Goal: Information Seeking & Learning: Find specific fact

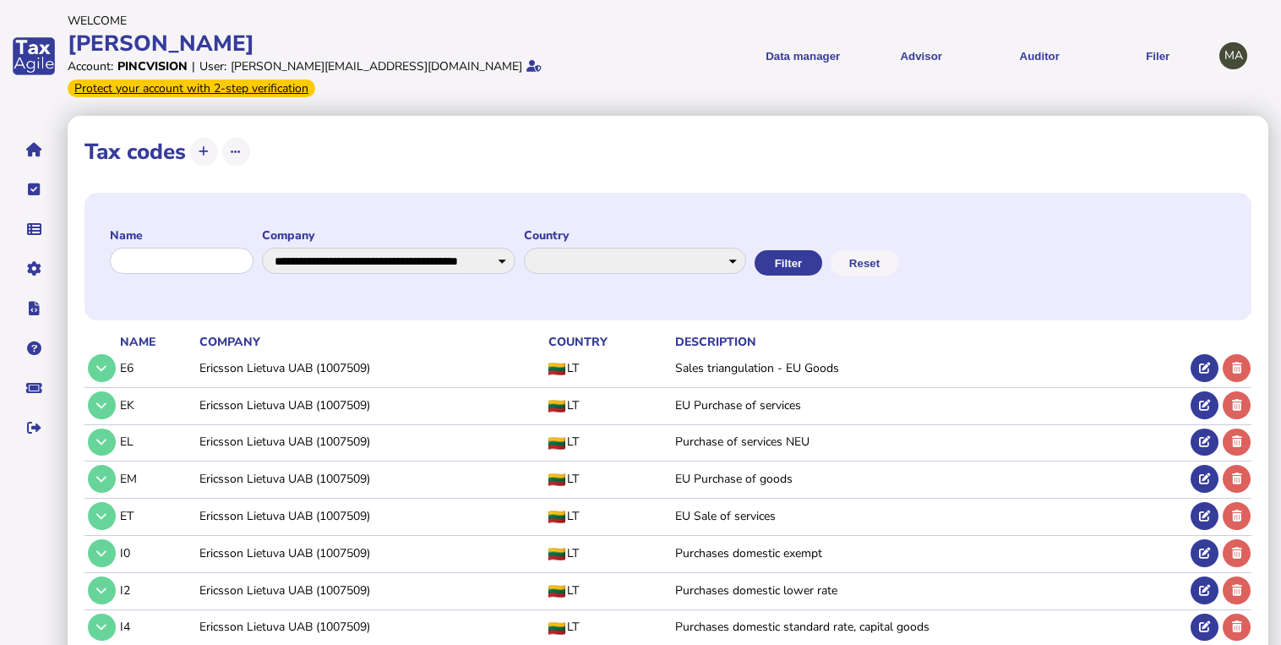
select select "**********"
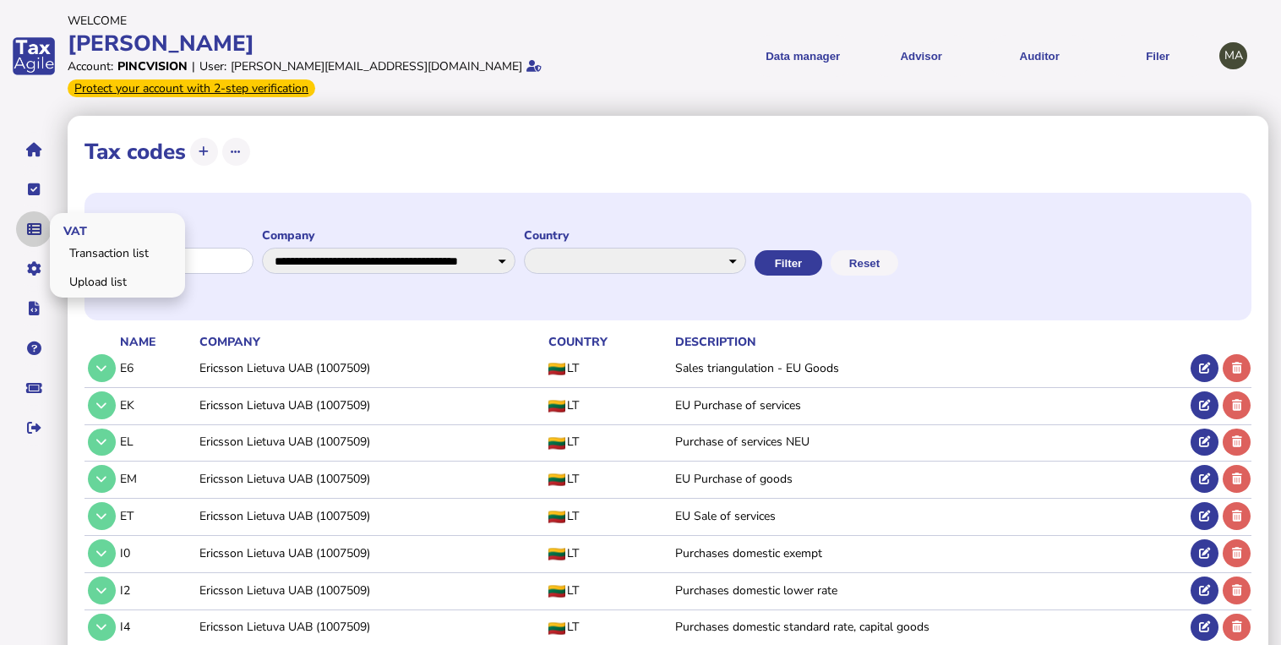
click at [31, 229] on icon "navigate application pages" at bounding box center [34, 229] width 14 height 1
click at [80, 287] on link "Upload list" at bounding box center [117, 282] width 130 height 26
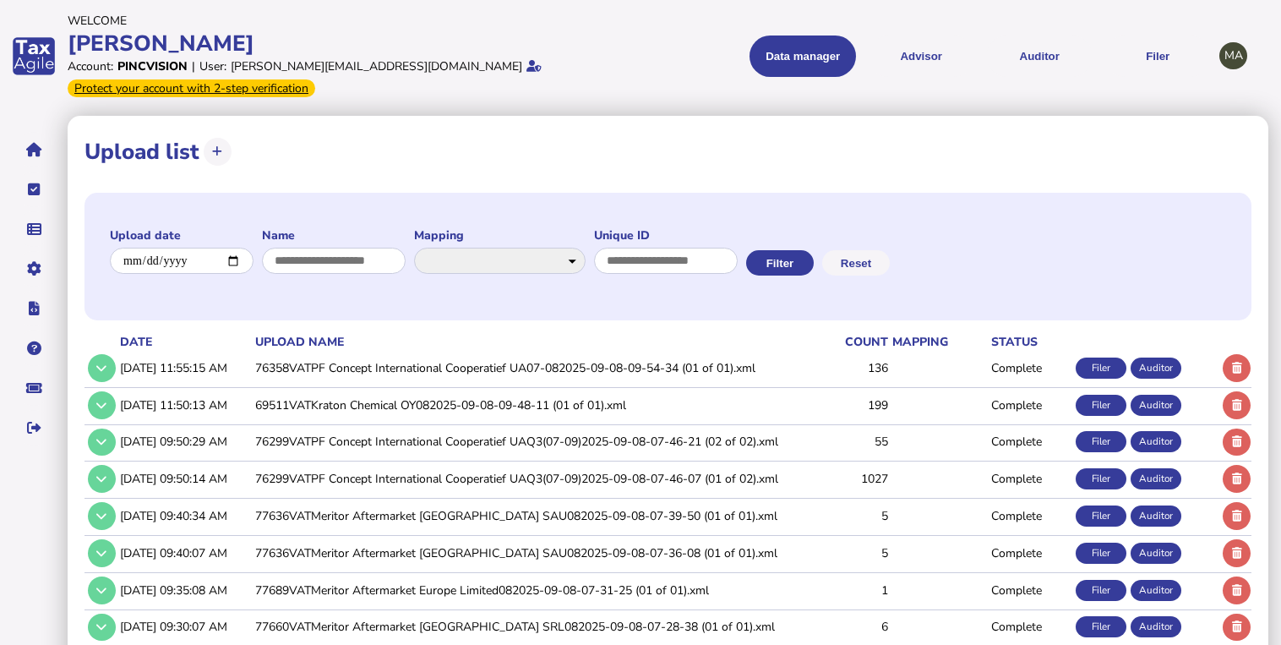
click at [265, 370] on td "76358VATPF Concept International Cooperatief UA07-082025-09-08-09-54-34 (01 of …" at bounding box center [531, 368] width 558 height 35
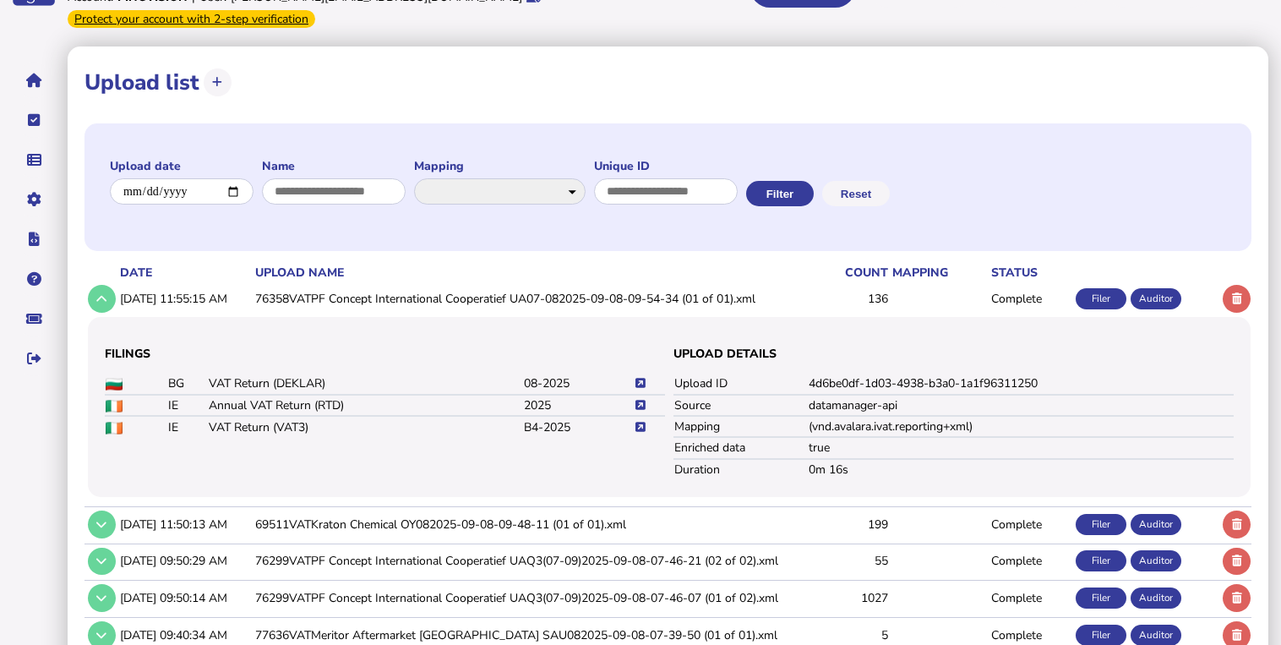
scroll to position [135, 0]
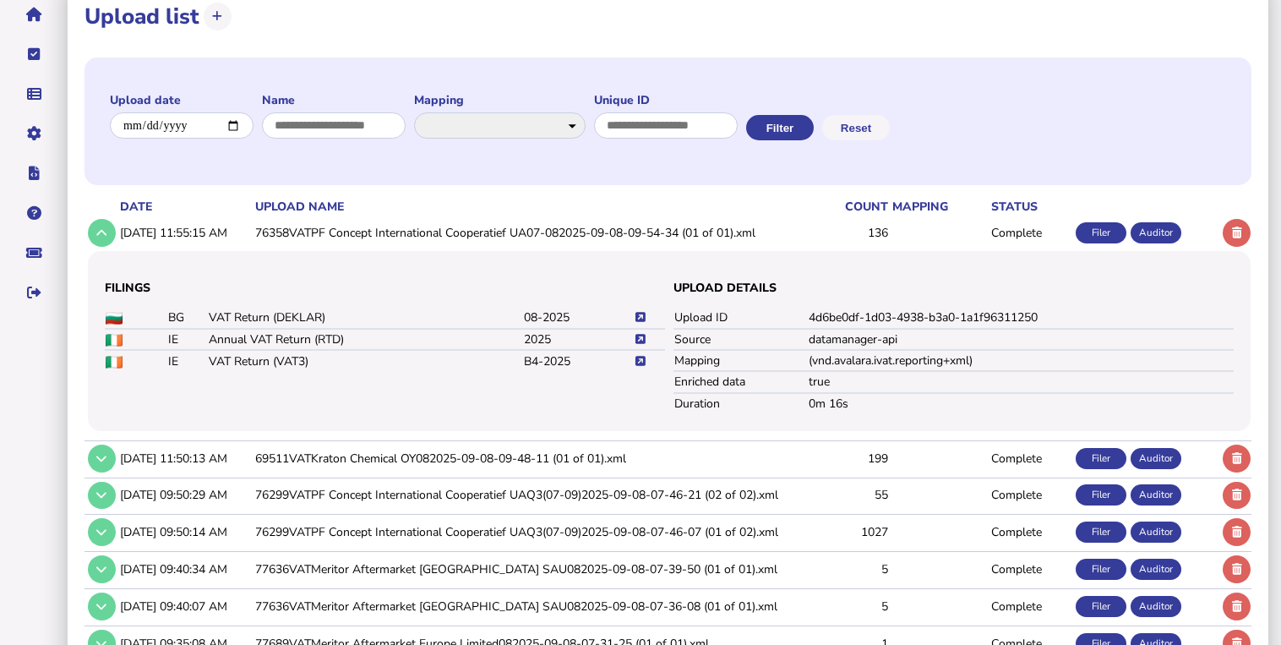
click at [640, 361] on icon at bounding box center [640, 361] width 10 height 11
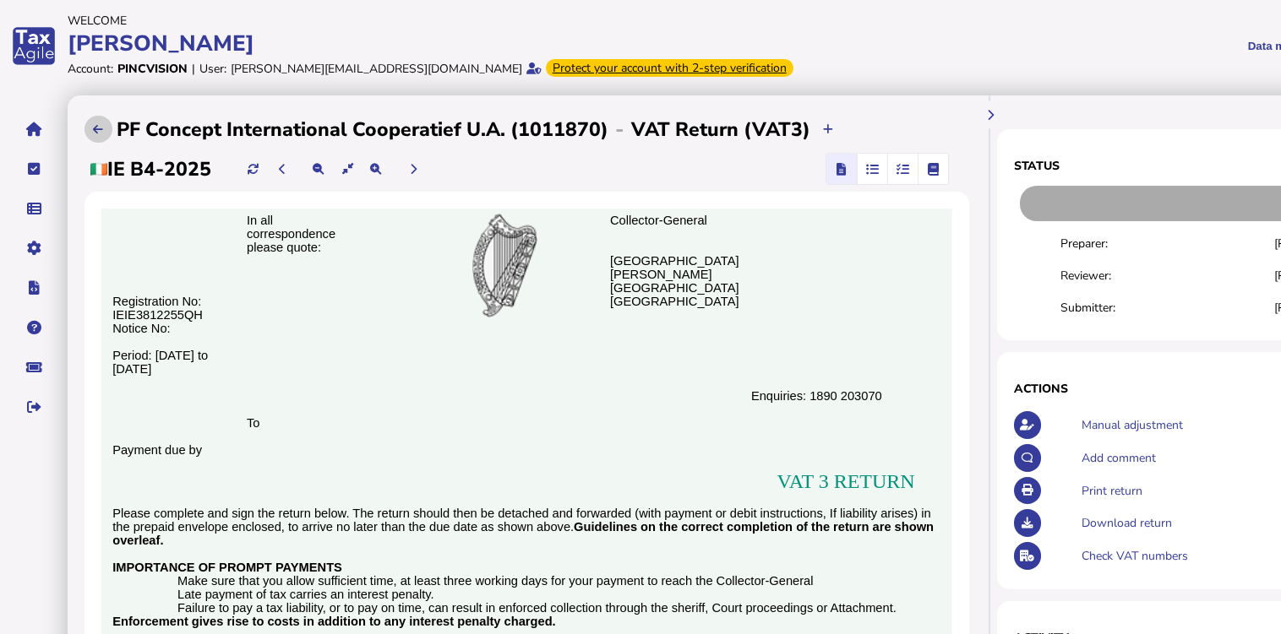
click at [90, 128] on button at bounding box center [98, 130] width 28 height 28
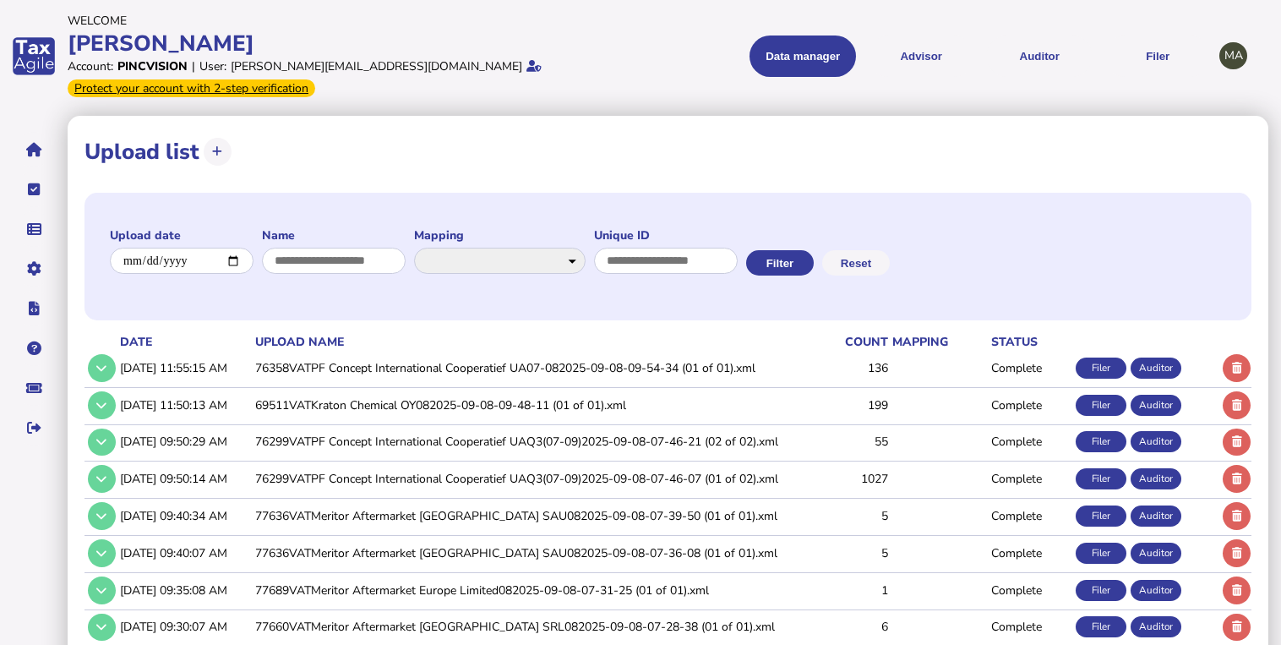
click at [397, 373] on td "76358VATPF Concept International Cooperatief UA07-082025-09-08-09-54-34 (01 of …" at bounding box center [531, 368] width 558 height 35
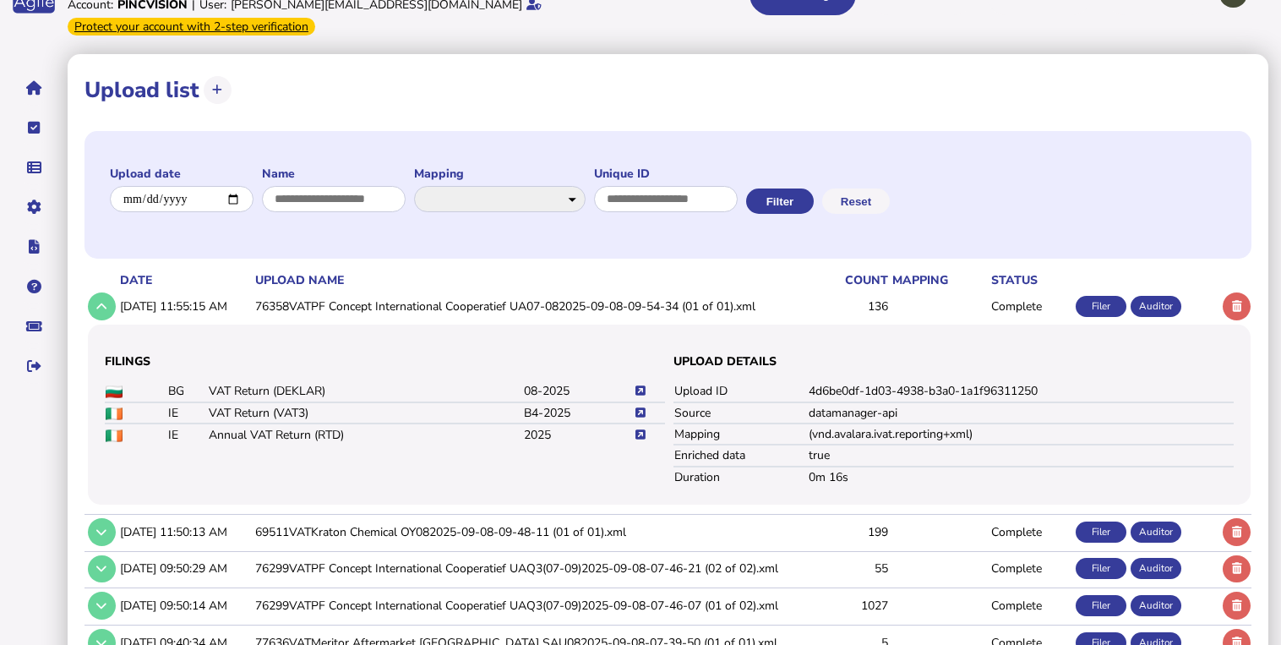
scroll to position [135, 0]
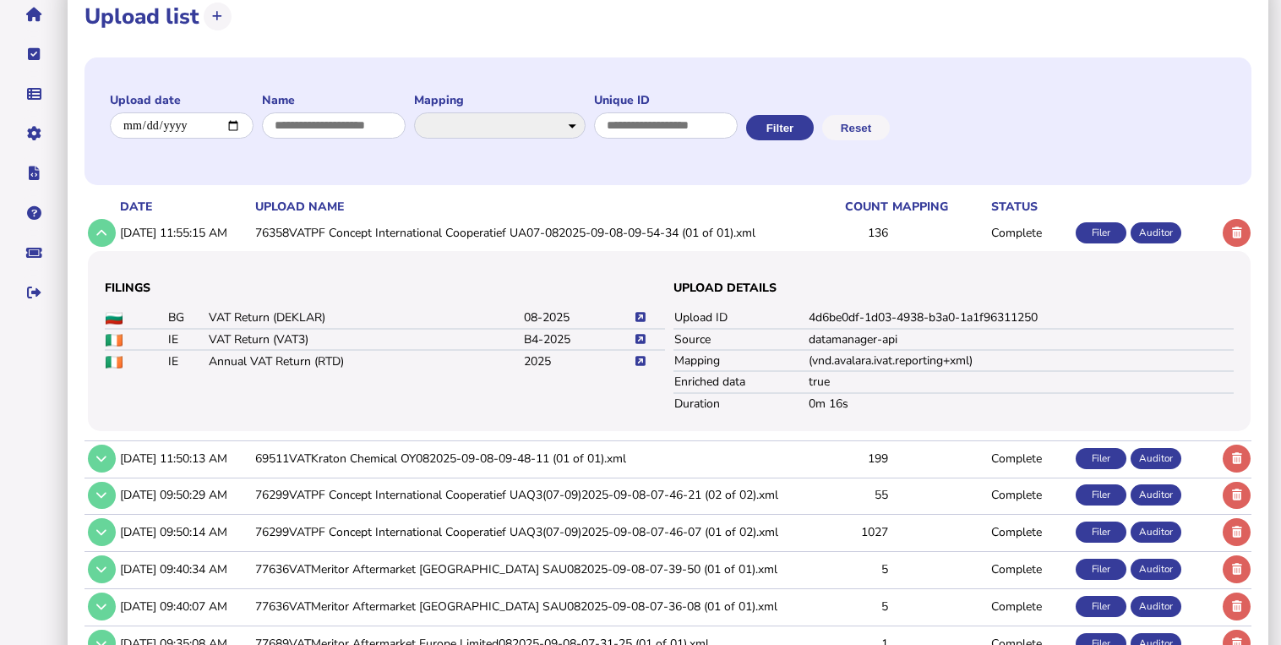
click at [449, 489] on td "76299VATPF Concept International Cooperatief UAQ3(07-09)2025-09-08-07-46-21 (02…" at bounding box center [531, 494] width 558 height 35
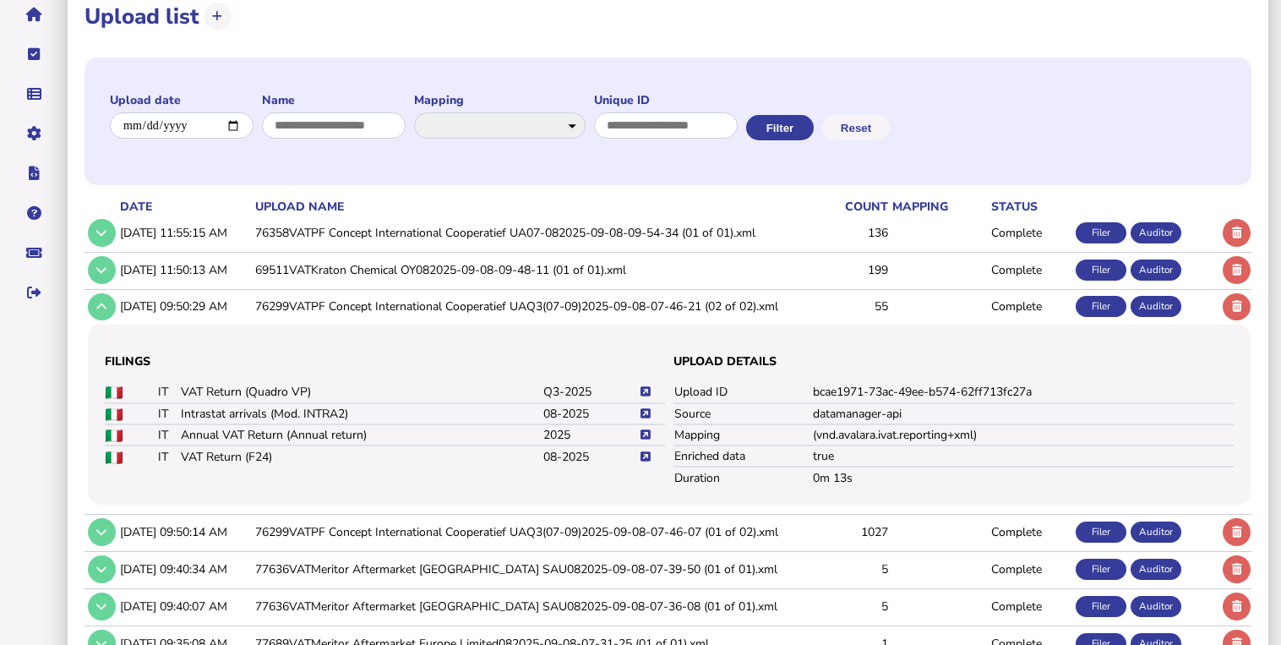
scroll to position [203, 0]
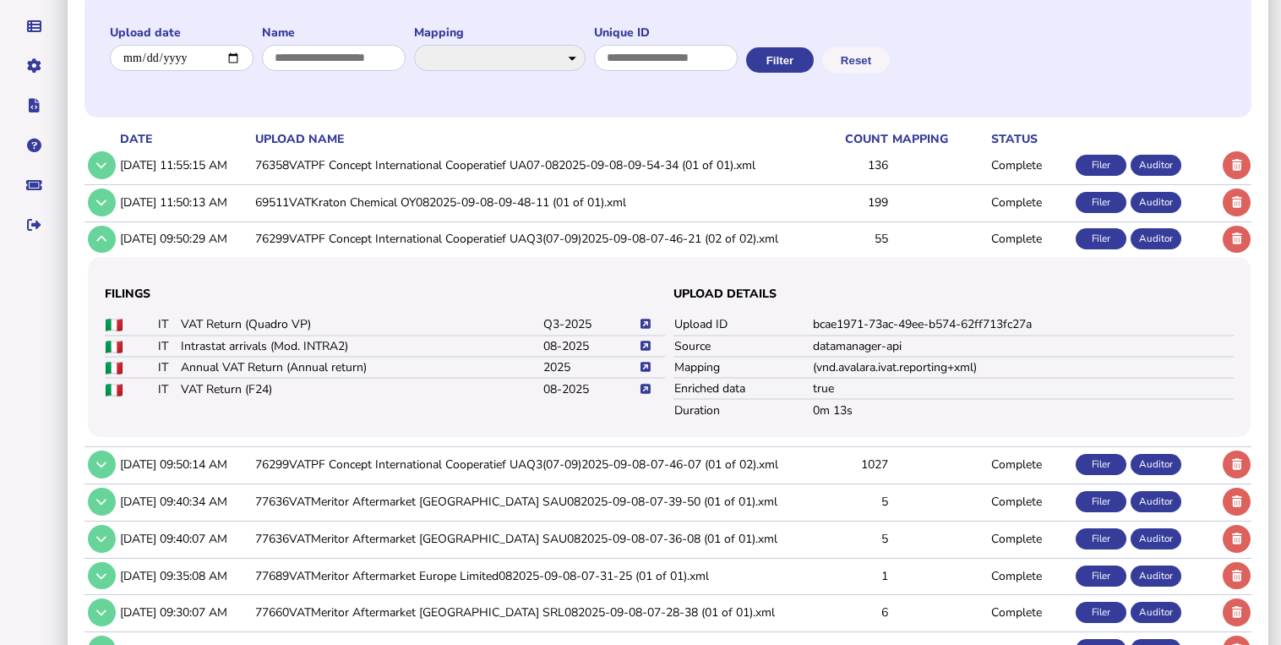
click at [642, 388] on icon at bounding box center [645, 389] width 10 height 11
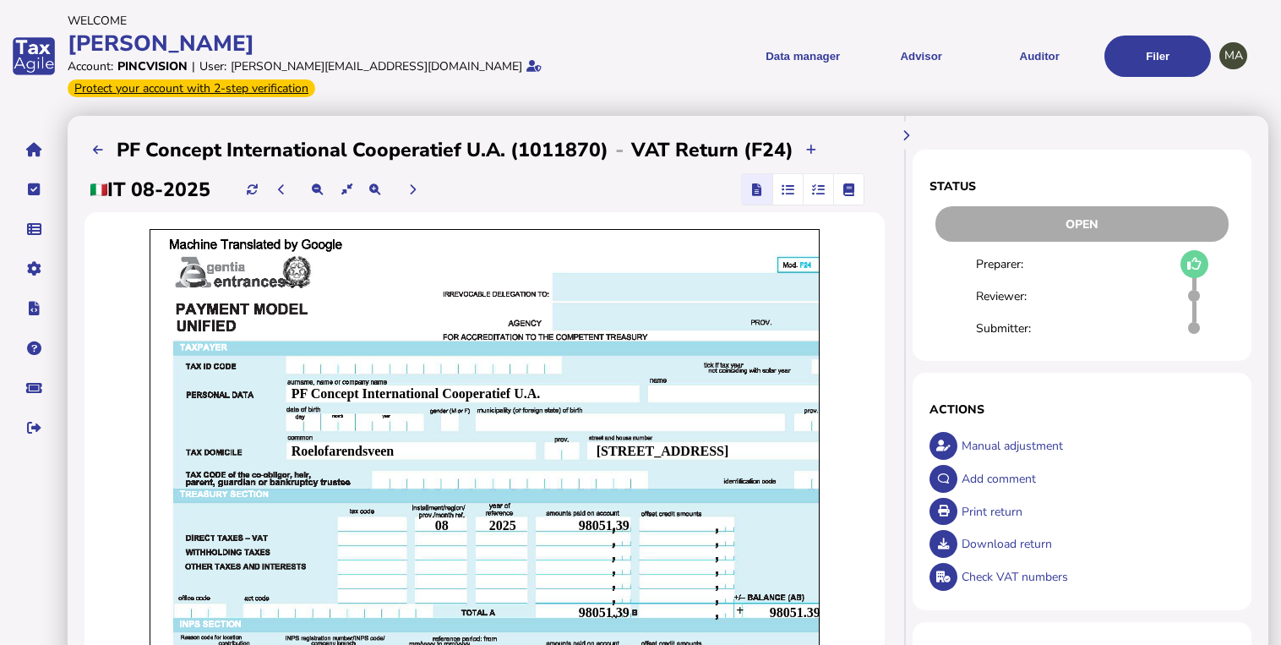
click at [818, 190] on icon "button" at bounding box center [818, 189] width 13 height 1
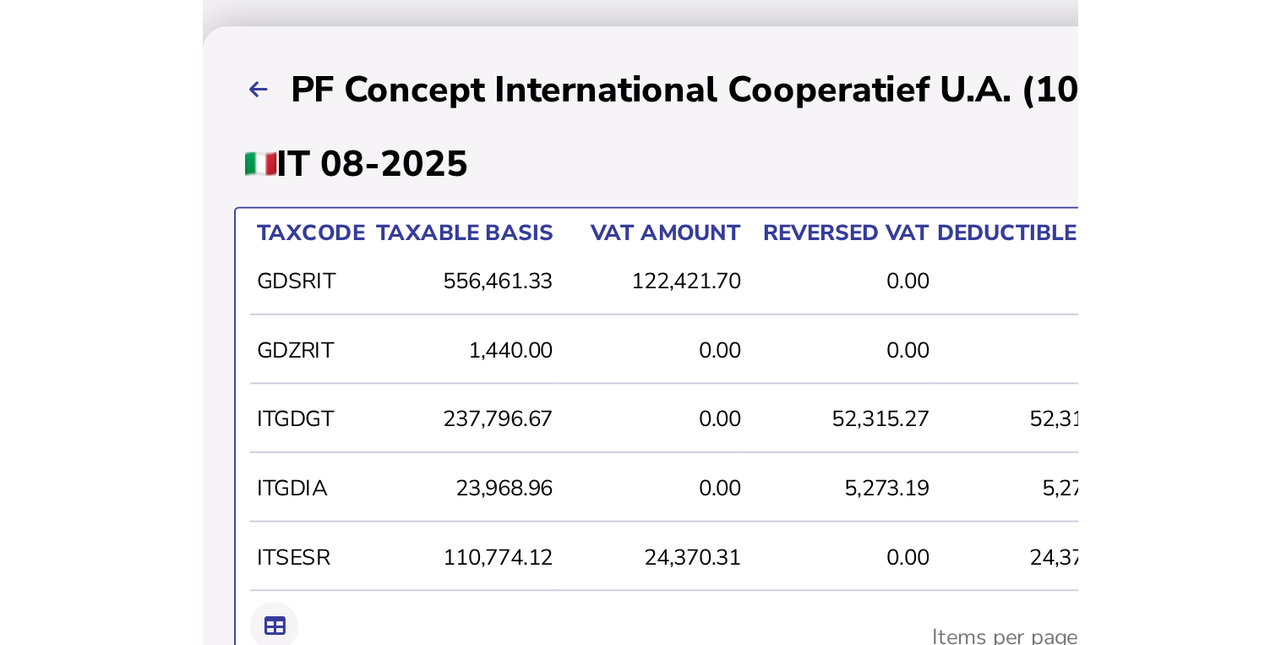
scroll to position [149, 0]
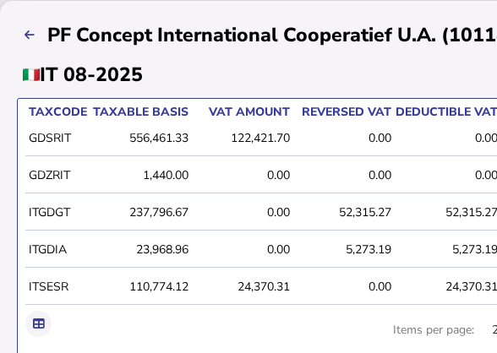
click at [497, 357] on html "**********" at bounding box center [248, 316] width 497 height 930
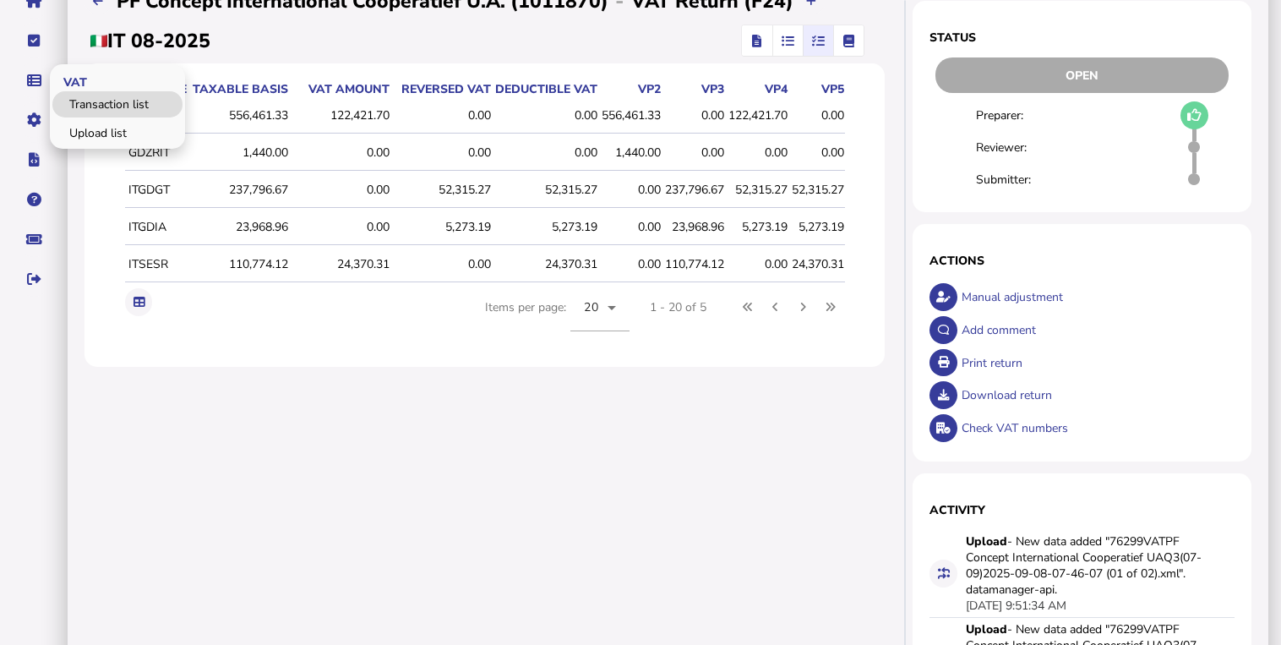
click at [95, 108] on link "Transaction list" at bounding box center [117, 104] width 130 height 26
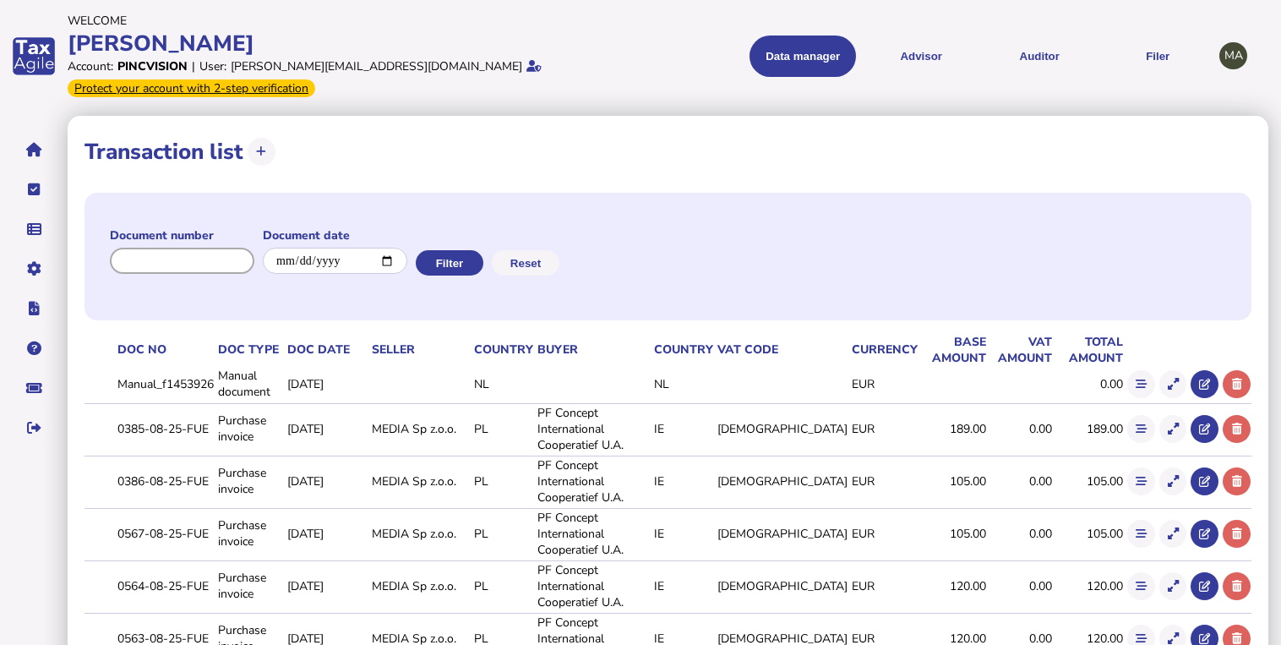
click at [196, 263] on input "input" at bounding box center [182, 261] width 144 height 26
paste input "**********"
type input "**********"
click at [459, 262] on button "Filter" at bounding box center [448, 262] width 68 height 25
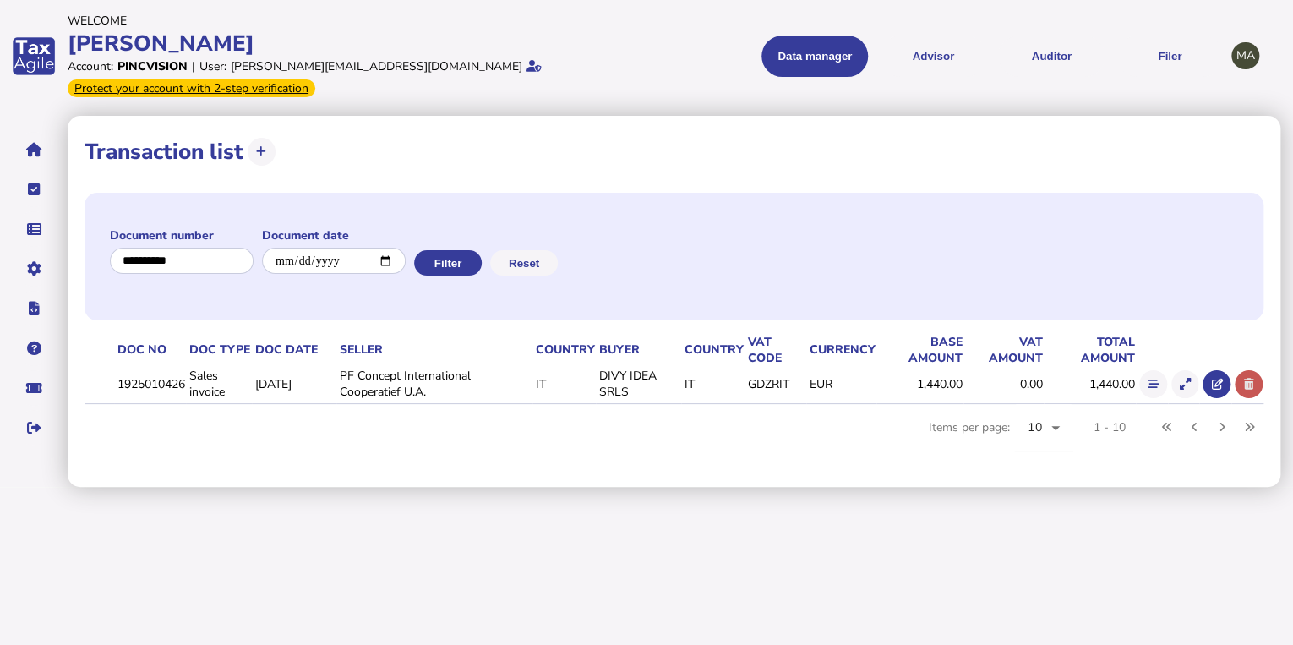
click at [1244, 390] on button at bounding box center [1248, 384] width 28 height 28
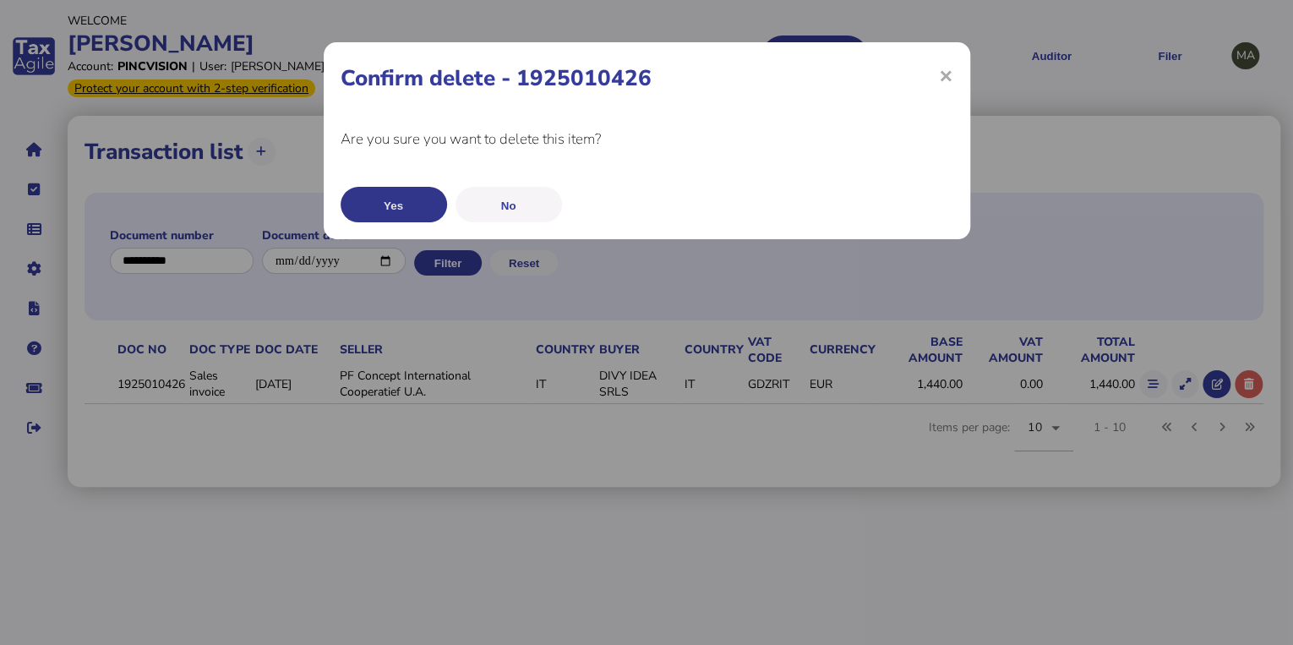
click at [419, 211] on button "Yes" at bounding box center [393, 204] width 106 height 35
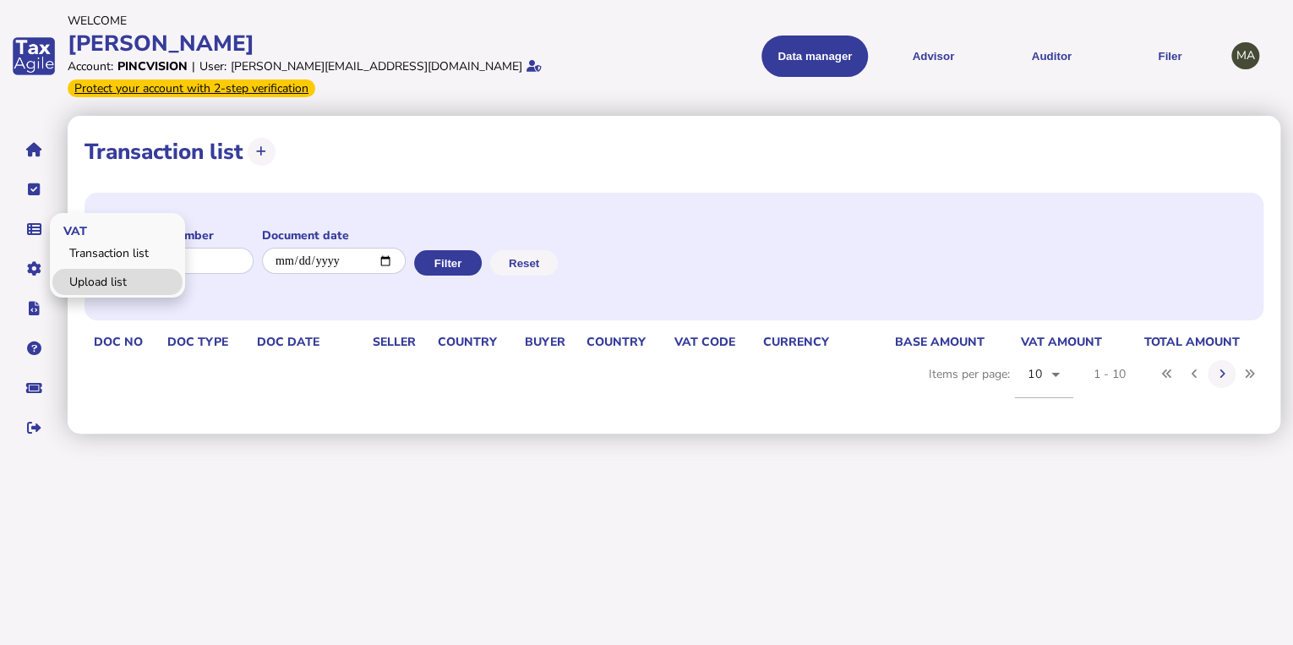
click at [74, 275] on link "Upload list" at bounding box center [117, 282] width 130 height 26
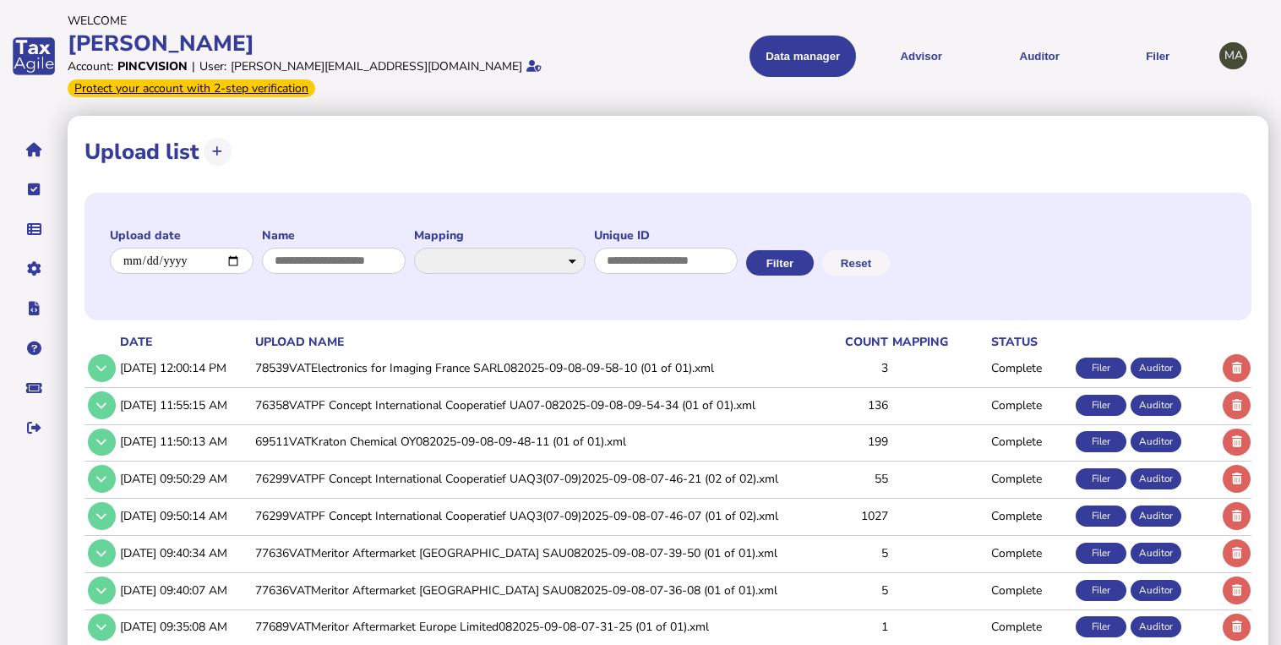
click at [358, 474] on td "76299VATPF Concept International Cooperatief UAQ3(07-09)2025-09-08-07-46-21 (02…" at bounding box center [531, 478] width 558 height 35
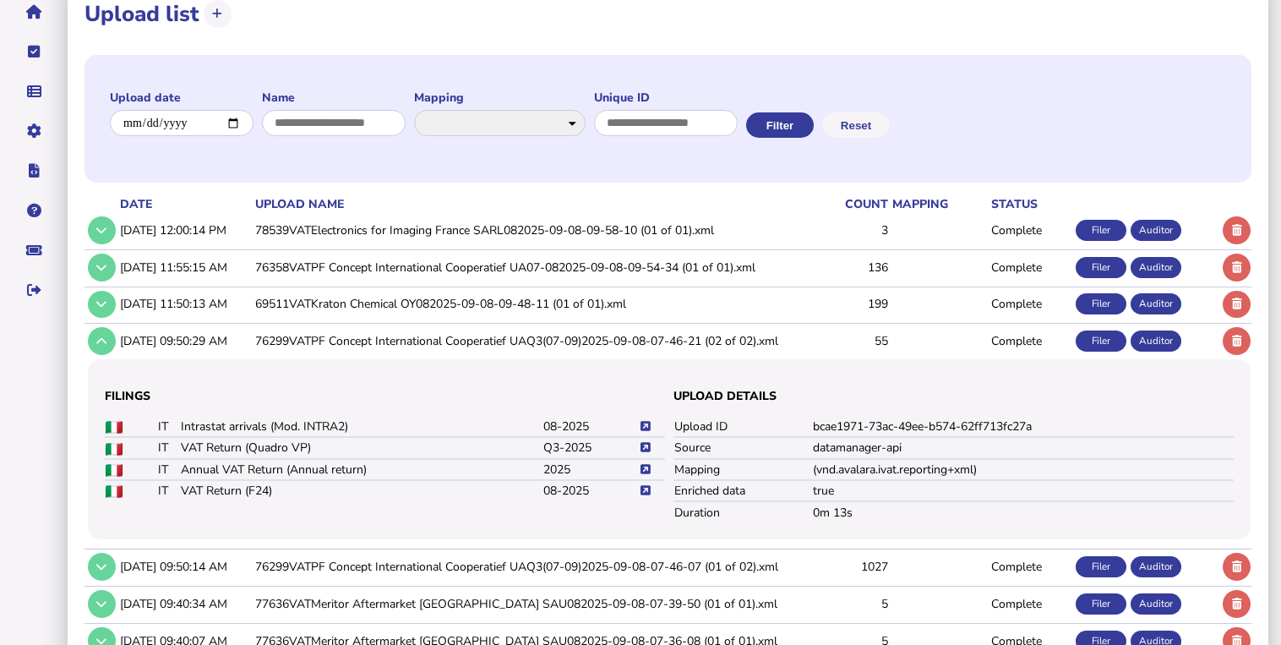
scroll to position [203, 0]
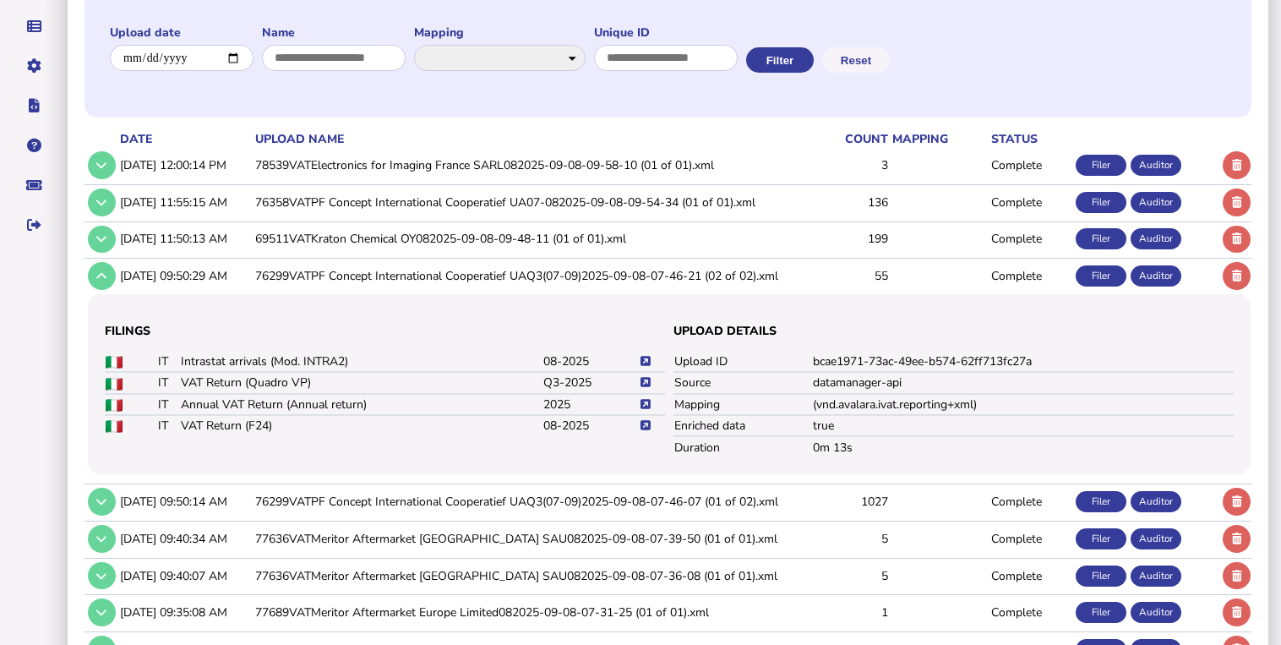
click at [645, 422] on icon at bounding box center [645, 425] width 10 height 11
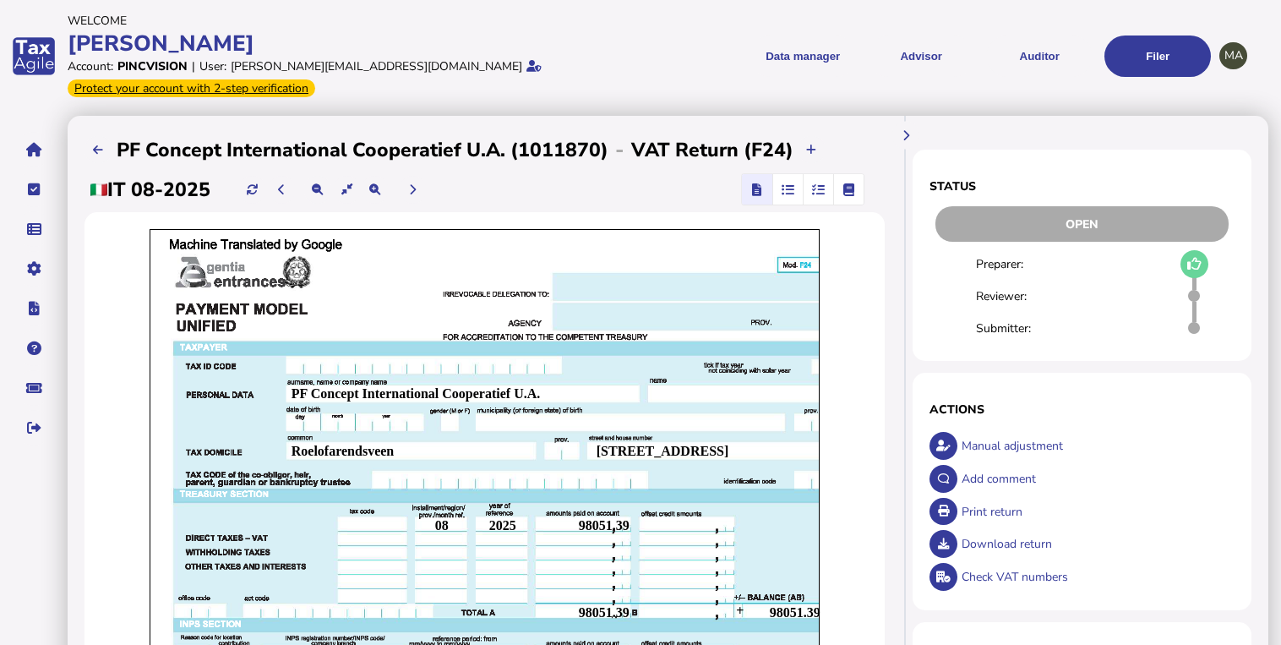
click at [825, 193] on span "button" at bounding box center [818, 189] width 28 height 30
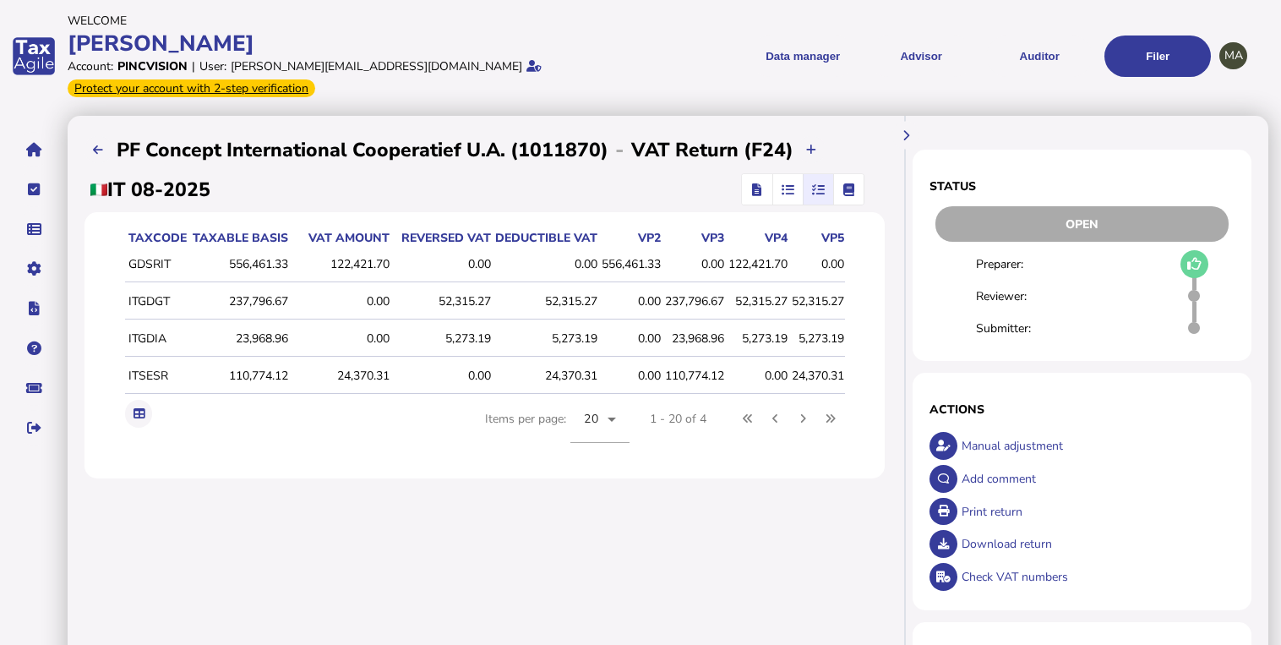
click at [761, 190] on icon "button" at bounding box center [757, 189] width 9 height 1
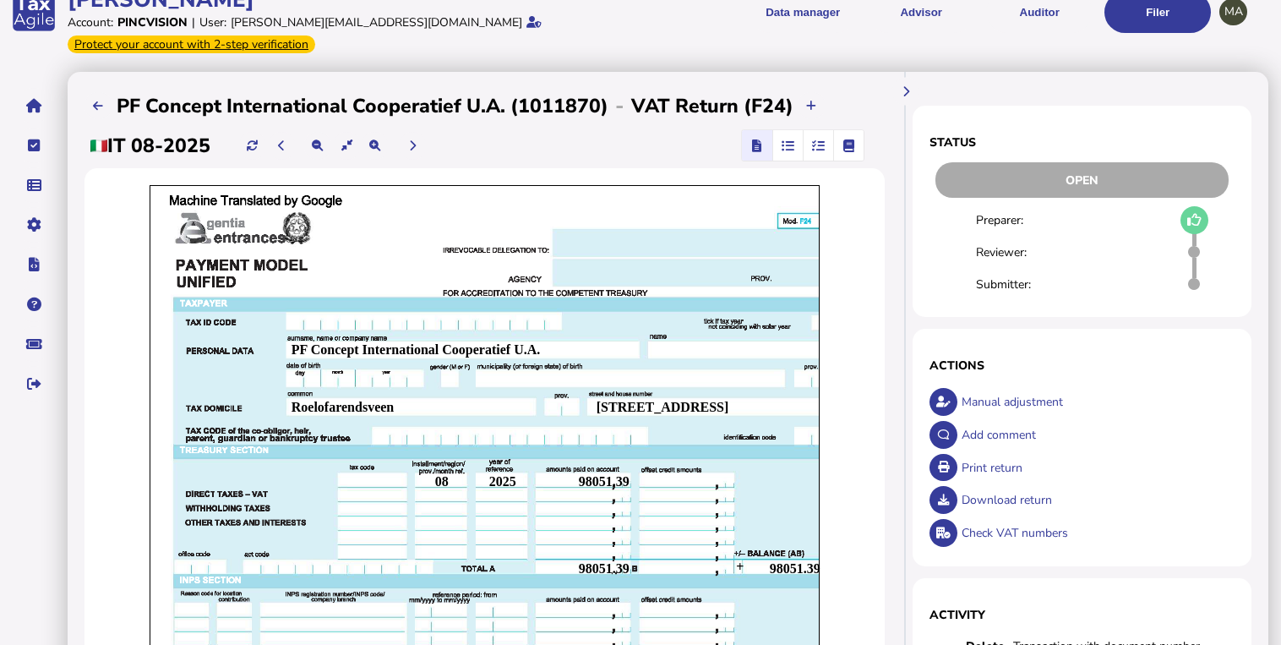
scroll to position [68, 0]
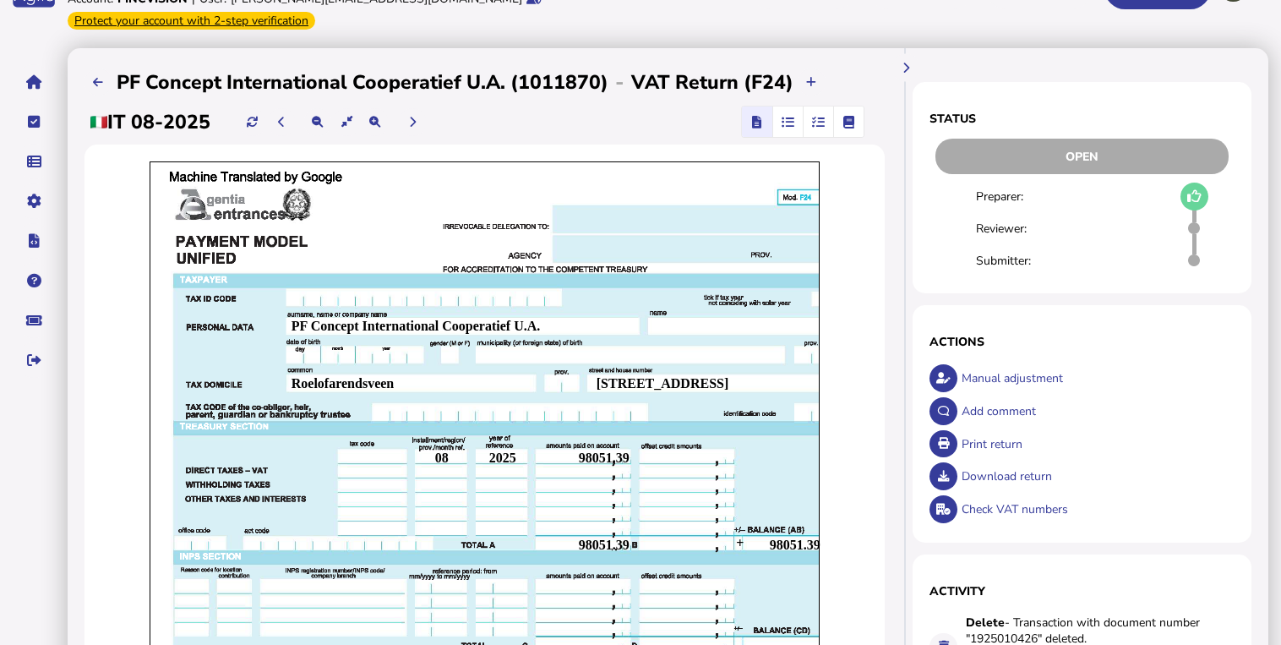
click at [811, 124] on span "button" at bounding box center [818, 121] width 28 height 30
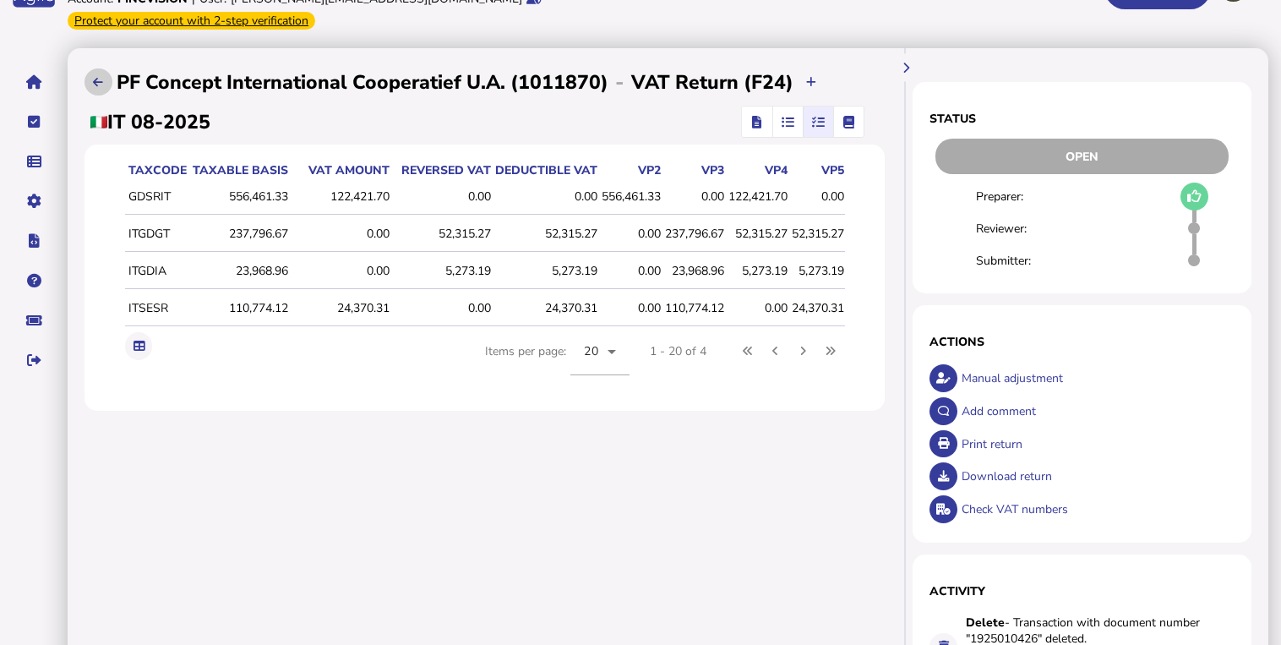
click at [98, 74] on button at bounding box center [98, 82] width 28 height 28
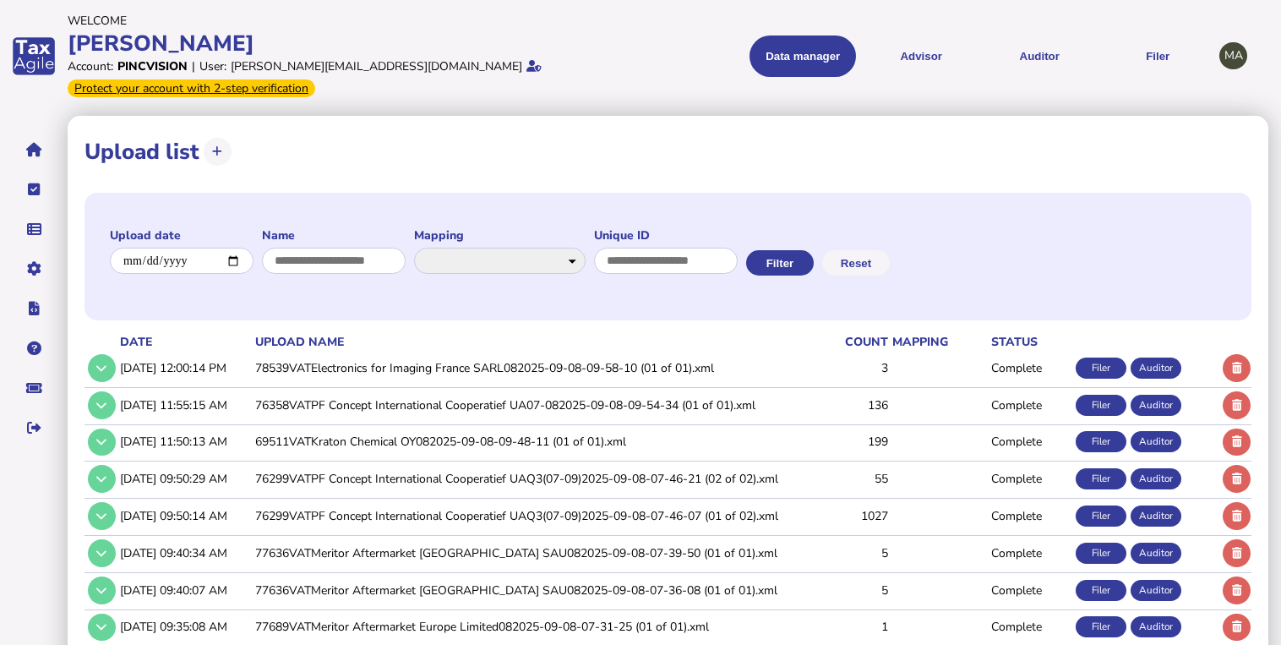
click at [350, 477] on td "76299VATPF Concept International Cooperatief UAQ3(07-09)2025-09-08-07-46-21 (02…" at bounding box center [531, 478] width 558 height 35
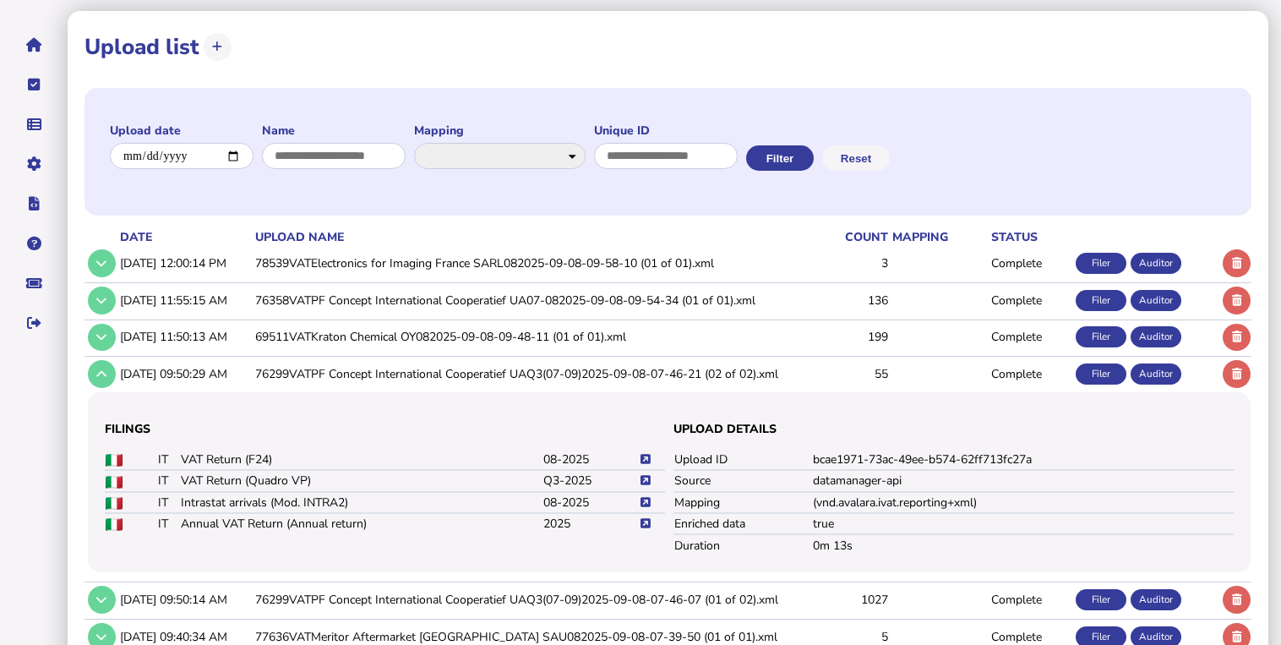
scroll to position [203, 0]
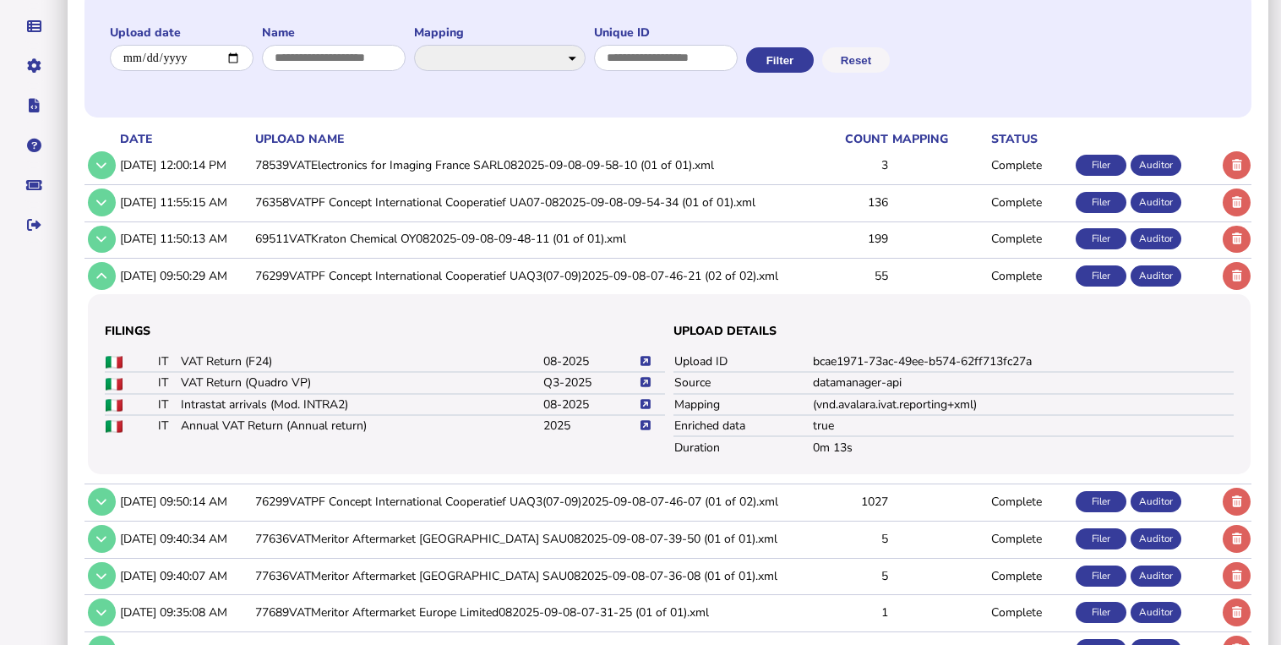
click at [644, 383] on icon at bounding box center [645, 382] width 10 height 11
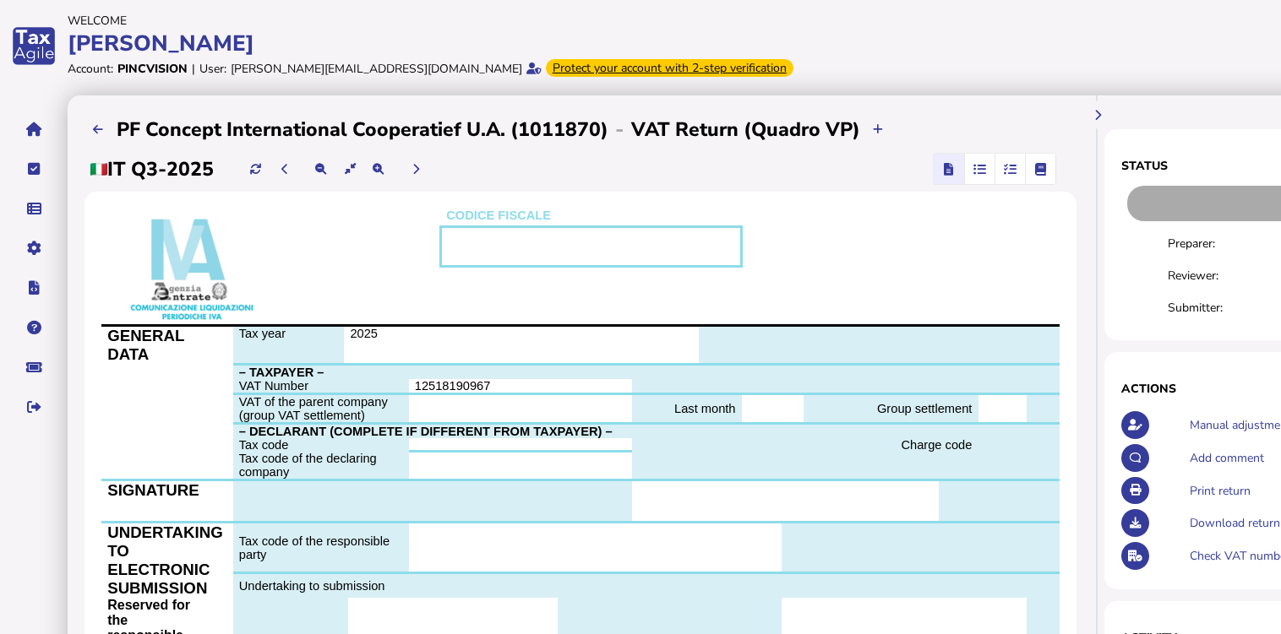
click at [1007, 170] on icon "button" at bounding box center [1010, 169] width 13 height 1
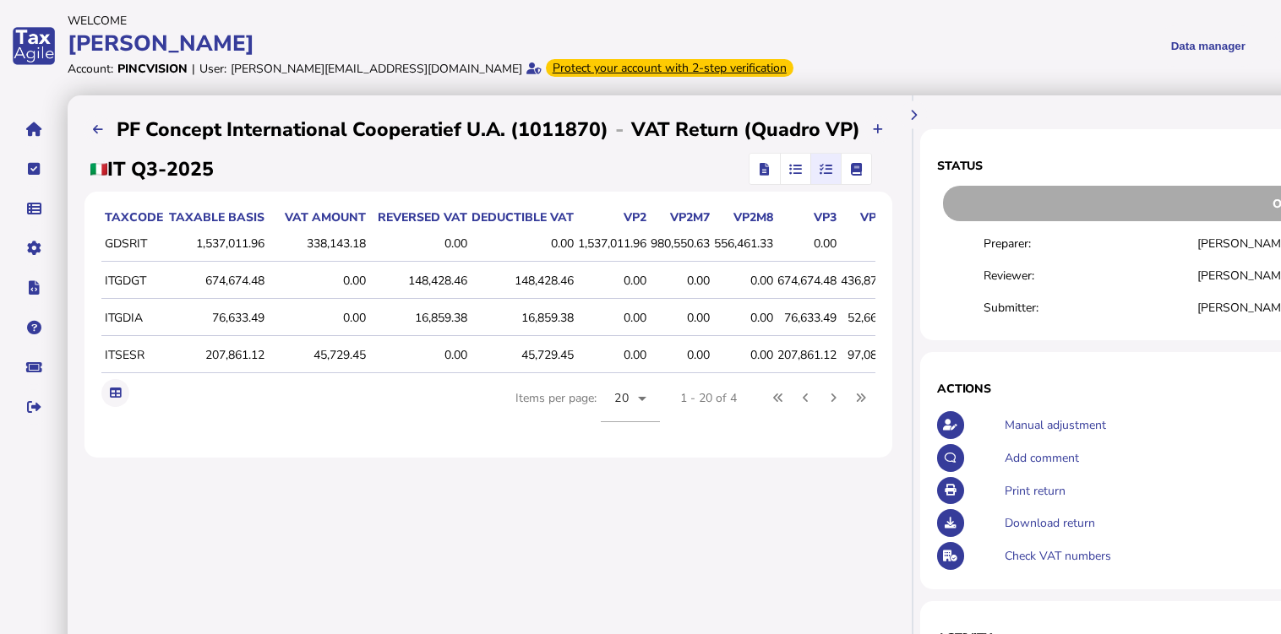
click at [707, 520] on div "**********" at bounding box center [488, 562] width 841 height 934
click at [760, 169] on icon "button" at bounding box center [764, 169] width 9 height 1
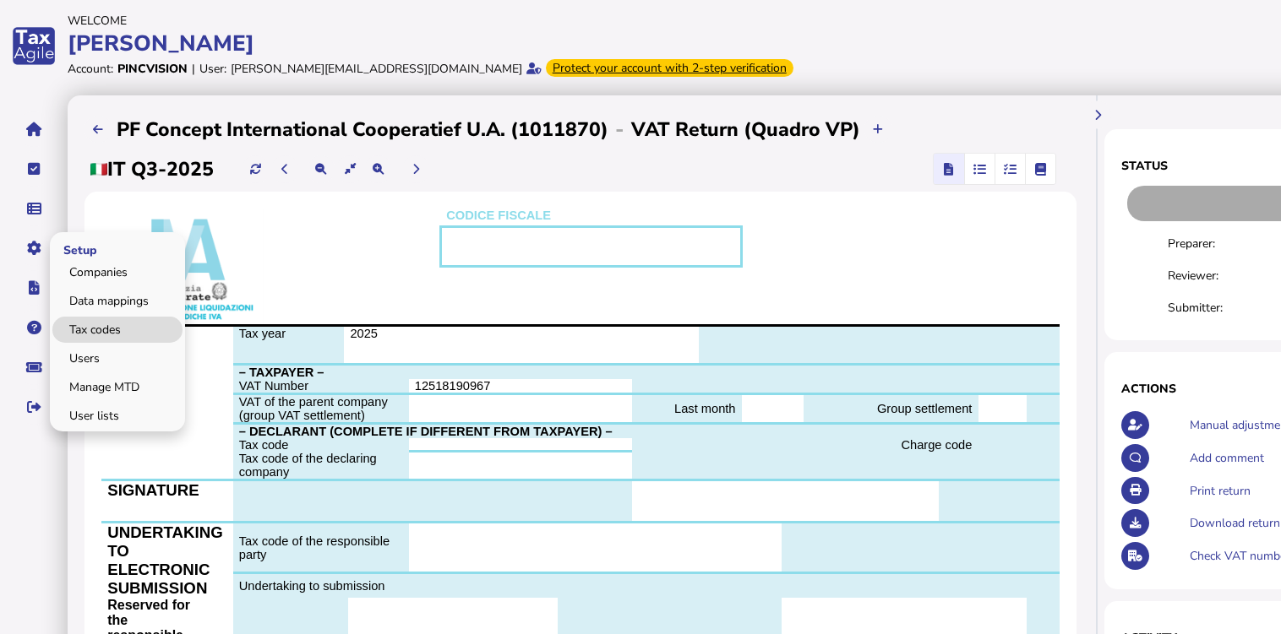
click at [102, 324] on link "Tax codes" at bounding box center [117, 330] width 130 height 26
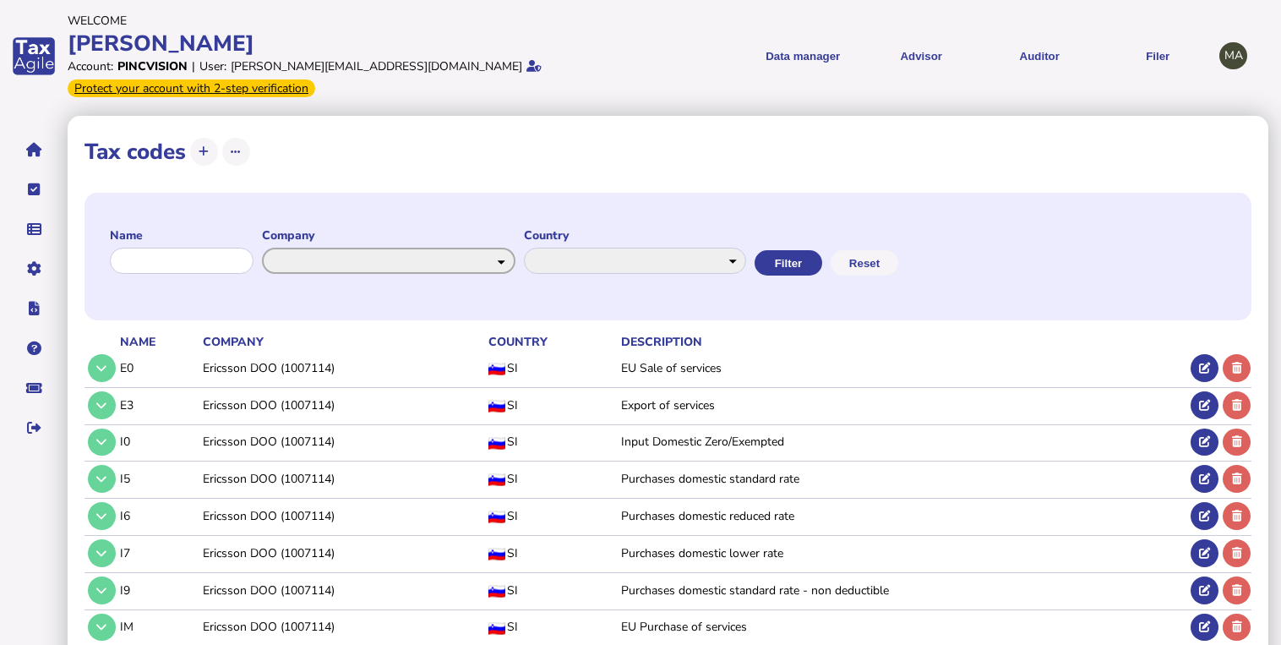
click at [303, 260] on select "**********" at bounding box center [388, 261] width 253 height 26
select select "**********"
click at [277, 248] on select "**********" at bounding box center [388, 261] width 253 height 26
click at [627, 266] on select "**********" at bounding box center [636, 261] width 224 height 26
select select "*******"
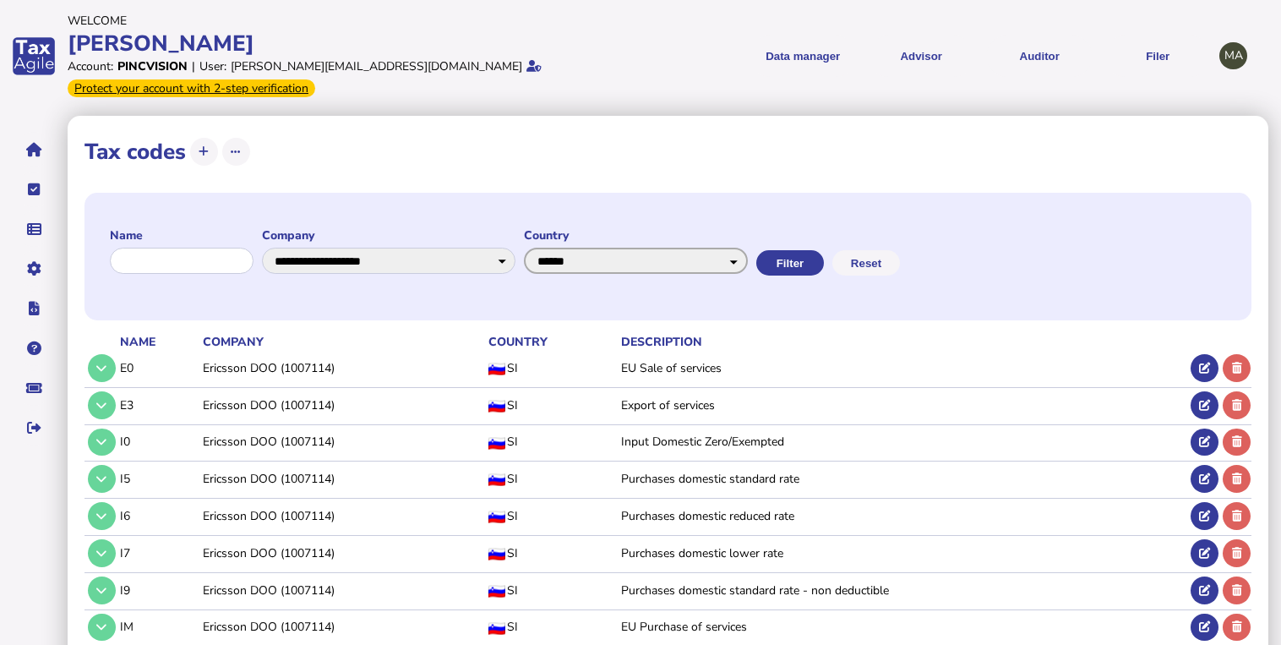
click at [539, 248] on select "**********" at bounding box center [636, 261] width 224 height 26
click at [822, 258] on button "Filter" at bounding box center [788, 262] width 68 height 25
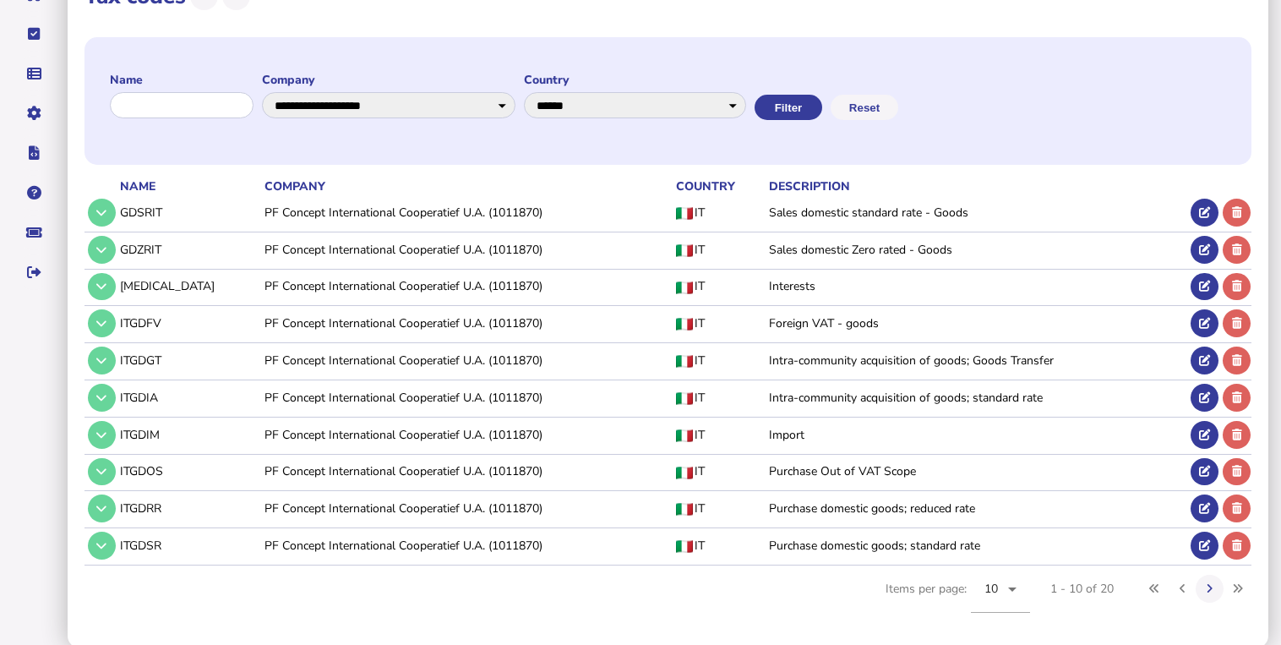
scroll to position [159, 0]
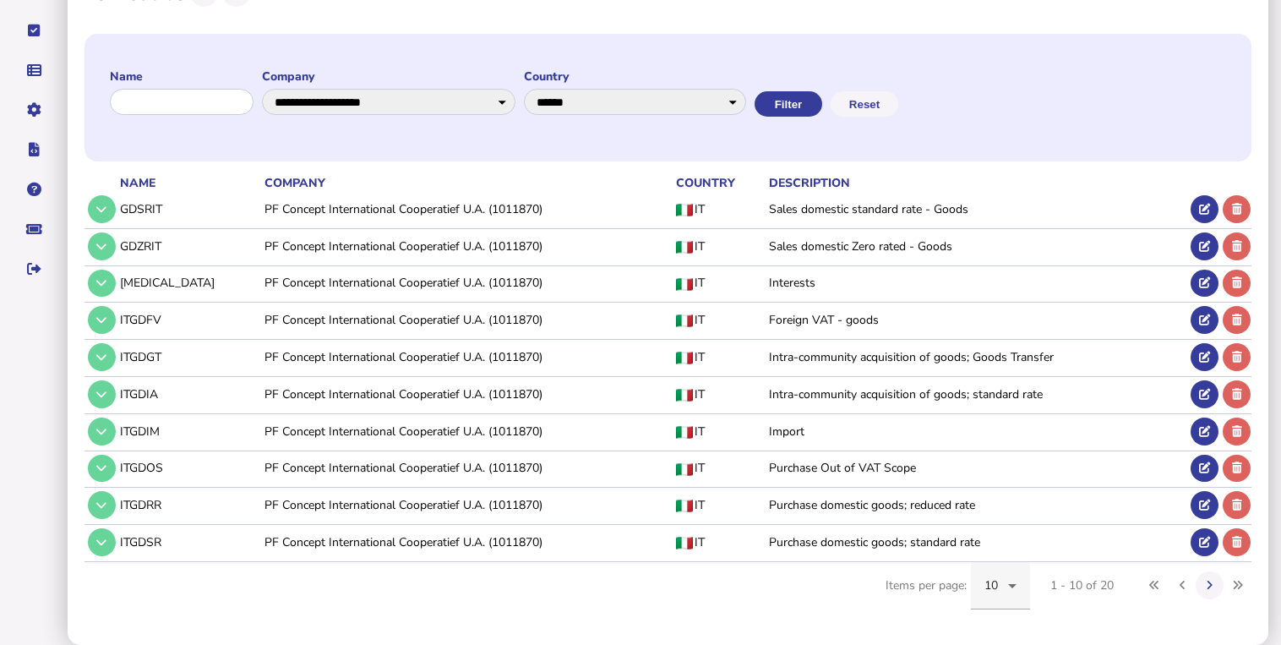
click at [1017, 584] on icon at bounding box center [1012, 585] width 20 height 20
click at [1010, 419] on mat-option "20" at bounding box center [1000, 412] width 59 height 41
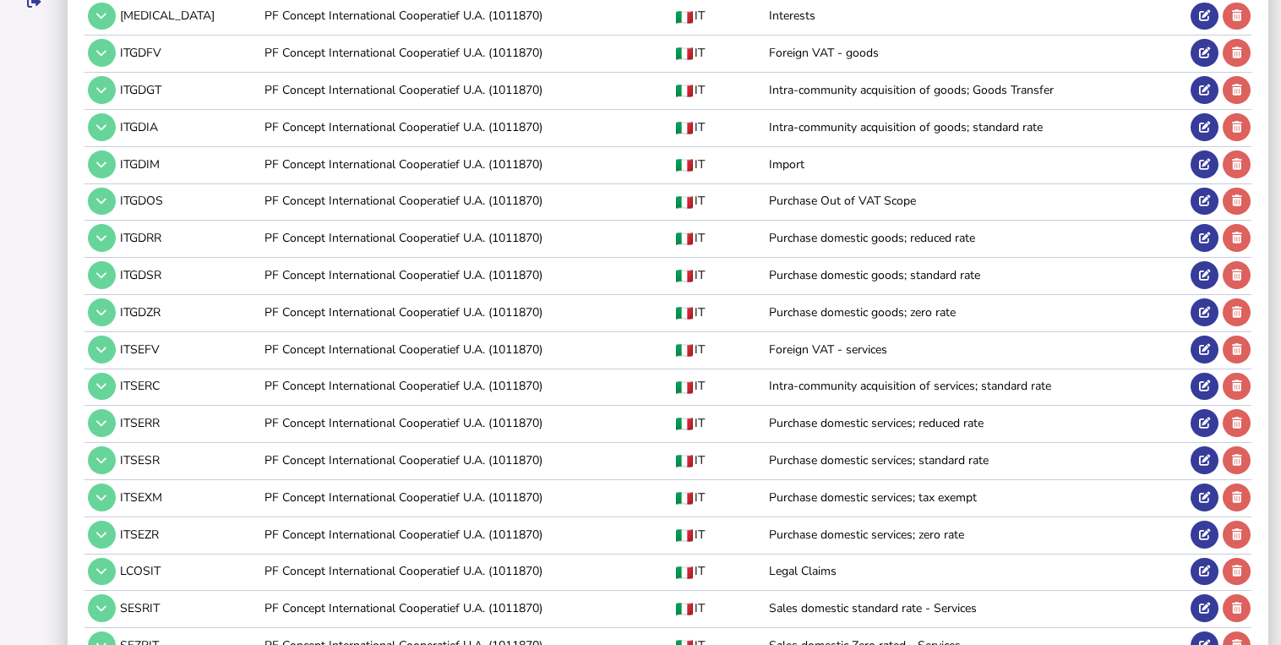
scroll to position [527, 0]
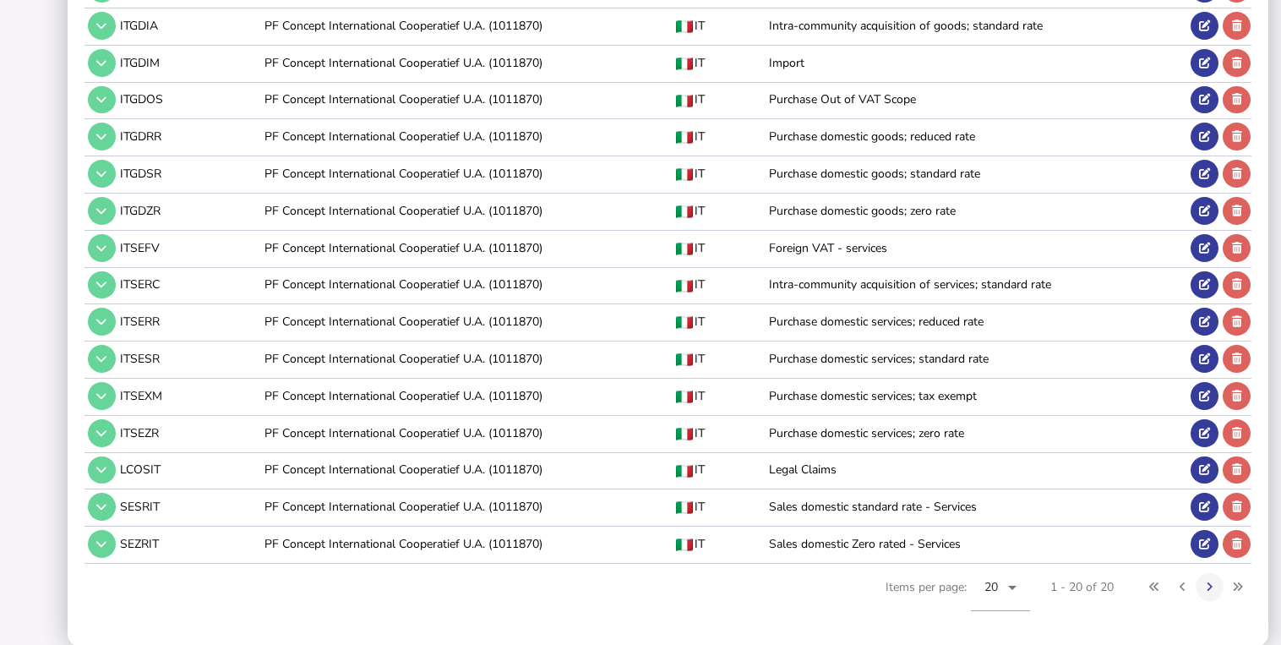
click at [436, 550] on td "PF Concept International Cooperatief U.A. (1011870)" at bounding box center [467, 543] width 412 height 35
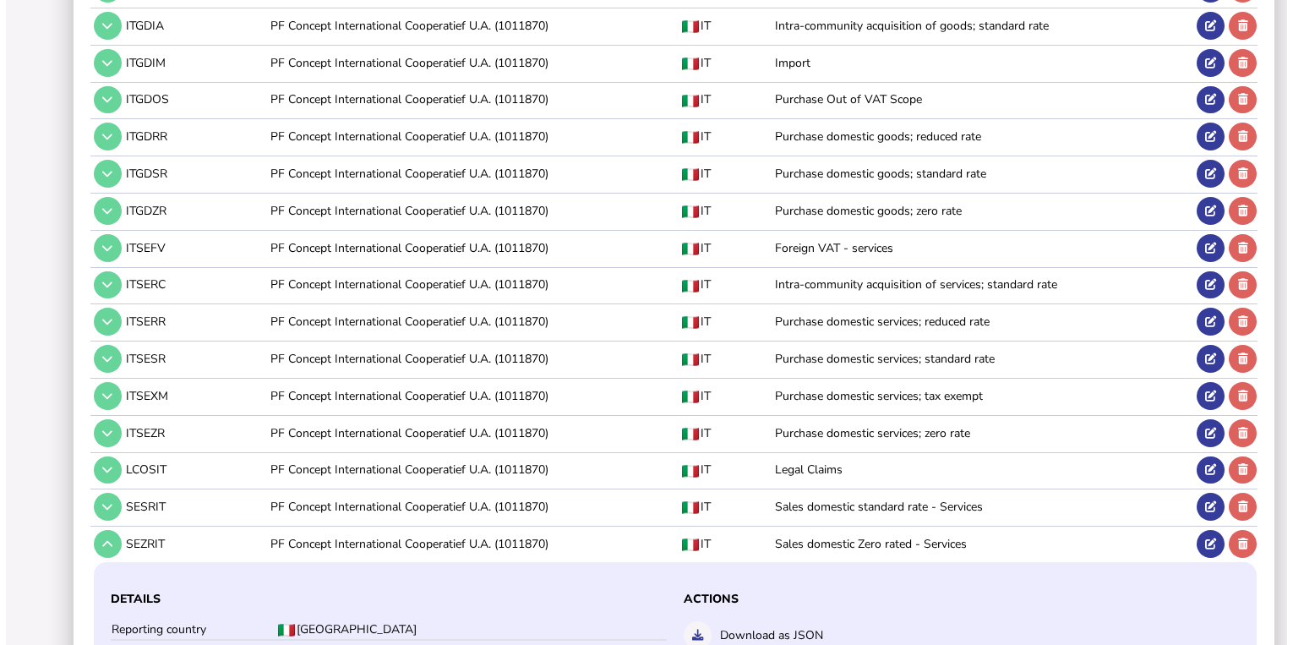
scroll to position [730, 0]
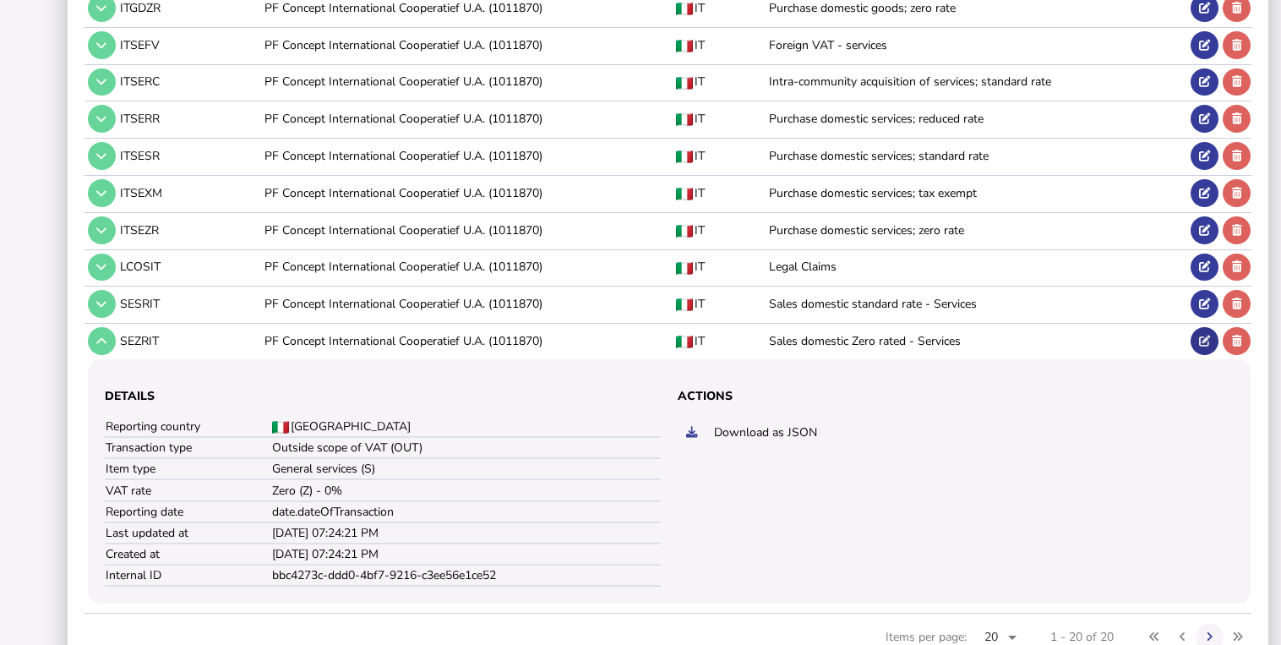
click at [1201, 338] on icon at bounding box center [1204, 340] width 11 height 11
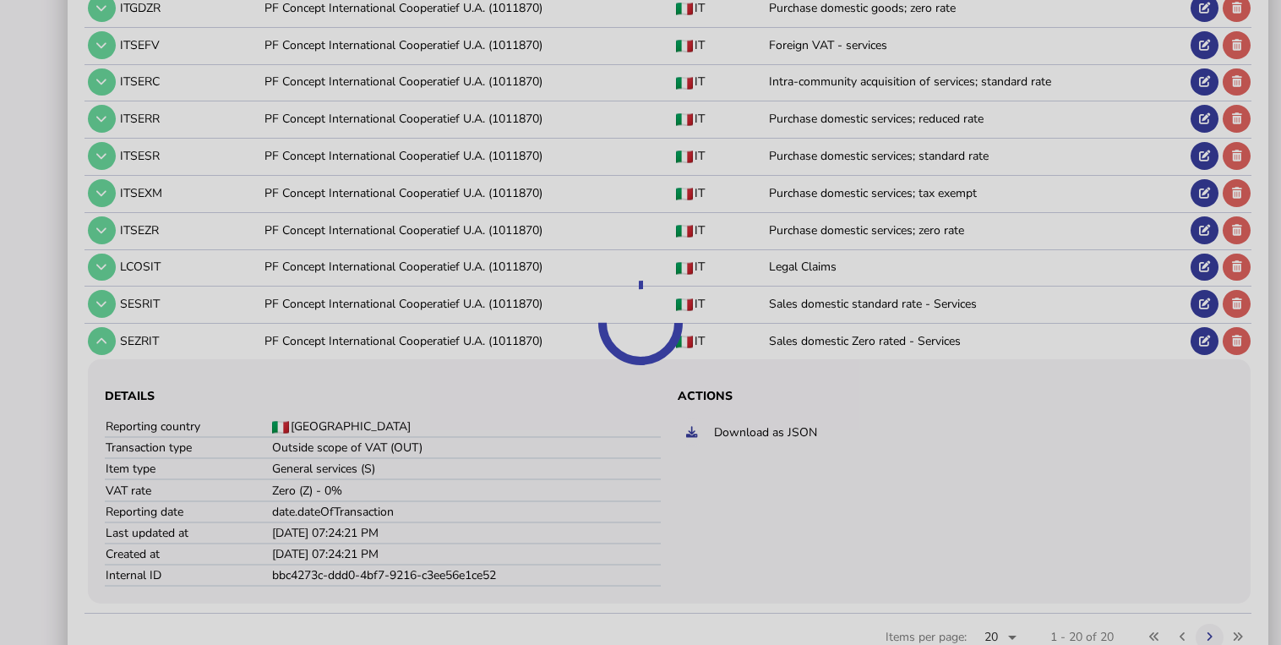
select select "**********"
select select "*********"
select select "**********"
select select "**"
select select "*******"
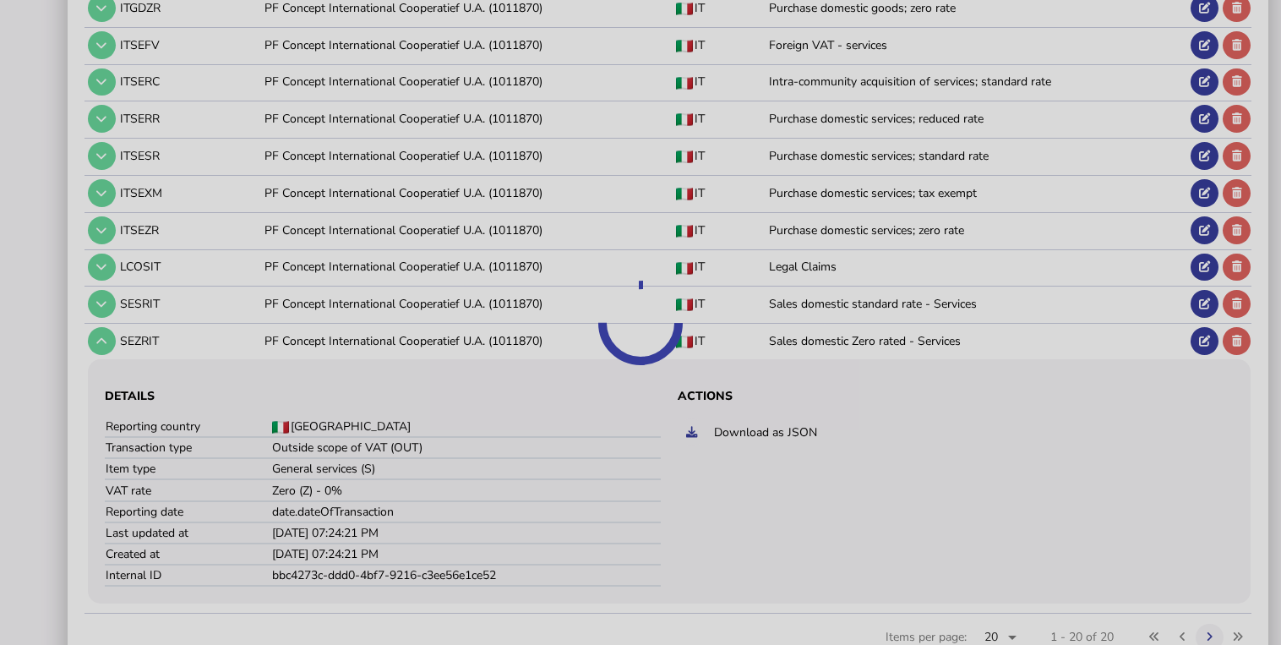
select select "****"
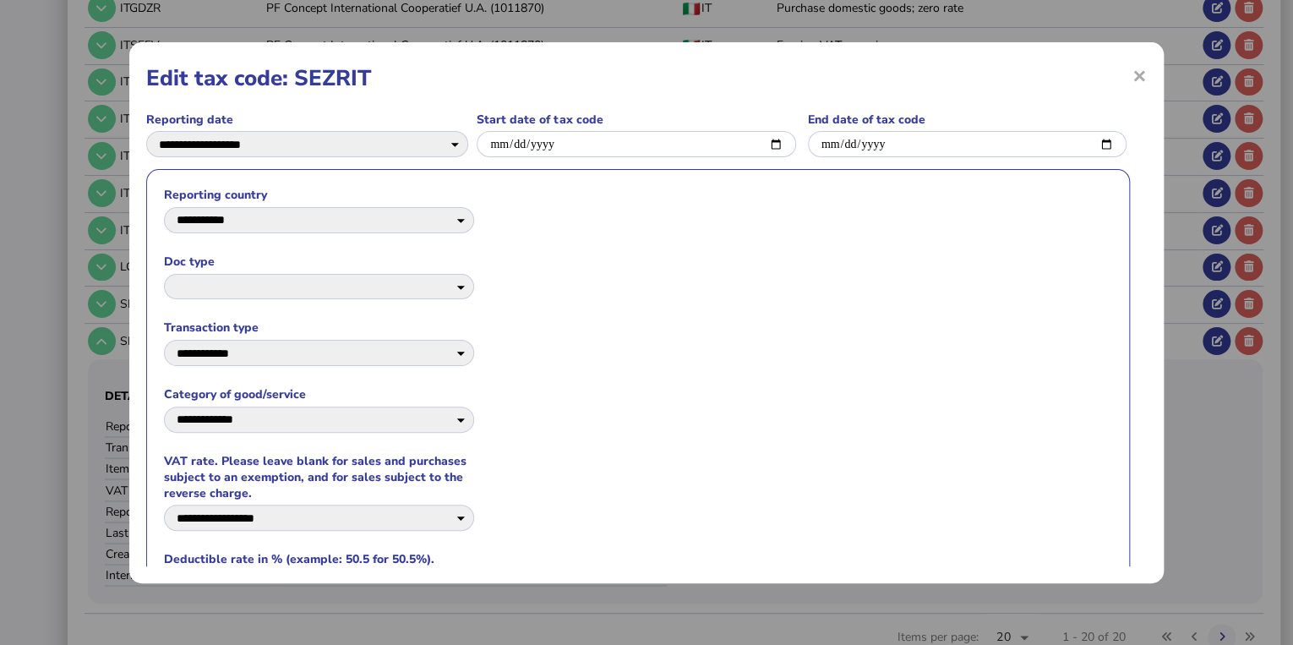
scroll to position [115, 0]
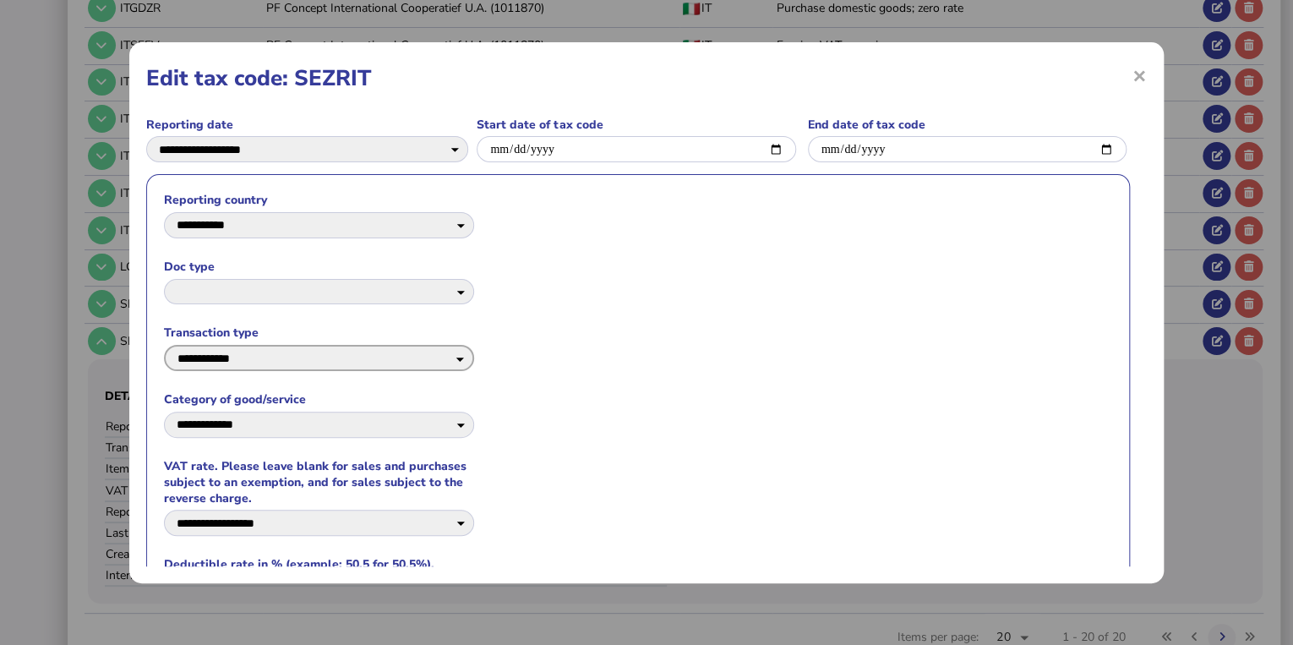
click at [449, 368] on select "**********" at bounding box center [319, 358] width 310 height 26
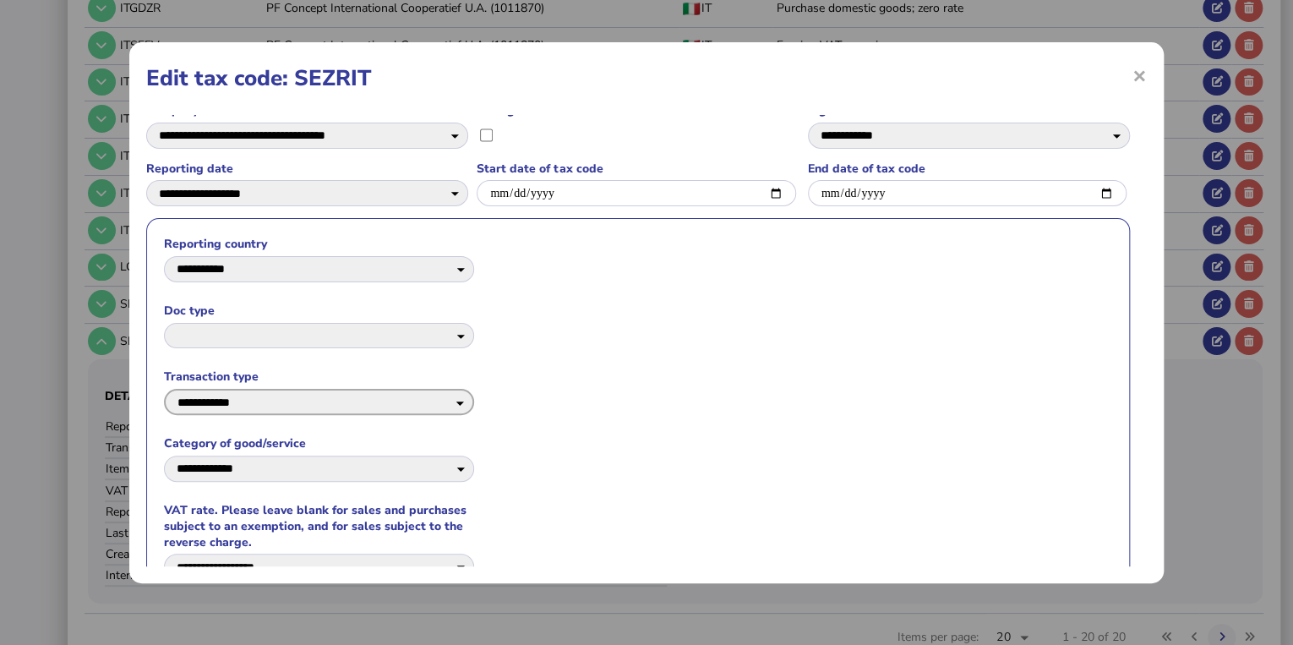
scroll to position [47, 0]
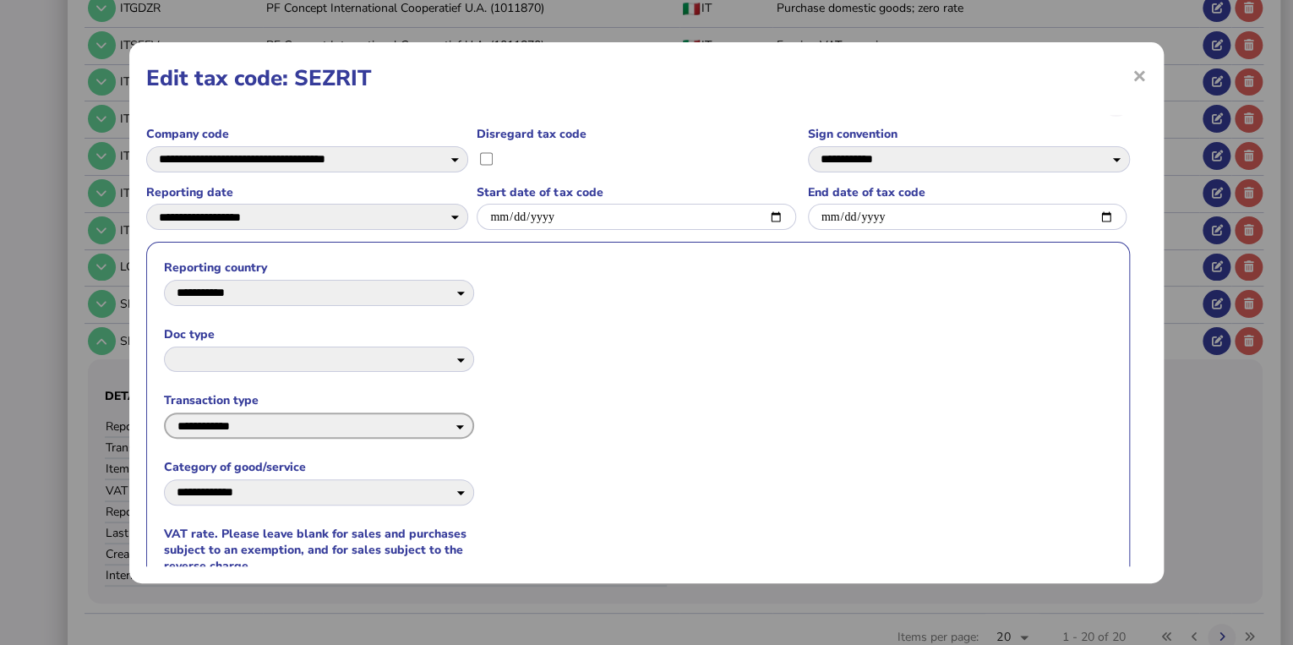
click at [450, 426] on select "**********" at bounding box center [319, 425] width 310 height 26
select select "******"
click at [164, 413] on select "**********" at bounding box center [319, 425] width 310 height 26
select select "*****"
click at [533, 436] on formly-group "**********" at bounding box center [637, 471] width 983 height 458
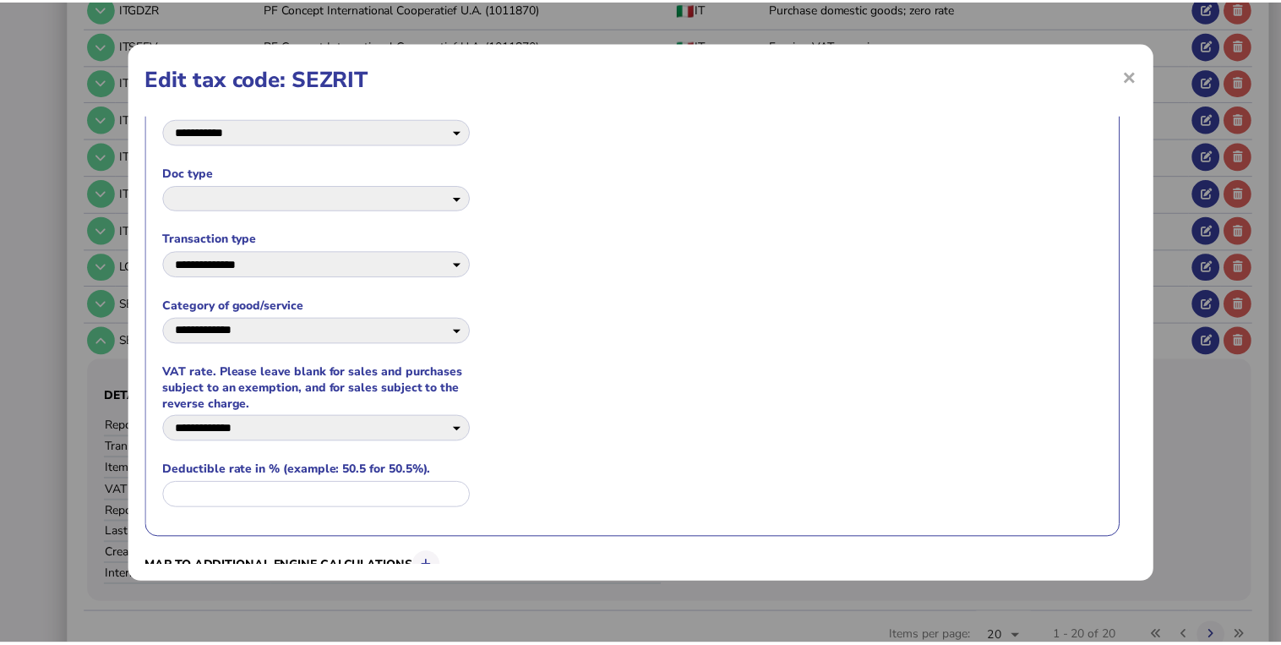
scroll to position [318, 0]
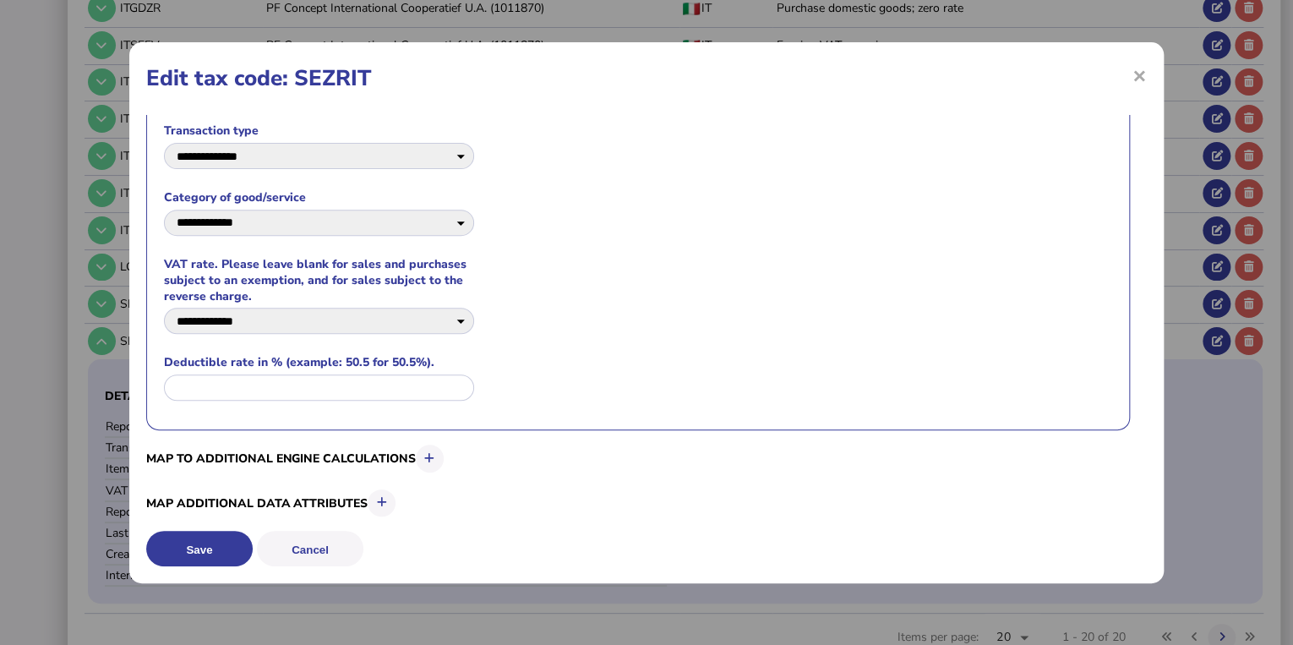
click at [213, 553] on button "Save" at bounding box center [199, 548] width 106 height 35
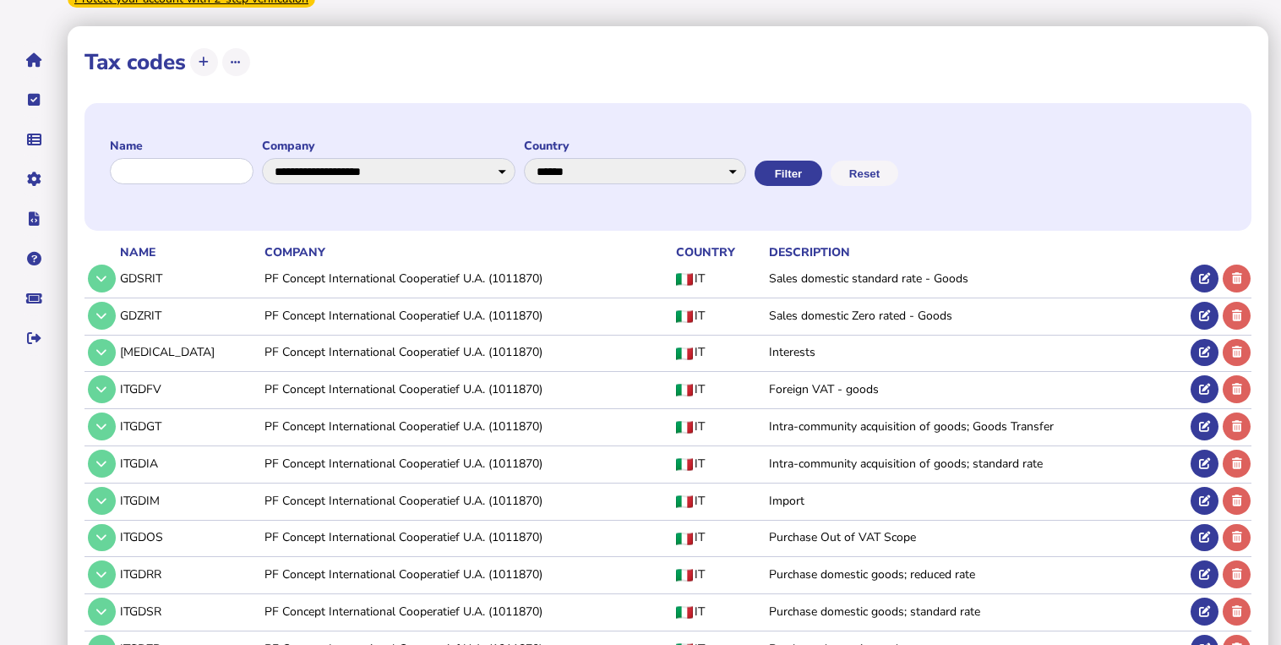
scroll to position [0, 0]
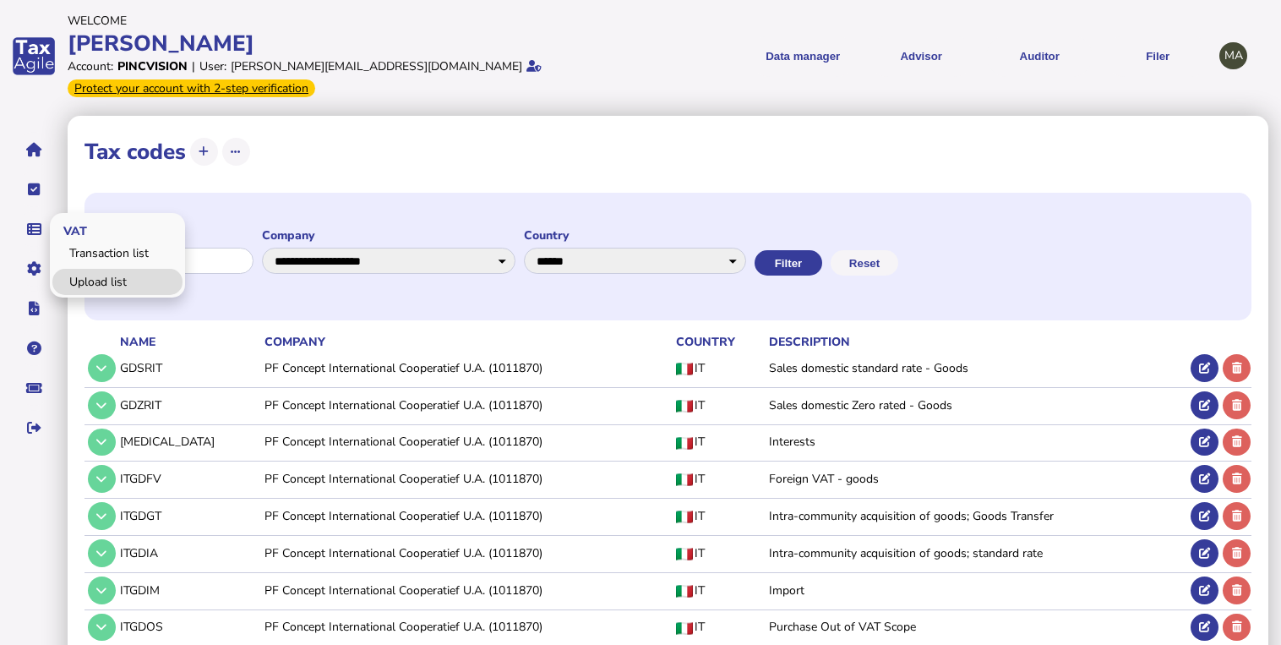
click at [81, 276] on link "Upload list" at bounding box center [117, 282] width 130 height 26
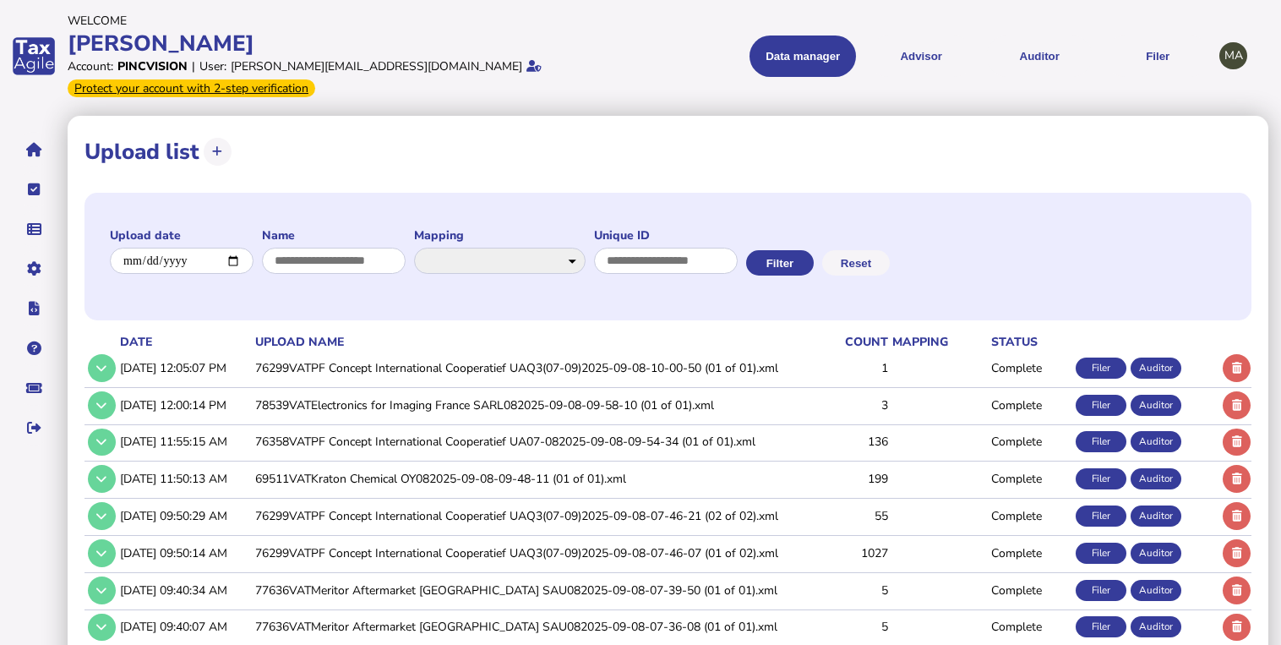
drag, startPoint x: 341, startPoint y: 449, endPoint x: 353, endPoint y: 452, distance: 12.3
click at [341, 449] on td "76358VATPF Concept International Cooperatief UA07-082025-09-08-09-54-34 (01 of …" at bounding box center [531, 441] width 558 height 35
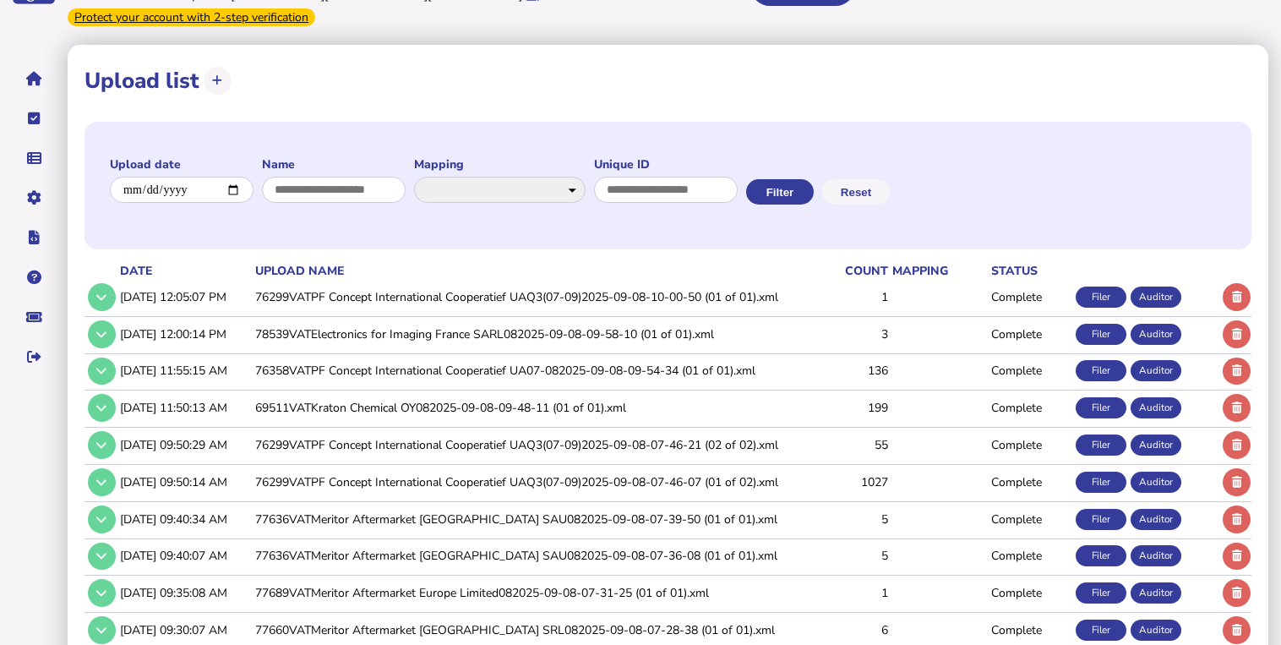
scroll to position [159, 0]
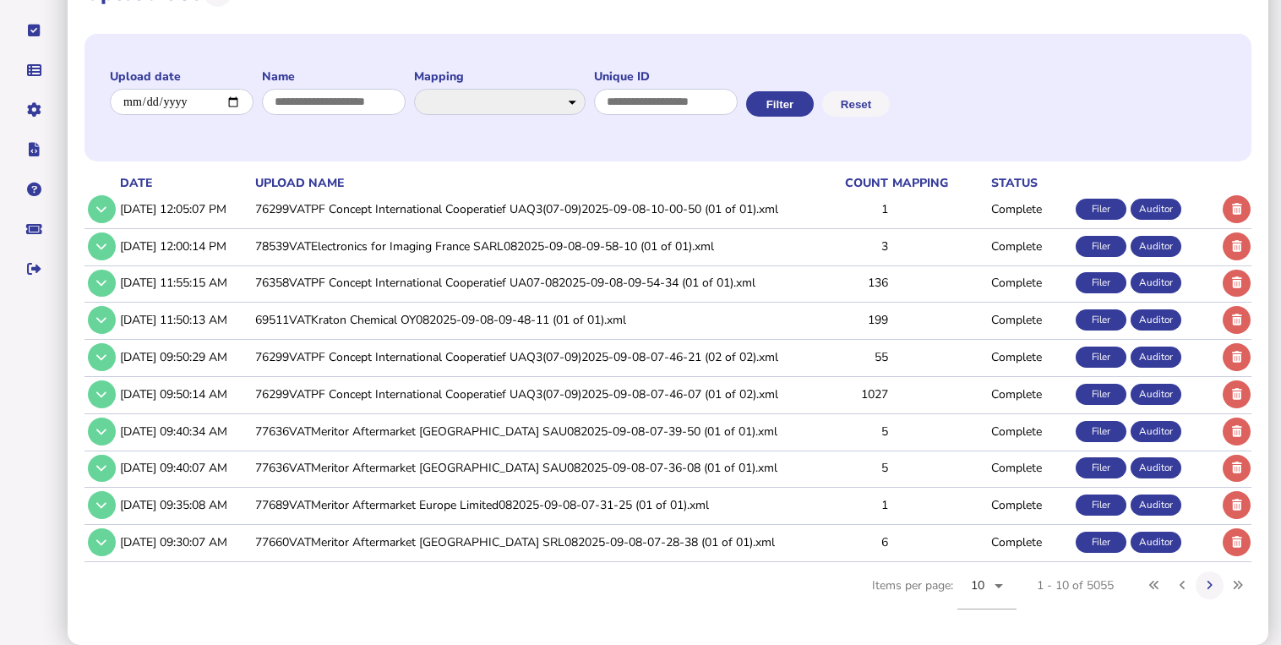
click at [414, 277] on td "76358VATPF Concept International Cooperatief UA07-082025-09-08-09-54-34 (01 of …" at bounding box center [531, 282] width 558 height 35
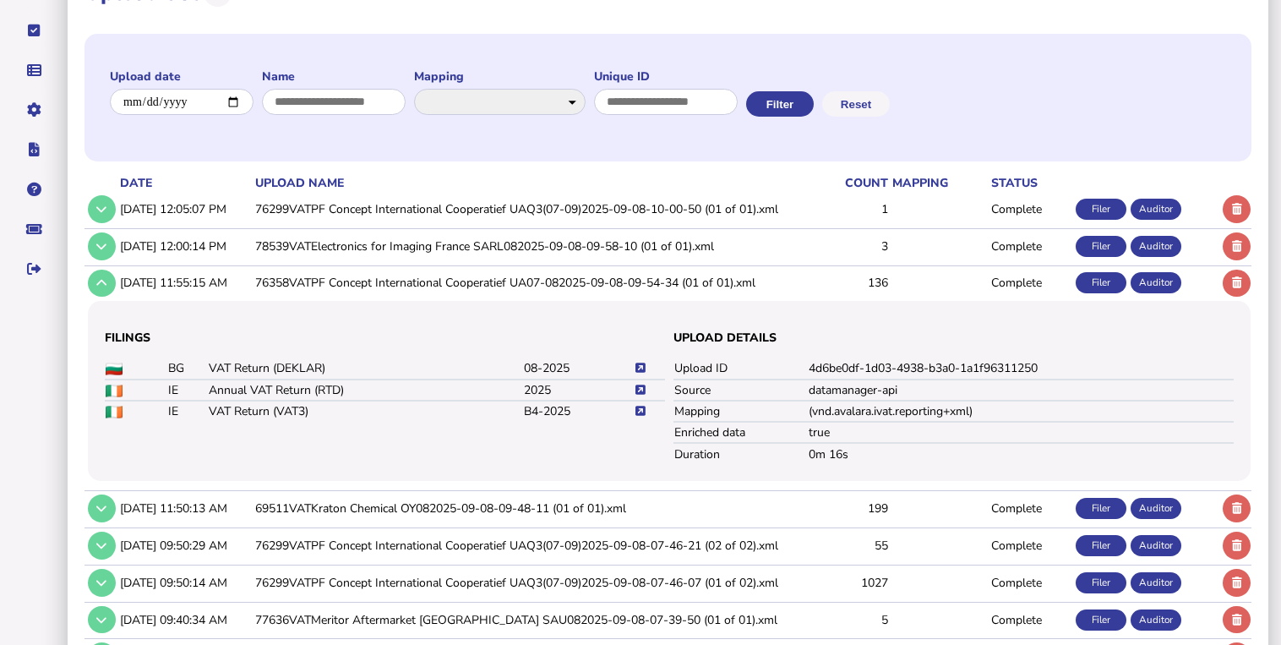
click at [534, 541] on td "76299VATPF Concept International Cooperatief UAQ3(07-09)2025-09-08-07-46-21 (02…" at bounding box center [531, 545] width 558 height 35
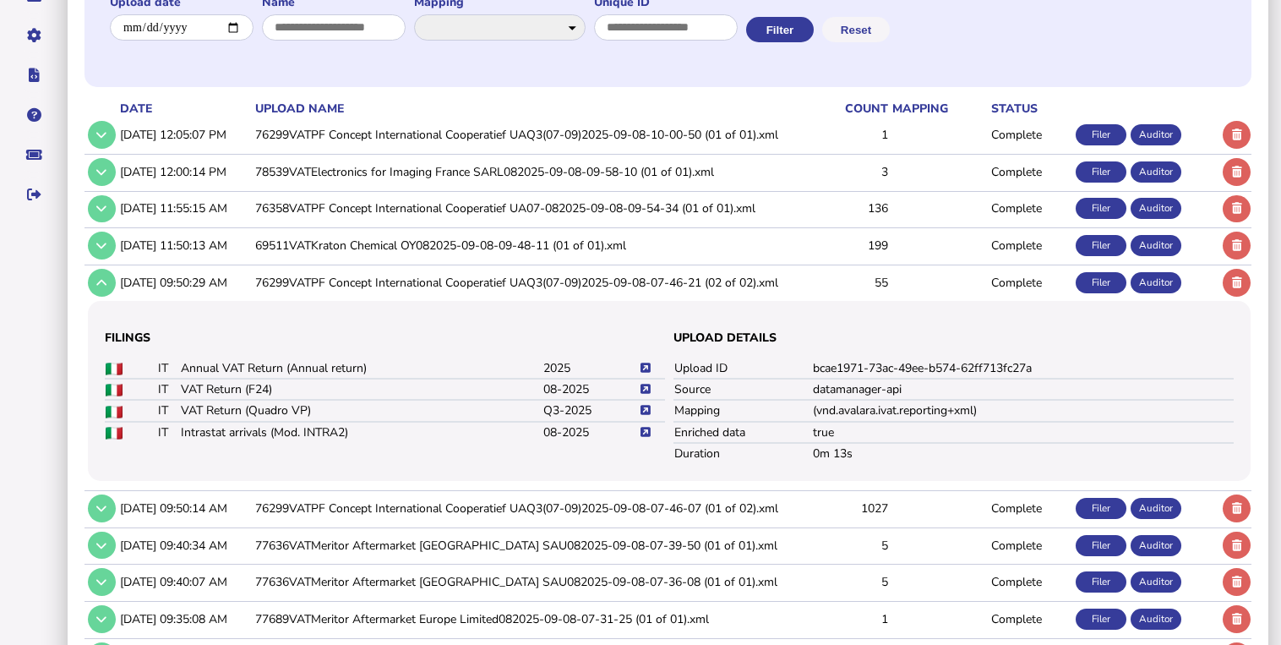
scroll to position [294, 0]
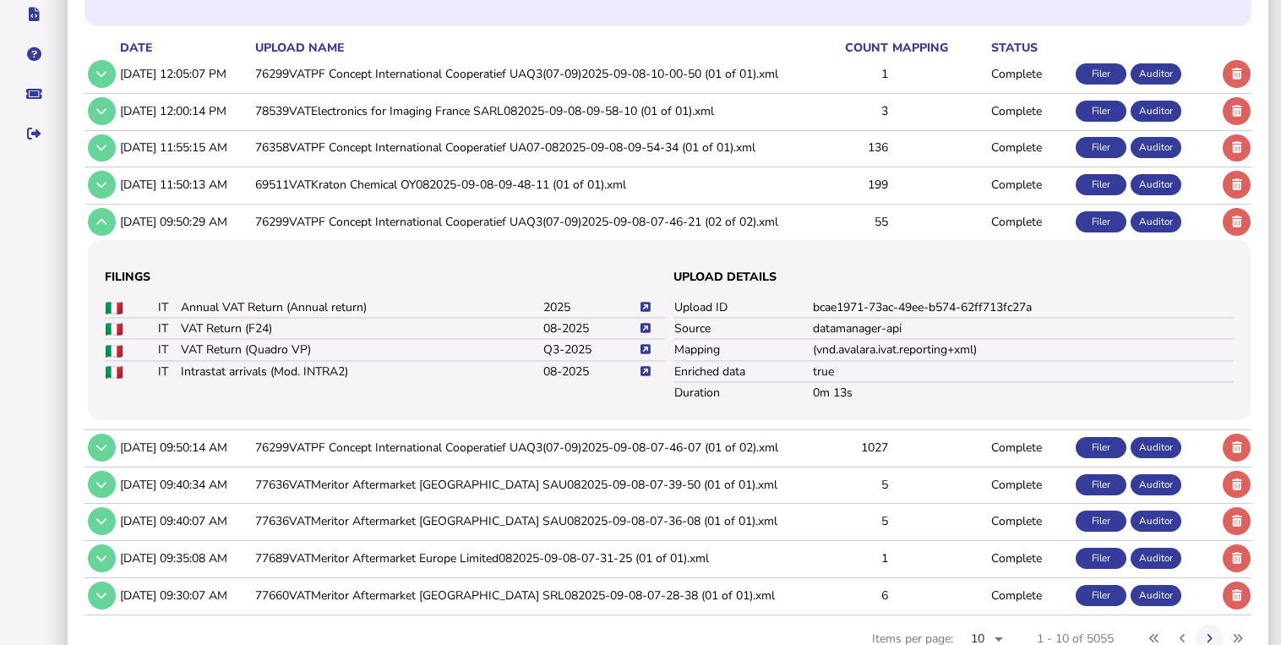
click at [645, 329] on icon at bounding box center [645, 328] width 10 height 11
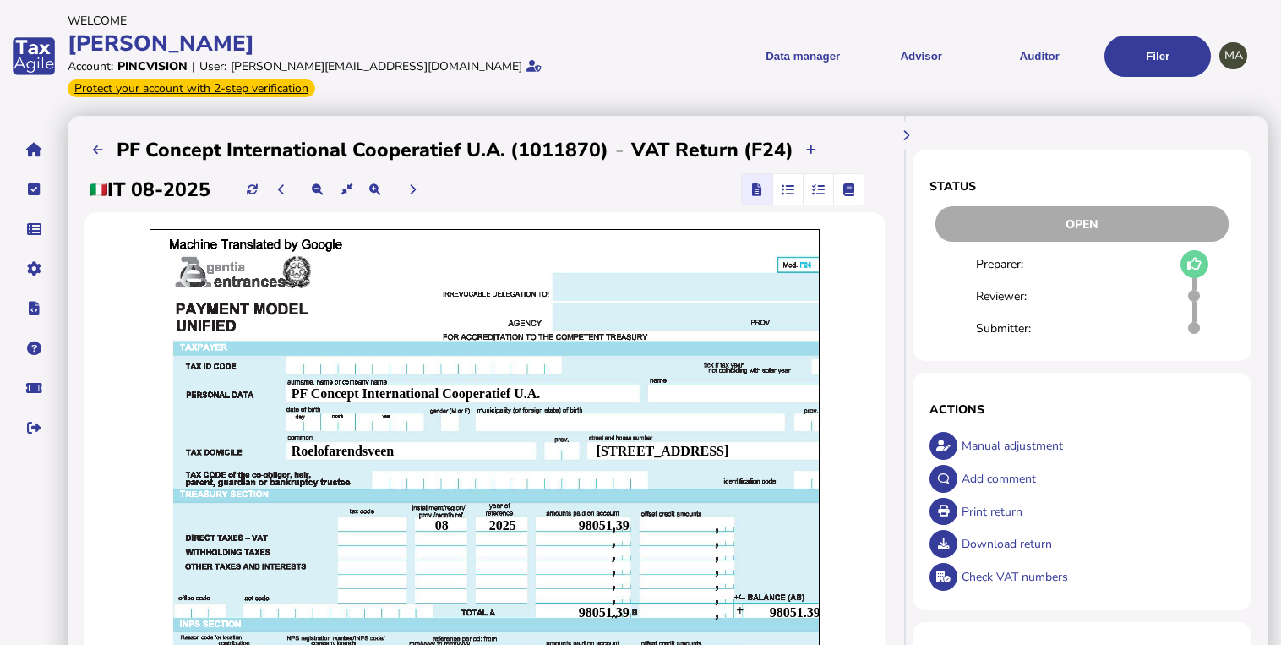
scroll to position [270, 0]
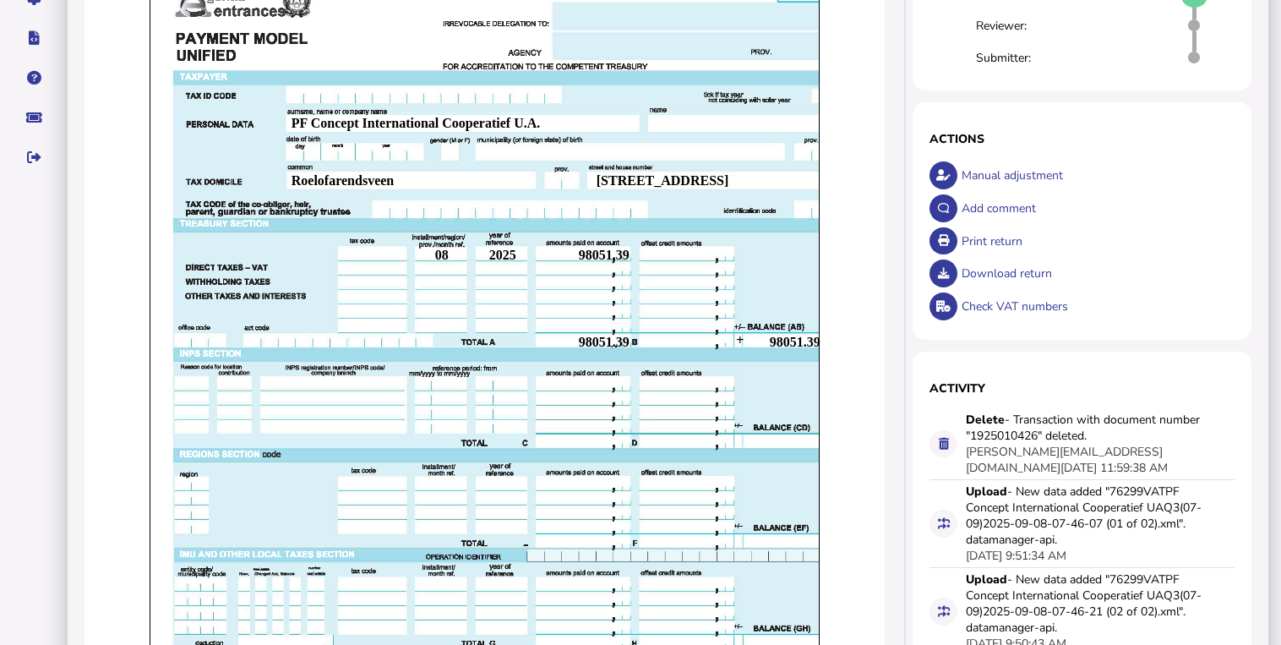
click at [978, 238] on div "Print return" at bounding box center [1095, 241] width 277 height 33
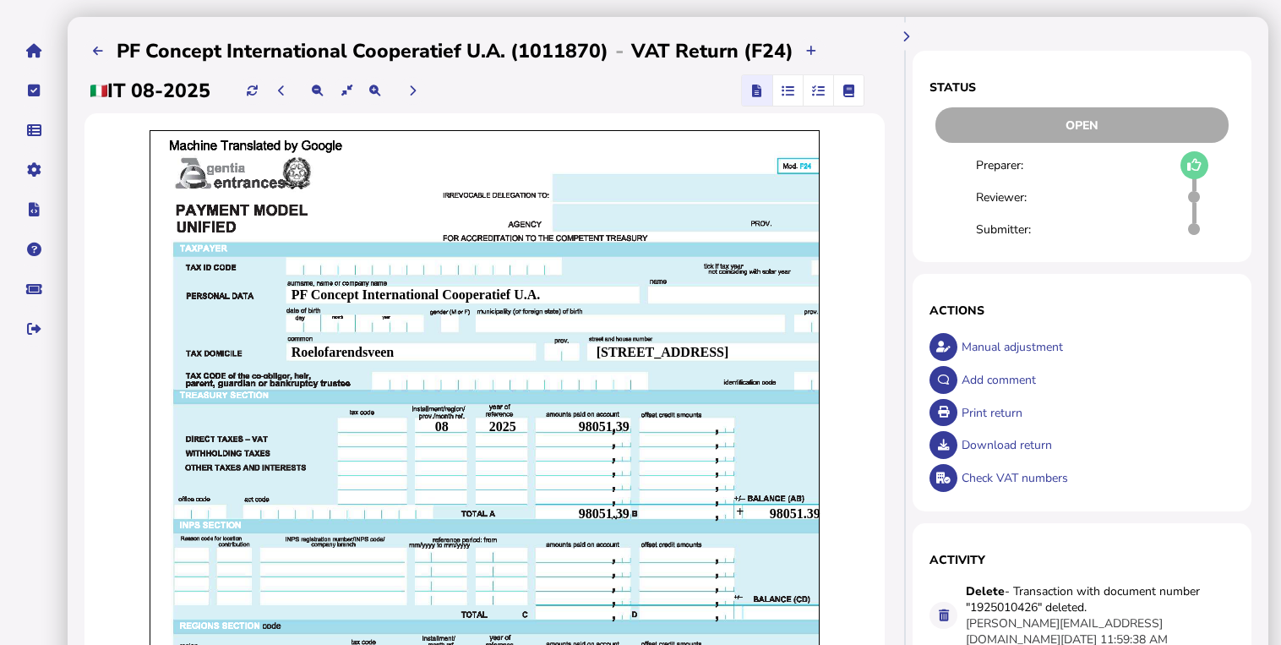
scroll to position [0, 0]
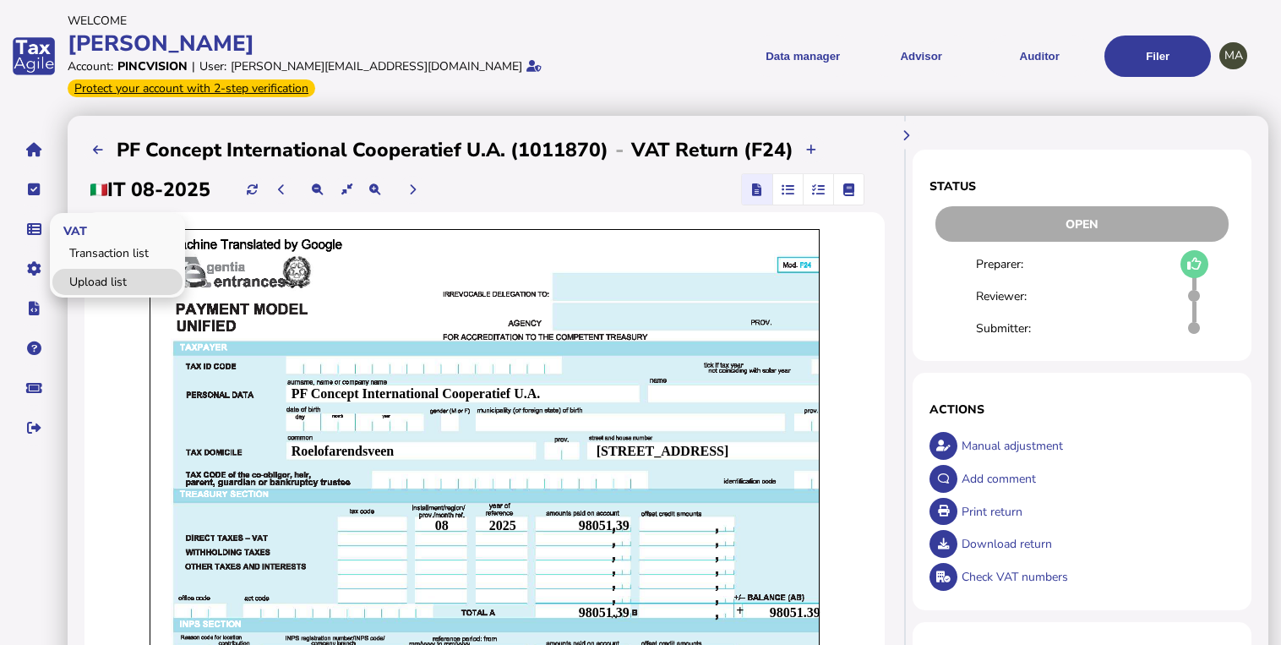
click at [79, 280] on link "Upload list" at bounding box center [117, 282] width 130 height 26
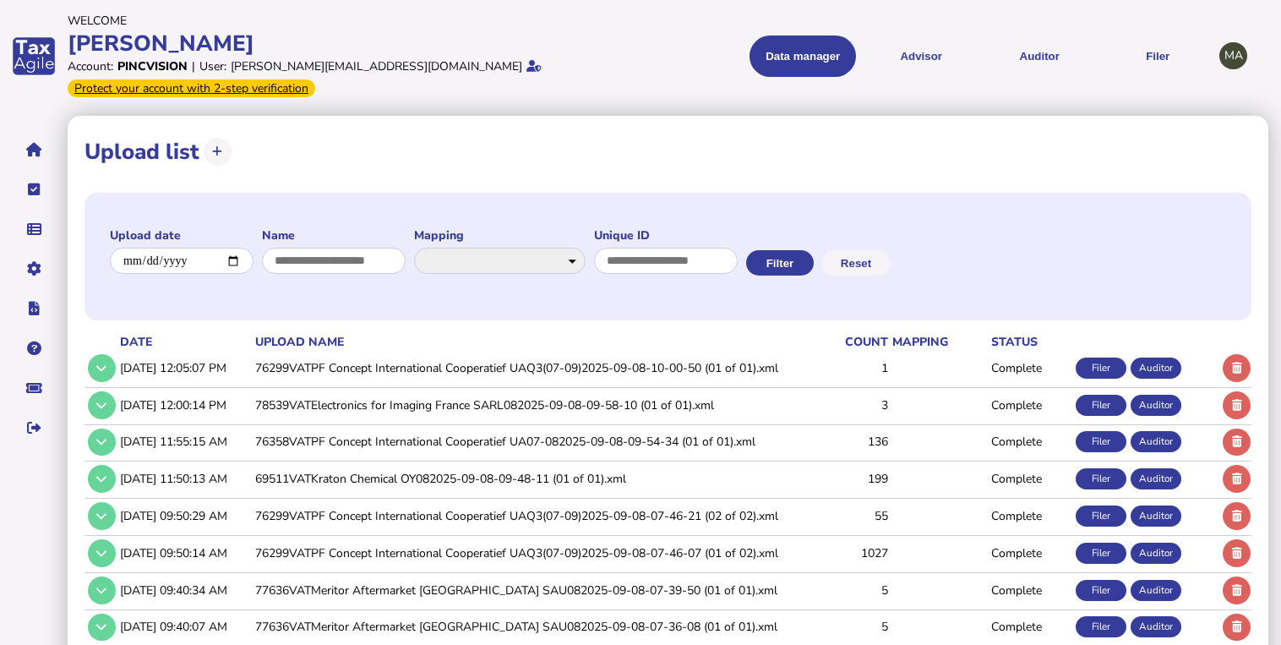
click at [341, 515] on td "76299VATPF Concept International Cooperatief UAQ3(07-09)2025-09-08-07-46-21 (02…" at bounding box center [531, 515] width 558 height 35
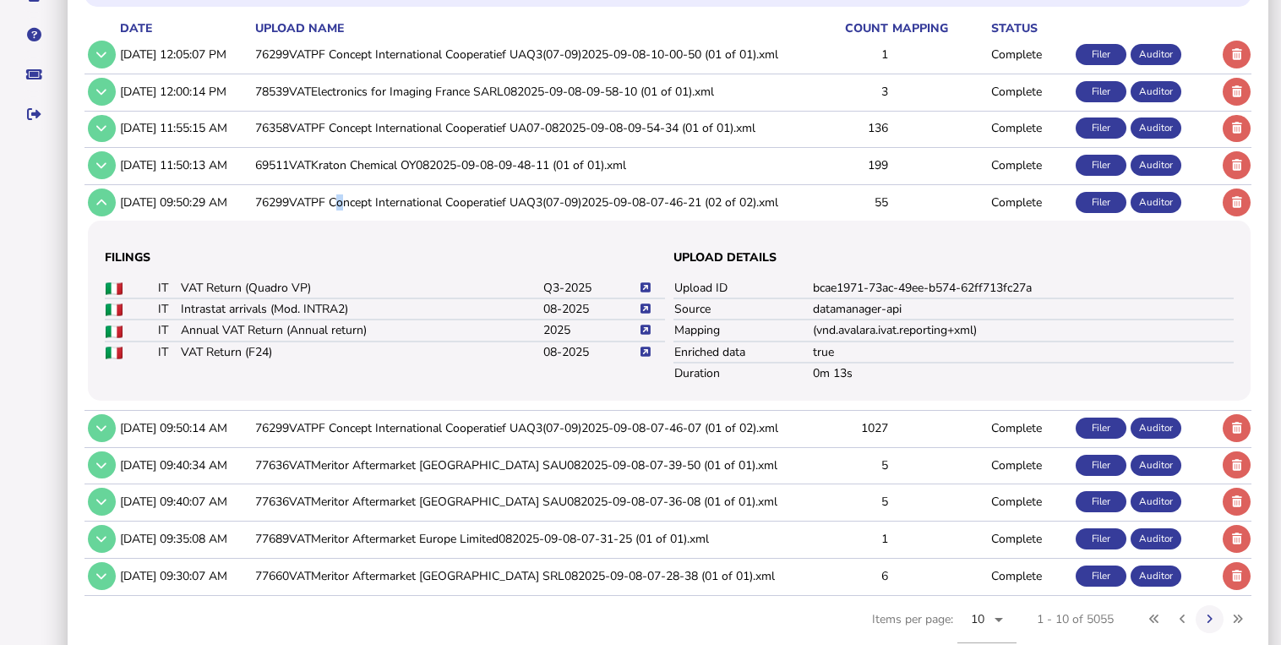
scroll to position [338, 0]
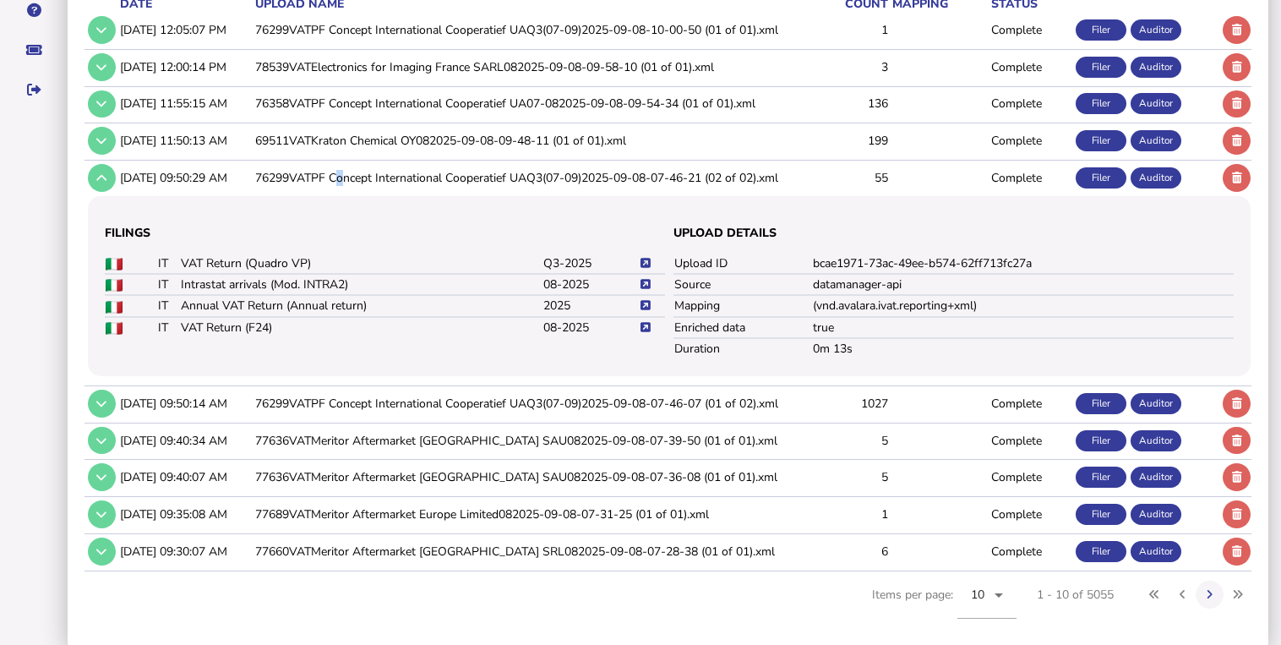
click at [645, 260] on icon at bounding box center [645, 263] width 10 height 11
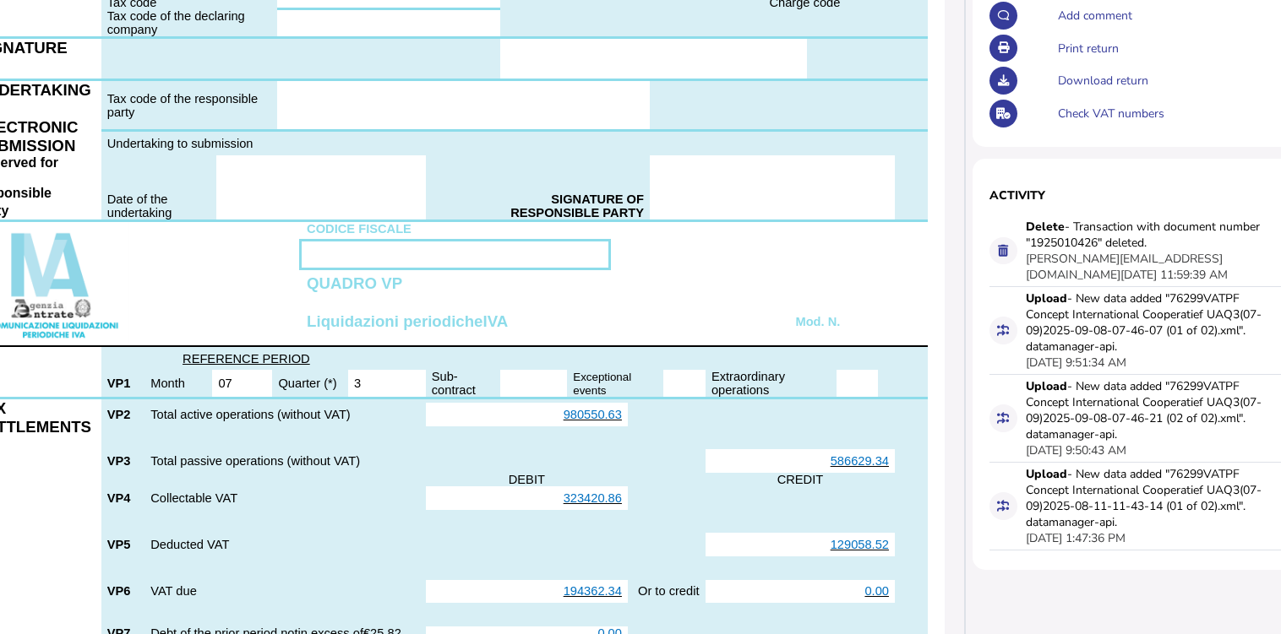
scroll to position [338, 132]
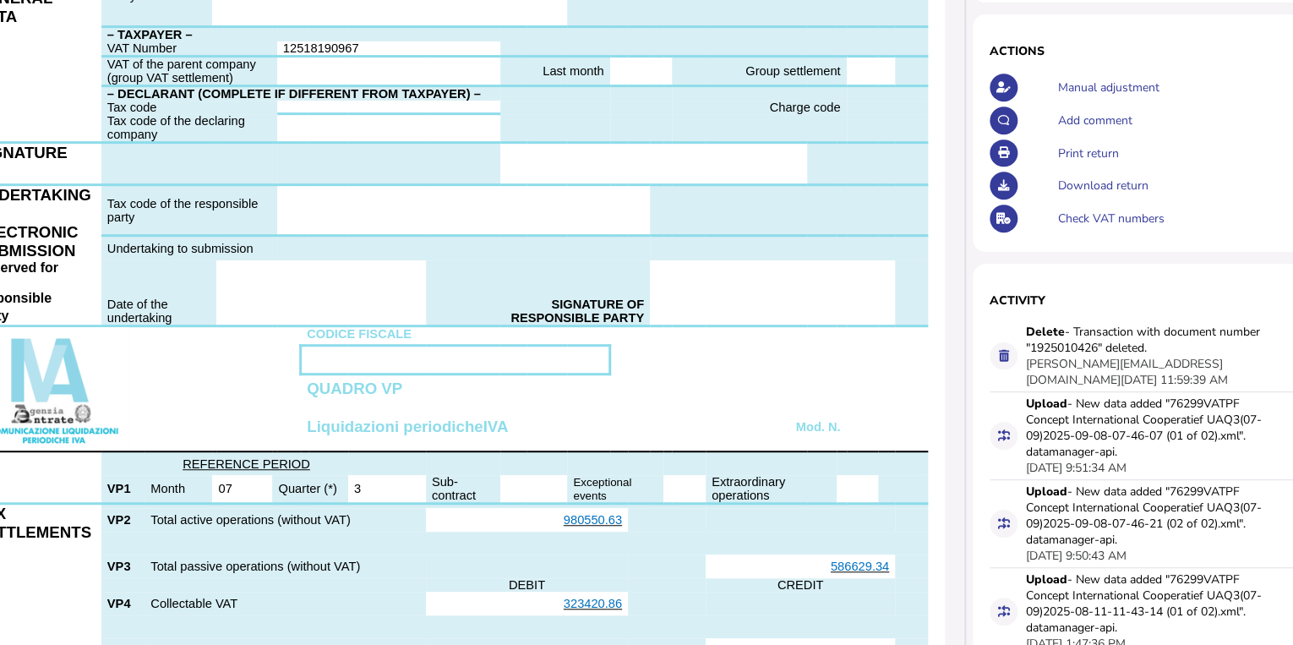
select select "**********"
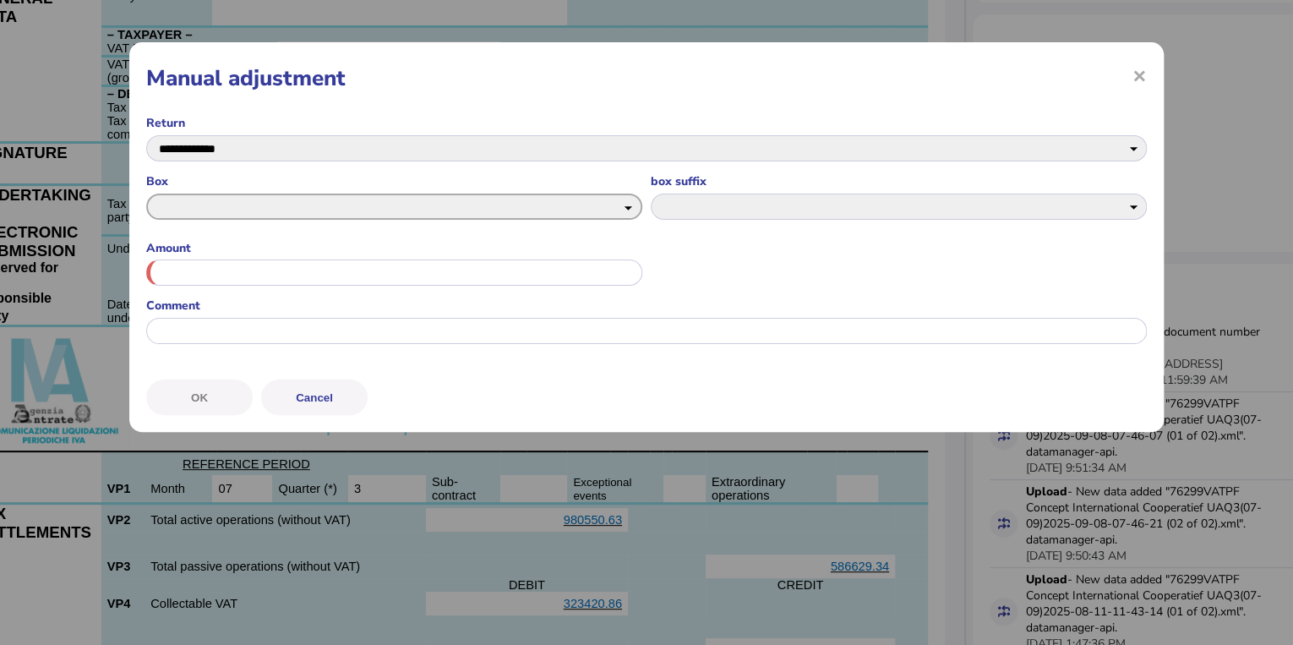
click at [340, 201] on select "*** *** *** *** *** *** *** **** **** **** ****" at bounding box center [394, 206] width 496 height 26
select select "******"
click at [146, 193] on select "*** *** *** *** *** *** *** **** **** **** ****" at bounding box center [394, 206] width 496 height 26
click at [724, 216] on select "** ** ** ** ** ** ** ** ** *** *** ***" at bounding box center [899, 206] width 496 height 26
click at [724, 213] on select "** ** ** ** ** ** ** ** ** *** *** ***" at bounding box center [899, 206] width 496 height 26
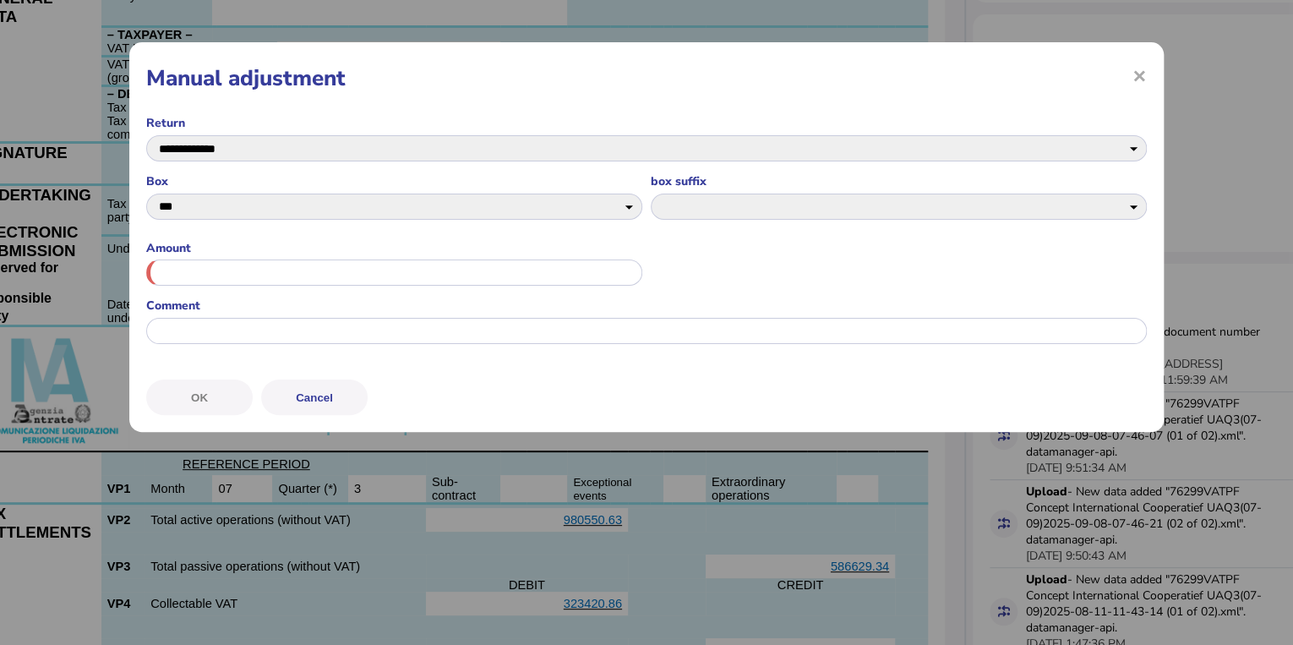
click at [581, 378] on div "OK Cancel" at bounding box center [646, 393] width 1000 height 41
click at [355, 401] on button "Cancel" at bounding box center [314, 396] width 106 height 35
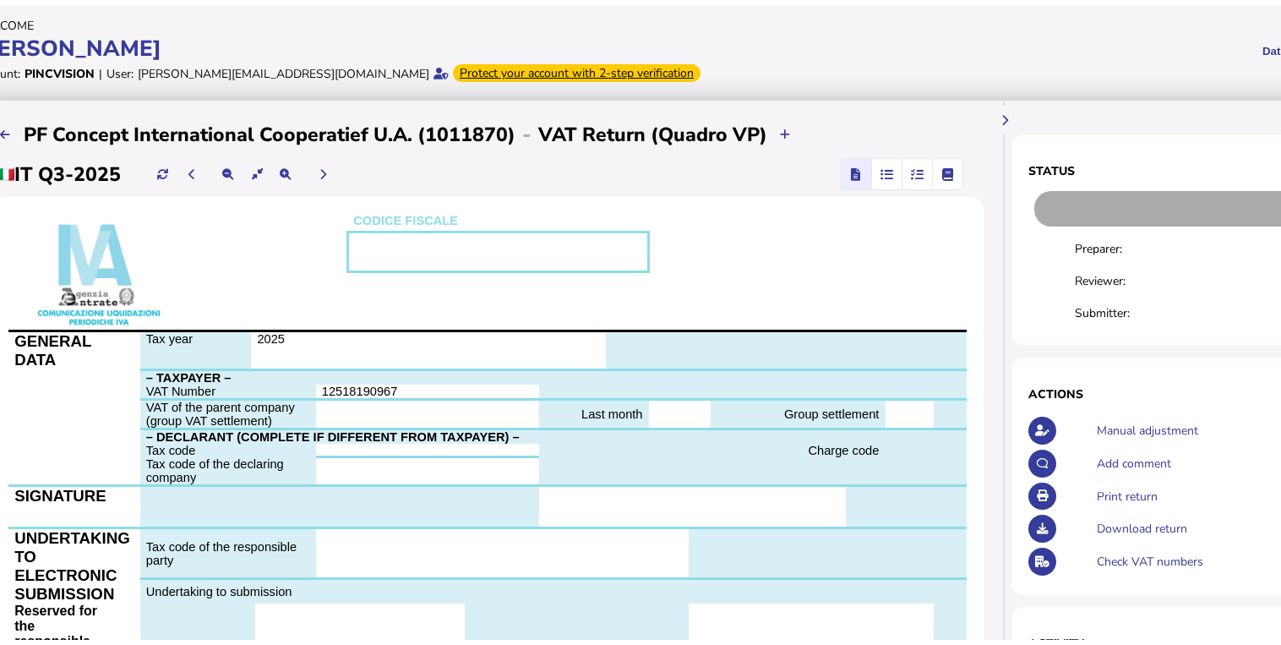
scroll to position [0, 0]
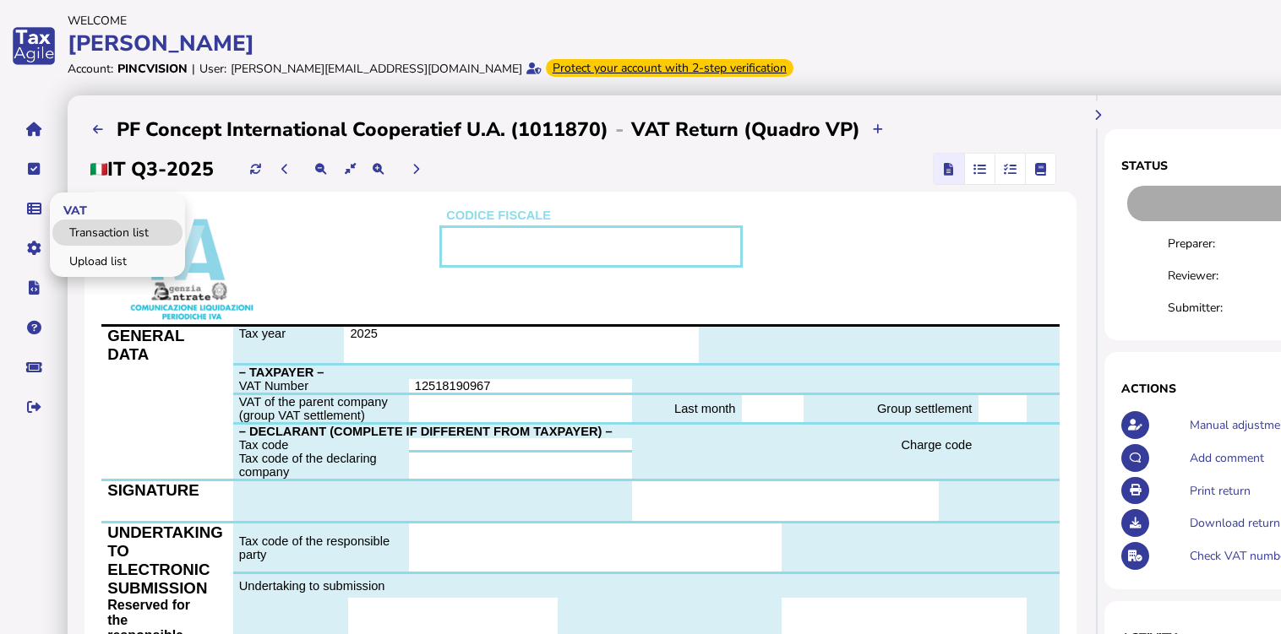
click at [98, 254] on link "Upload list" at bounding box center [117, 261] width 130 height 26
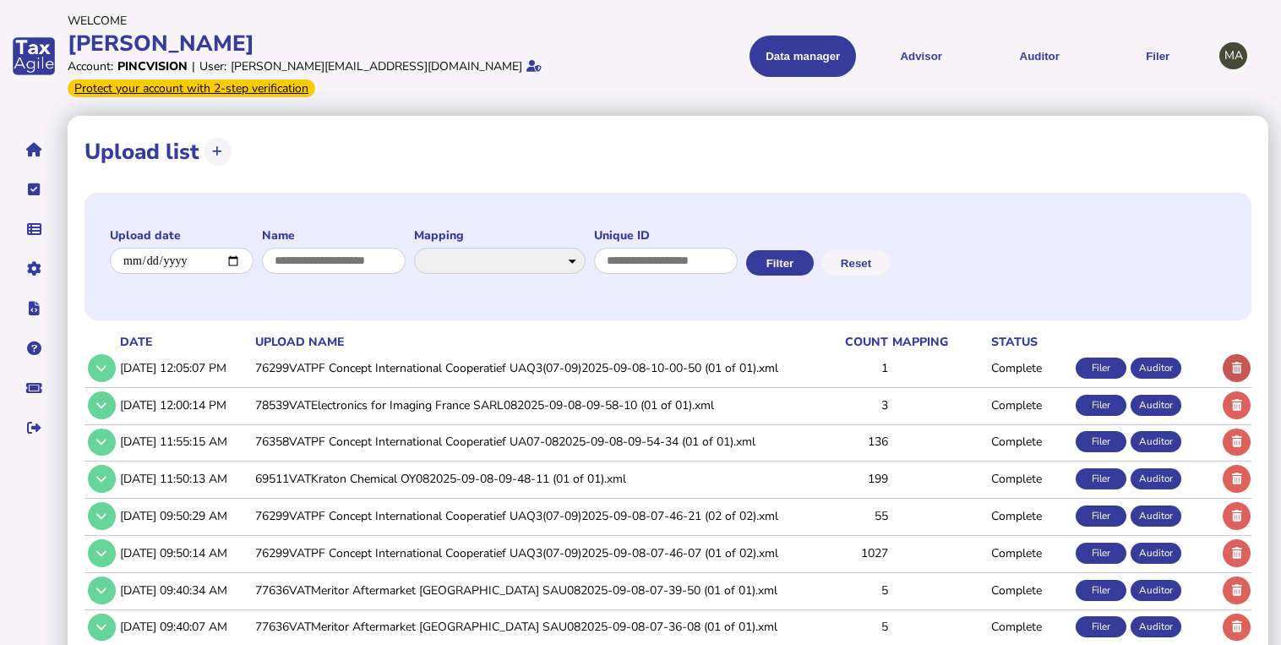
click at [1233, 365] on icon at bounding box center [1237, 367] width 10 height 11
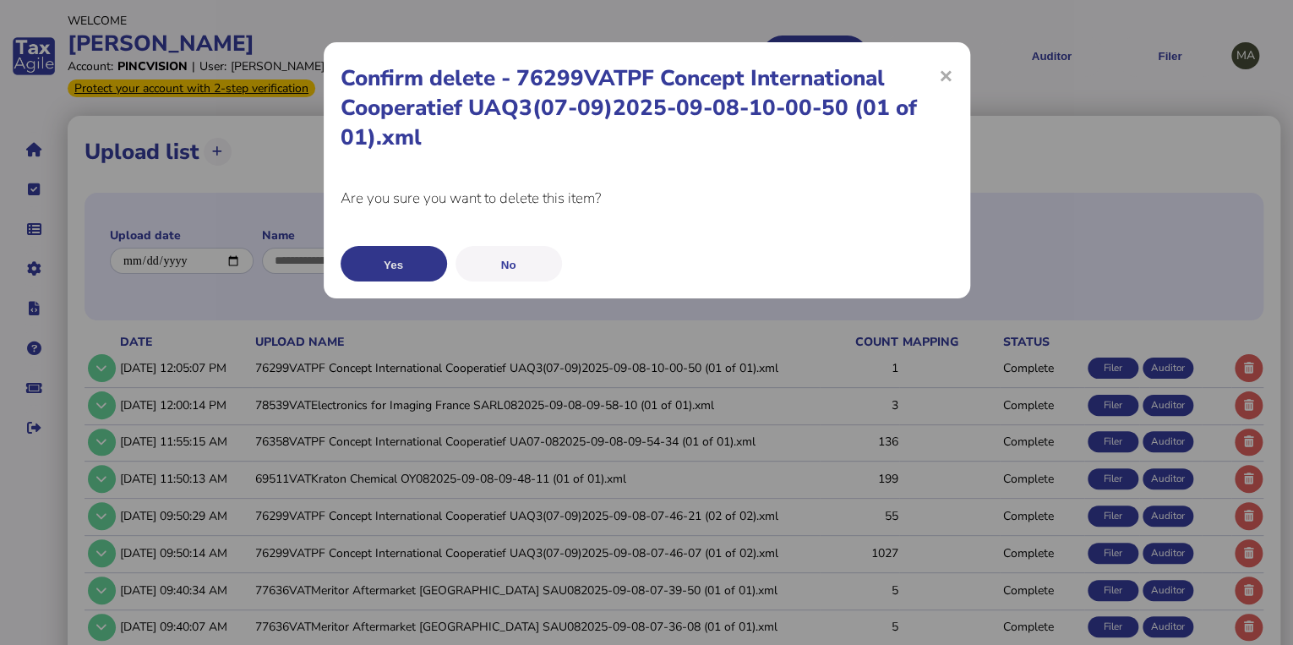
click at [419, 270] on button "Yes" at bounding box center [393, 263] width 106 height 35
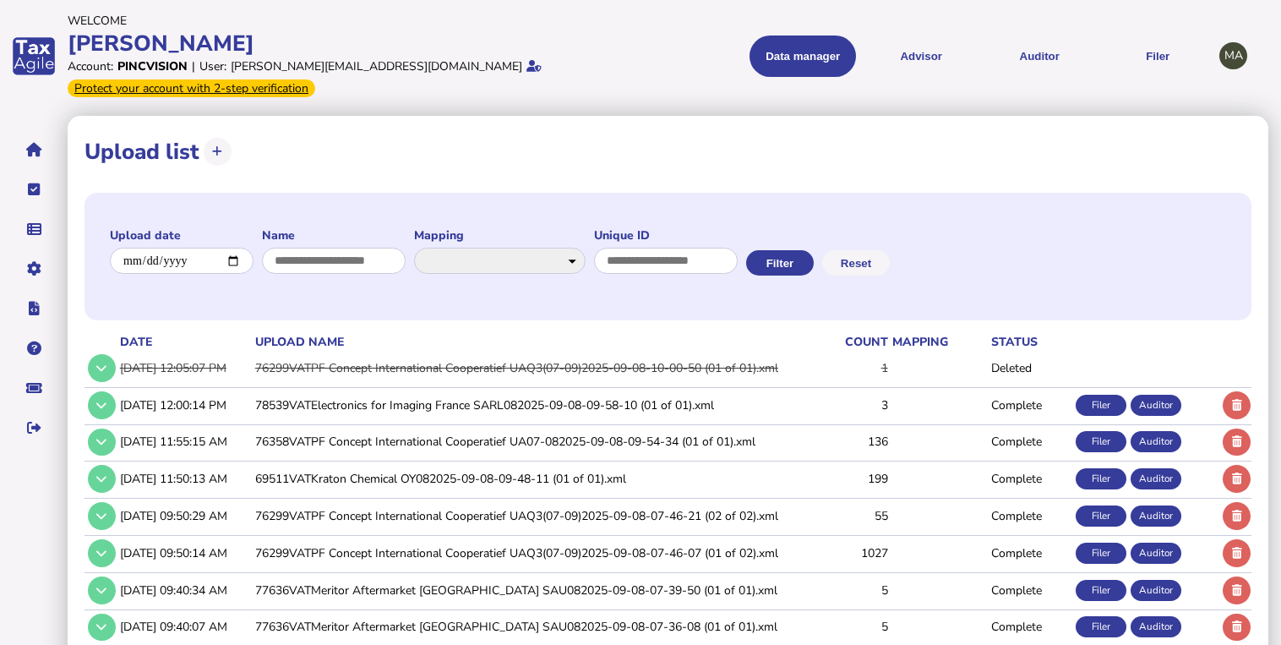
click at [442, 371] on td "76299VATPF Concept International Cooperatief UAQ3(07-09)2025-09-08-10-00-50 (01…" at bounding box center [531, 368] width 558 height 35
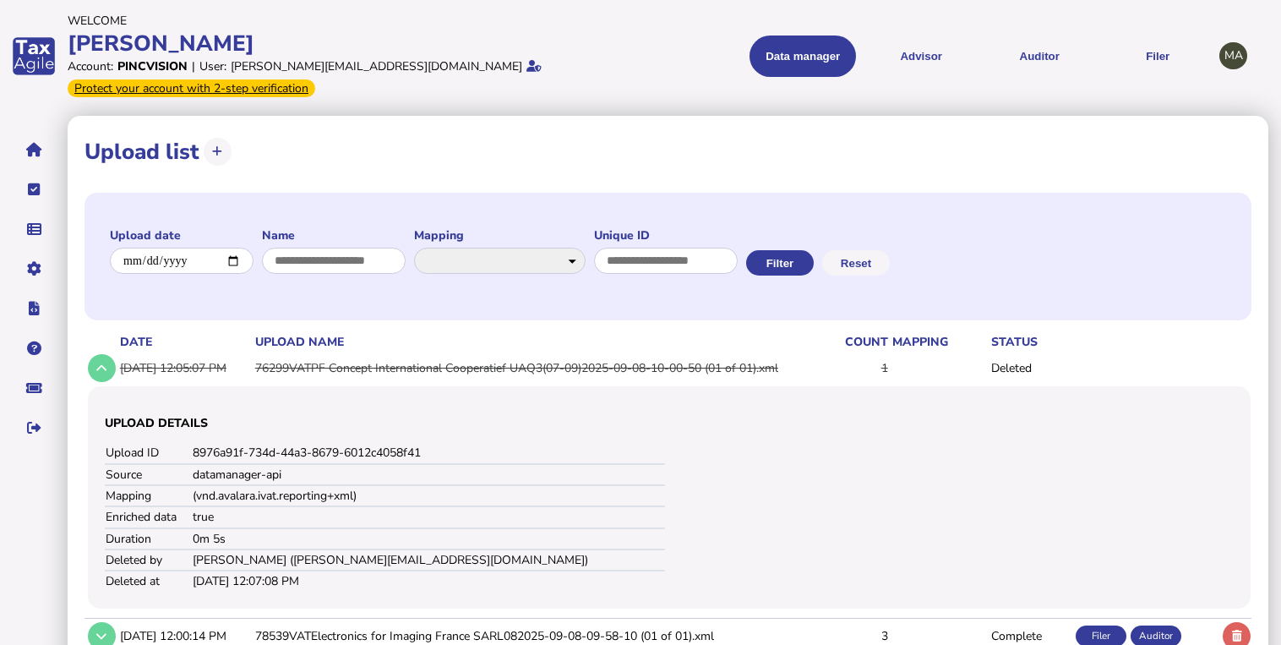
click at [440, 370] on td "76299VATPF Concept International Cooperatief UAQ3(07-09)2025-09-08-10-00-50 (01…" at bounding box center [531, 368] width 558 height 35
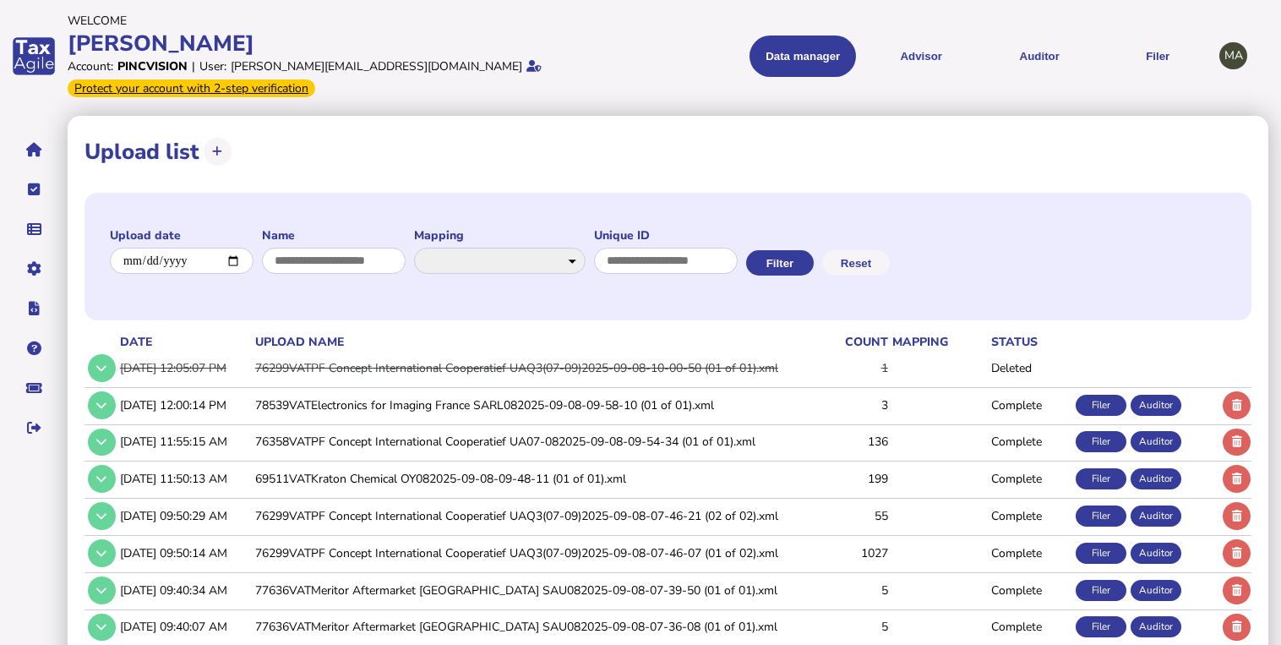
click at [431, 436] on td "76358VATPF Concept International Cooperatief UA07-082025-09-08-09-54-34 (01 of …" at bounding box center [531, 441] width 558 height 35
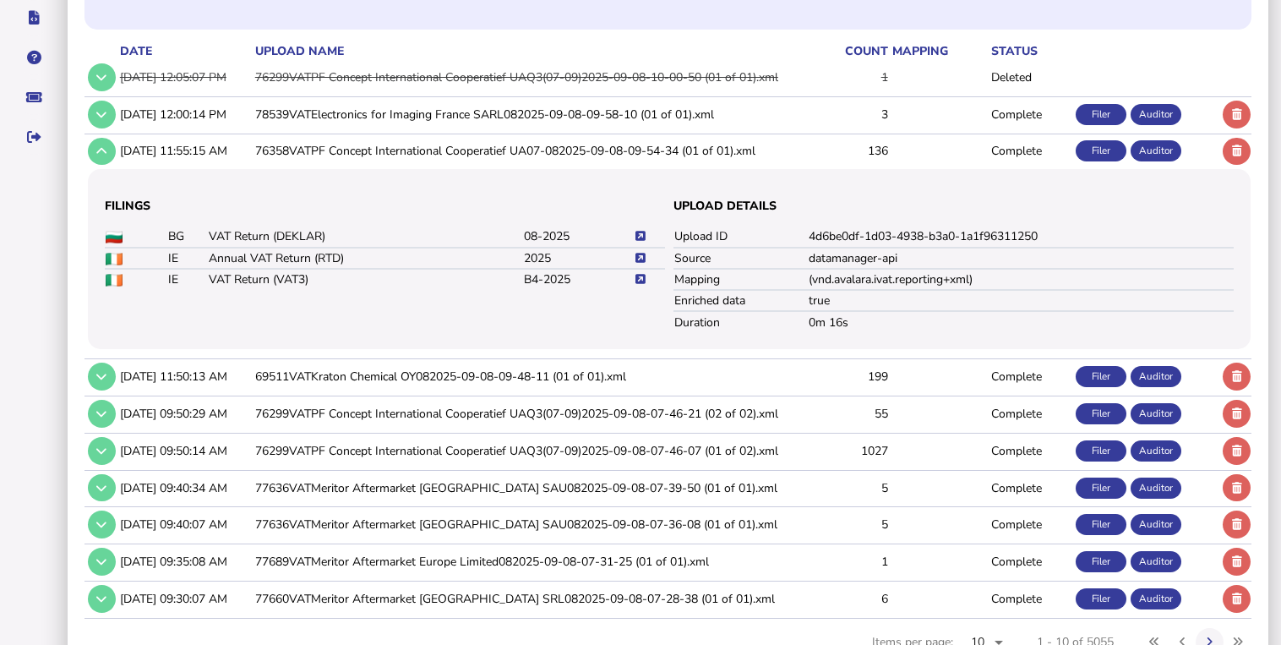
scroll to position [338, 0]
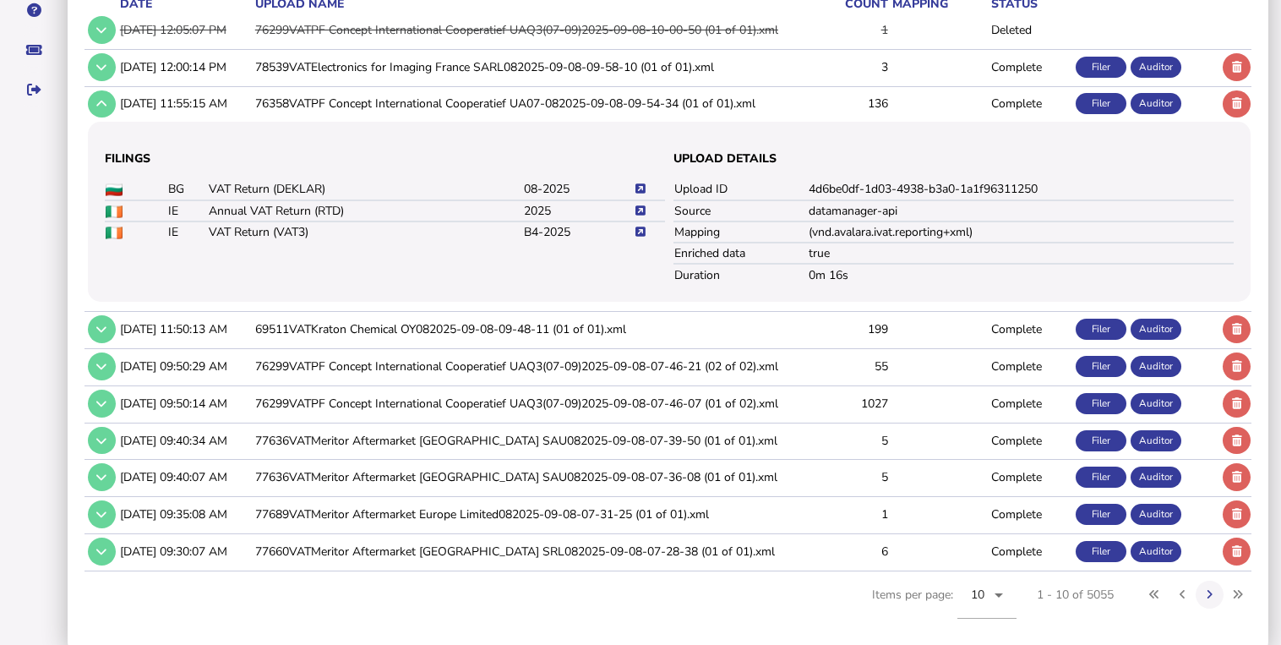
click at [431, 365] on td "76299VATPF Concept International Cooperatief UAQ3(07-09)2025-09-08-07-46-21 (02…" at bounding box center [531, 366] width 558 height 35
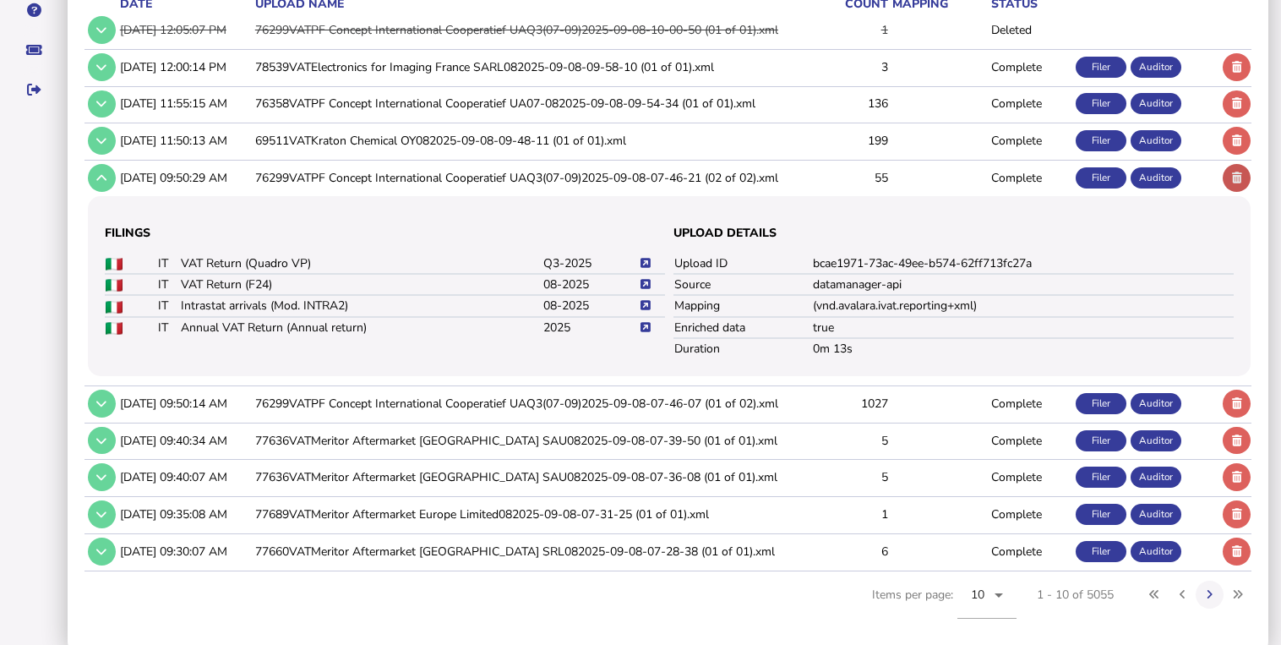
click at [1234, 174] on icon at bounding box center [1237, 177] width 10 height 11
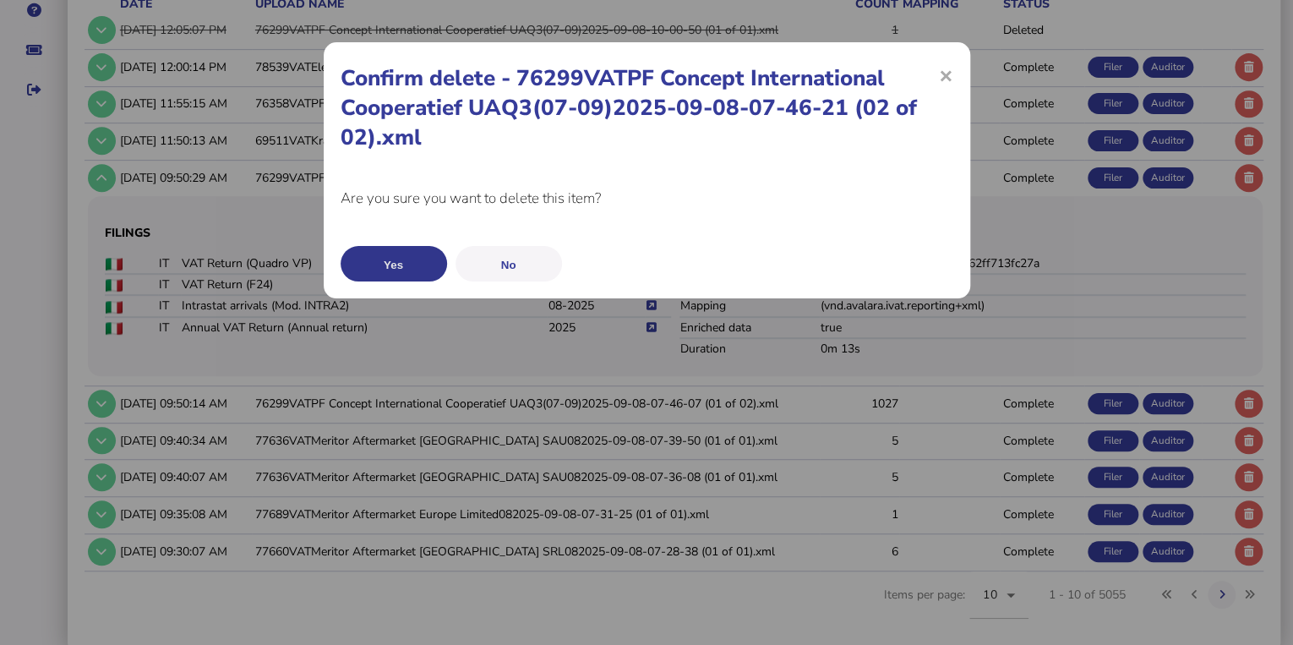
click at [381, 260] on button "Yes" at bounding box center [393, 263] width 106 height 35
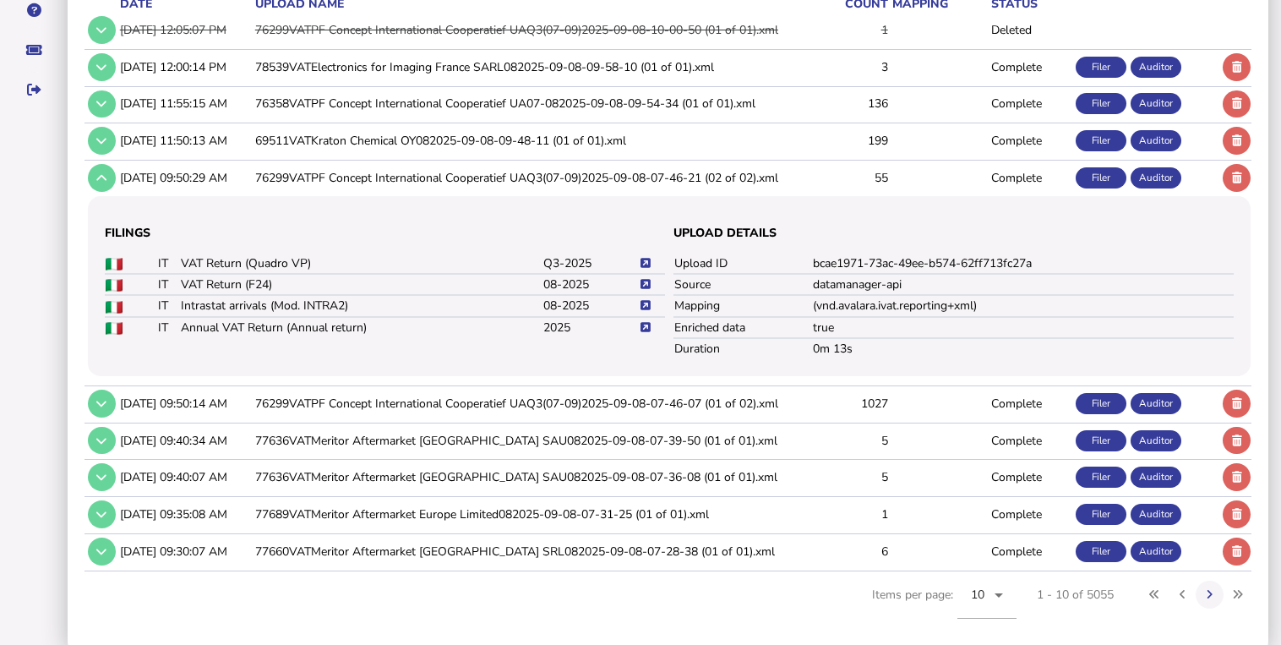
scroll to position [159, 0]
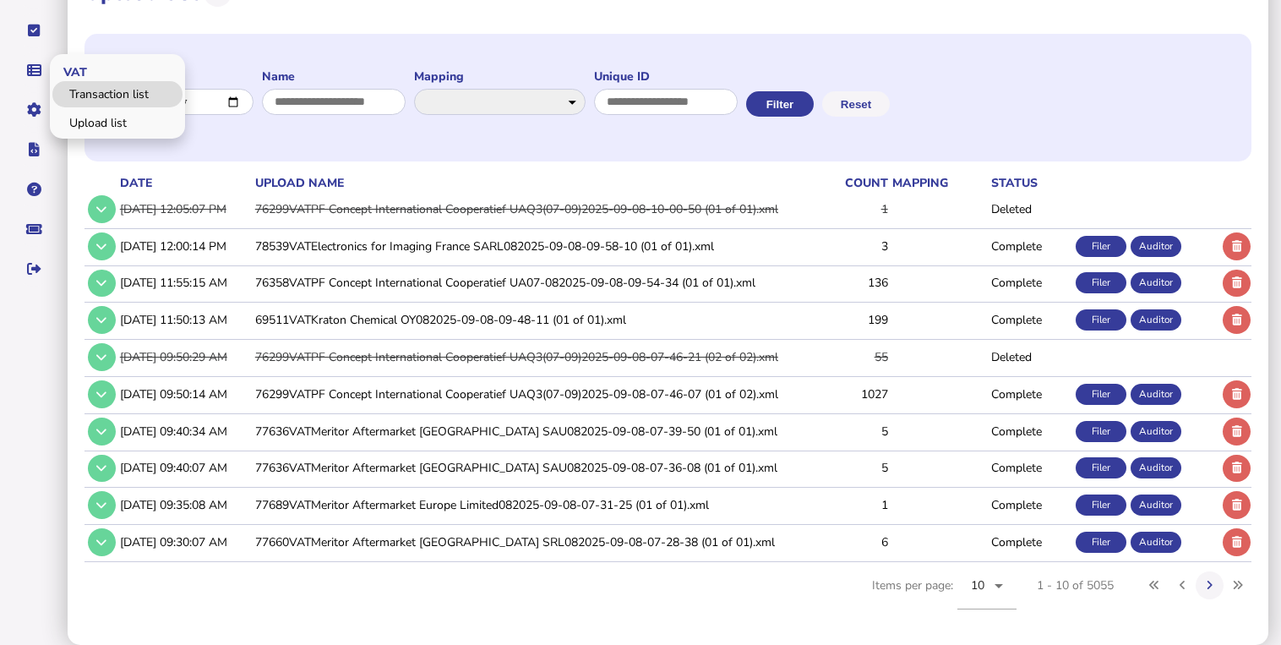
click at [78, 88] on link "Transaction list" at bounding box center [117, 94] width 130 height 26
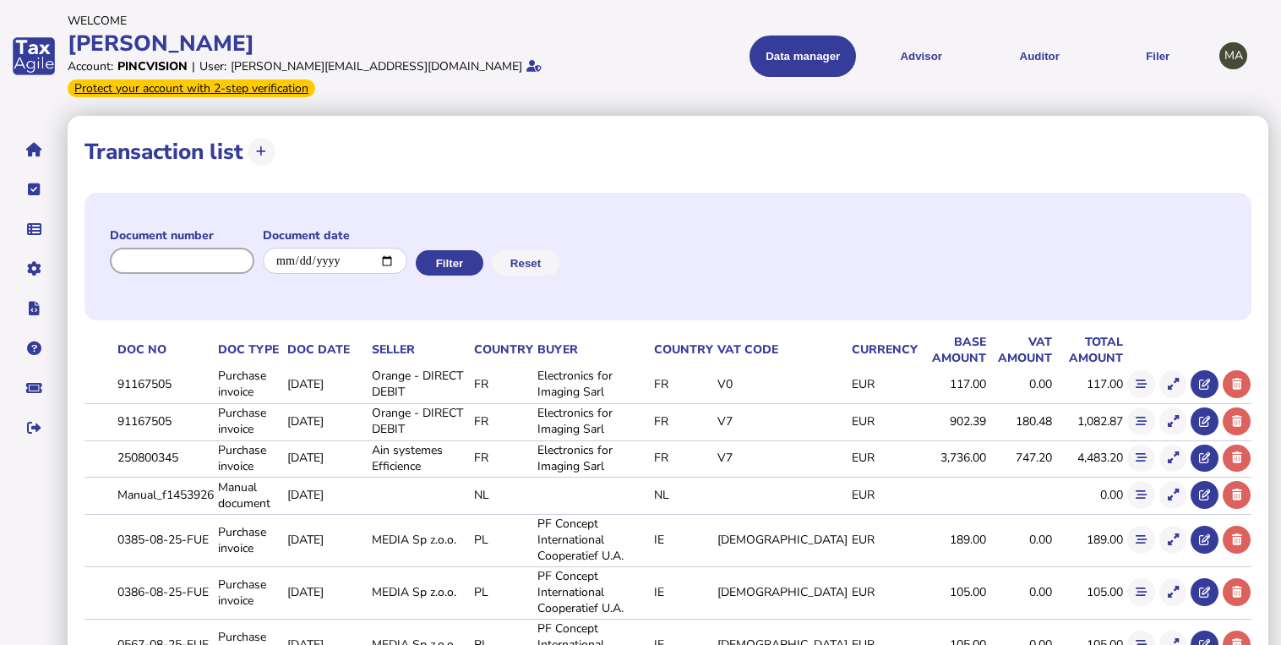
click at [194, 266] on input "input" at bounding box center [182, 261] width 144 height 26
paste input "**********"
type input "**********"
click at [482, 265] on button "Filter" at bounding box center [448, 262] width 68 height 25
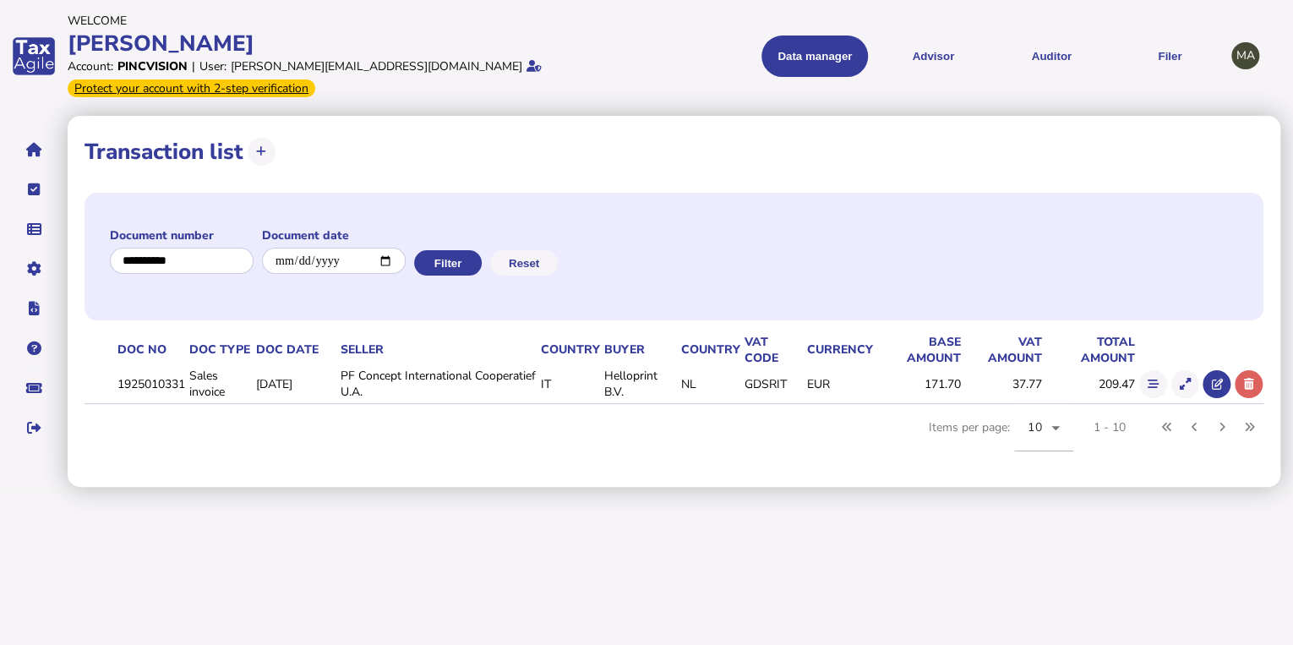
click at [1186, 382] on icon at bounding box center [1184, 383] width 11 height 11
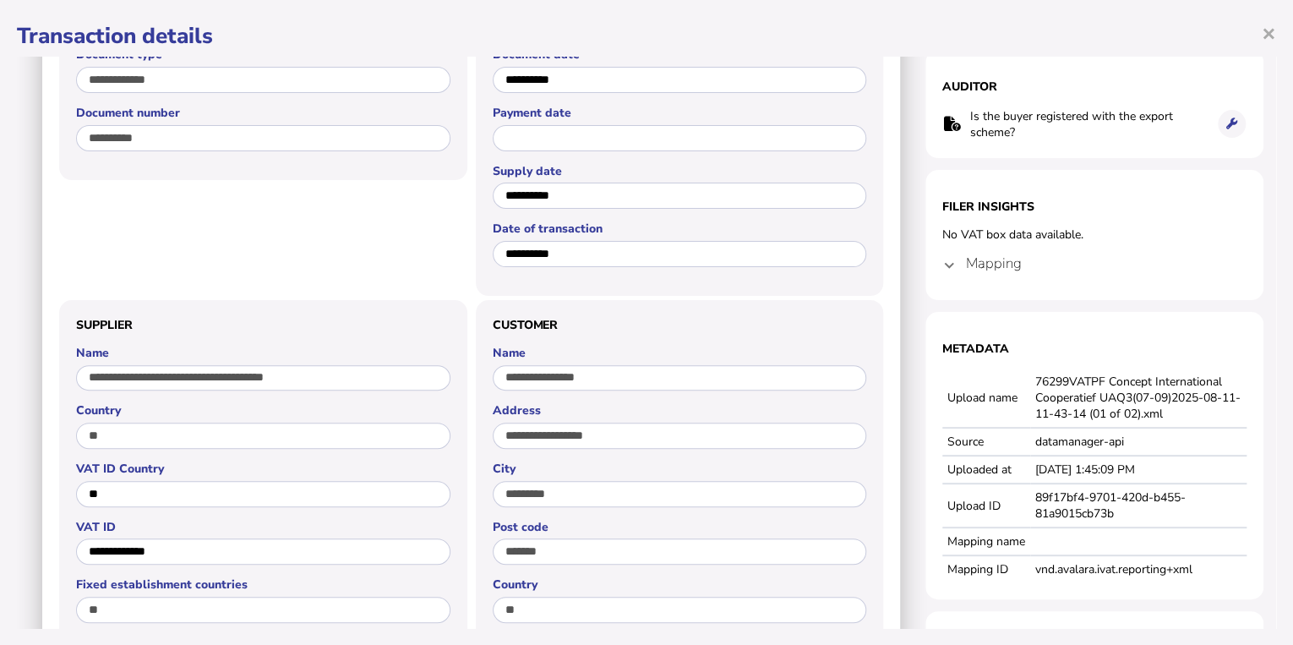
scroll to position [135, 0]
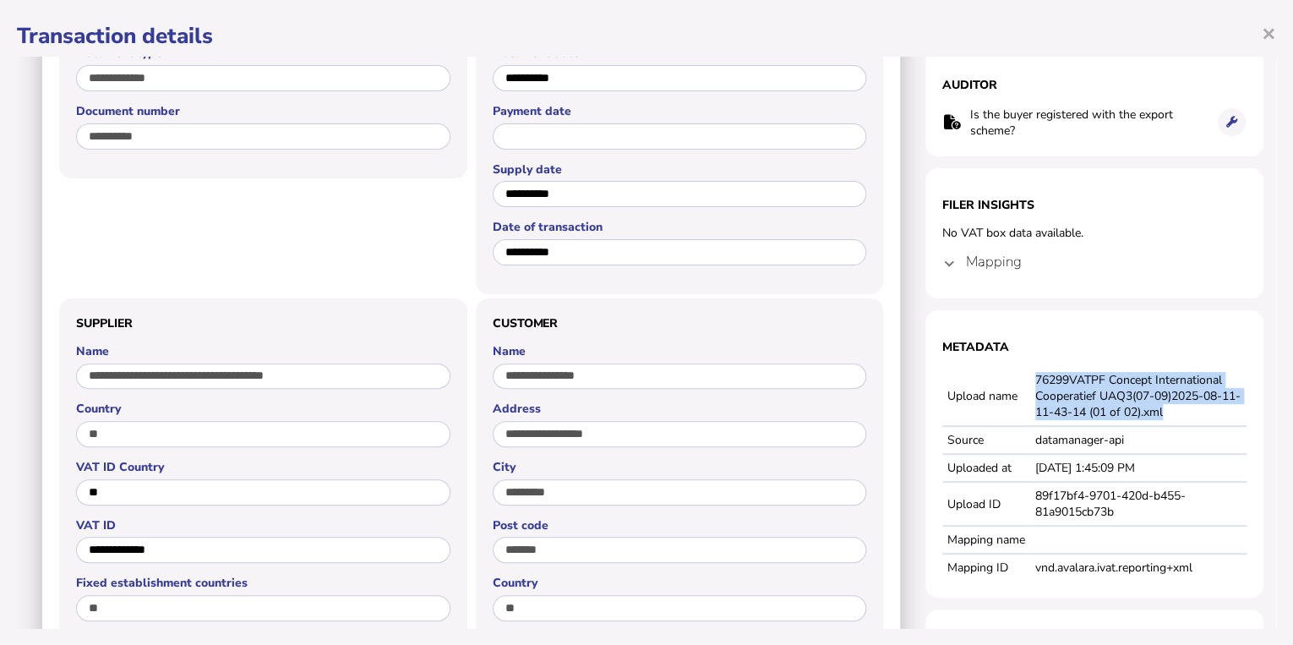
drag, startPoint x: 1179, startPoint y: 415, endPoint x: 1023, endPoint y: 375, distance: 161.3
click at [1030, 375] on td "76299VATPF Concept International Cooperatief UAQ3(07-09)2025-08-11-11-43-14 (01…" at bounding box center [1138, 396] width 216 height 59
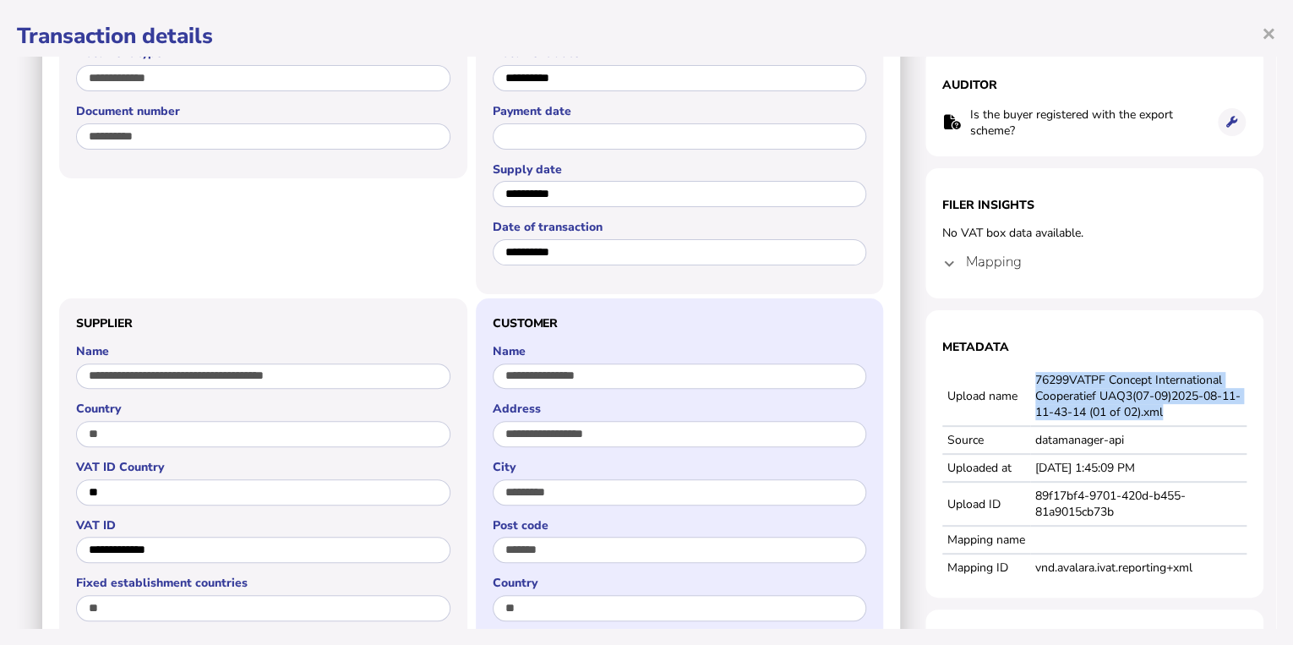
copy td "76299VATPF Concept International Cooperatief UAQ3(07-09)2025-08-11-11-43-14 (01…"
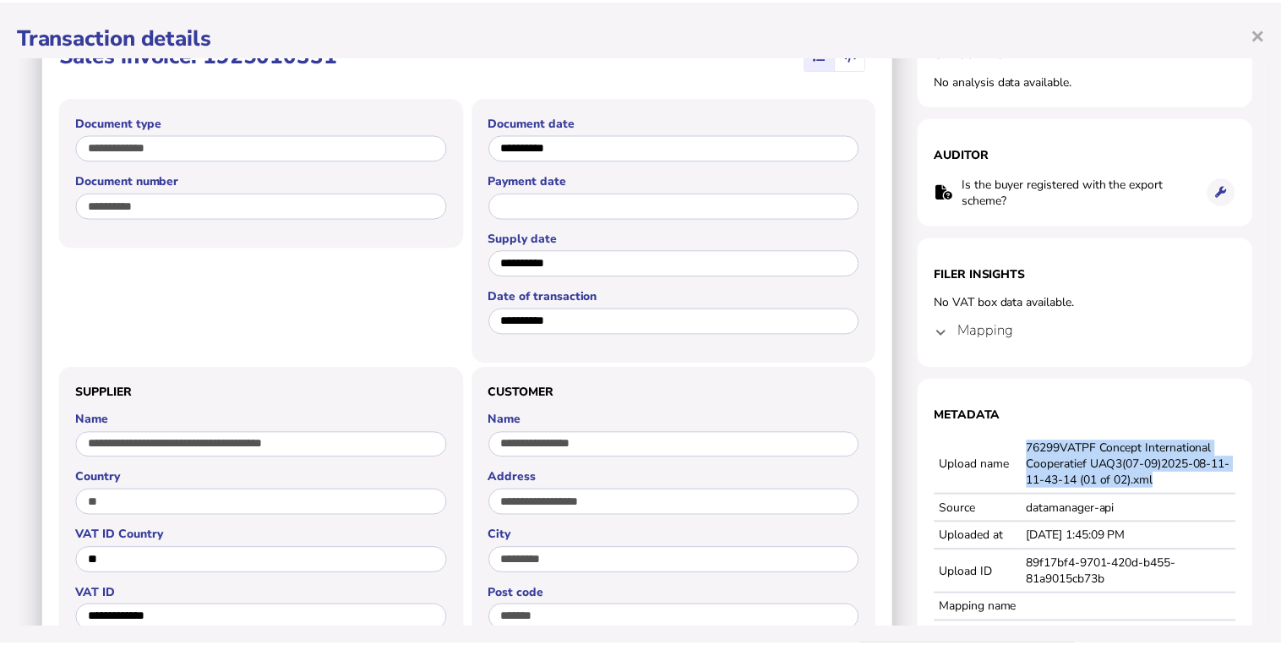
scroll to position [0, 0]
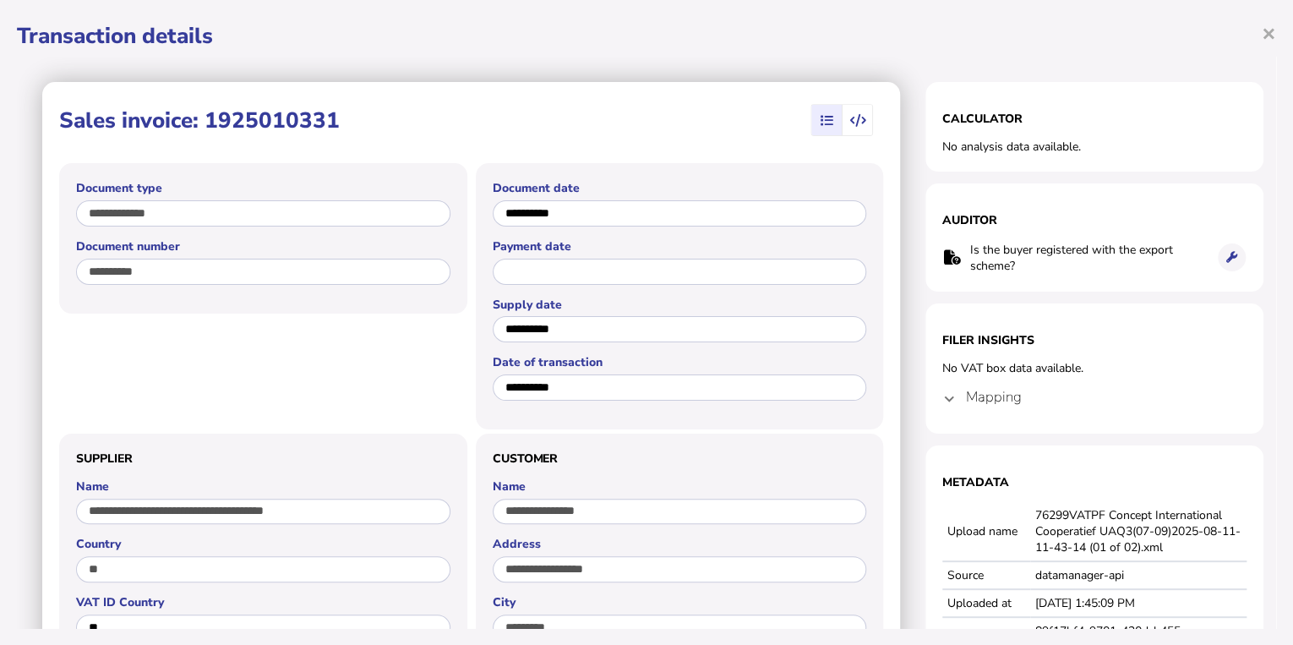
click at [1277, 30] on div "**********" at bounding box center [646, 322] width 1293 height 645
click at [1268, 30] on span "×" at bounding box center [1268, 33] width 14 height 32
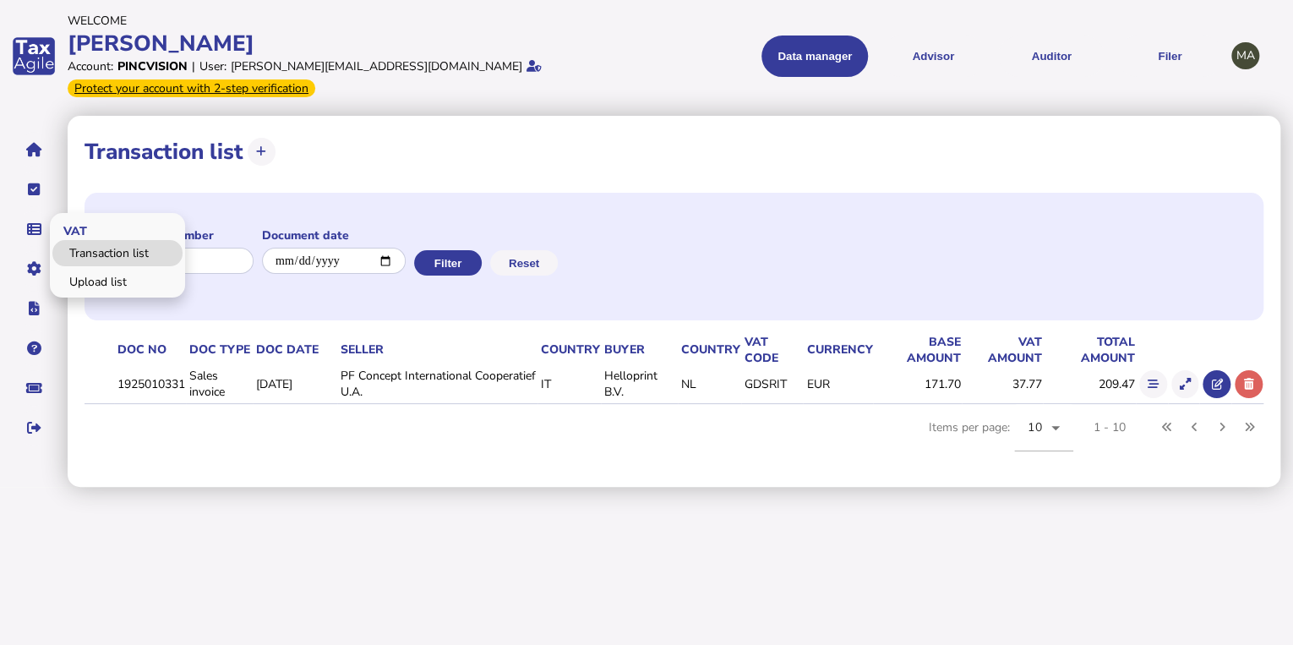
click at [87, 251] on link "Transaction list" at bounding box center [117, 253] width 130 height 26
click at [88, 278] on link "Upload list" at bounding box center [117, 282] width 130 height 26
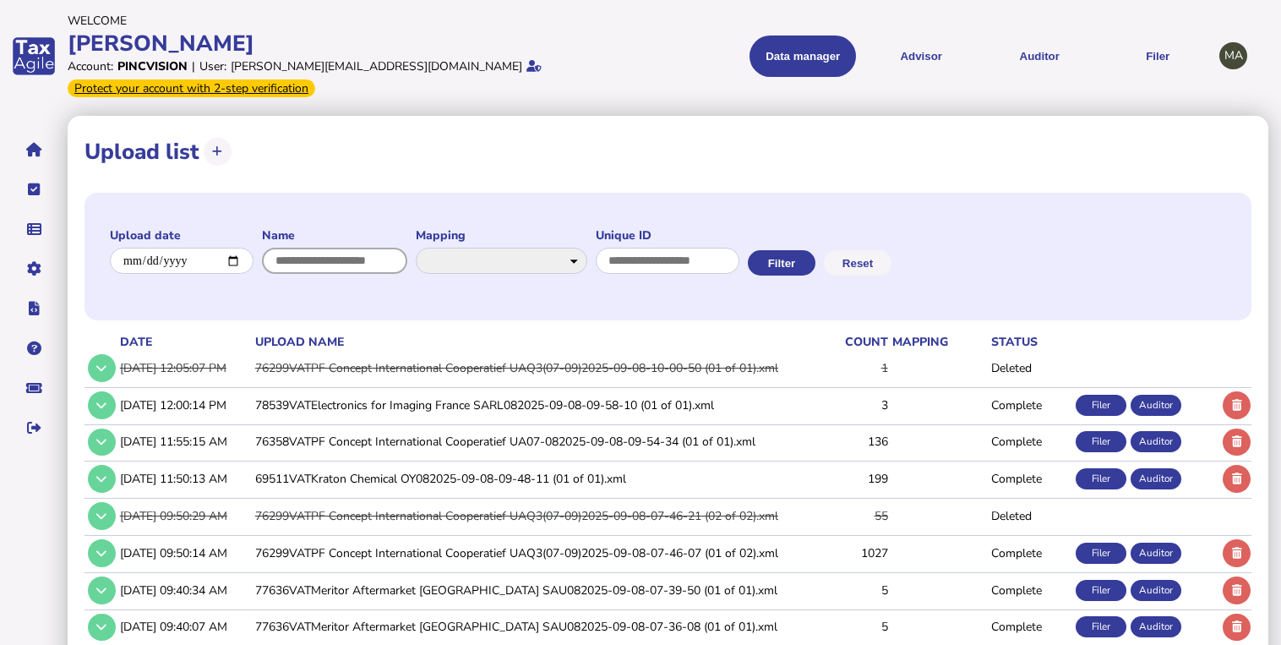
click at [389, 261] on input "input" at bounding box center [334, 261] width 145 height 26
paste input "**********"
type input "**********"
click at [830, 264] on button "Filter" at bounding box center [797, 262] width 68 height 25
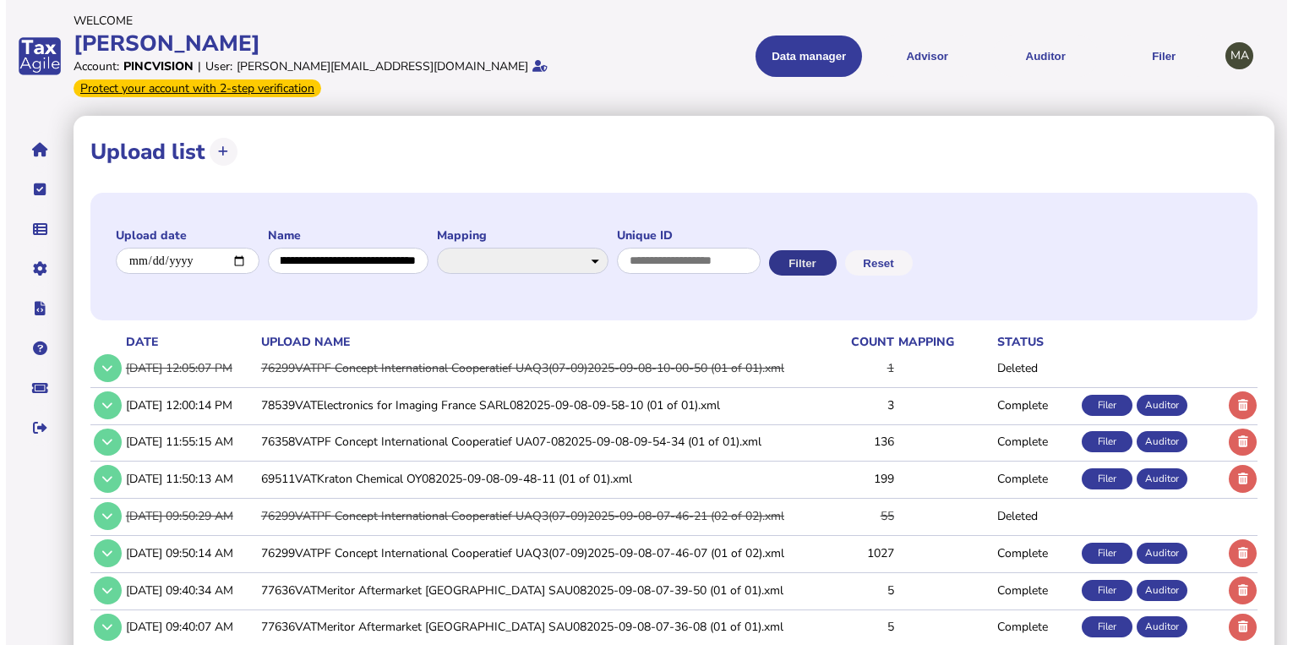
scroll to position [0, 0]
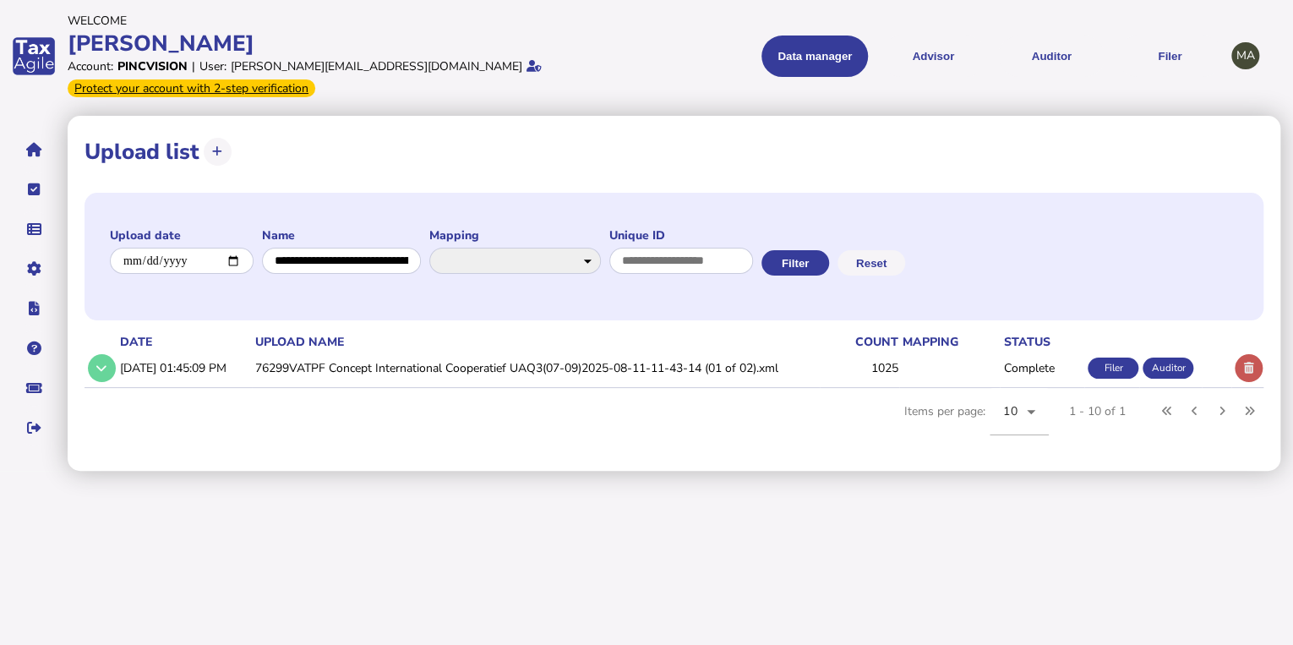
click at [1239, 364] on button at bounding box center [1248, 368] width 28 height 28
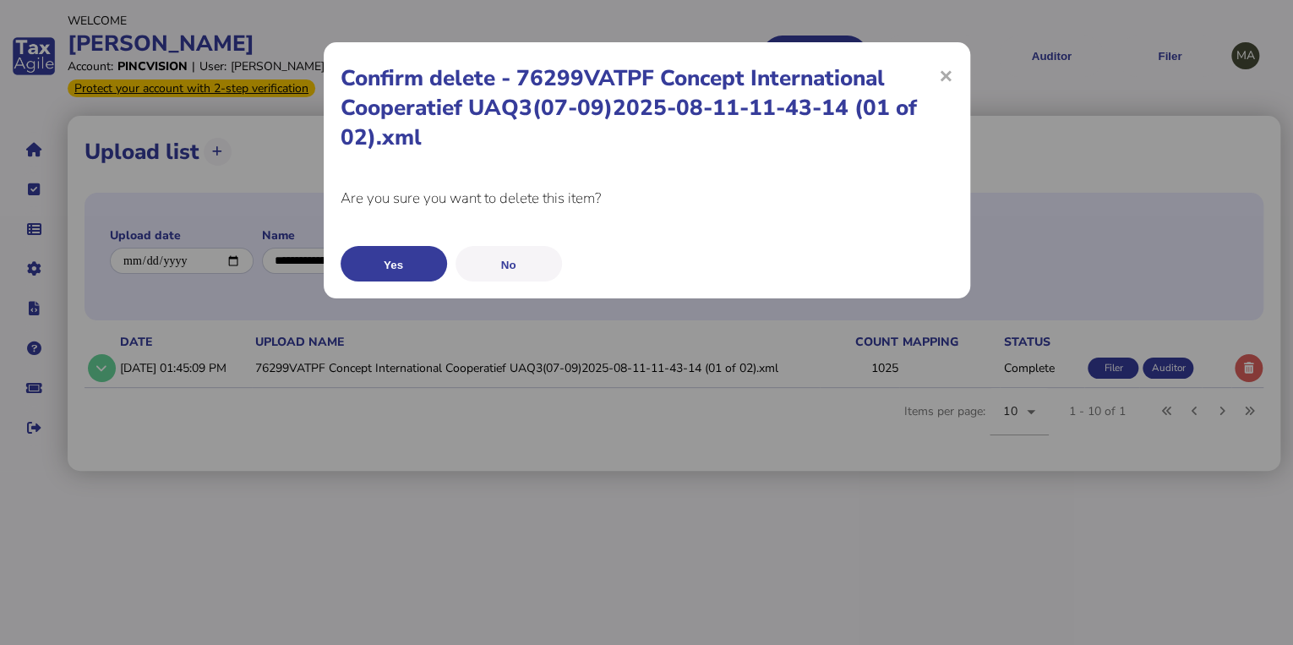
click at [392, 269] on button "Yes" at bounding box center [393, 263] width 106 height 35
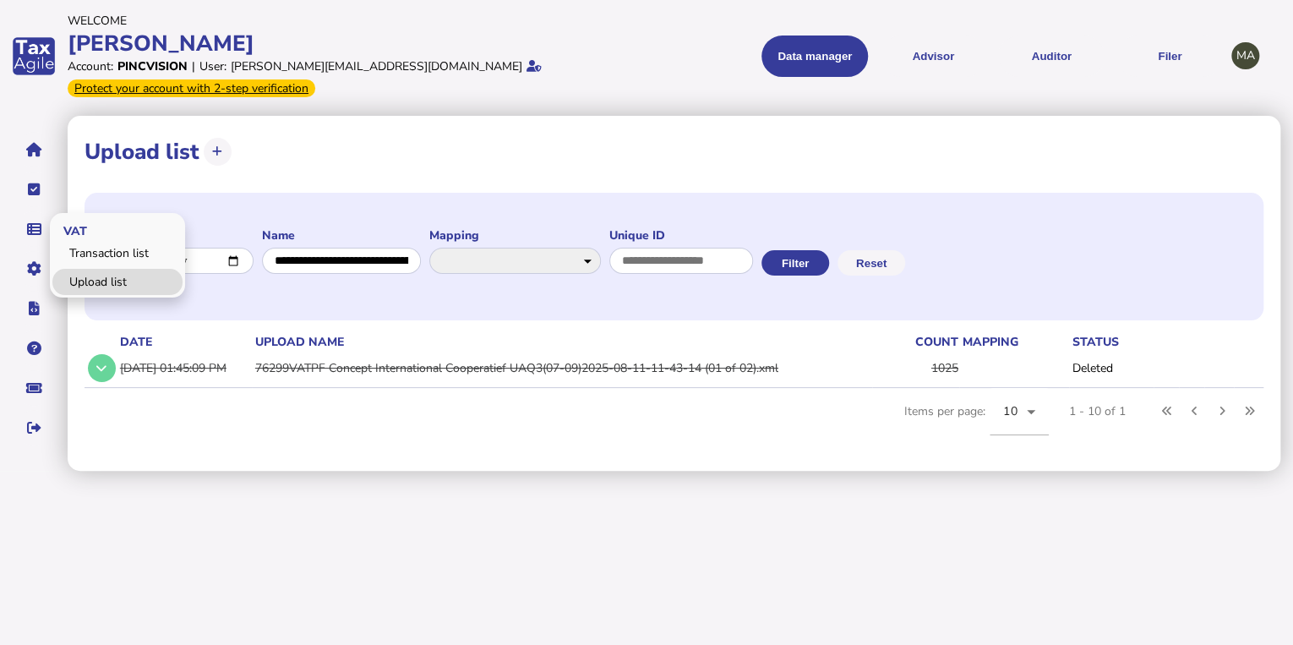
click at [78, 273] on link "Upload list" at bounding box center [117, 282] width 130 height 26
click at [84, 286] on link "Upload list" at bounding box center [117, 282] width 130 height 26
click at [78, 280] on link "Upload list" at bounding box center [117, 282] width 130 height 26
click at [80, 280] on link "Upload list" at bounding box center [117, 282] width 130 height 26
click at [81, 280] on link "Upload list" at bounding box center [117, 282] width 130 height 26
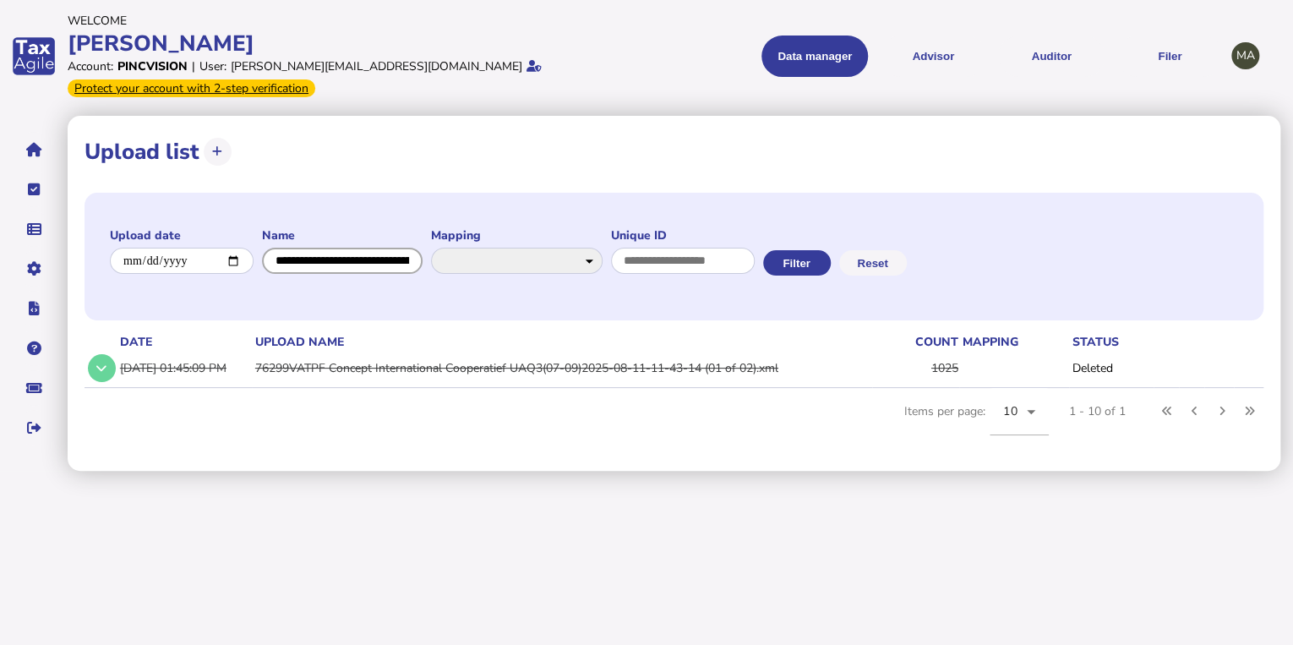
scroll to position [0, 399]
drag, startPoint x: 270, startPoint y: 264, endPoint x: 482, endPoint y: 267, distance: 211.2
click at [482, 267] on formly-group "**********" at bounding box center [432, 256] width 645 height 58
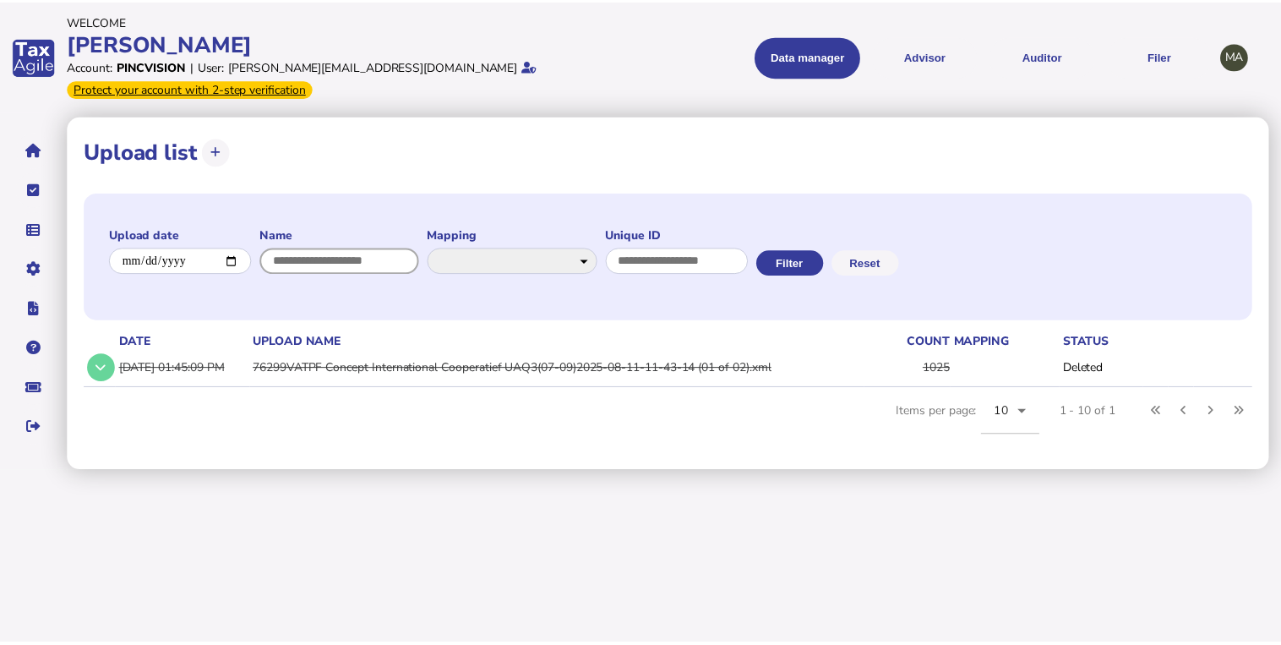
scroll to position [0, 0]
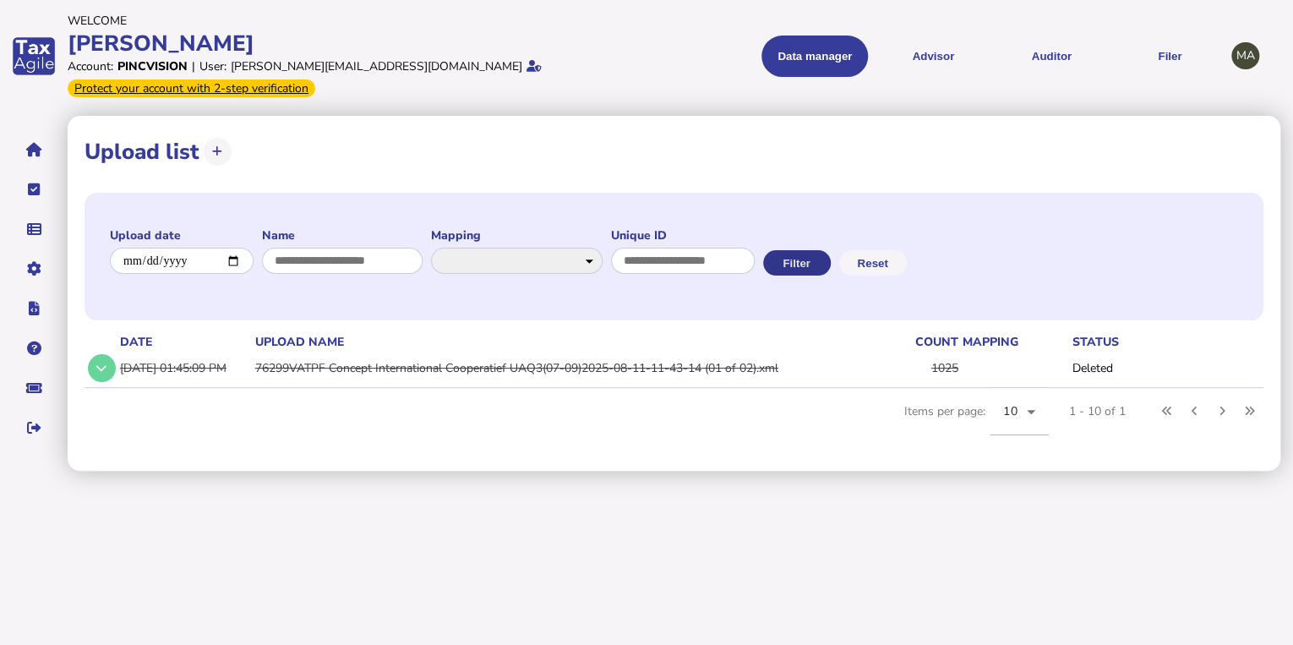
click at [830, 262] on button "Filter" at bounding box center [797, 262] width 68 height 25
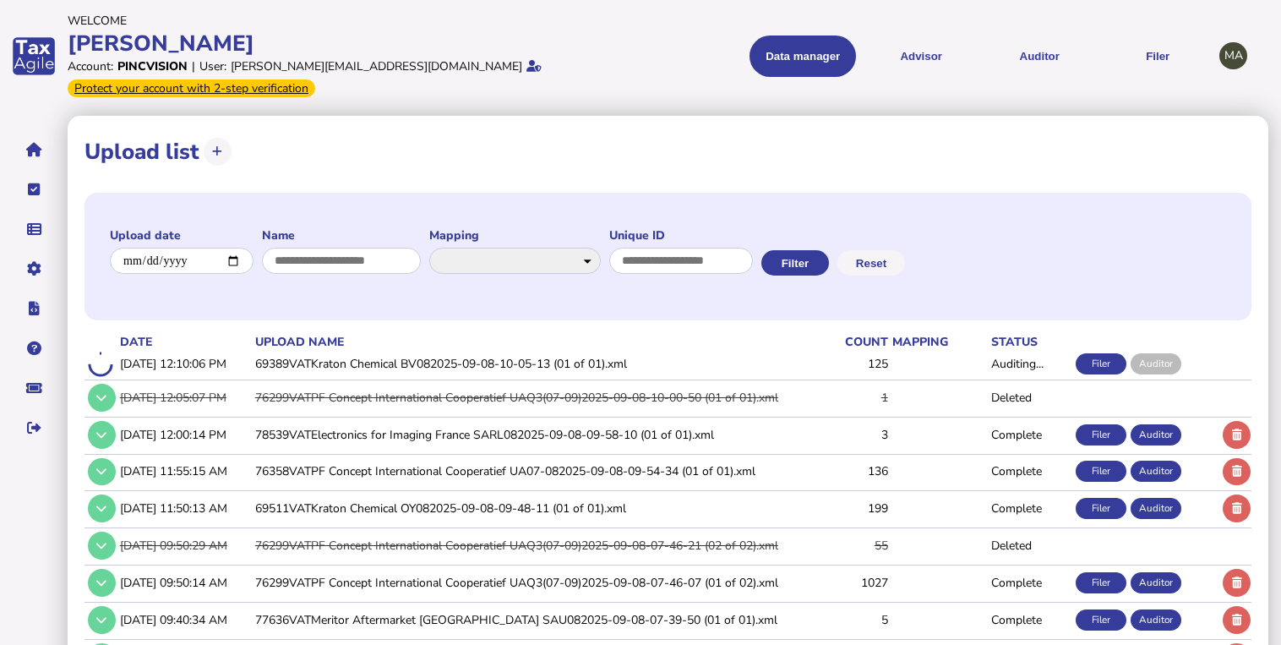
click at [515, 436] on td "78539VATElectronics for Imaging France SARL082025-09-08-09-58-10 (01 of 01).xml" at bounding box center [531, 434] width 558 height 35
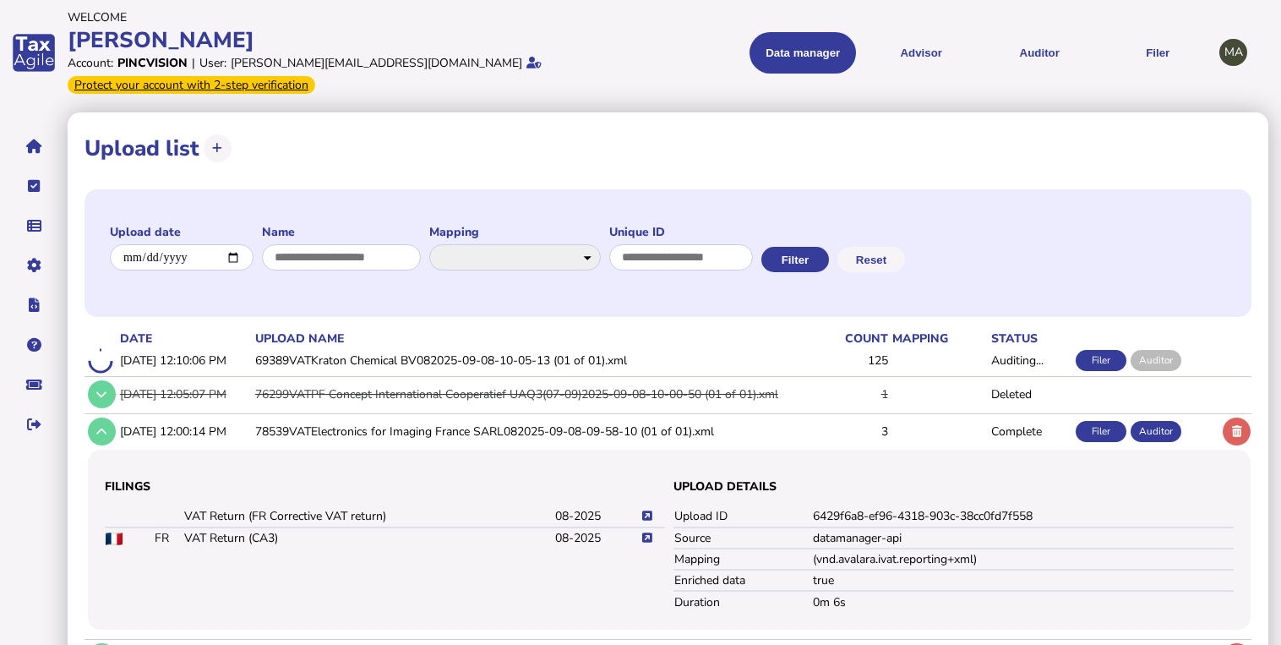
scroll to position [68, 0]
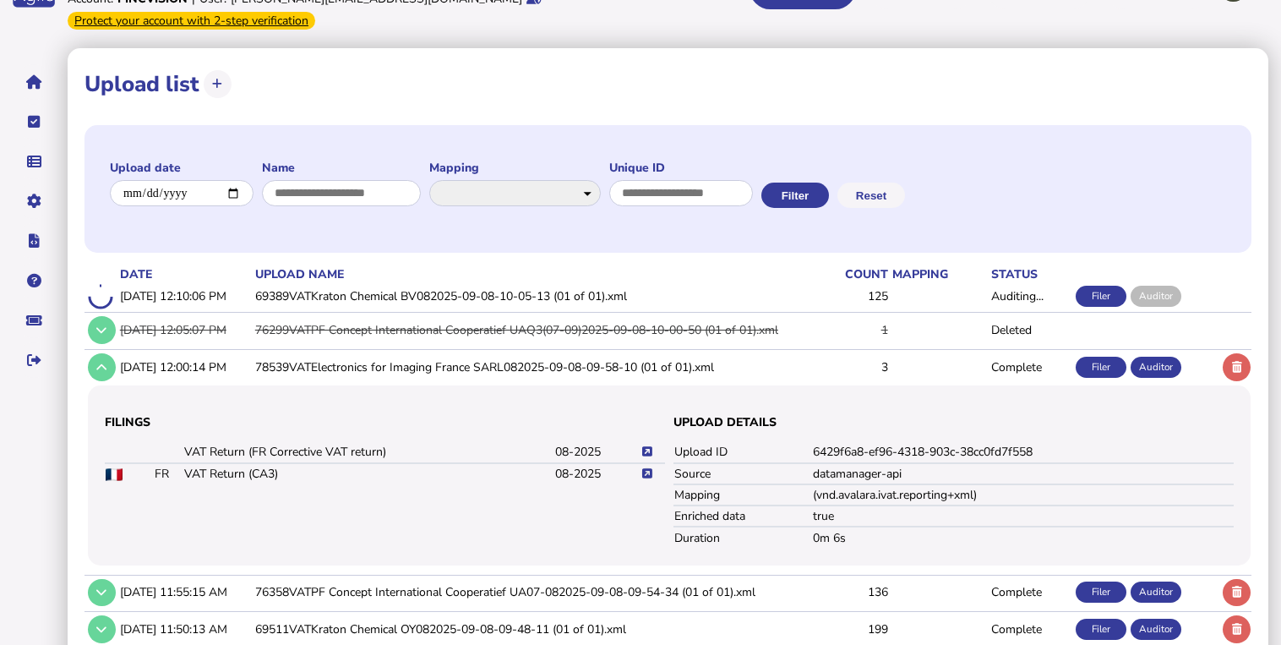
click at [644, 472] on icon at bounding box center [647, 473] width 10 height 11
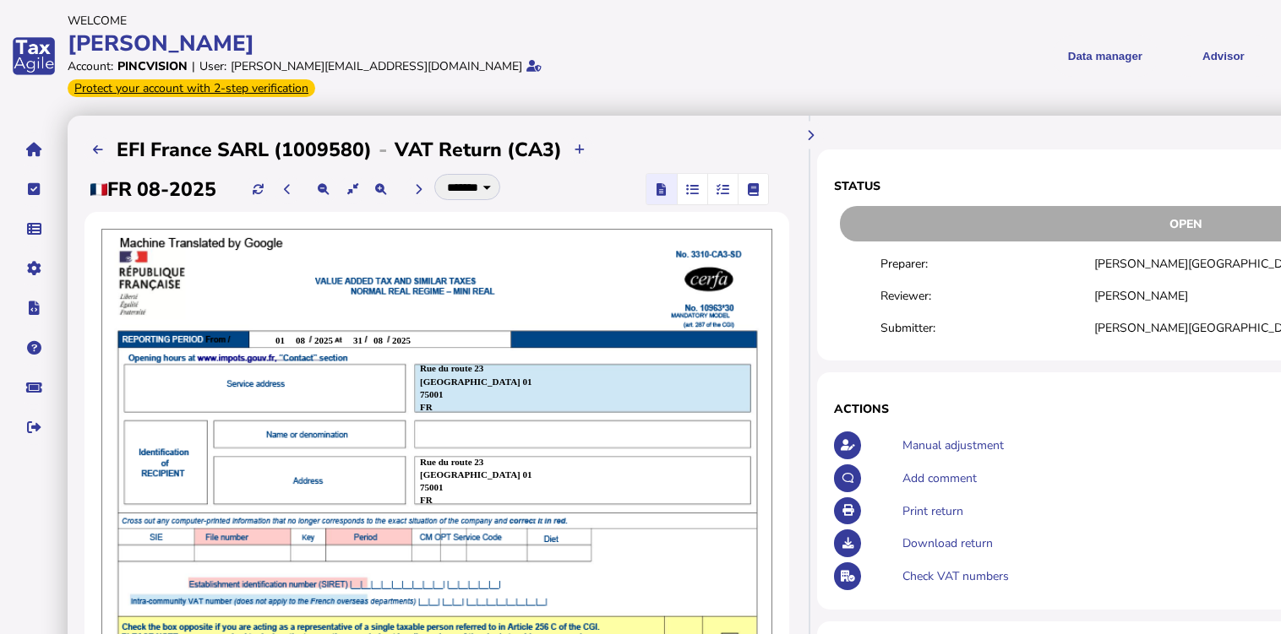
click at [715, 174] on span "button" at bounding box center [723, 189] width 28 height 30
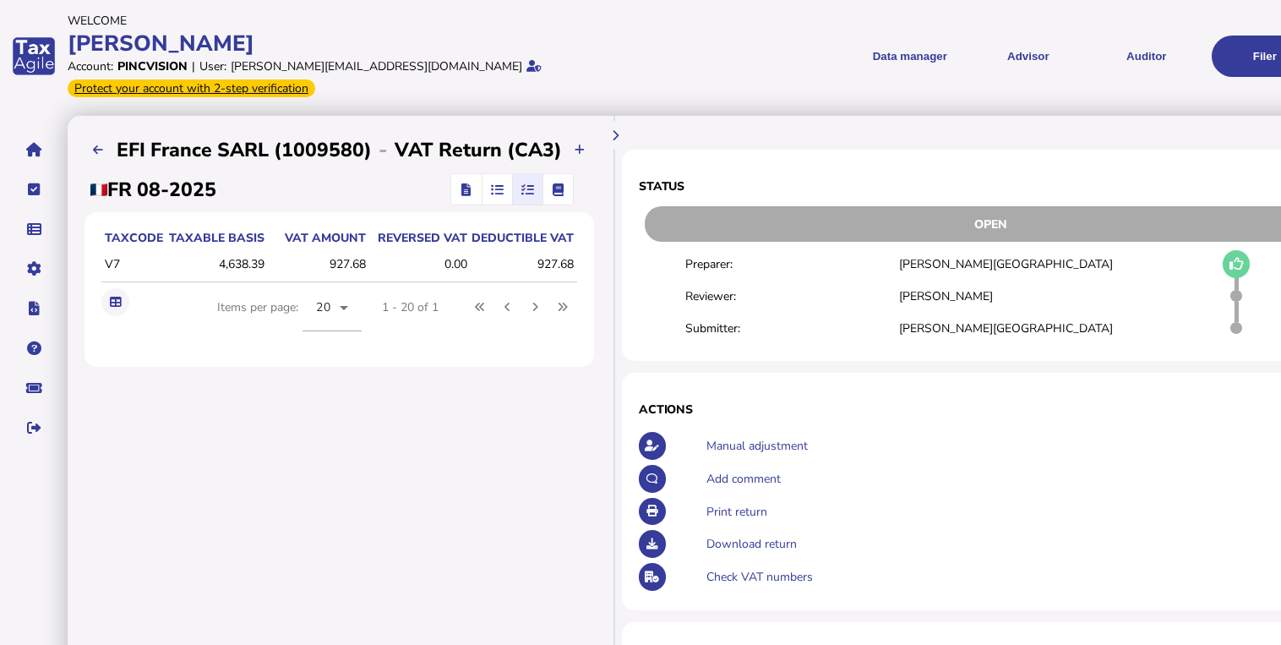
click at [468, 189] on span "button" at bounding box center [466, 189] width 25 height 30
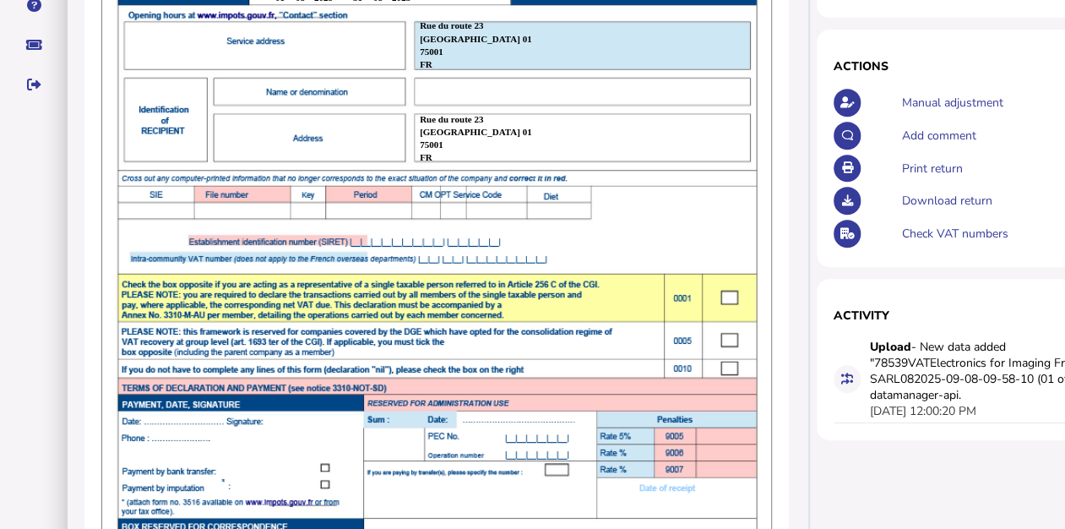
scroll to position [225, 0]
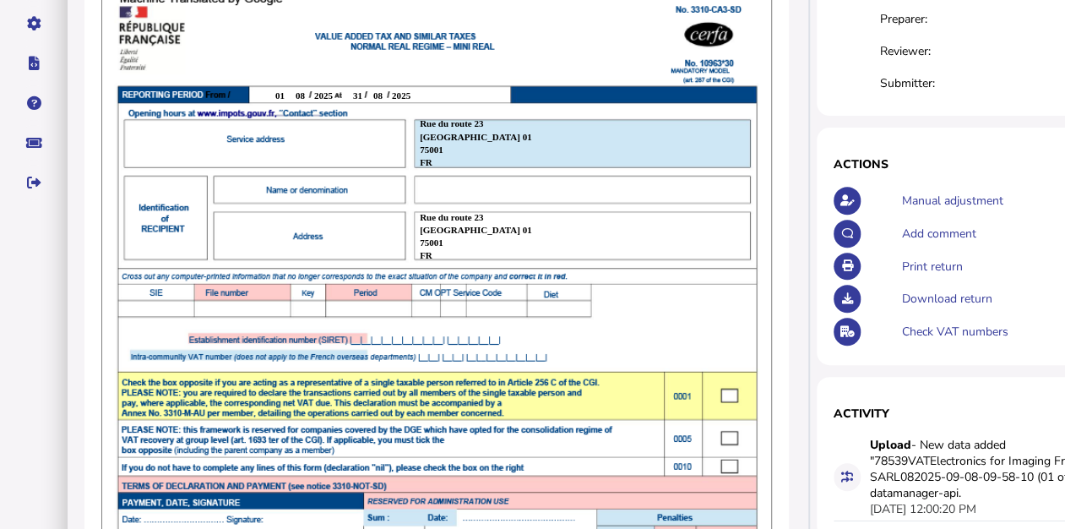
select select "**********"
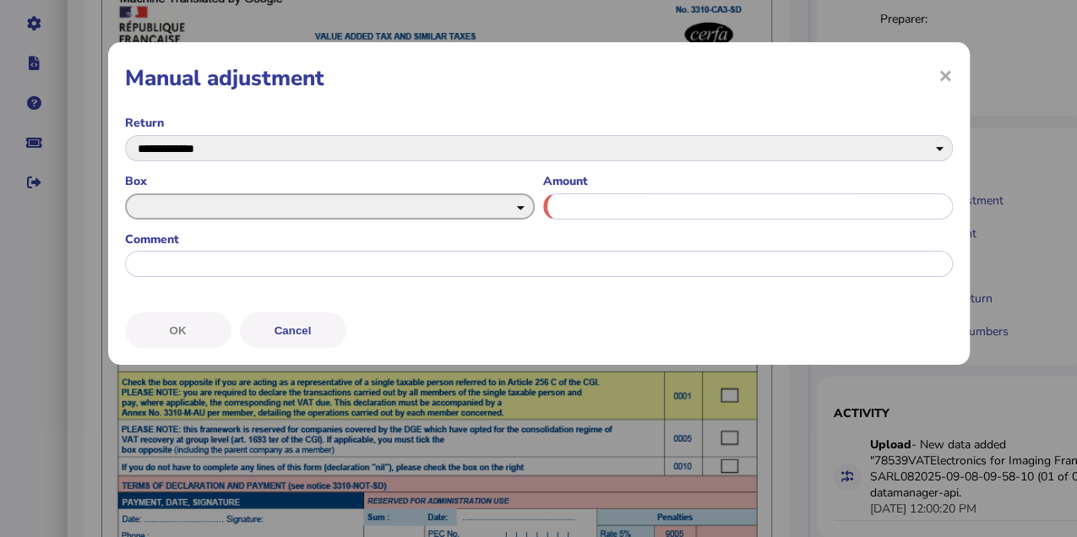
click at [232, 201] on select "** ** ** ** ** ** ** ** ** ** ** ** ** ** ** ** ** ** ** **** ***** **** ***** …" at bounding box center [330, 206] width 410 height 26
select select "******"
click at [125, 193] on select "** ** ** ** ** ** ** ** ** ** ** ** ** ** ** ** ** ** ** **** ***** **** ***** …" at bounding box center [330, 206] width 410 height 26
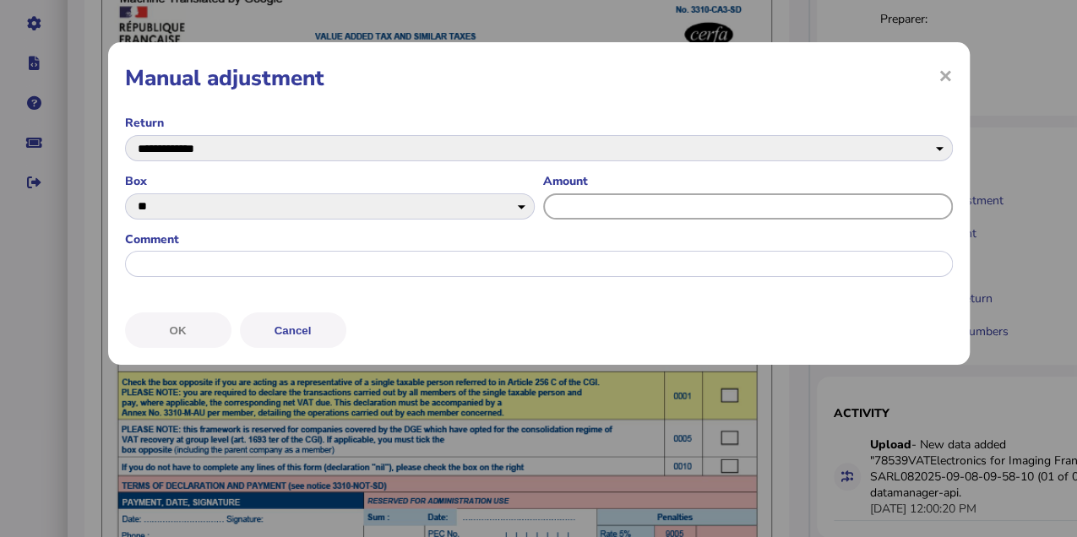
click at [565, 199] on input "input" at bounding box center [748, 206] width 410 height 26
type input "******"
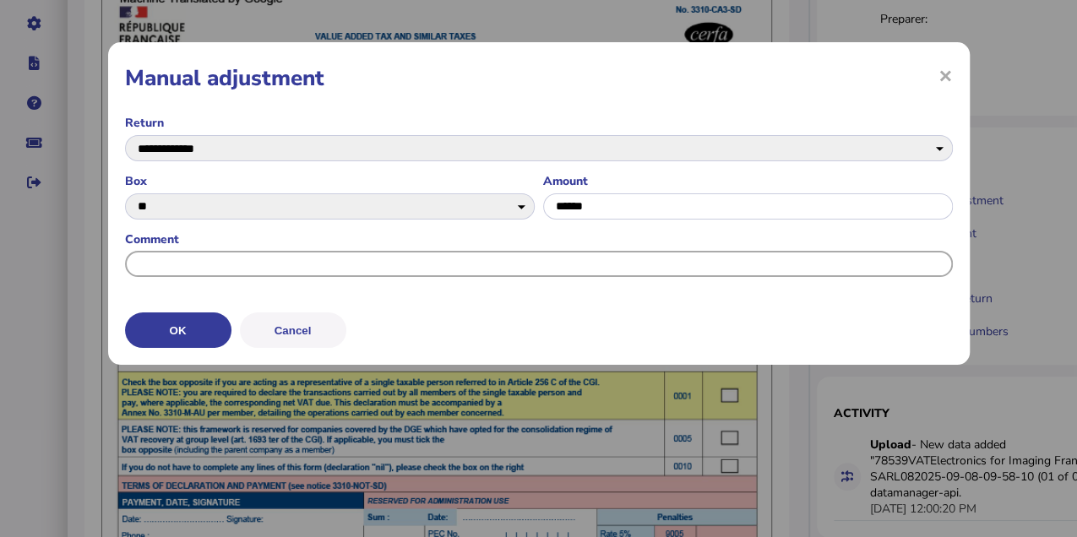
click at [533, 253] on input "input" at bounding box center [539, 264] width 828 height 26
type input "**********"
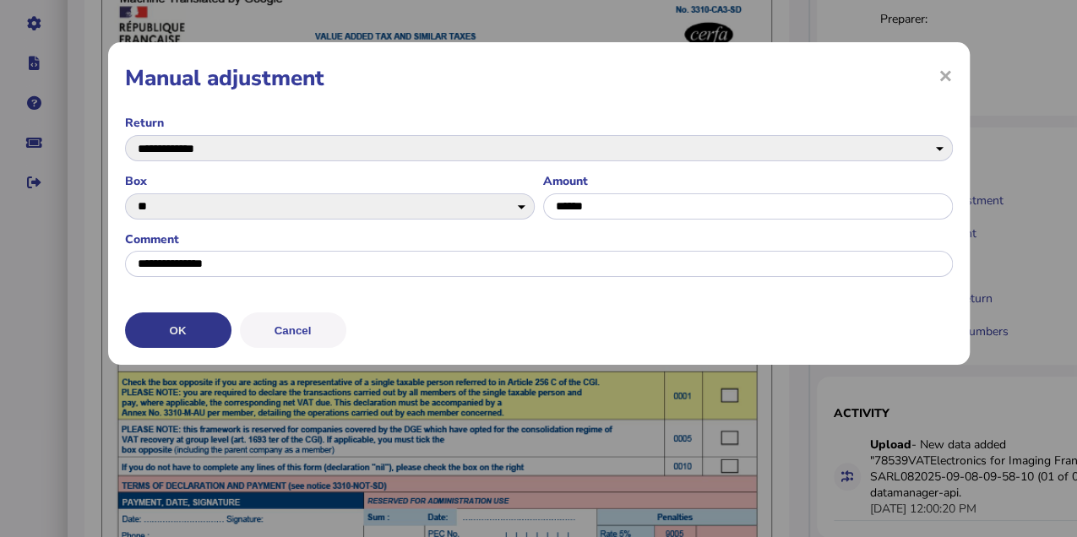
click at [206, 328] on button "OK" at bounding box center [178, 330] width 106 height 35
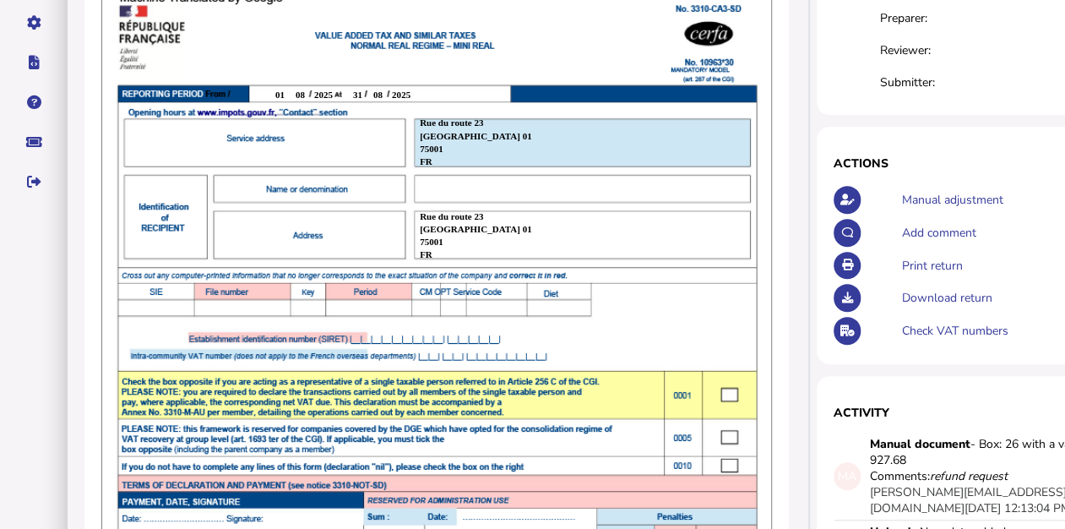
scroll to position [225, 0]
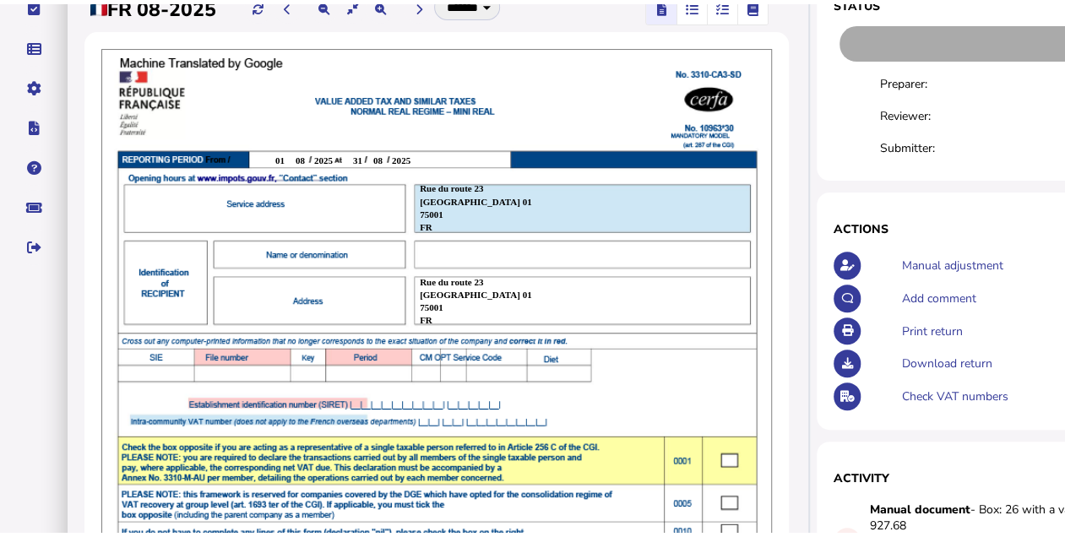
scroll to position [0, 0]
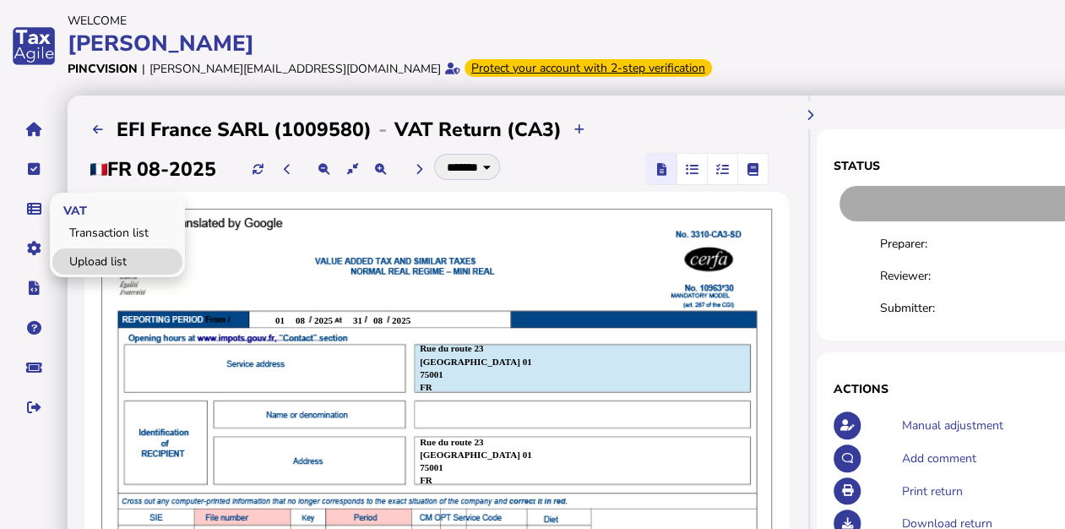
click at [96, 269] on link "Upload list" at bounding box center [117, 261] width 130 height 26
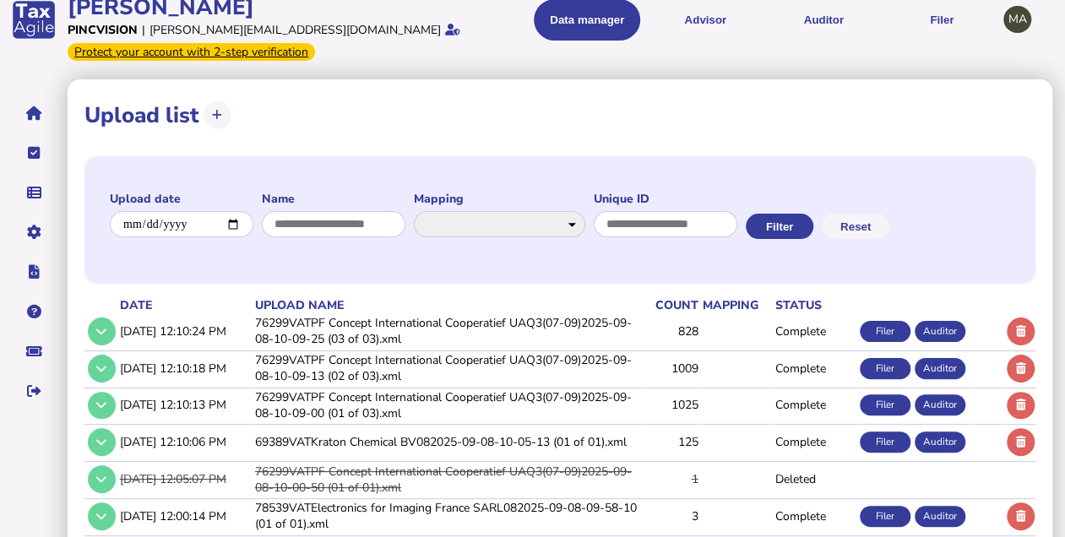
scroll to position [56, 0]
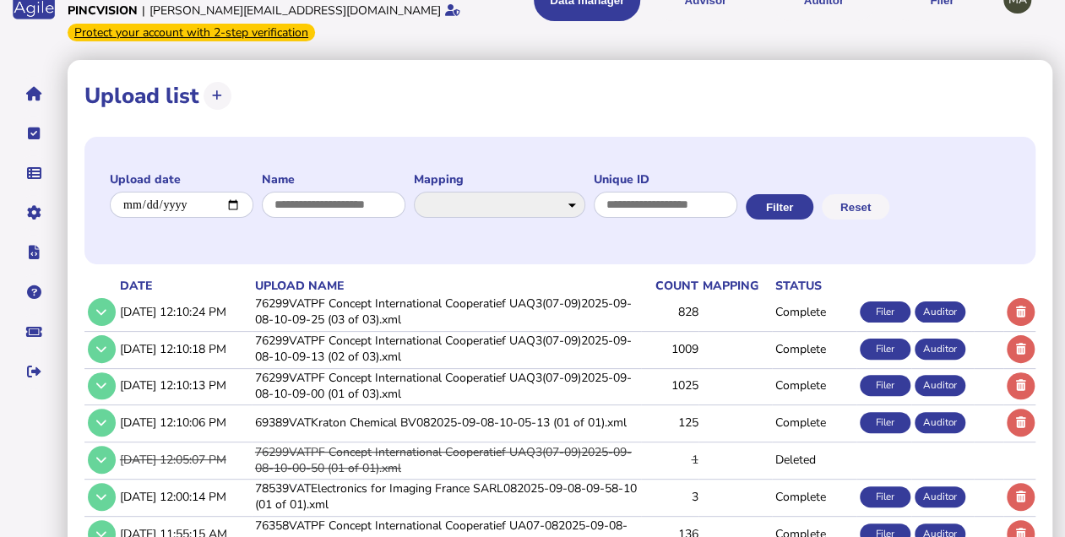
click at [368, 309] on td "76299VATPF Concept International Cooperatief UAQ3(07-09)2025-09-08-10-09-25 (03…" at bounding box center [446, 312] width 389 height 35
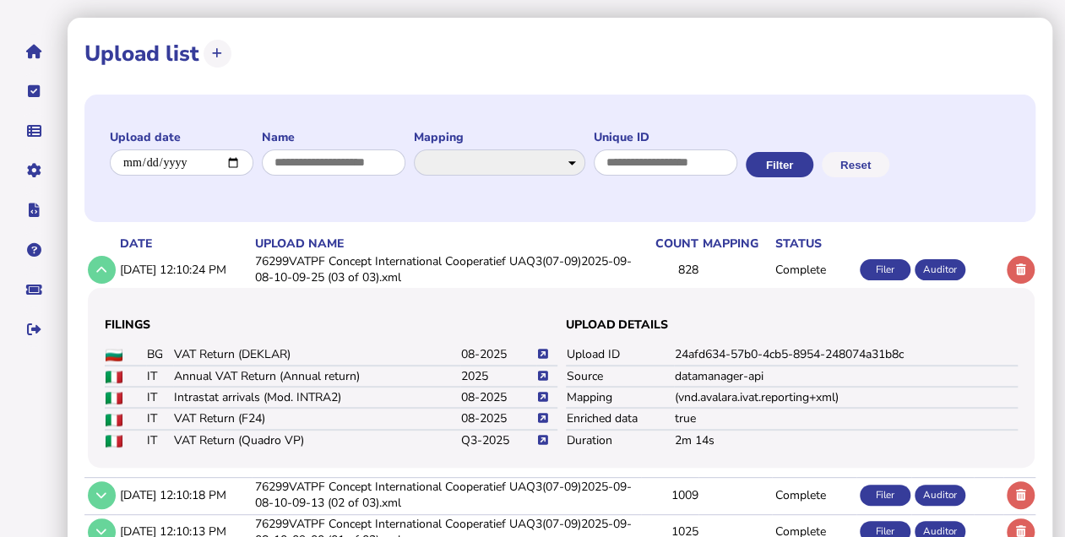
scroll to position [169, 0]
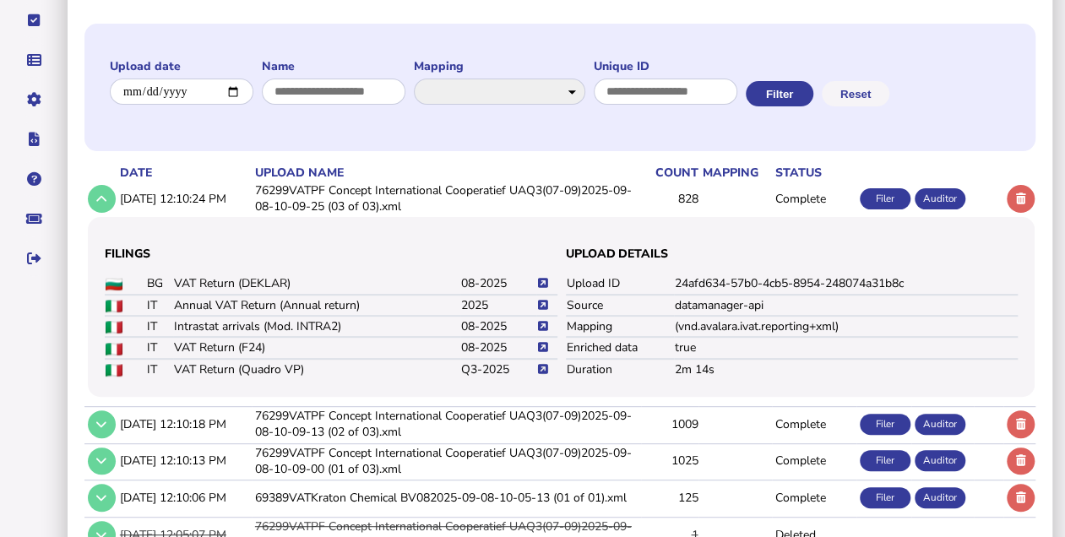
click at [542, 365] on icon at bounding box center [543, 369] width 10 height 11
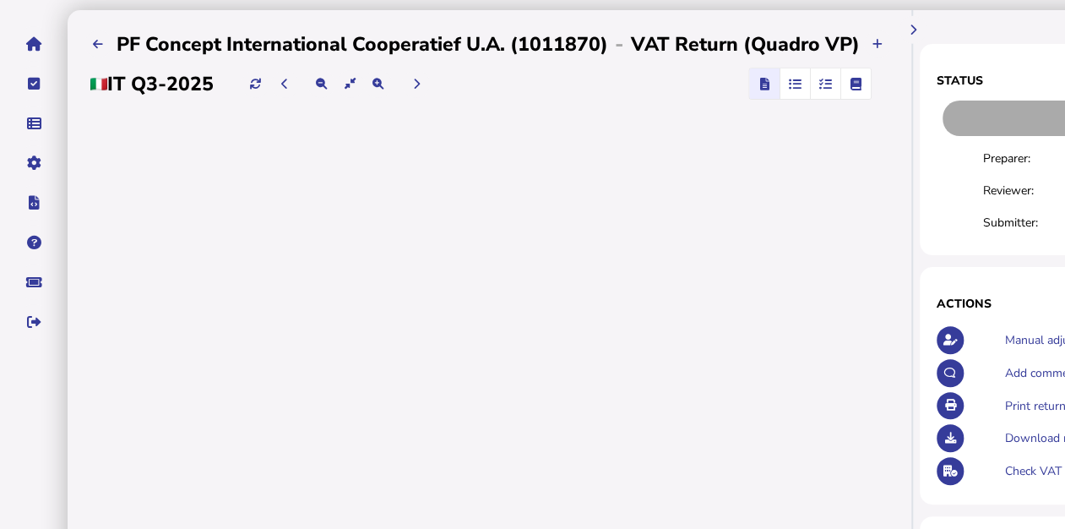
scroll to position [112, 0]
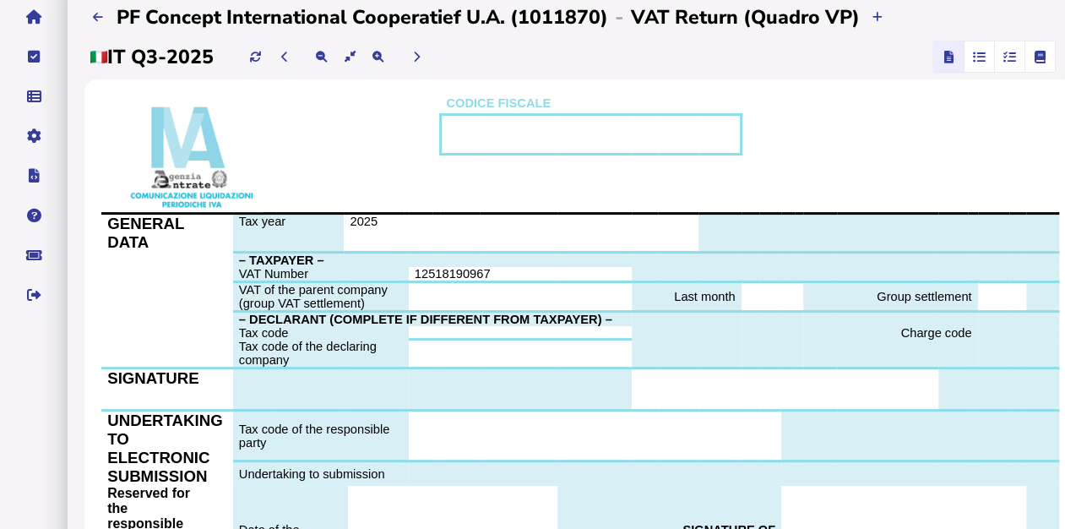
click at [1005, 57] on icon "button" at bounding box center [1010, 57] width 13 height 1
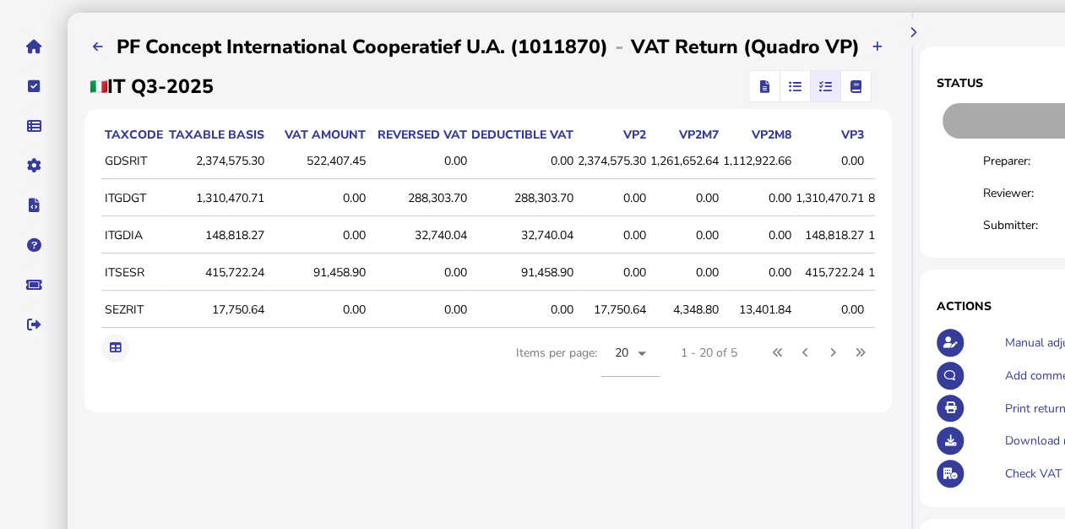
scroll to position [56, 0]
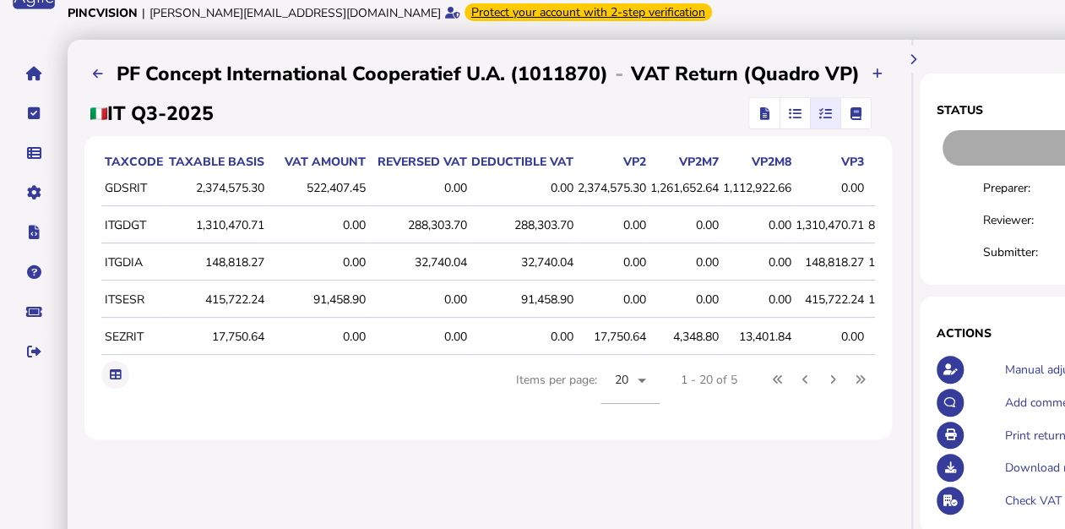
click at [798, 105] on span "button" at bounding box center [795, 113] width 28 height 30
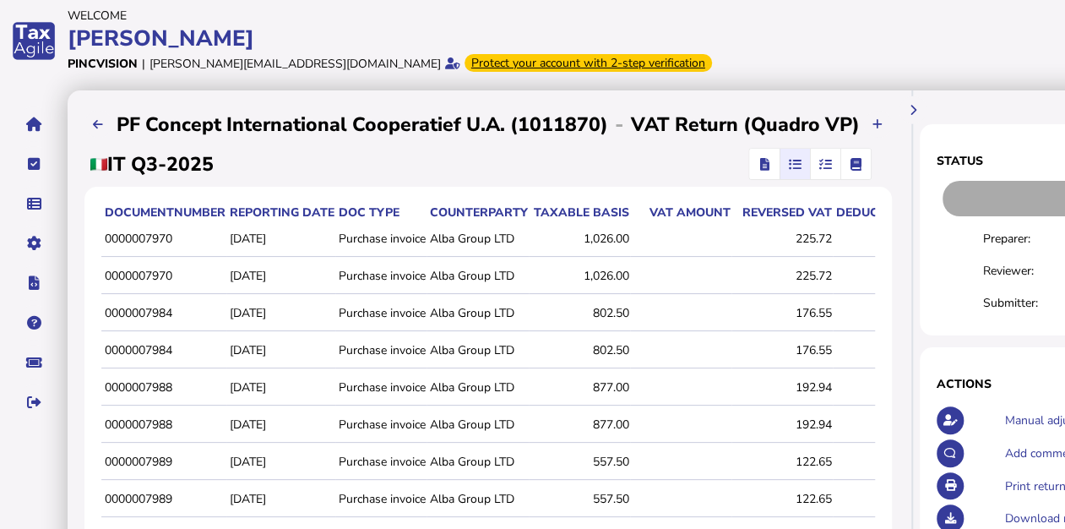
scroll to position [0, 0]
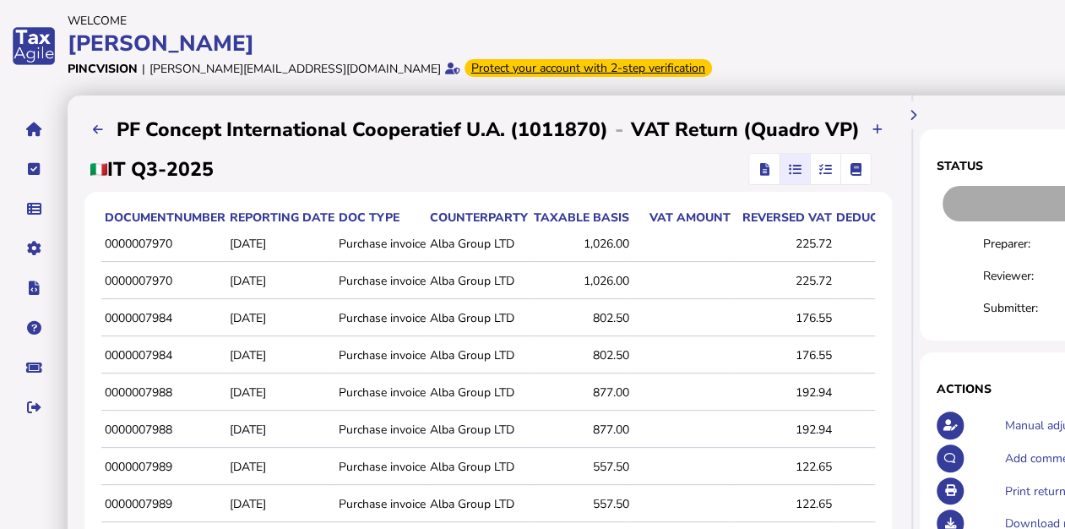
click at [753, 165] on span "button" at bounding box center [764, 169] width 25 height 30
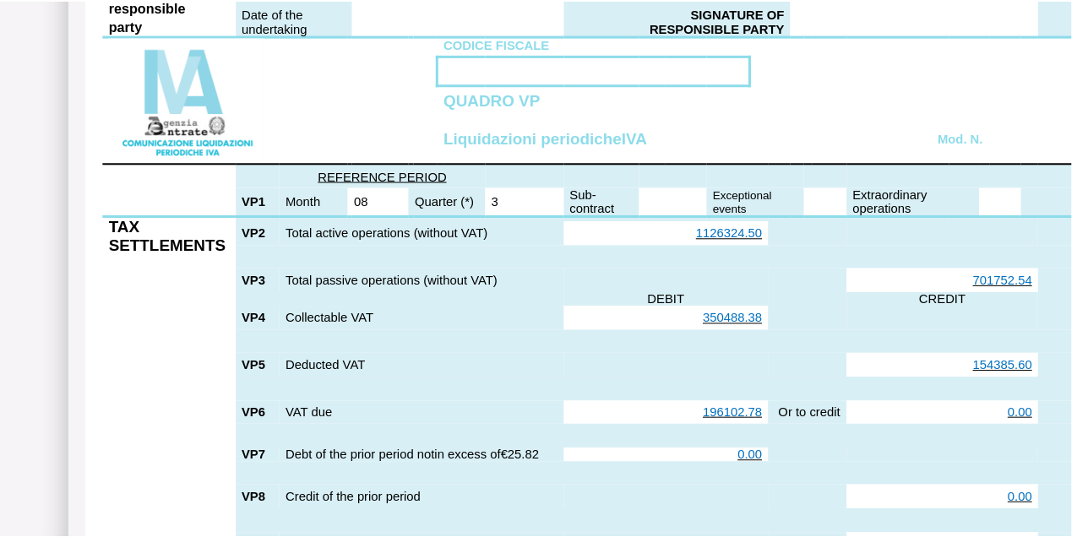
scroll to position [1971, 0]
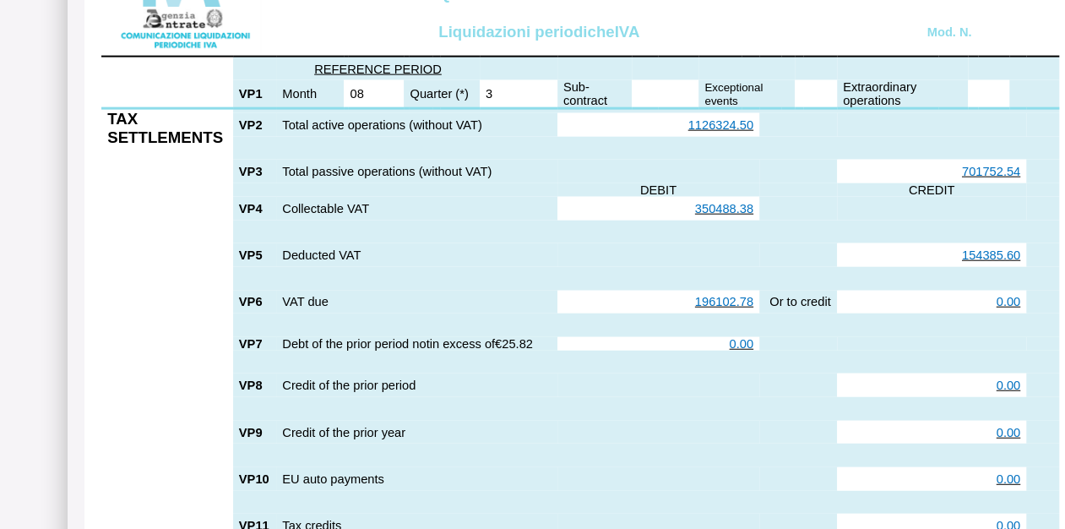
click at [722, 132] on span "1126324.50" at bounding box center [720, 125] width 65 height 14
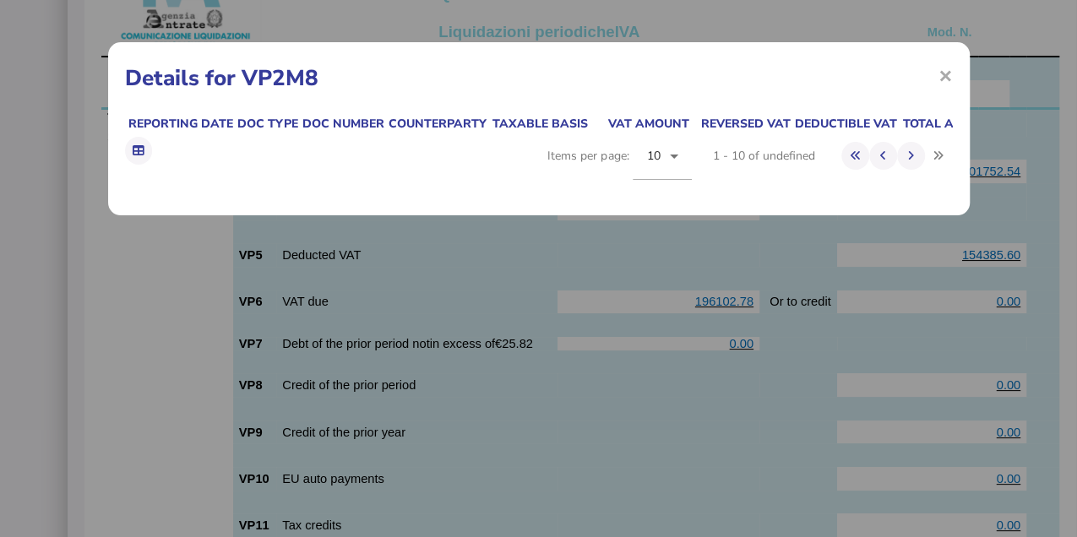
click at [722, 155] on div "× Details for VP2M8 Reporting date Doc type Doc number Counterparty Taxable bas…" at bounding box center [538, 268] width 1077 height 537
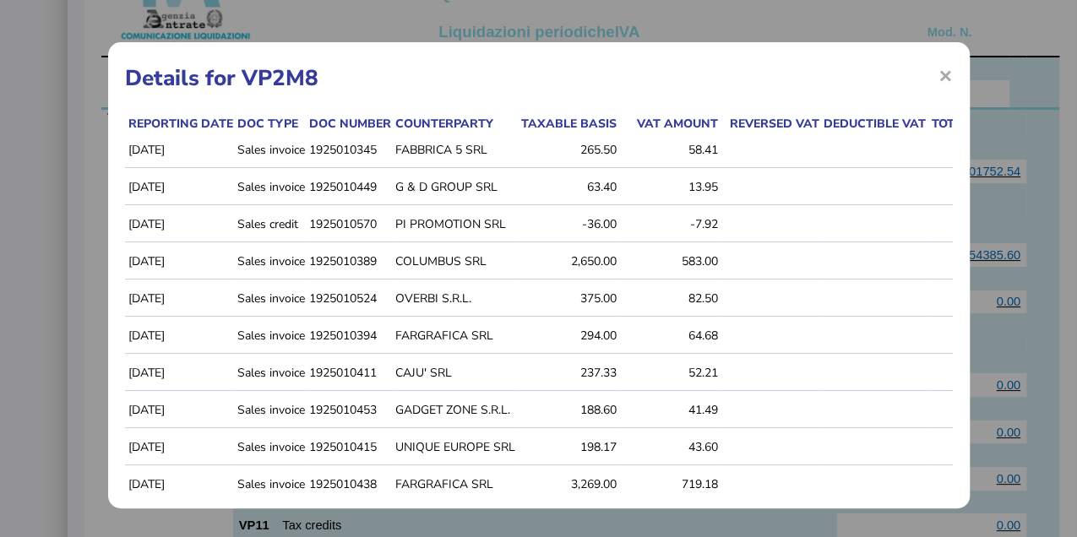
click at [538, 84] on h1 "Details for VP2M8" at bounding box center [539, 78] width 828 height 30
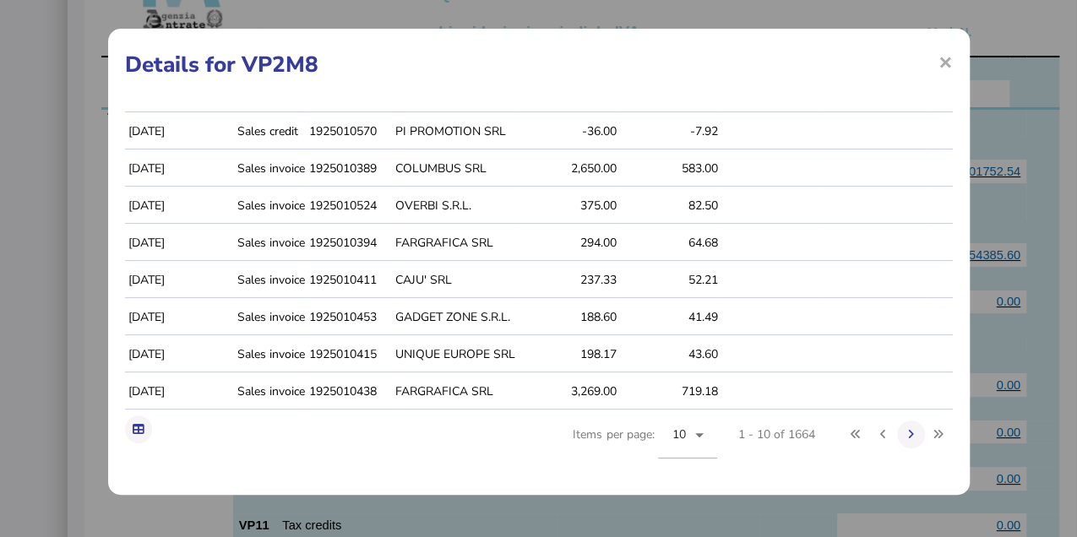
scroll to position [87, 0]
click at [689, 429] on icon at bounding box center [699, 435] width 20 height 20
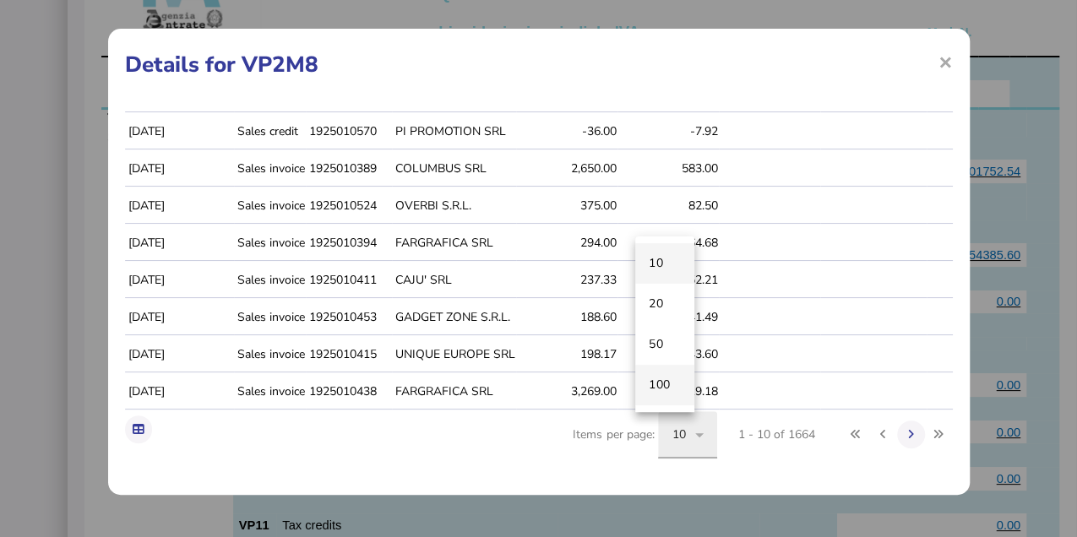
click at [673, 389] on mat-option "100" at bounding box center [664, 385] width 59 height 41
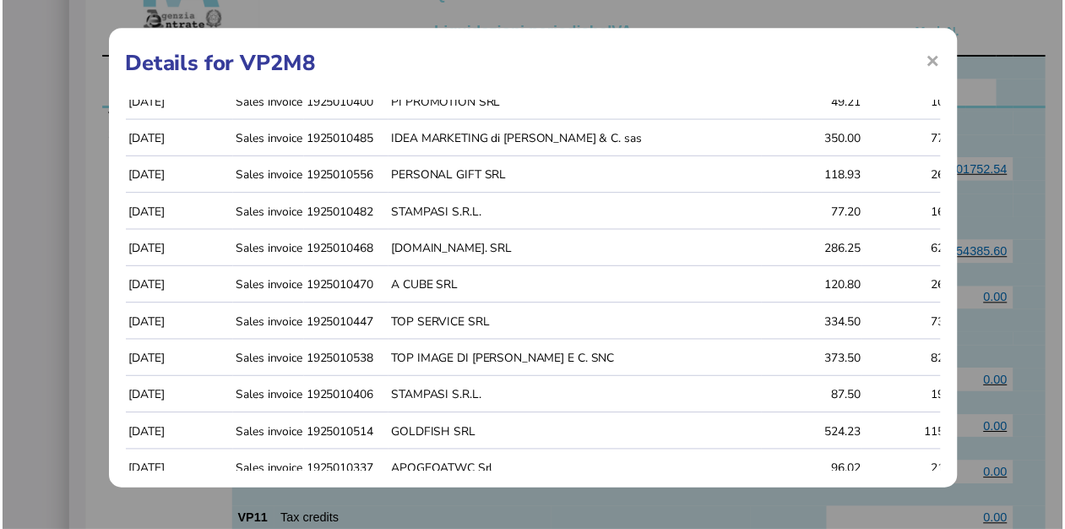
scroll to position [3433, 0]
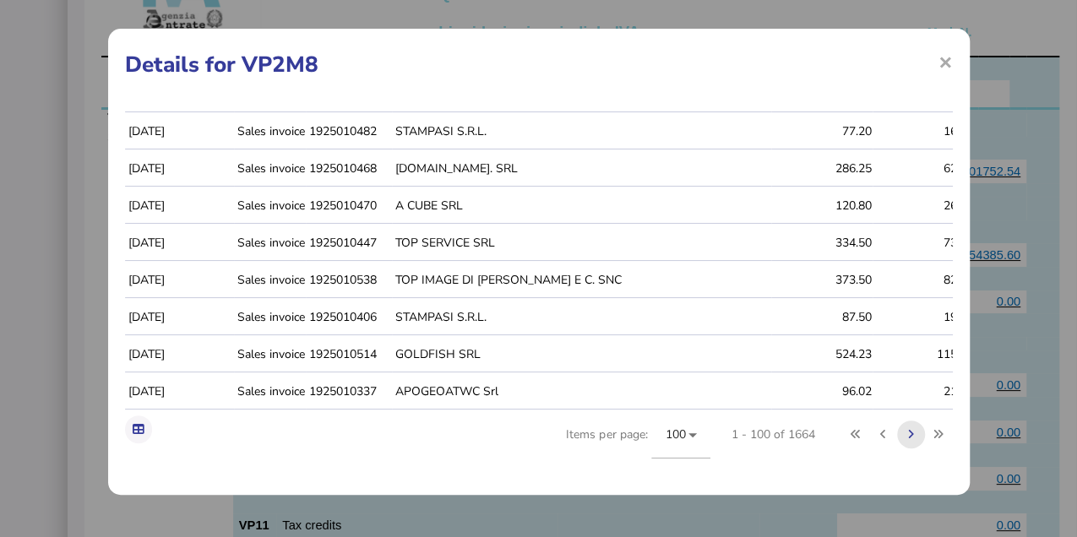
click at [897, 436] on button at bounding box center [911, 435] width 28 height 28
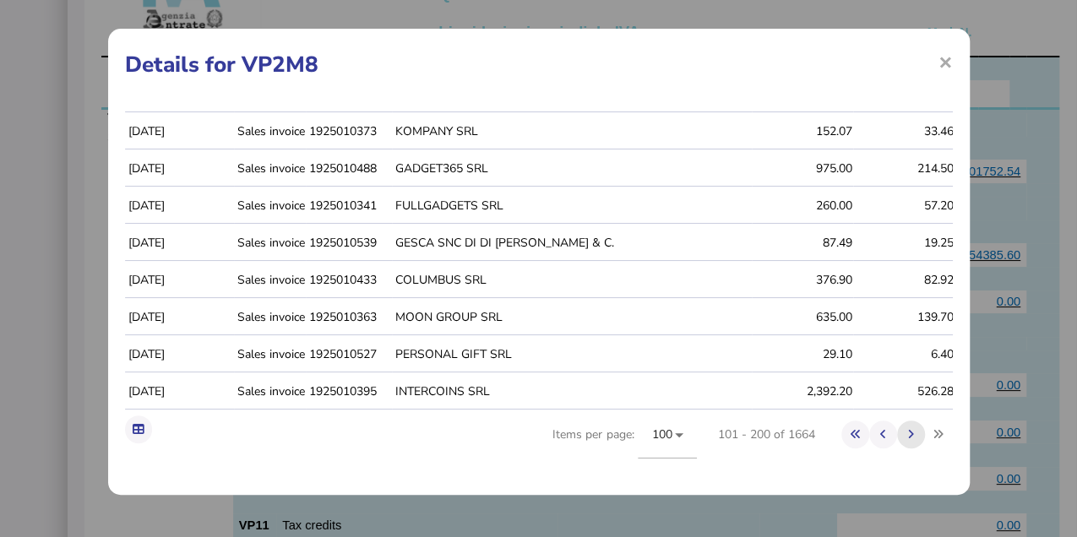
click at [908, 436] on icon at bounding box center [911, 434] width 6 height 11
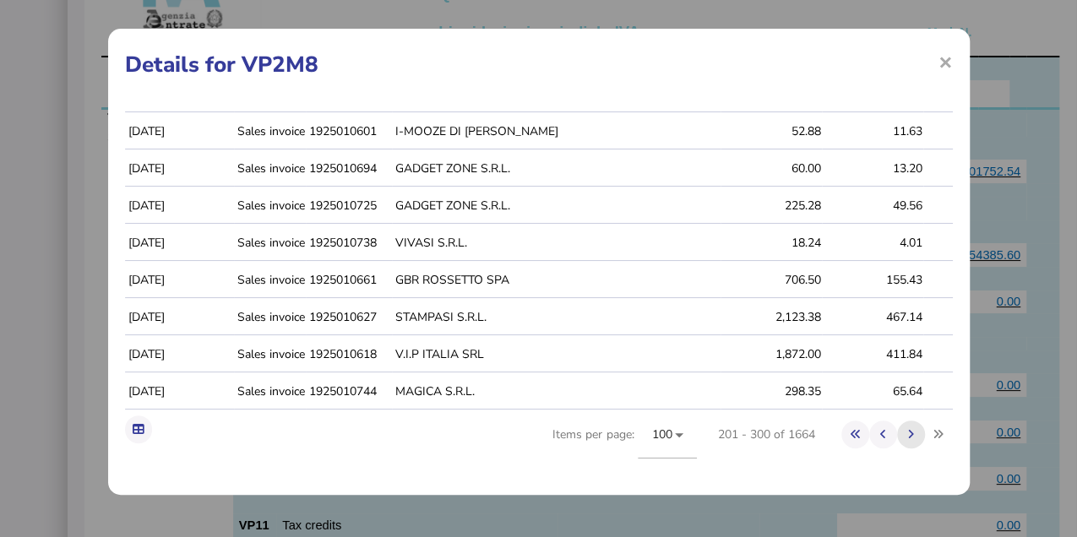
click at [908, 436] on icon at bounding box center [911, 434] width 6 height 11
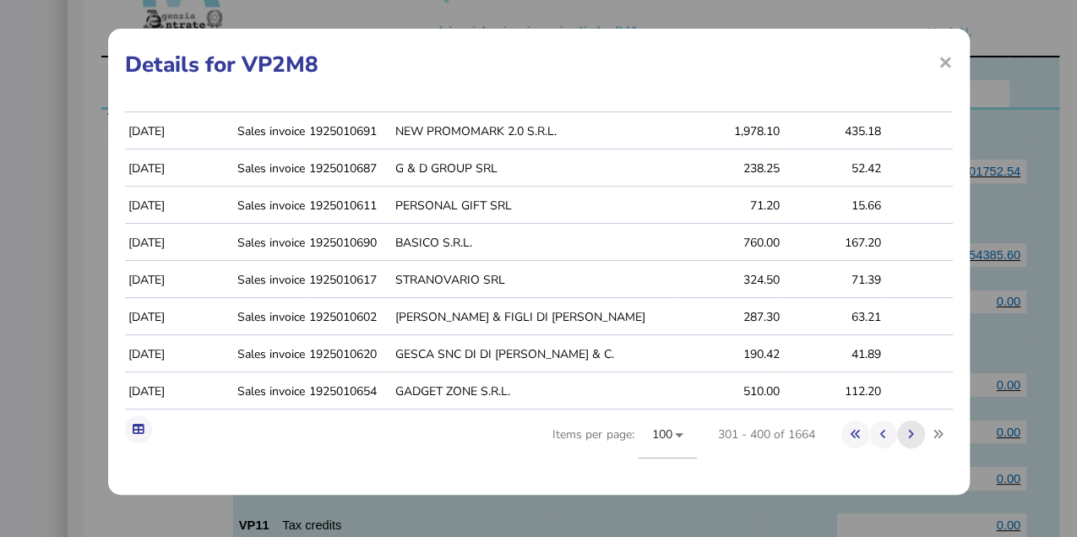
click at [908, 436] on icon at bounding box center [911, 434] width 6 height 11
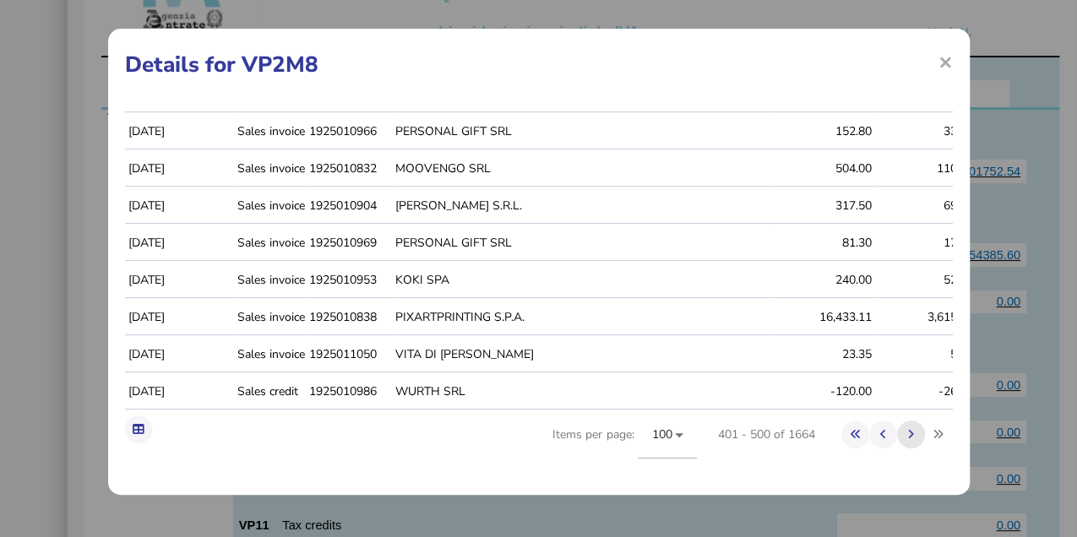
click at [908, 436] on icon at bounding box center [911, 434] width 6 height 11
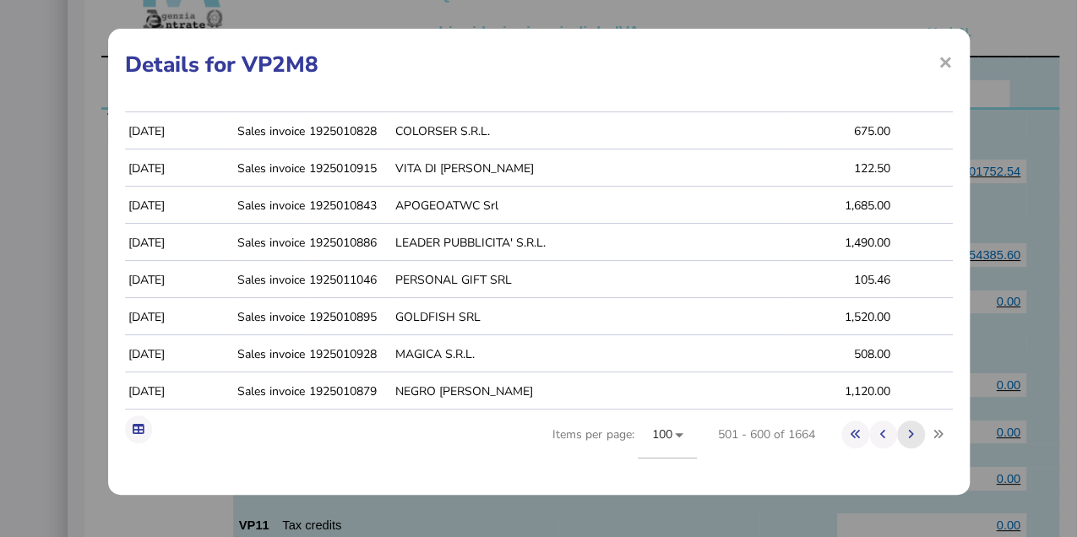
click at [908, 436] on icon at bounding box center [911, 434] width 6 height 11
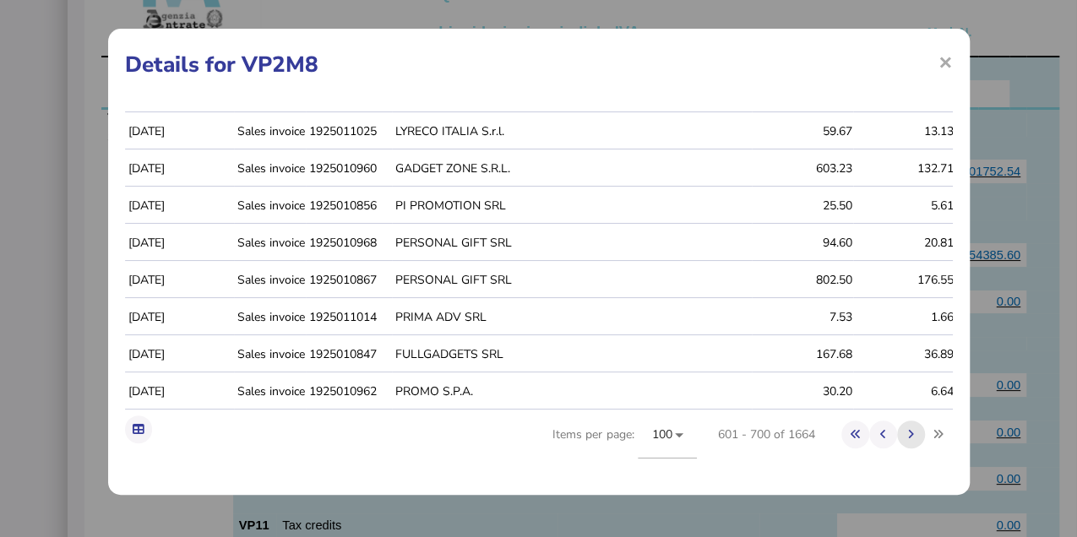
click at [908, 436] on icon at bounding box center [911, 434] width 6 height 11
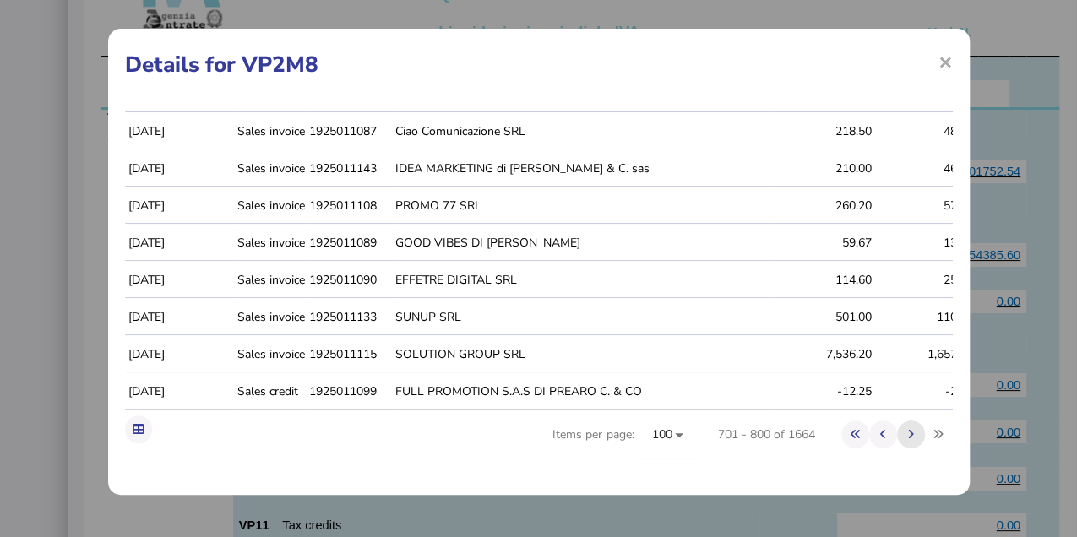
click at [908, 436] on icon at bounding box center [911, 434] width 6 height 11
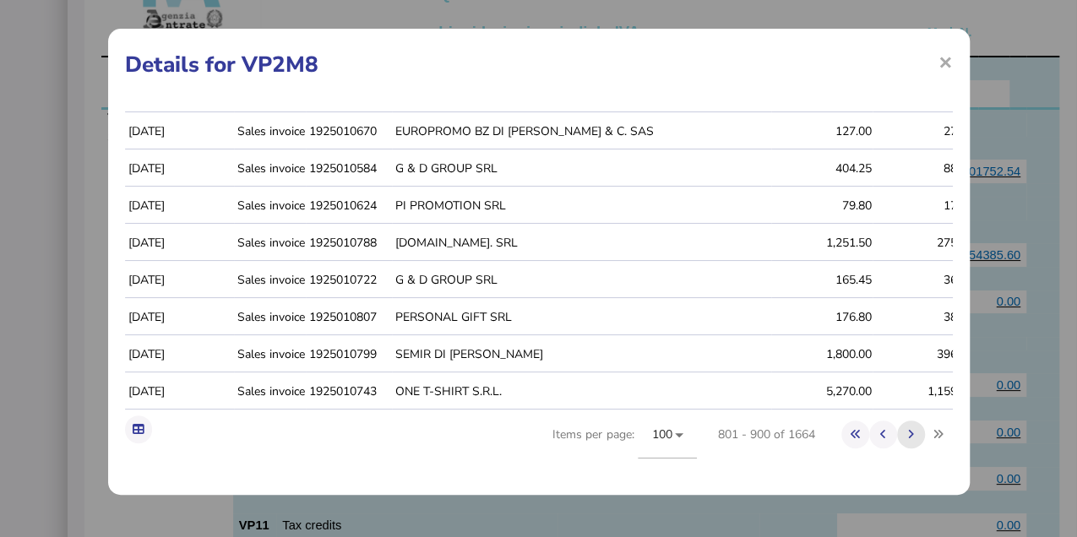
click at [908, 436] on icon at bounding box center [911, 434] width 6 height 11
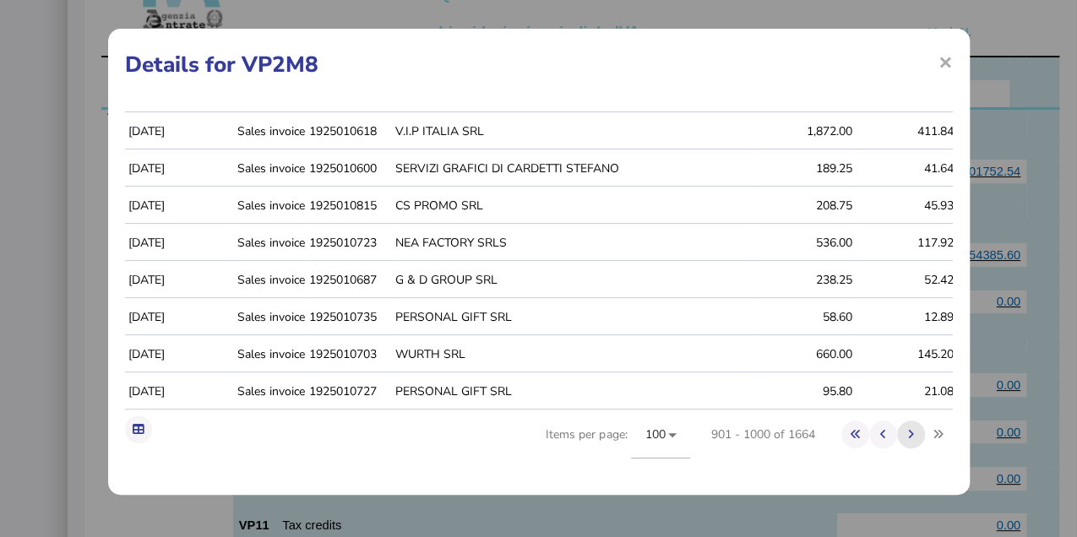
click at [908, 436] on icon at bounding box center [911, 434] width 6 height 11
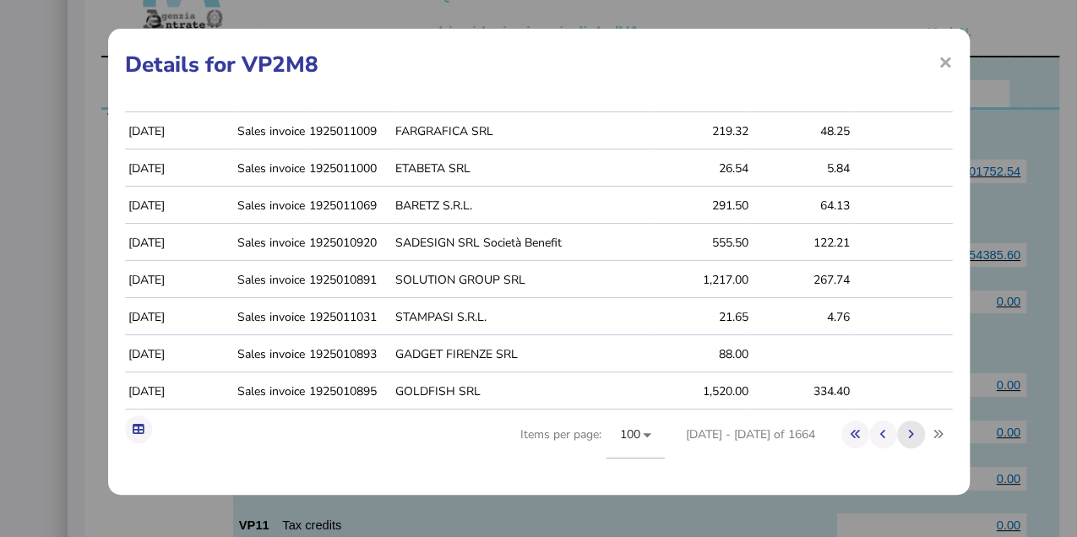
click at [908, 436] on icon at bounding box center [911, 434] width 6 height 11
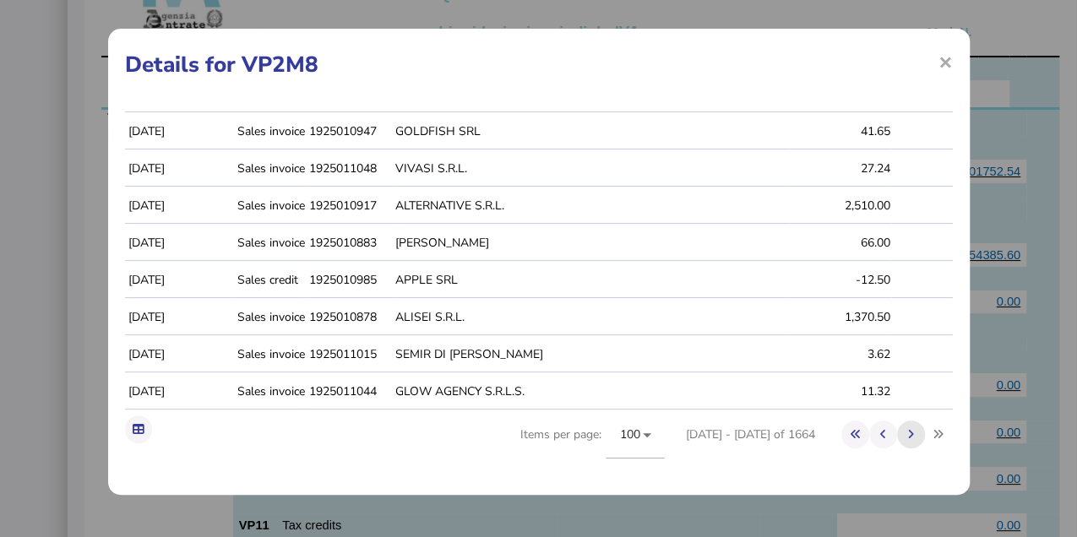
click at [908, 436] on icon at bounding box center [911, 434] width 6 height 11
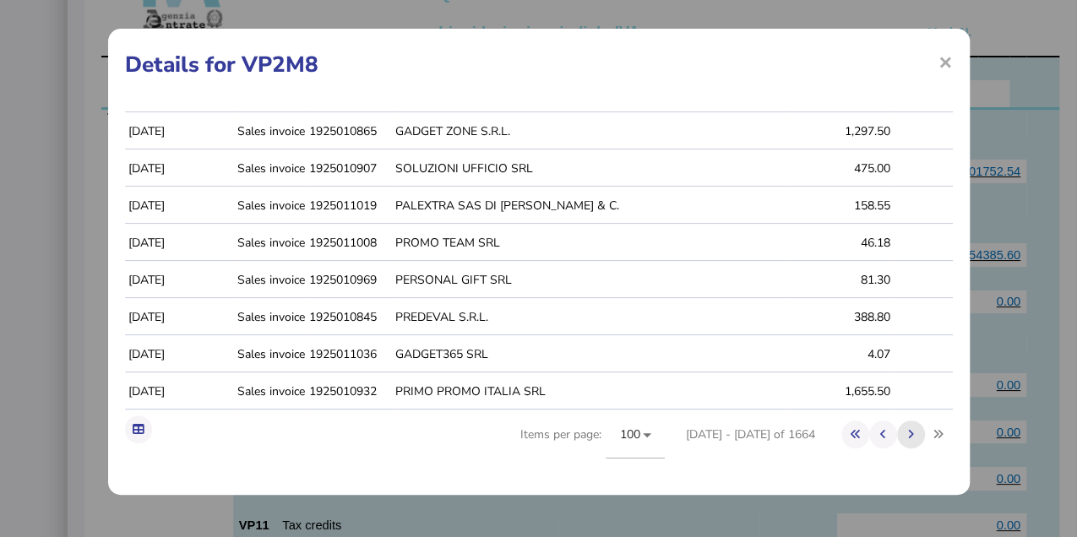
click at [908, 436] on icon at bounding box center [911, 434] width 6 height 11
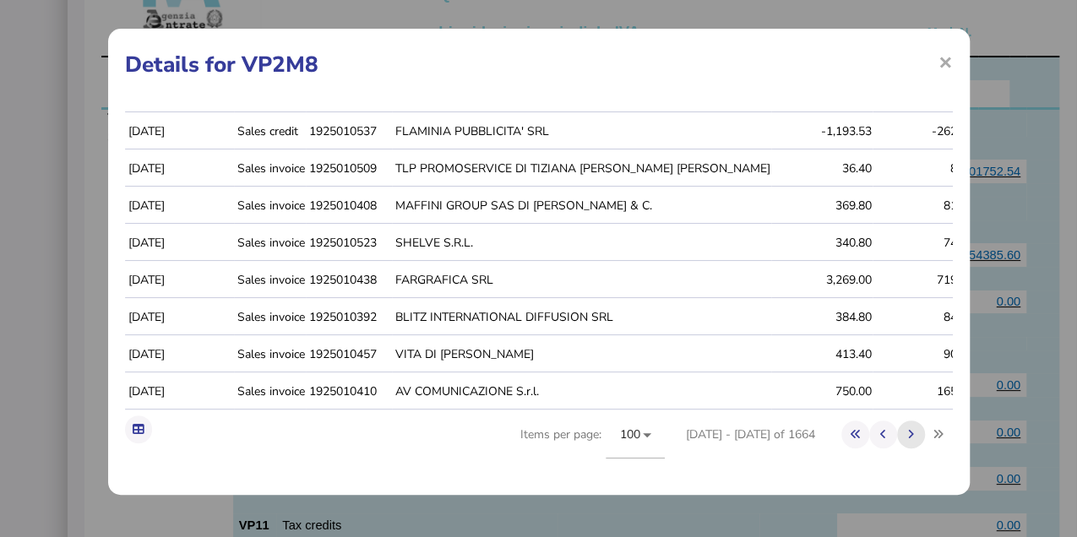
click at [908, 436] on icon at bounding box center [911, 434] width 6 height 11
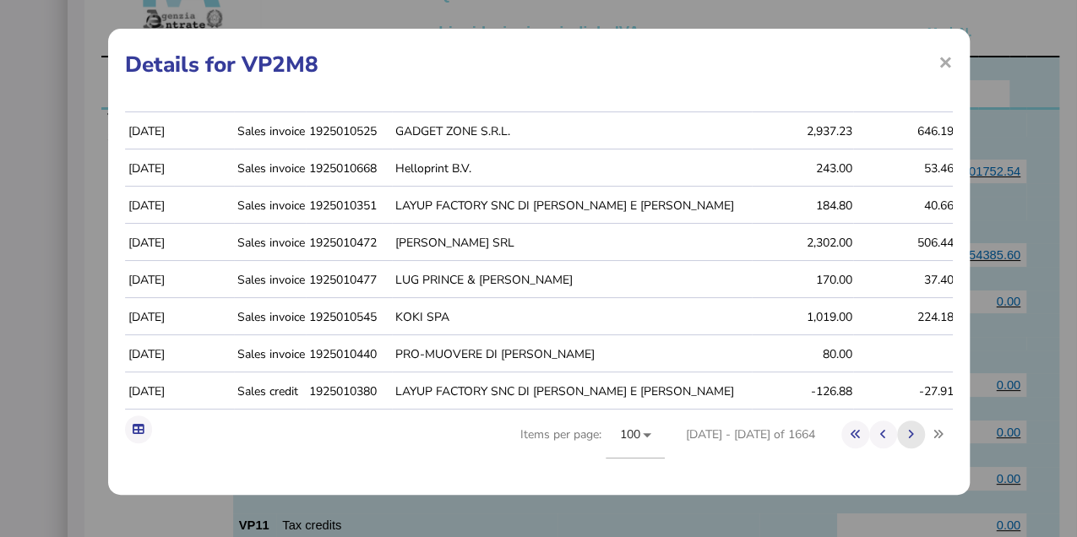
click at [908, 436] on icon at bounding box center [911, 434] width 6 height 11
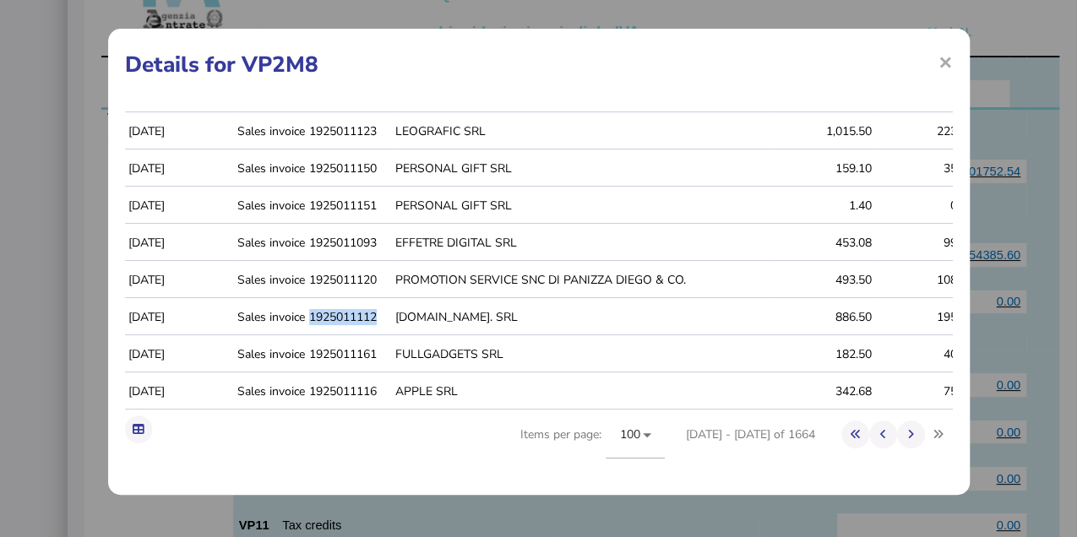
drag, startPoint x: 308, startPoint y: 304, endPoint x: 381, endPoint y: 305, distance: 73.5
click at [381, 305] on td "1925011112" at bounding box center [349, 317] width 86 height 35
copy td "1925011112"
click at [939, 56] on span "×" at bounding box center [946, 62] width 14 height 32
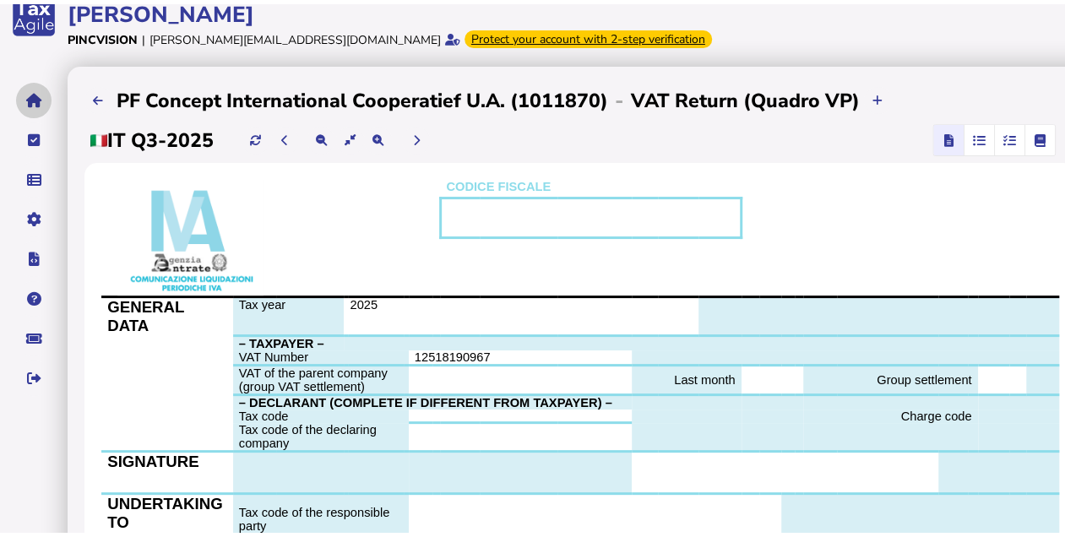
scroll to position [0, 0]
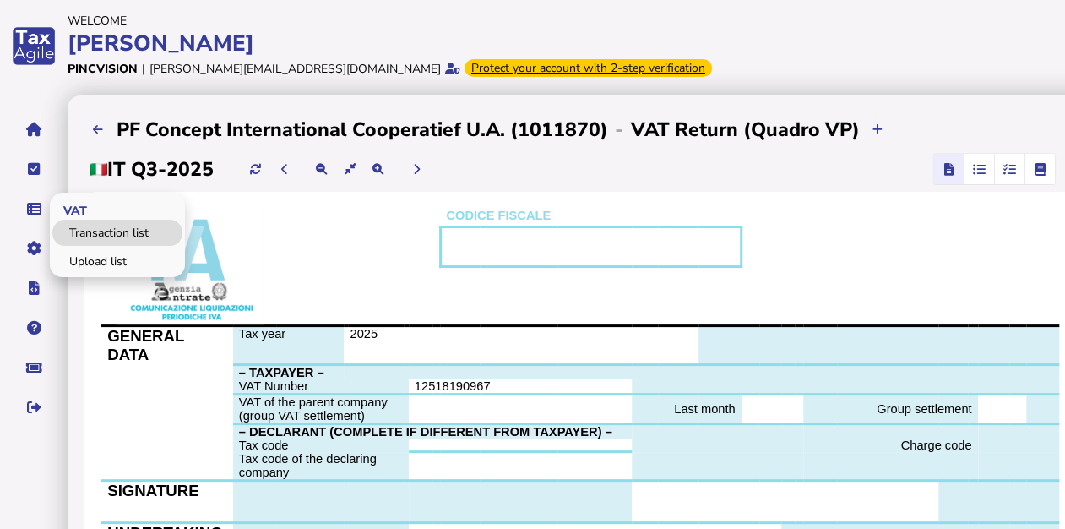
click at [84, 225] on link "Transaction list" at bounding box center [117, 233] width 130 height 26
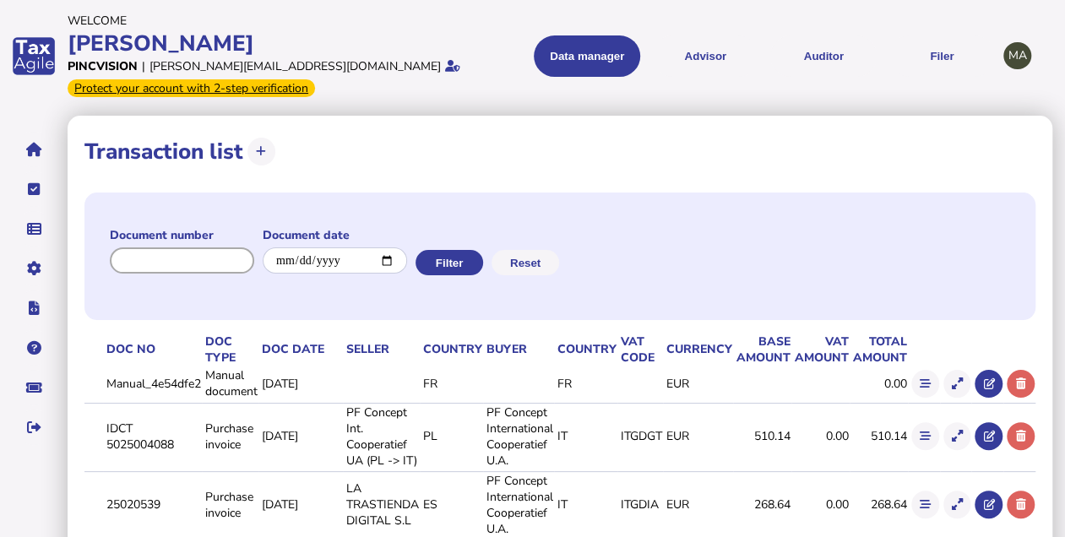
click at [225, 264] on input "input" at bounding box center [182, 261] width 144 height 26
paste input "**********"
type input "**********"
click at [478, 260] on button "Filter" at bounding box center [448, 262] width 68 height 25
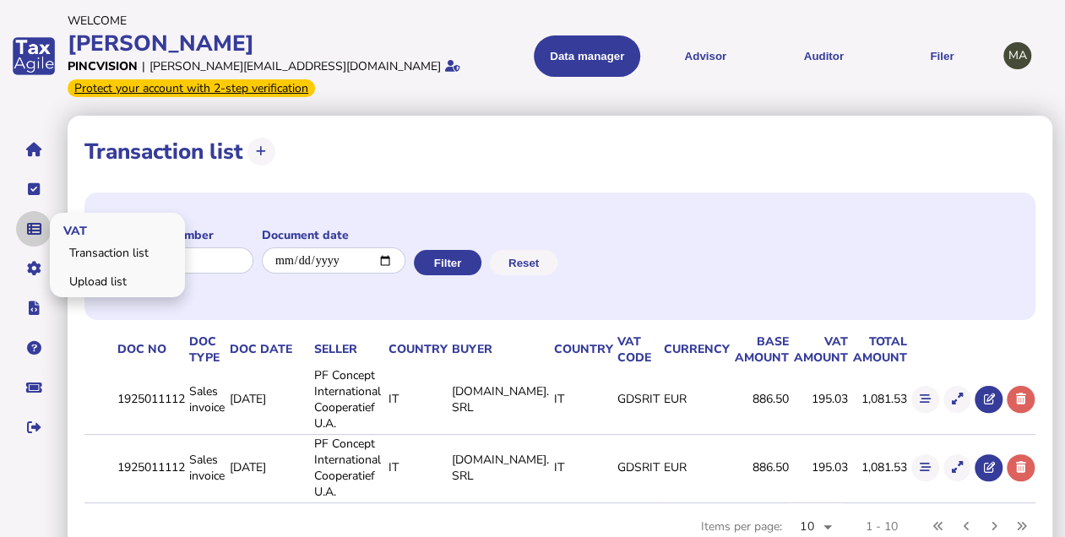
click at [35, 229] on icon "navigate application pages" at bounding box center [34, 229] width 14 height 1
click at [98, 275] on link "Upload list" at bounding box center [117, 282] width 130 height 26
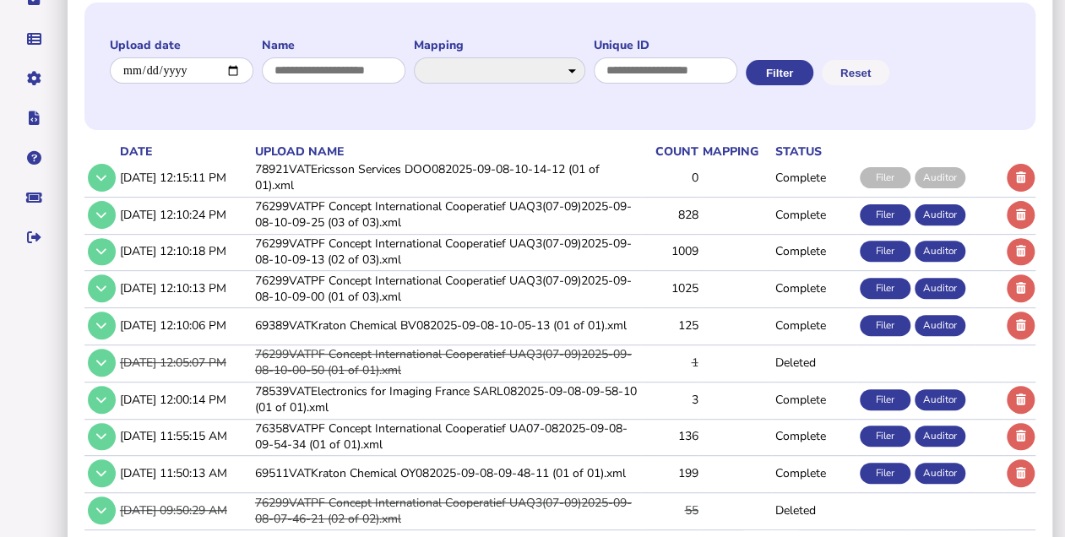
scroll to position [262, 0]
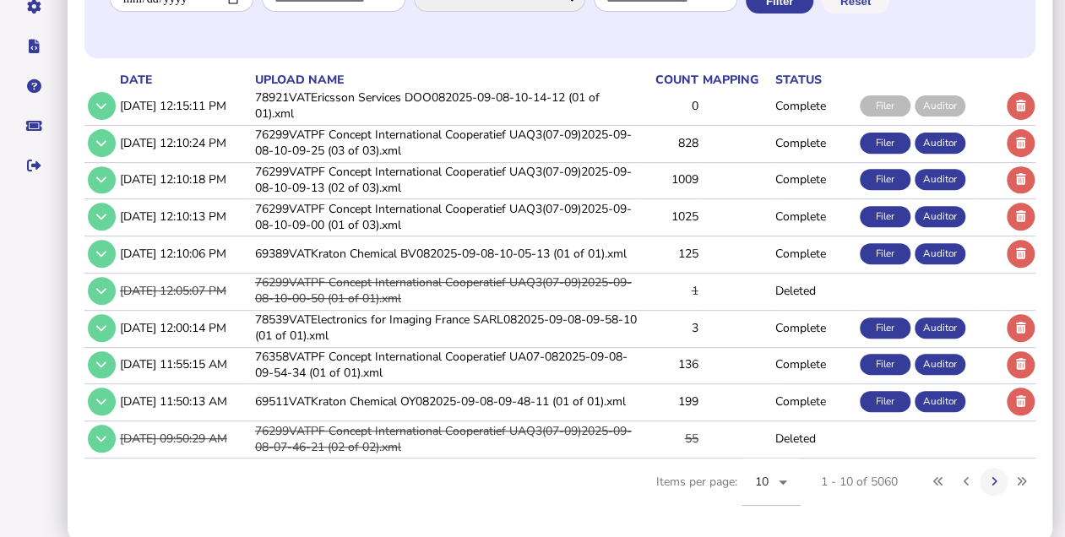
click at [308, 356] on td "76358VATPF Concept International Cooperatief UA07-082025-09-08-09-54-34 (01 of …" at bounding box center [446, 364] width 389 height 35
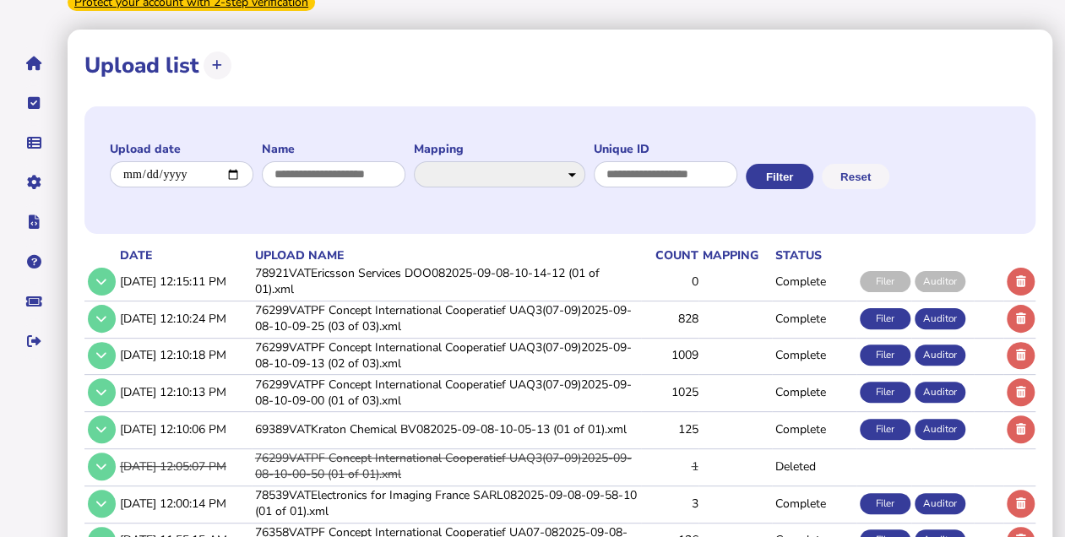
scroll to position [0, 0]
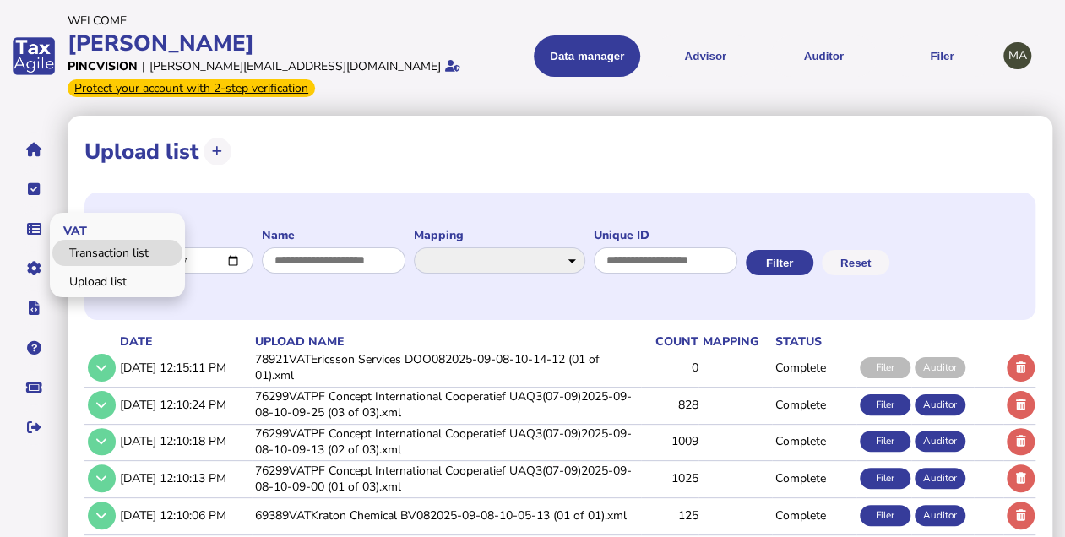
click at [104, 245] on link "Transaction list" at bounding box center [117, 253] width 130 height 26
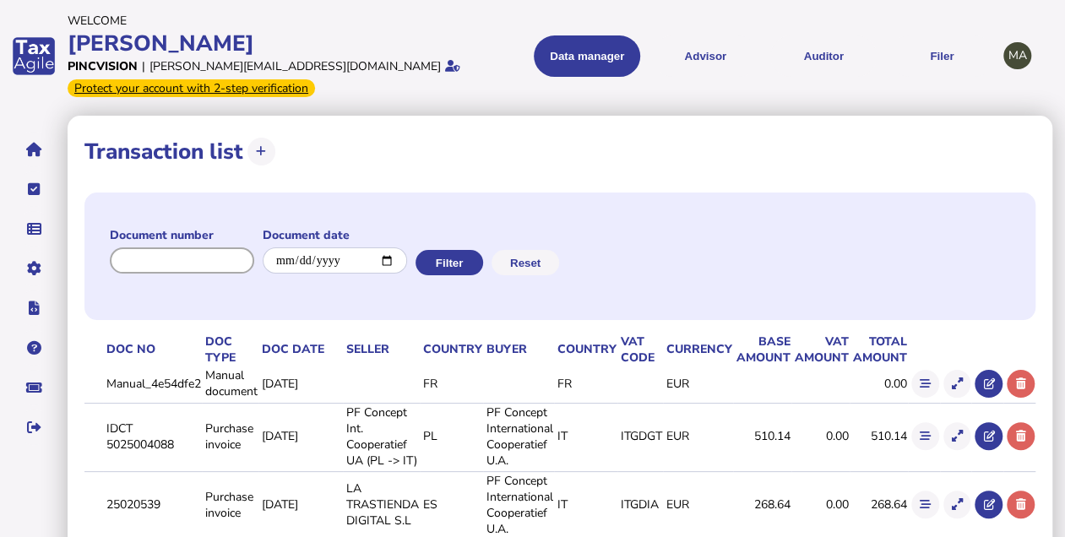
click at [194, 255] on input "input" at bounding box center [182, 261] width 144 height 26
paste input "**********"
type input "**********"
click at [463, 262] on button "Filter" at bounding box center [448, 262] width 68 height 25
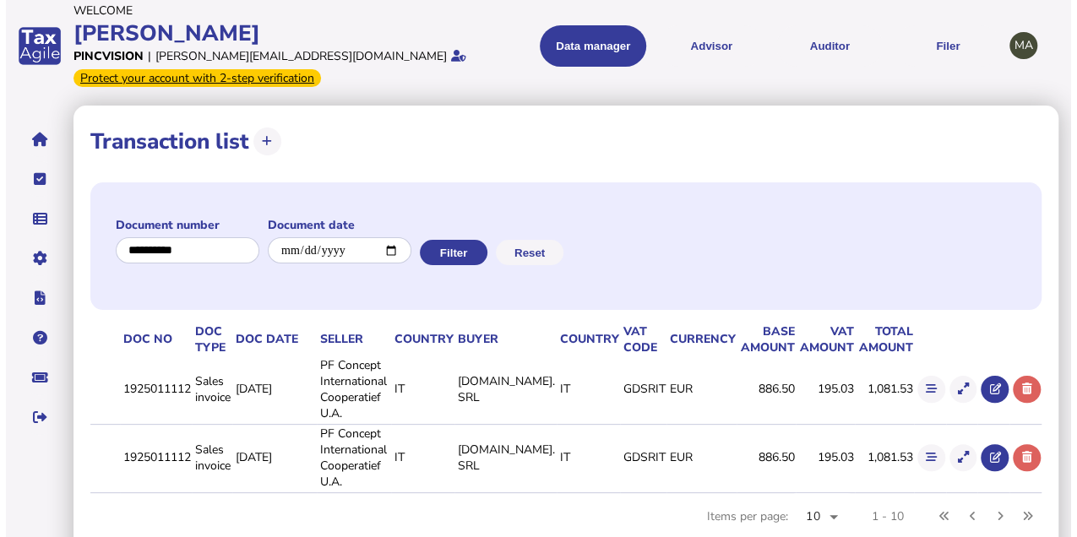
scroll to position [14, 0]
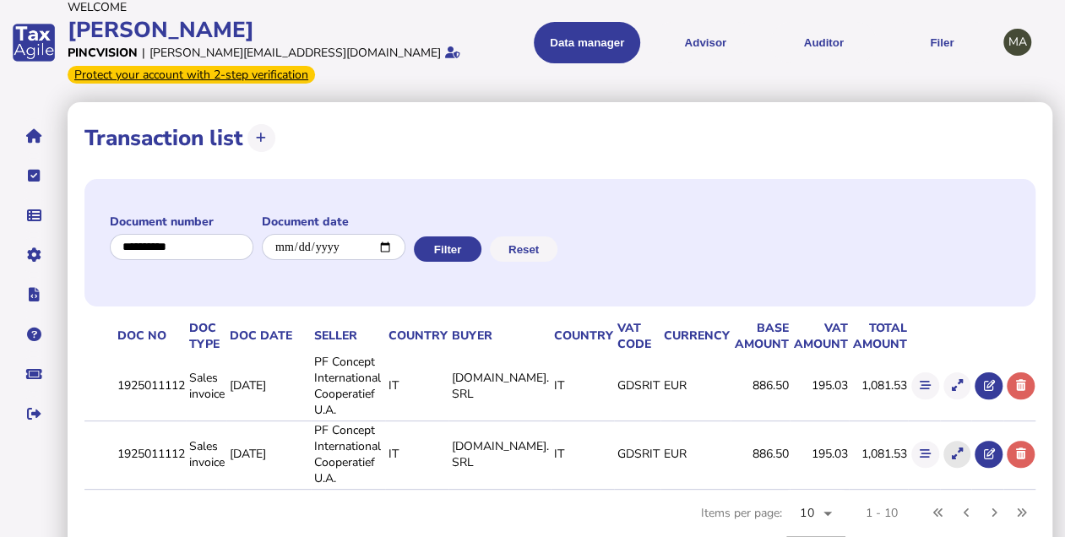
click at [952, 449] on icon at bounding box center [957, 454] width 11 height 11
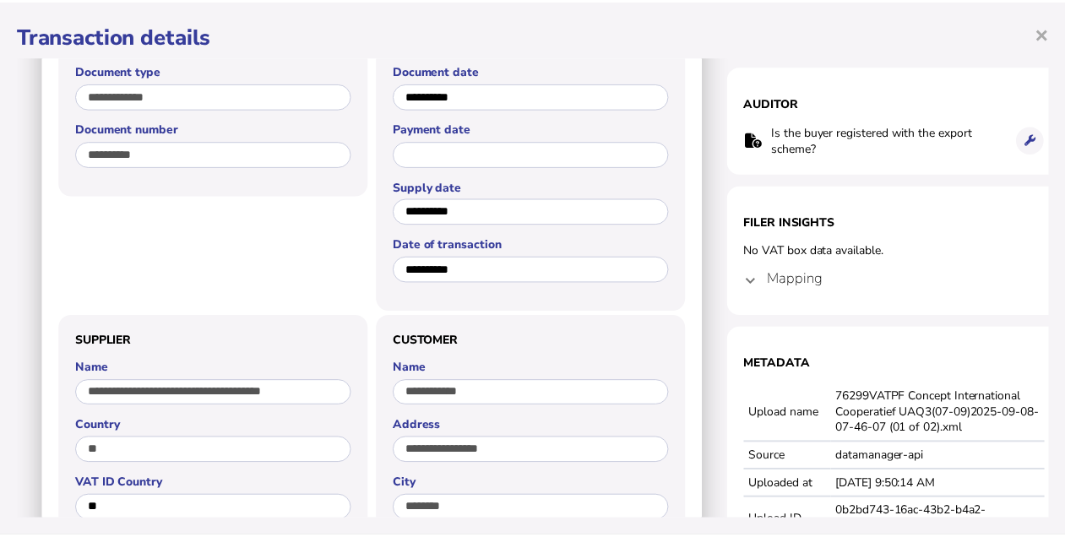
scroll to position [0, 0]
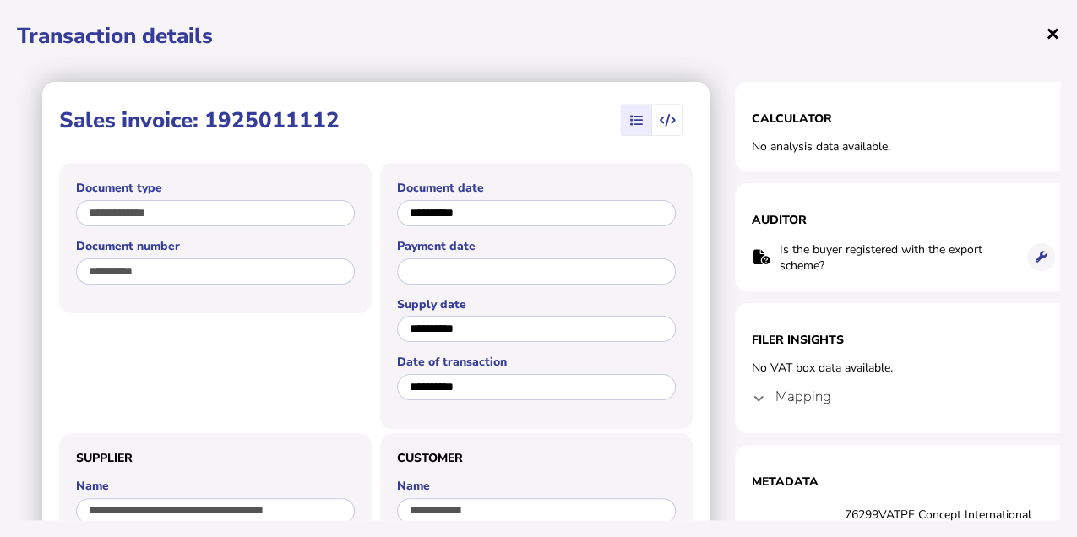
click at [1058, 32] on span "×" at bounding box center [1053, 33] width 14 height 32
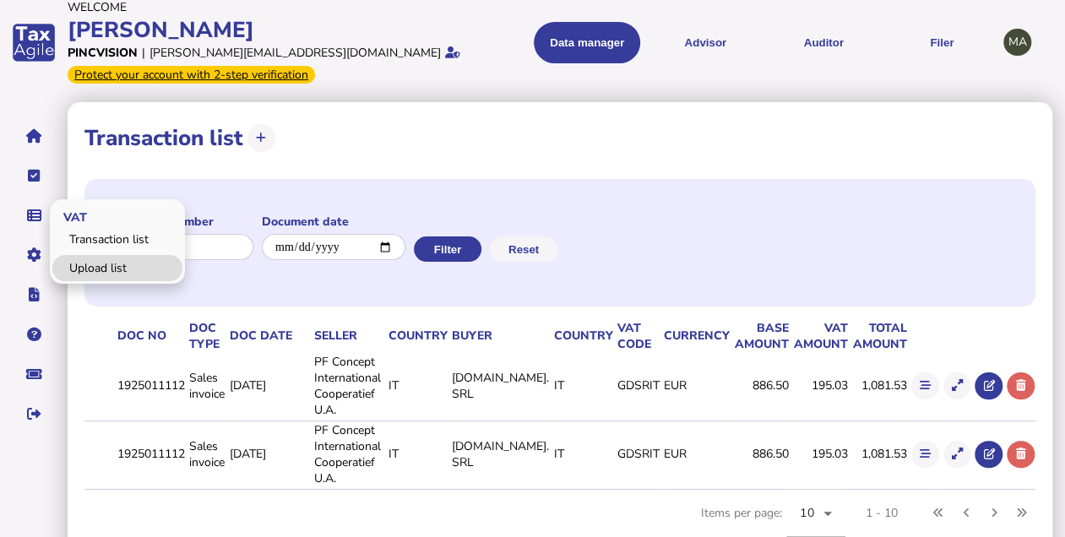
click at [76, 267] on link "Upload list" at bounding box center [117, 268] width 130 height 26
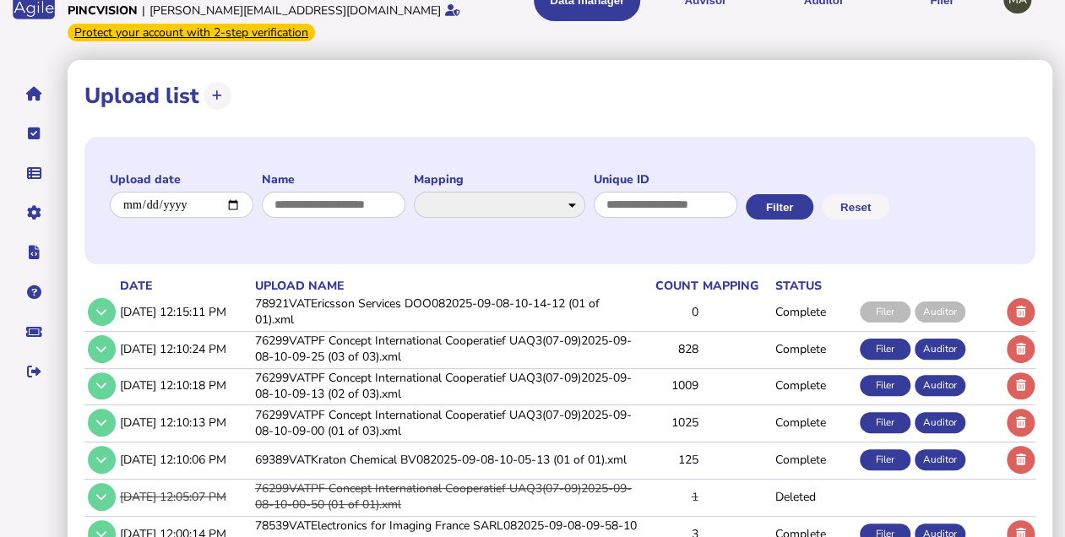
scroll to position [169, 0]
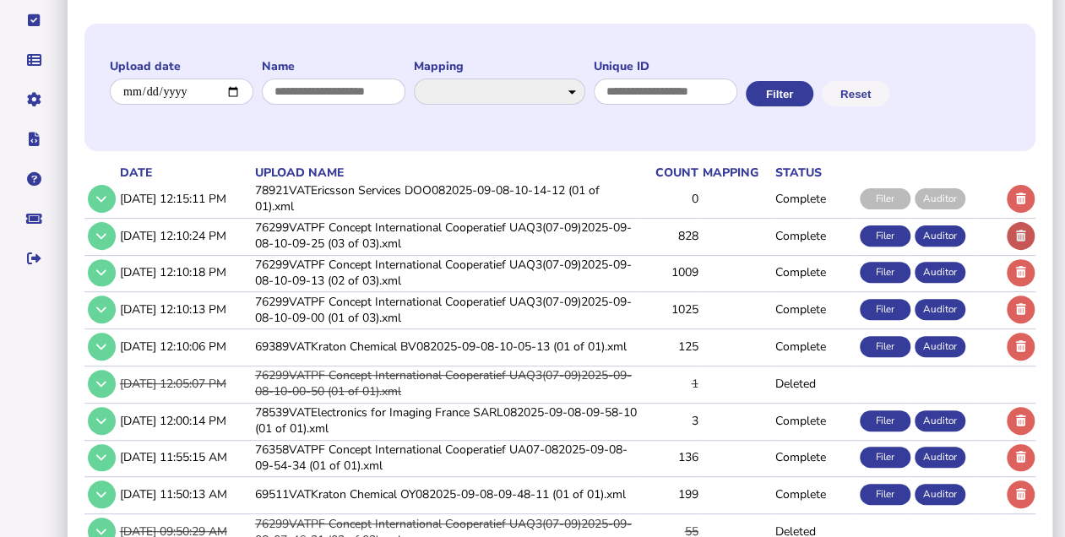
click at [1016, 233] on icon at bounding box center [1021, 236] width 10 height 11
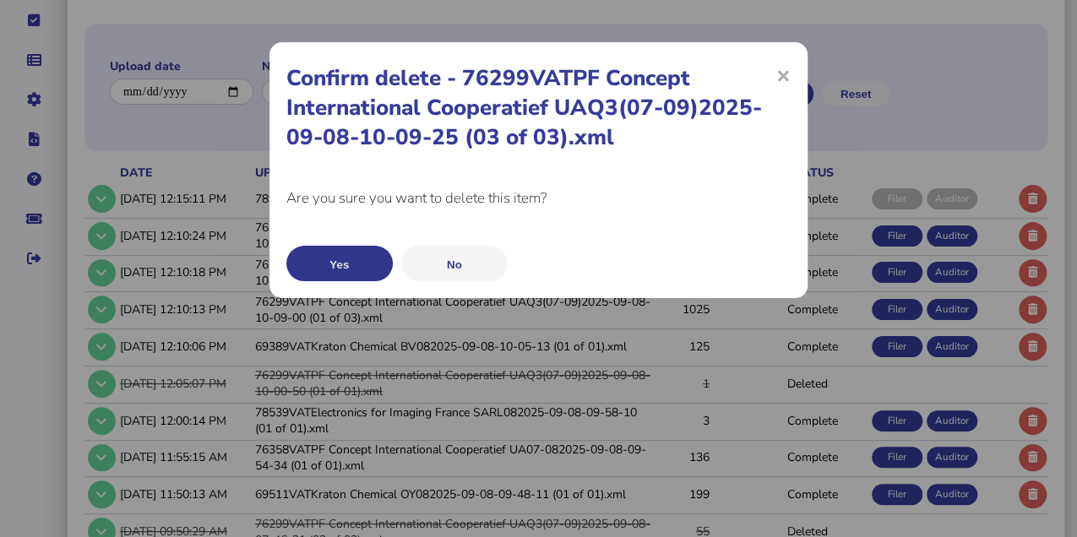
click at [360, 261] on button "Yes" at bounding box center [339, 263] width 106 height 35
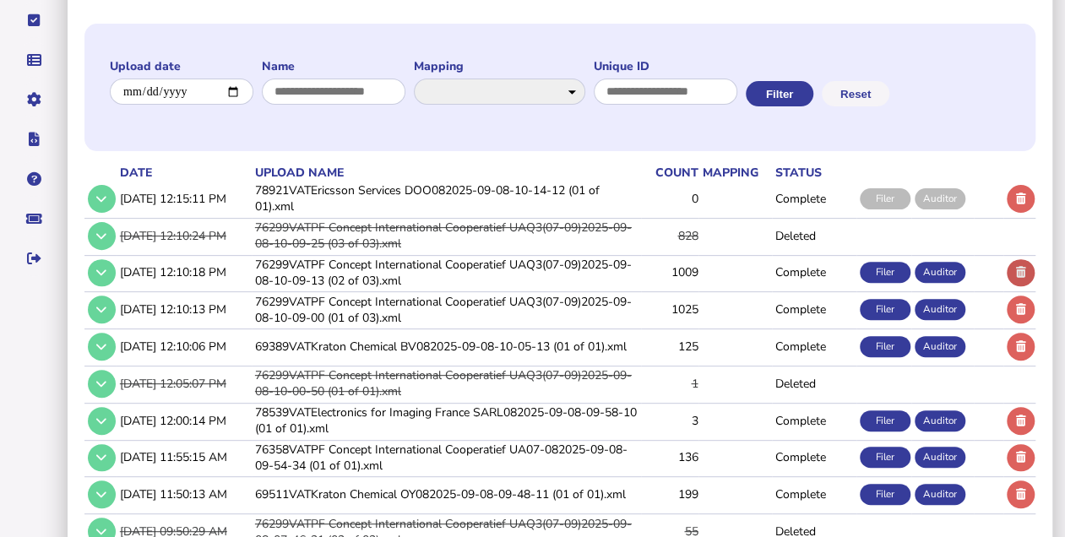
click at [1016, 270] on icon at bounding box center [1021, 272] width 10 height 11
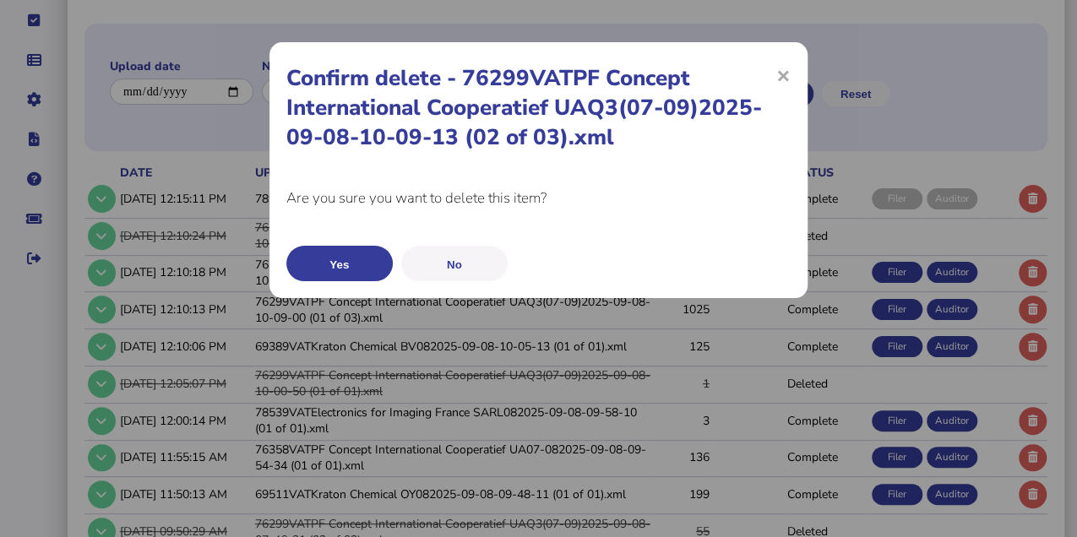
click at [348, 252] on button "Yes" at bounding box center [339, 263] width 106 height 35
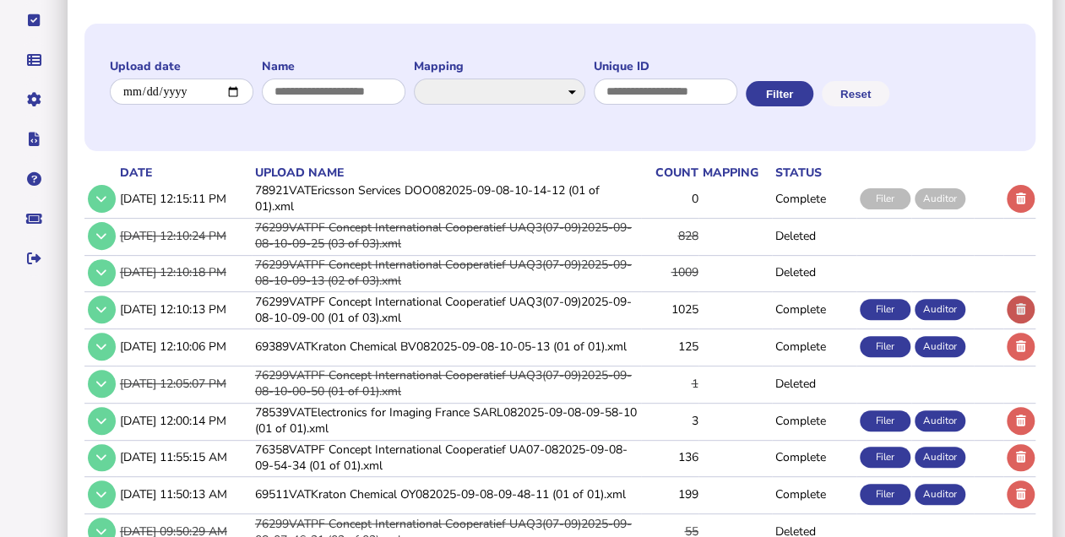
click at [1014, 304] on button at bounding box center [1021, 310] width 28 height 28
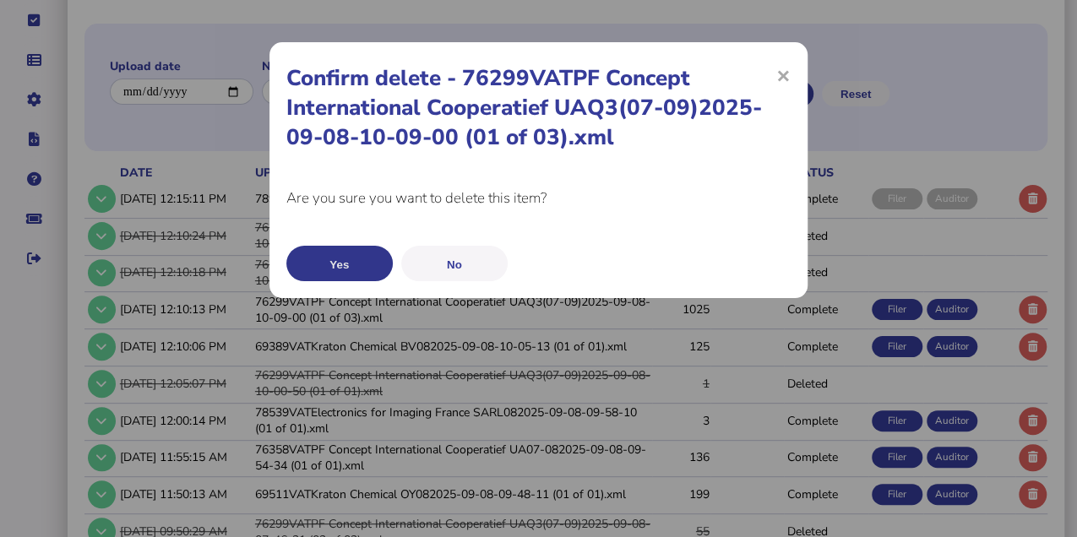
click at [333, 255] on button "Yes" at bounding box center [339, 263] width 106 height 35
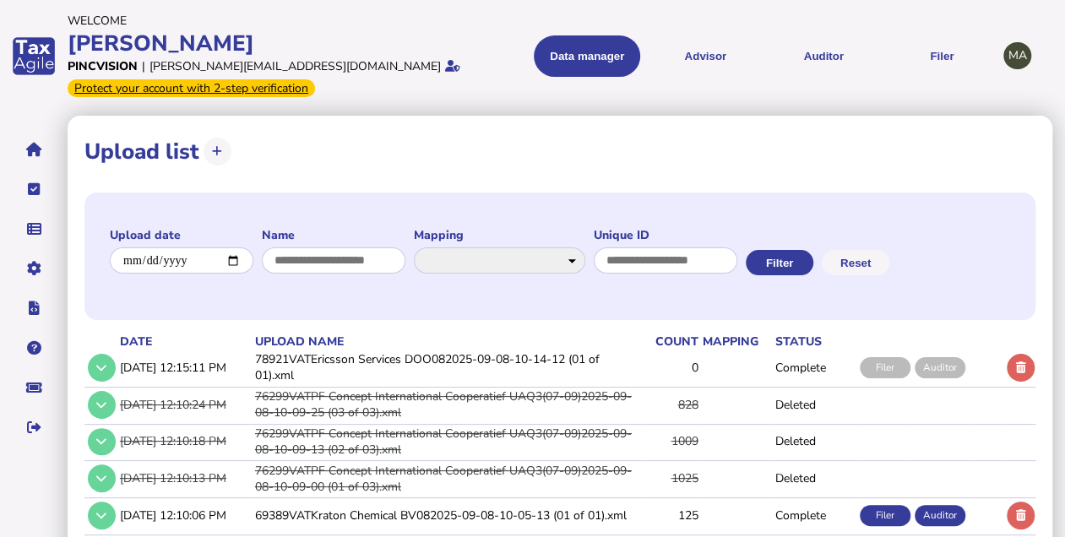
scroll to position [225, 0]
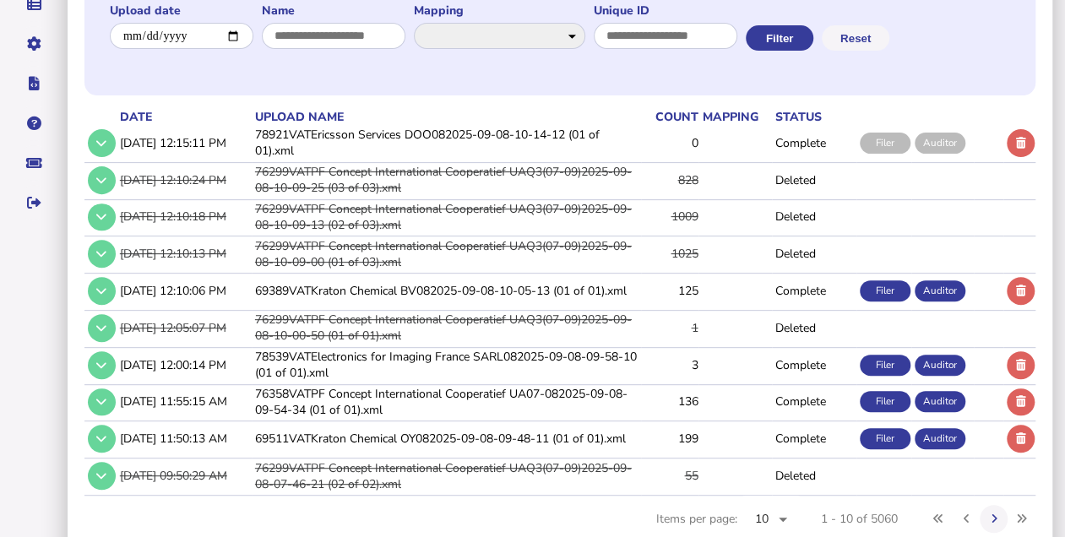
click at [373, 394] on td "76358VATPF Concept International Cooperatief UA07-082025-09-08-09-54-34 (01 of …" at bounding box center [446, 401] width 389 height 35
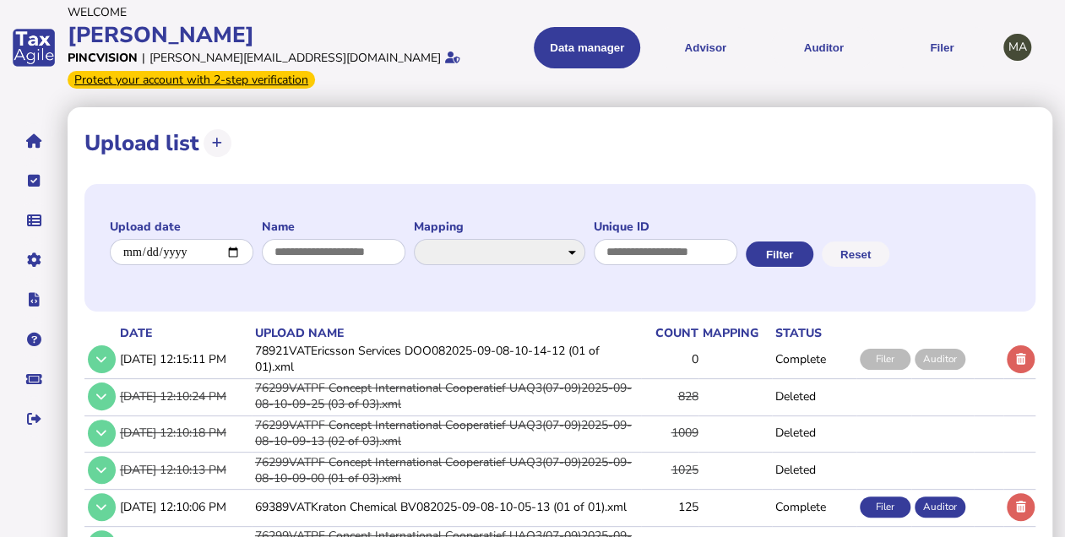
scroll to position [0, 0]
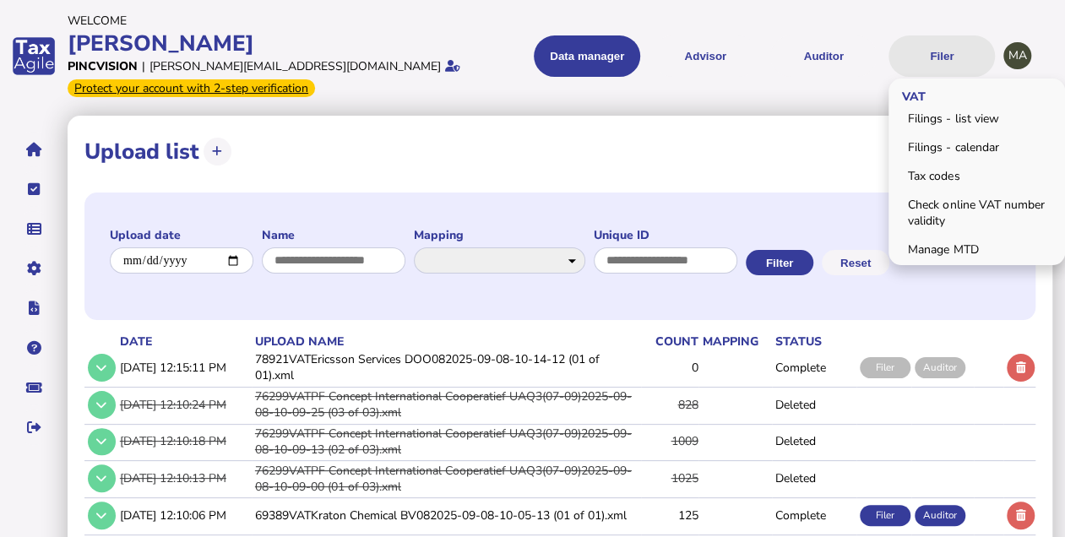
click at [950, 63] on button "Filer" at bounding box center [942, 55] width 106 height 41
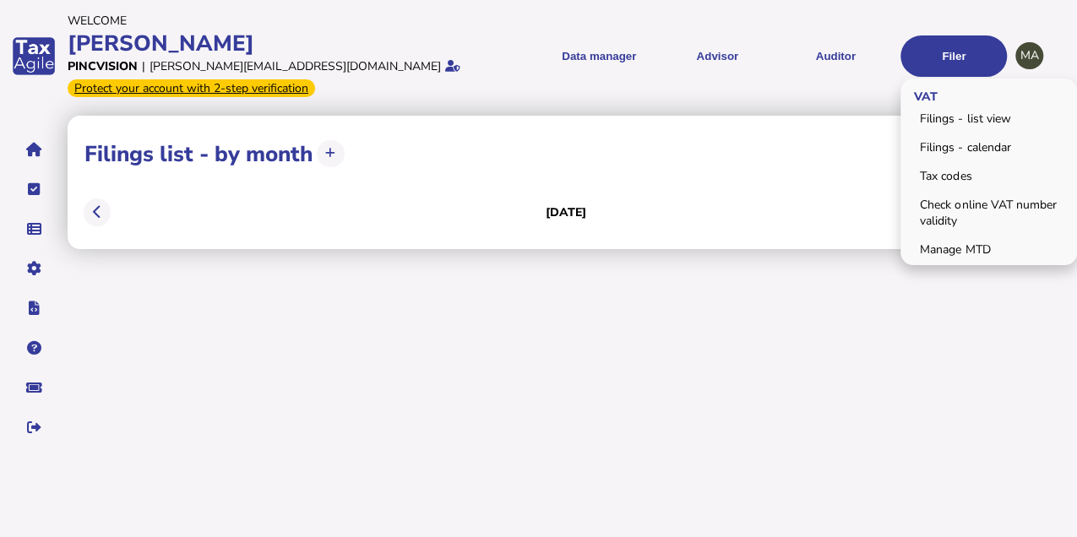
select select "**********"
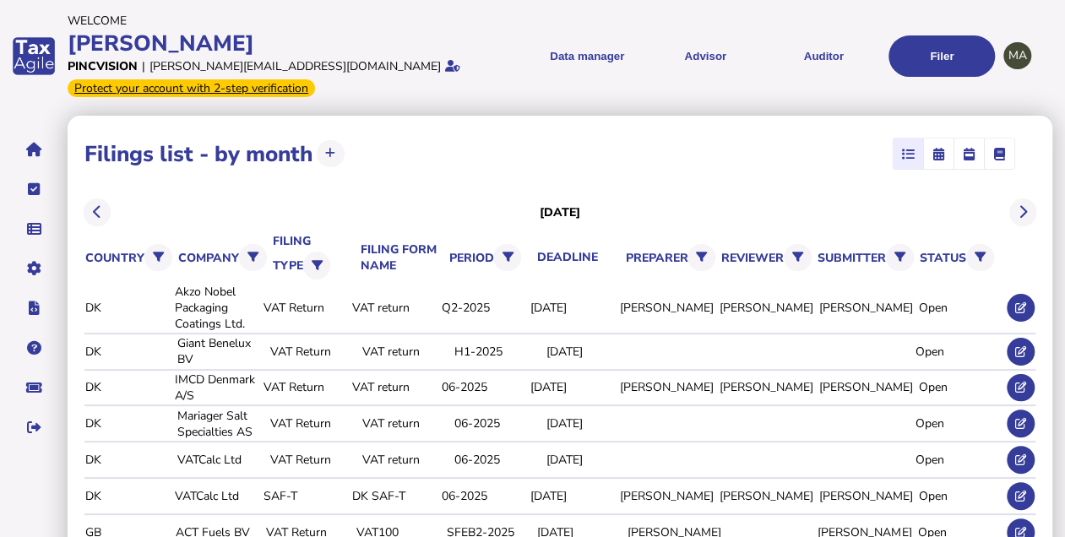
click at [945, 150] on span "button" at bounding box center [939, 154] width 27 height 30
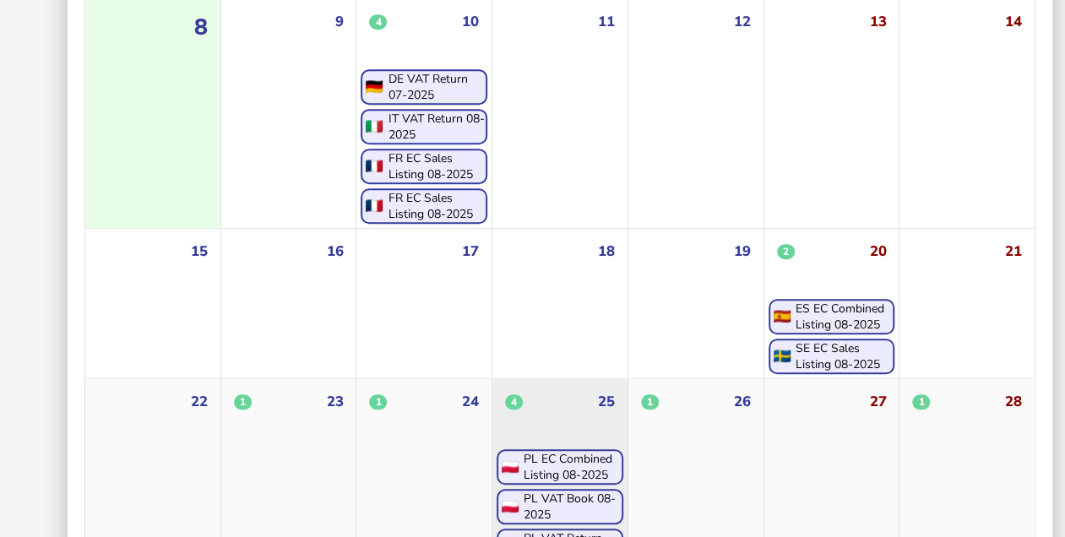
scroll to position [452, 0]
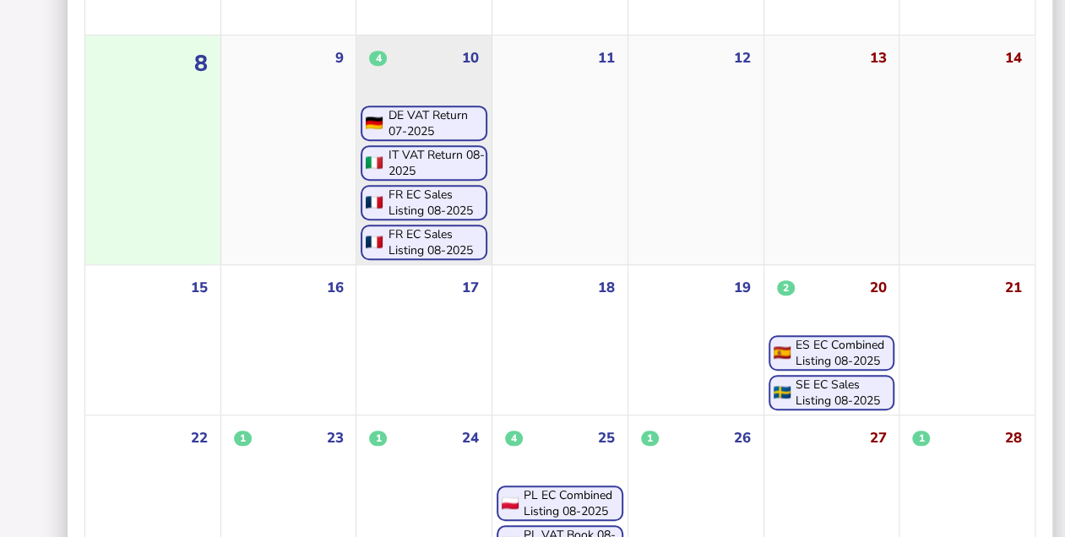
click at [436, 159] on div "IT VAT Return 08-2025" at bounding box center [437, 163] width 98 height 32
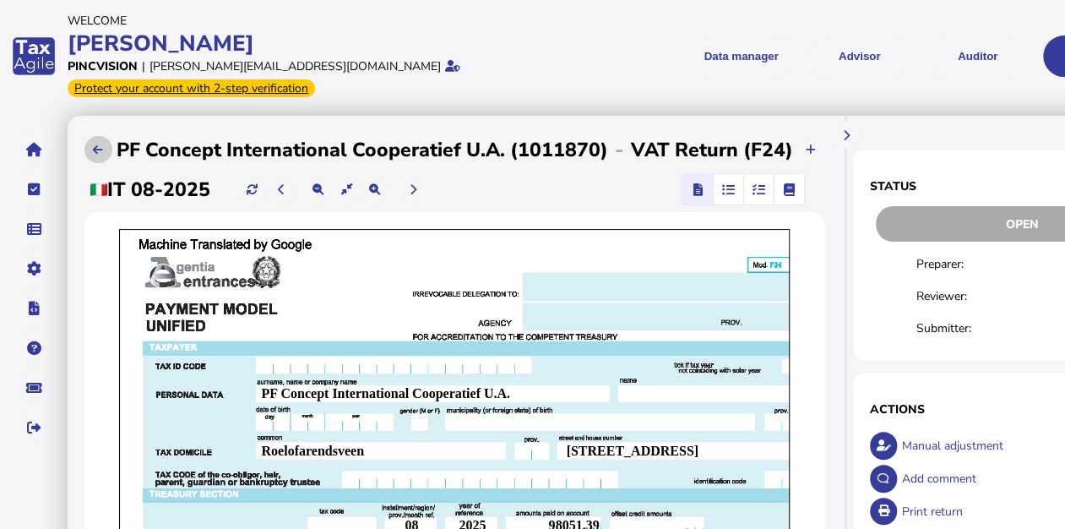
click at [107, 136] on button at bounding box center [98, 150] width 28 height 28
select select "**********"
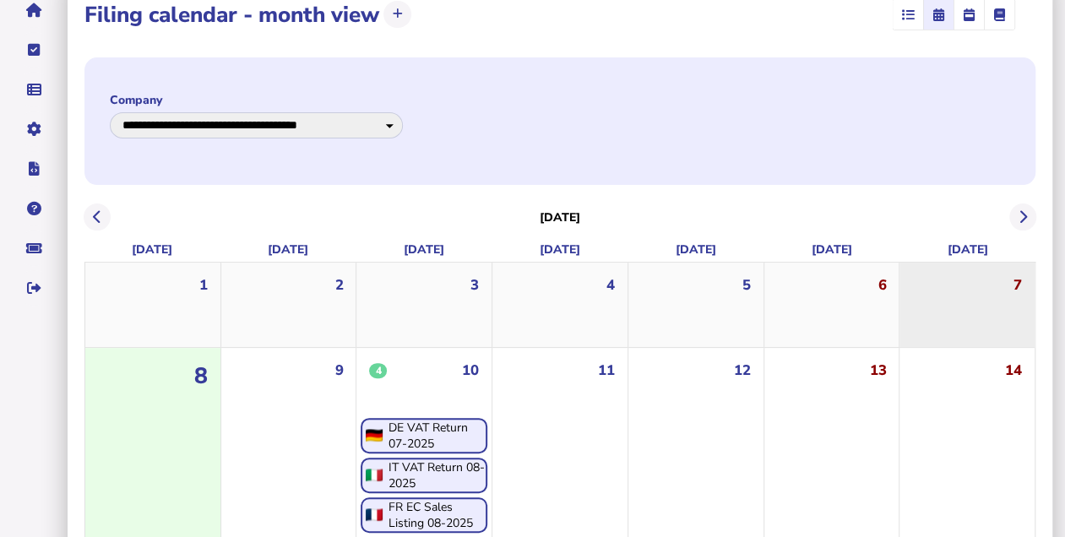
scroll to position [169, 0]
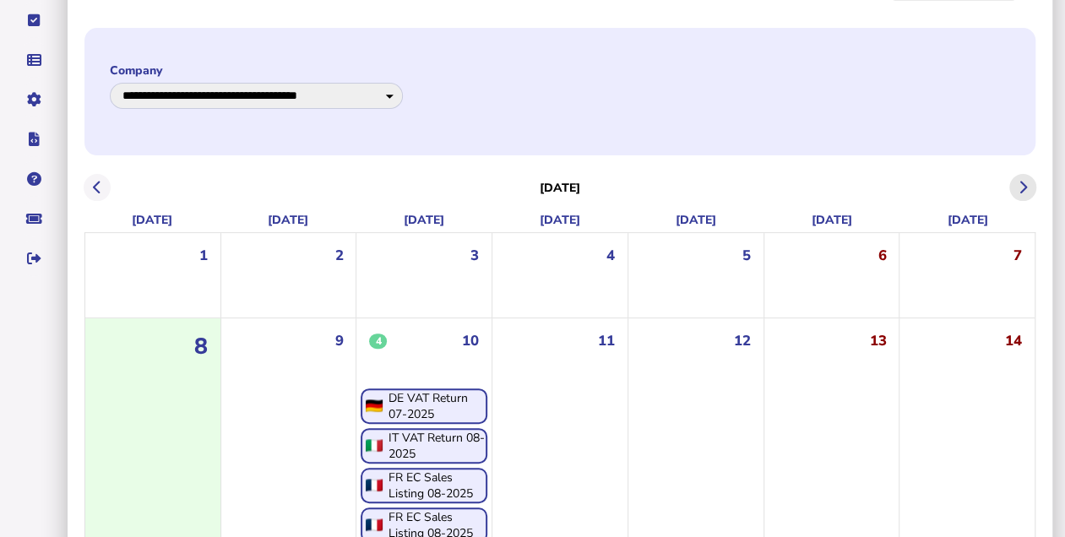
click at [1020, 188] on icon at bounding box center [1023, 188] width 8 height 1
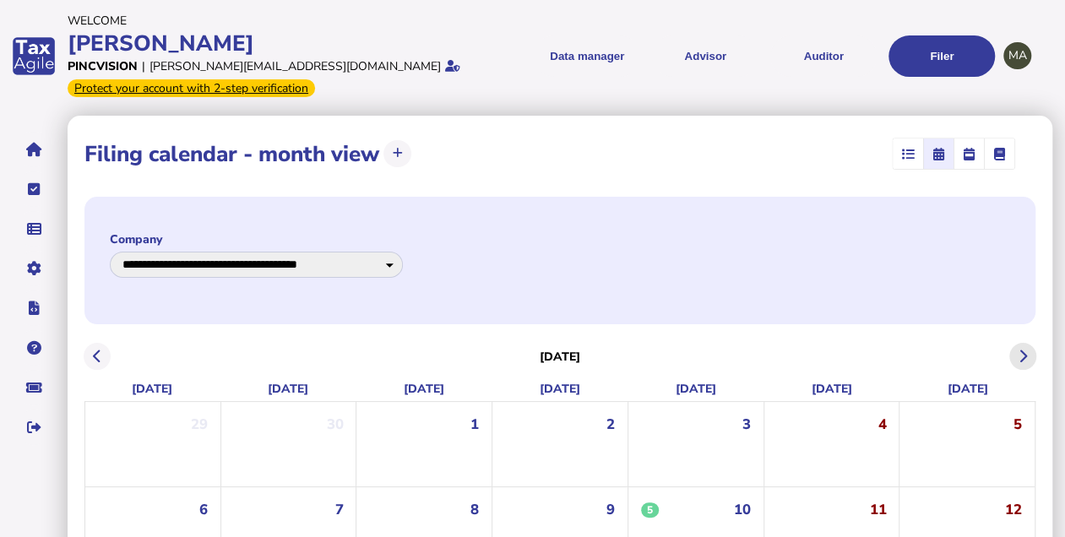
click at [1021, 357] on icon at bounding box center [1023, 357] width 8 height 1
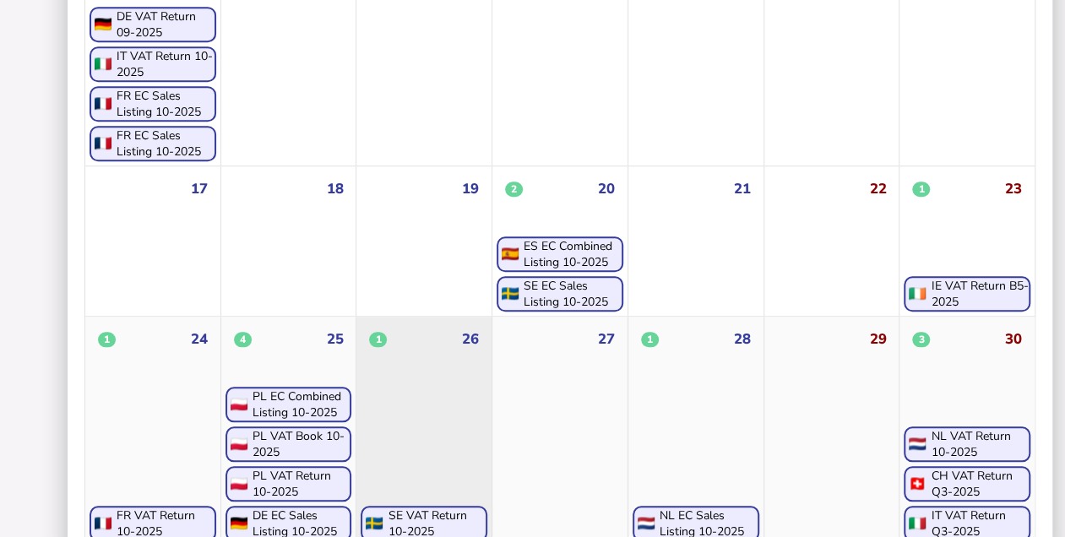
scroll to position [652, 0]
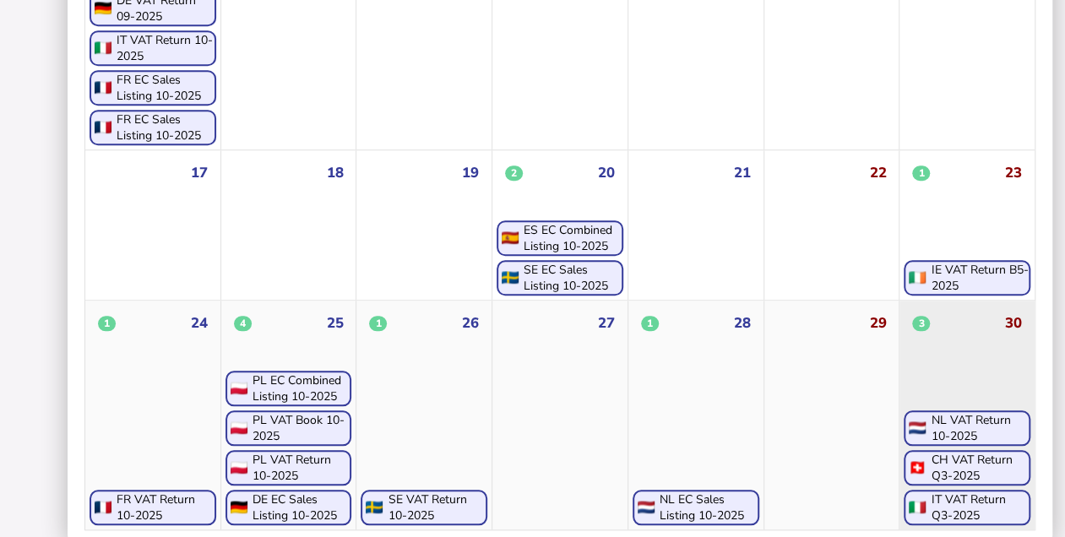
click at [945, 492] on div "IT VAT Return Q3-2025" at bounding box center [980, 508] width 98 height 32
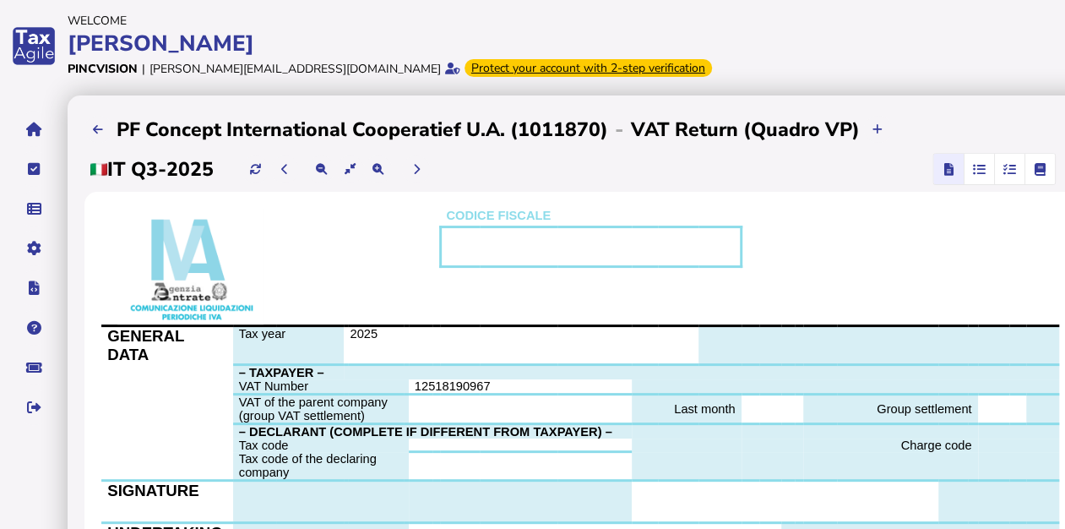
click at [974, 169] on icon "button" at bounding box center [979, 169] width 13 height 1
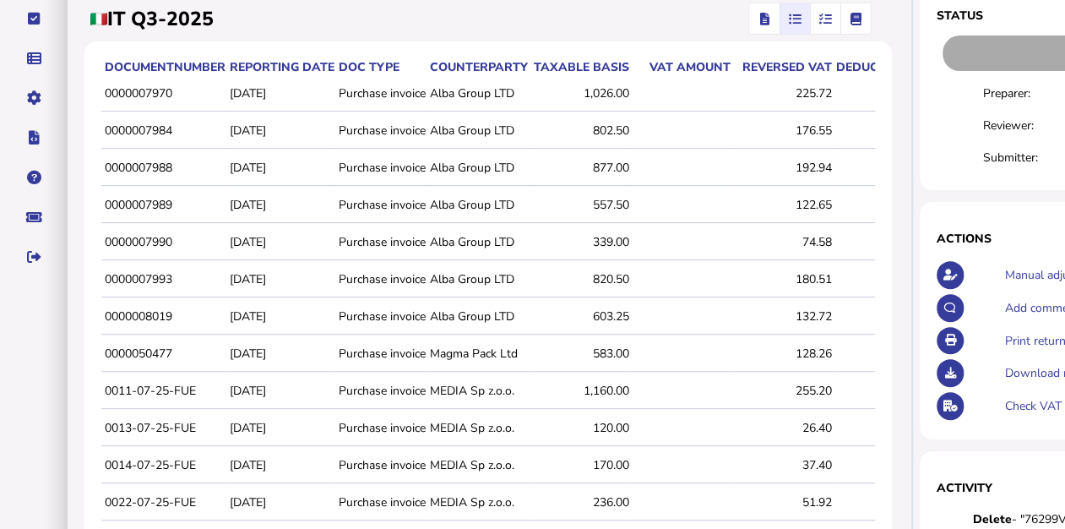
scroll to position [338, 0]
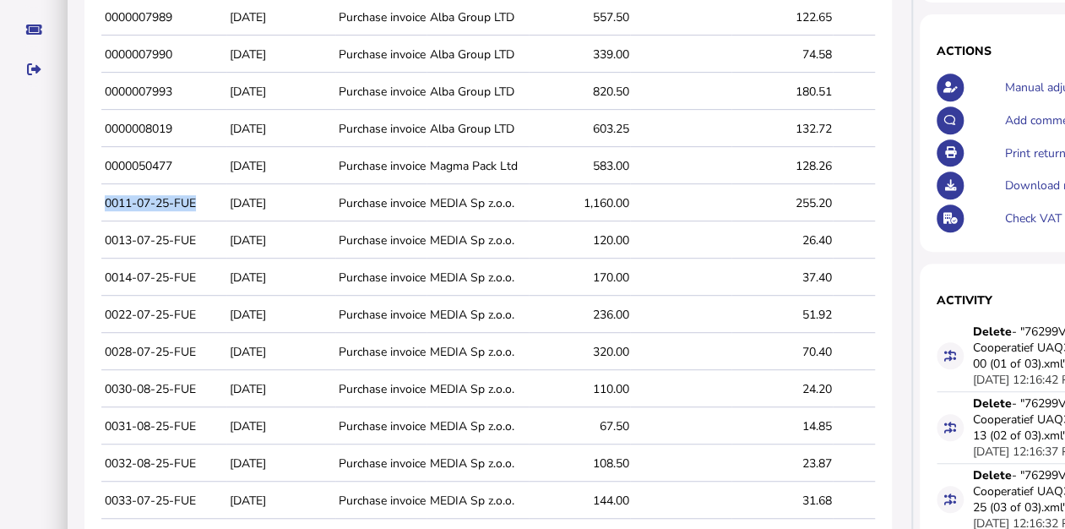
drag, startPoint x: 101, startPoint y: 202, endPoint x: 201, endPoint y: 204, distance: 99.7
click at [201, 204] on td "0011-07-25-FUE" at bounding box center [163, 203] width 125 height 35
copy td "0011-07-25-FUE"
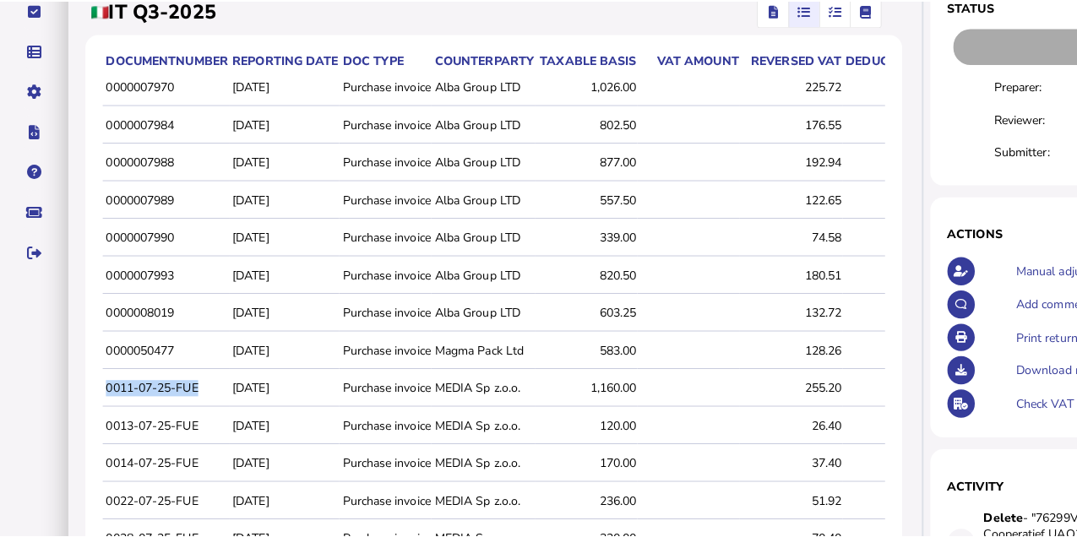
scroll to position [0, 0]
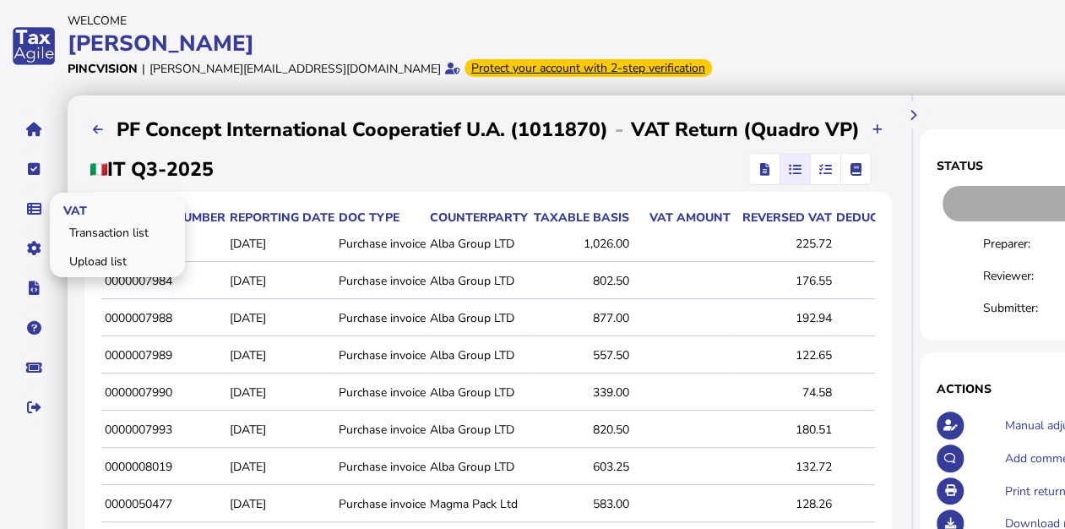
click at [84, 226] on link "Transaction list" at bounding box center [117, 233] width 130 height 26
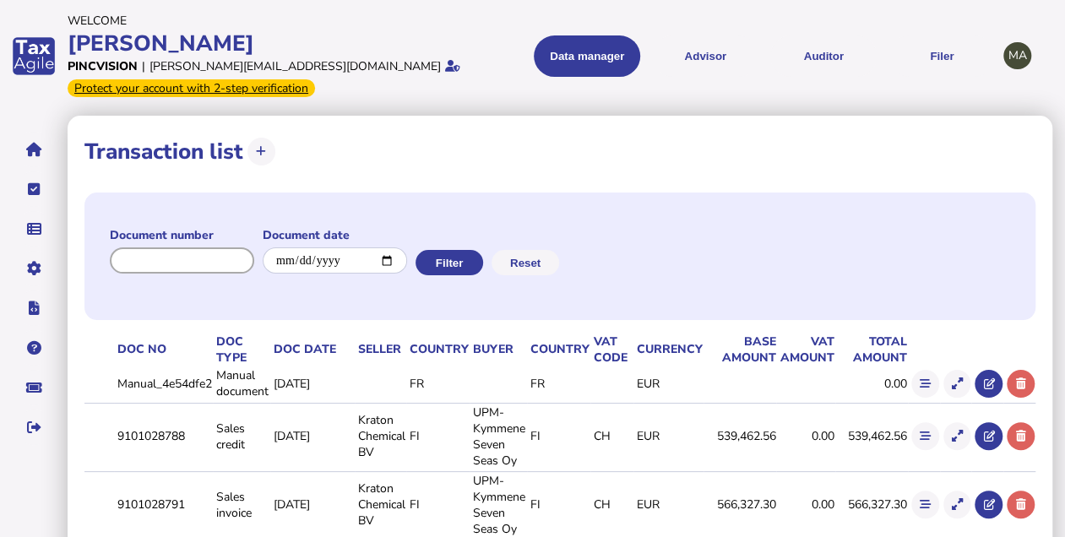
click at [215, 260] on input "input" at bounding box center [182, 261] width 144 height 26
paste input "**********"
type input "**********"
click at [482, 264] on button "Filter" at bounding box center [448, 262] width 68 height 25
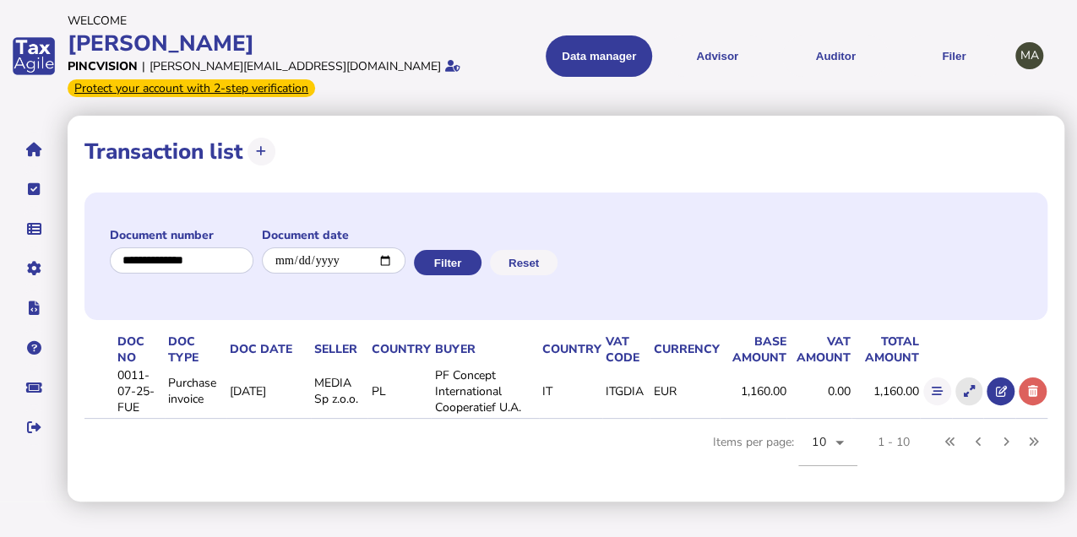
click at [971, 392] on icon at bounding box center [969, 391] width 11 height 11
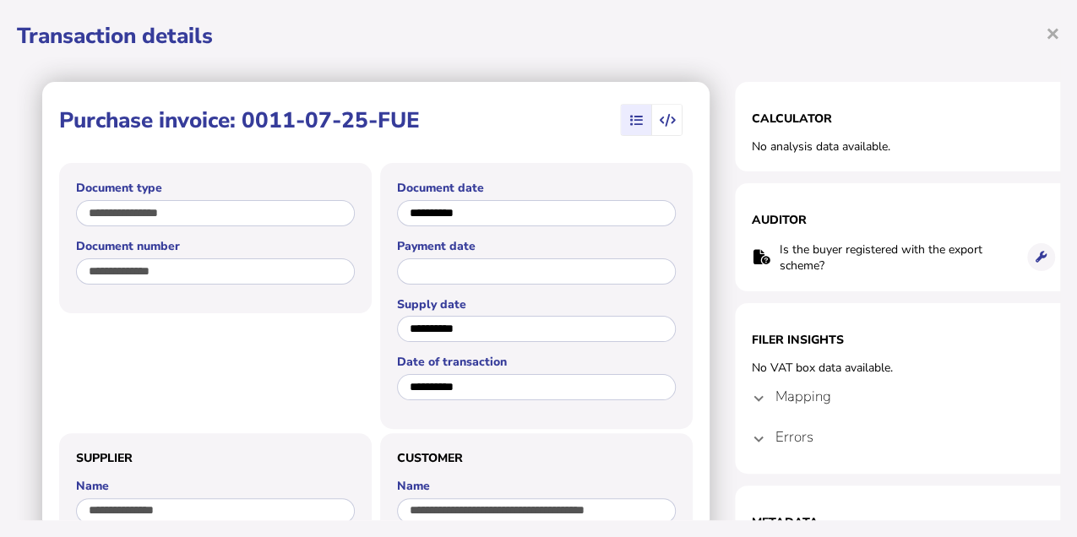
click at [1059, 24] on span "×" at bounding box center [1053, 33] width 14 height 32
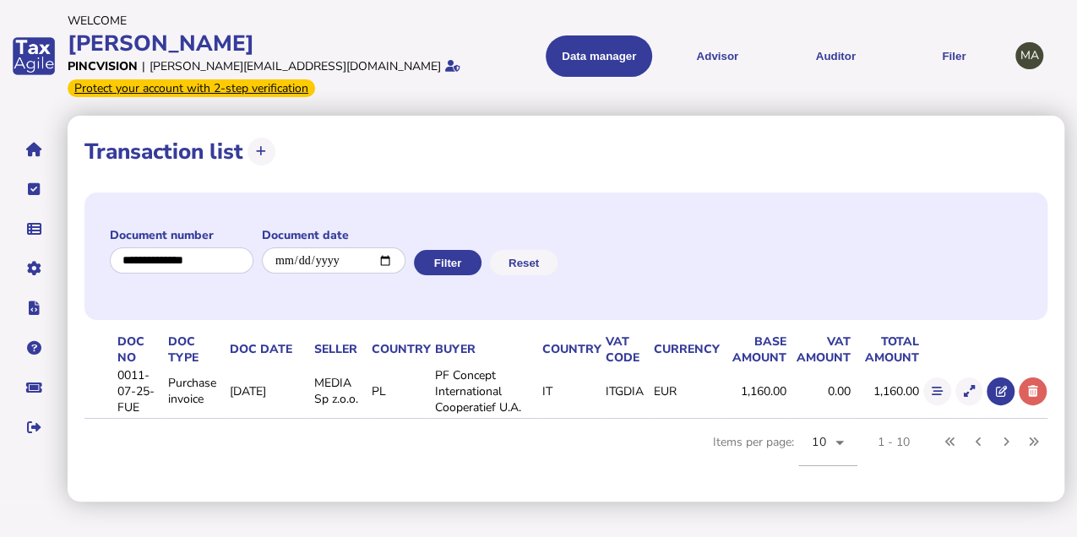
click at [1036, 389] on icon at bounding box center [1033, 391] width 10 height 11
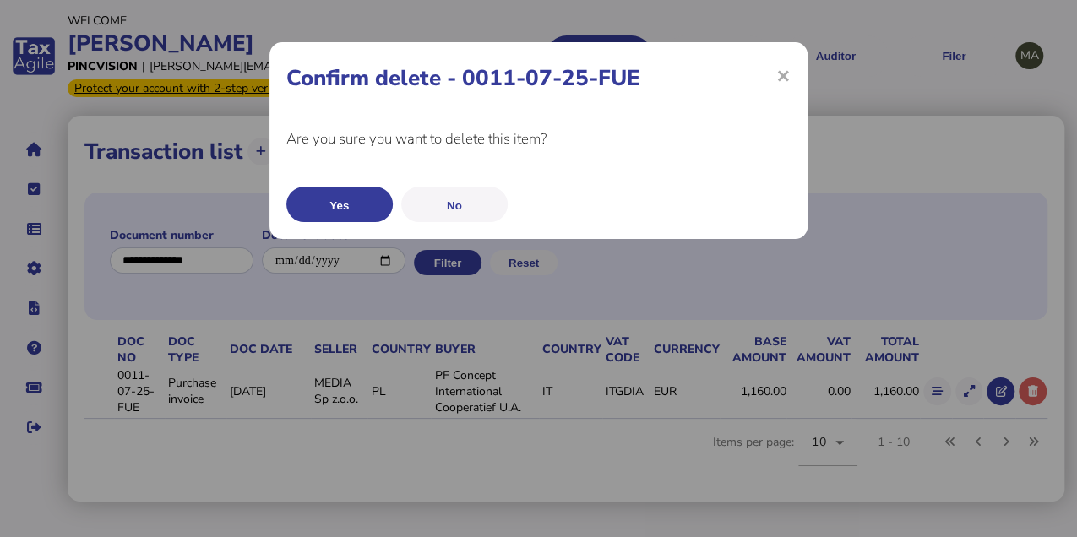
click at [369, 213] on button "Yes" at bounding box center [339, 204] width 106 height 35
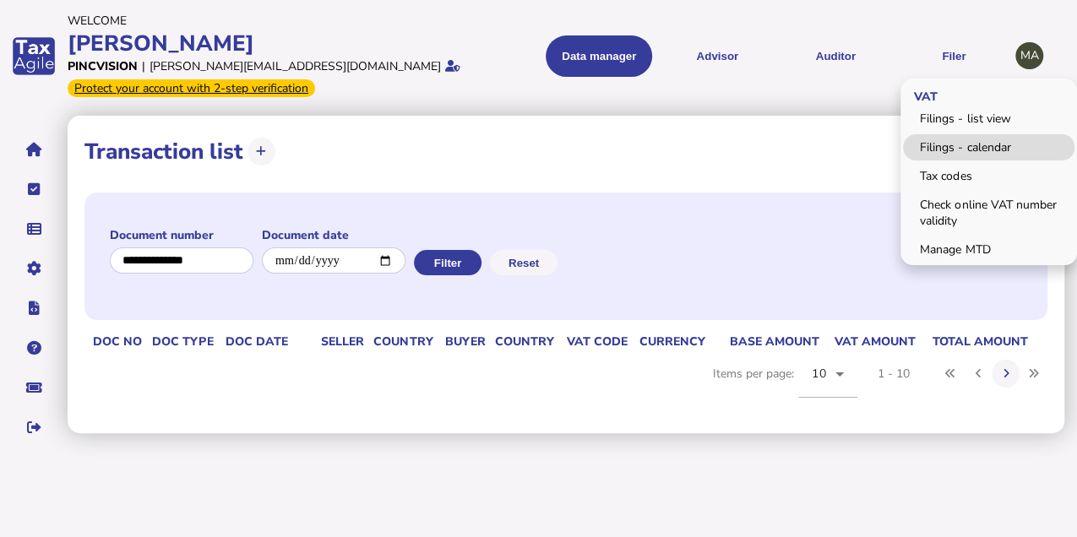
click at [975, 149] on link "Filings - calendar" at bounding box center [989, 147] width 172 height 26
select select "**********"
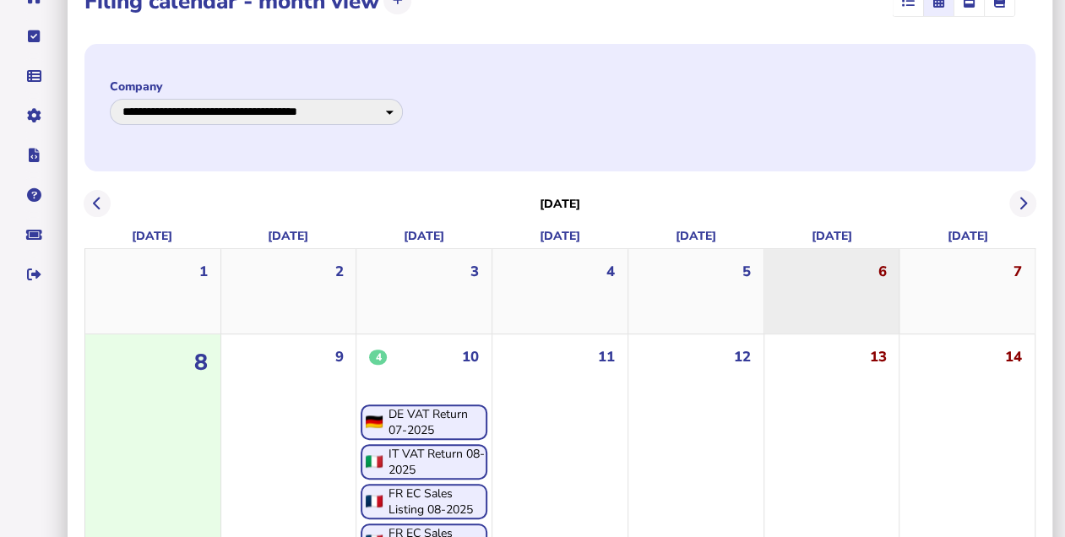
scroll to position [169, 0]
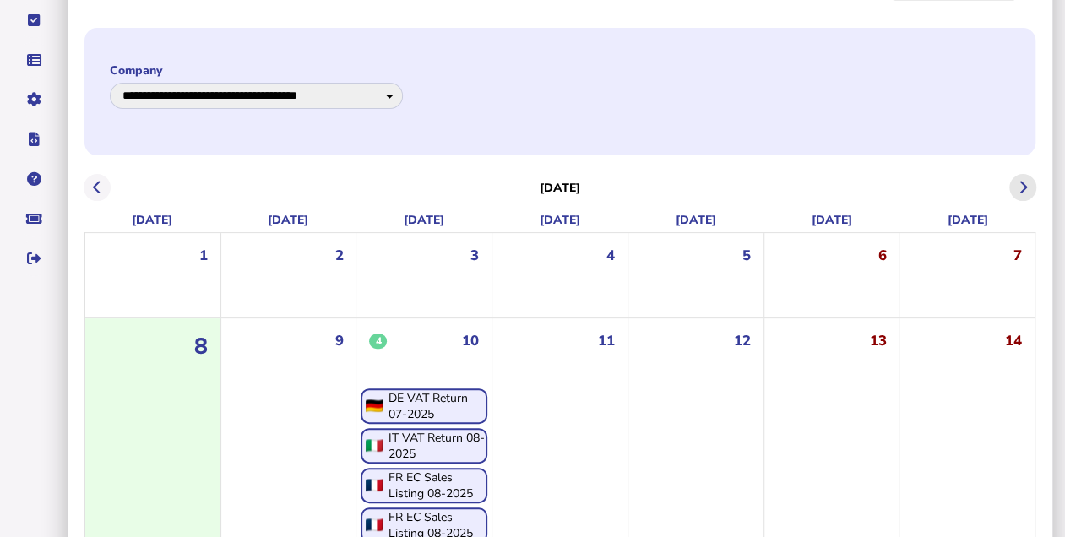
click at [1019, 188] on icon at bounding box center [1023, 188] width 8 height 1
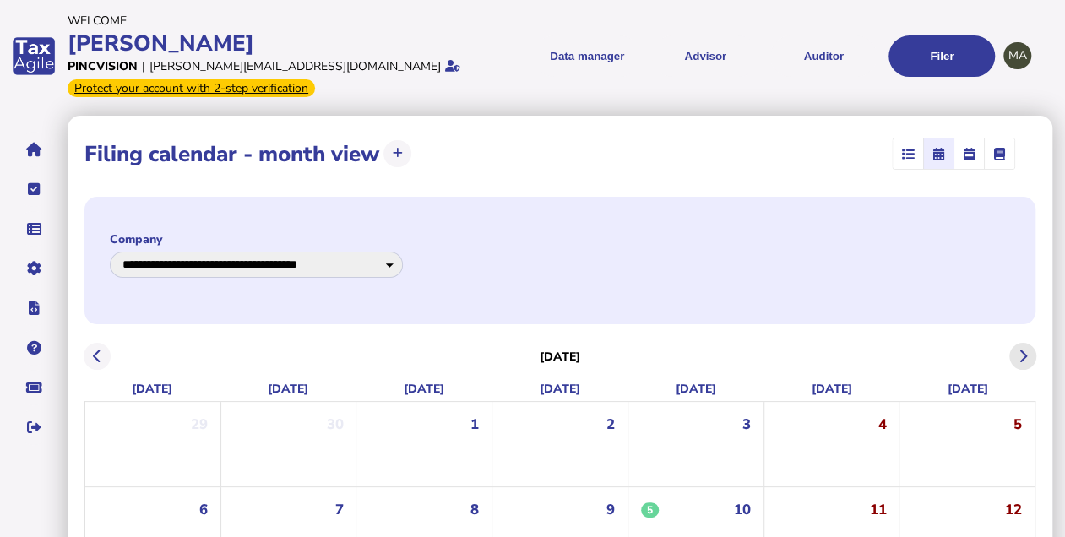
click at [1016, 348] on button at bounding box center [1024, 357] width 28 height 28
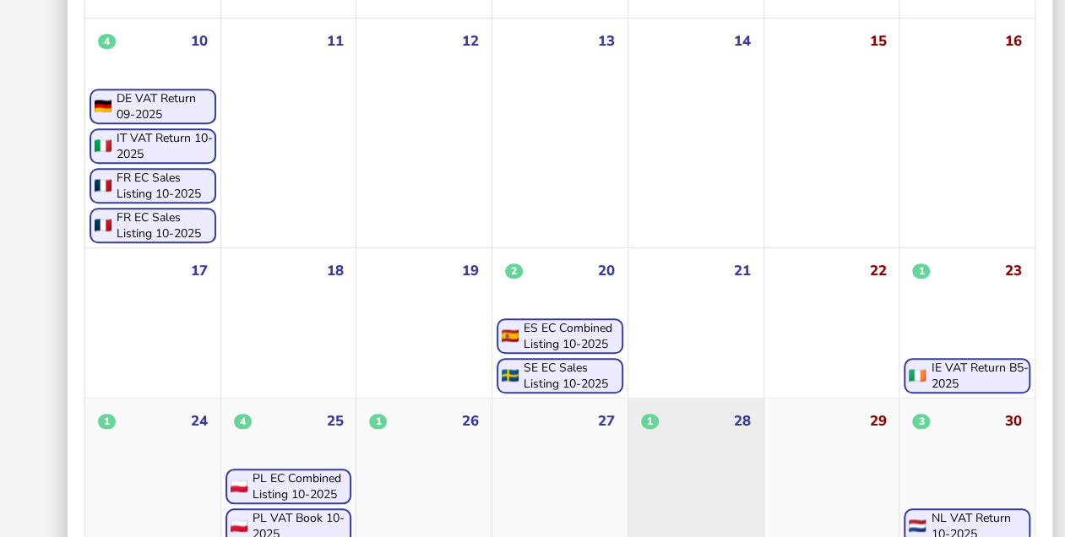
scroll to position [652, 0]
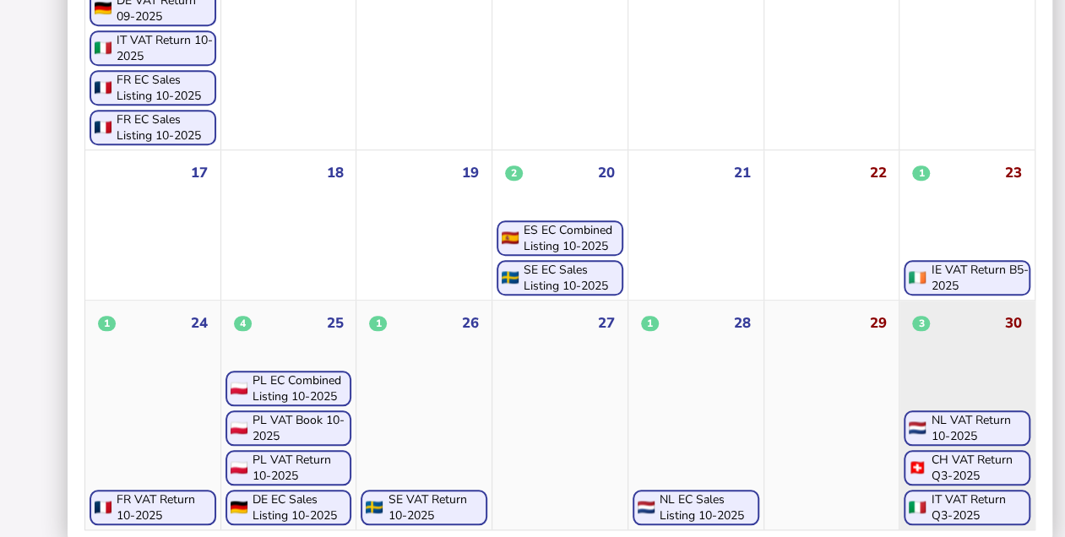
click at [936, 497] on div "IT VAT Return Q3-2025" at bounding box center [980, 508] width 98 height 32
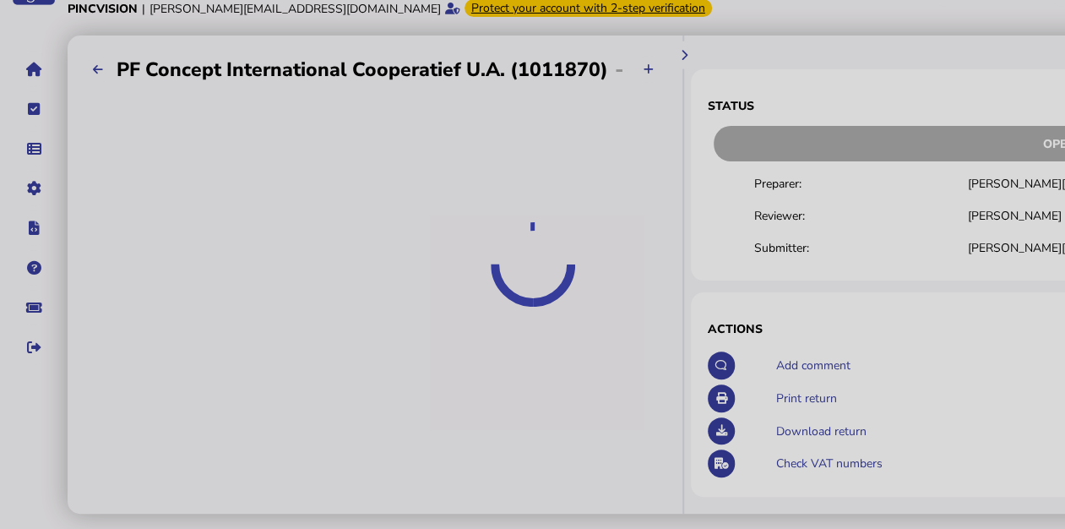
scroll to position [61, 0]
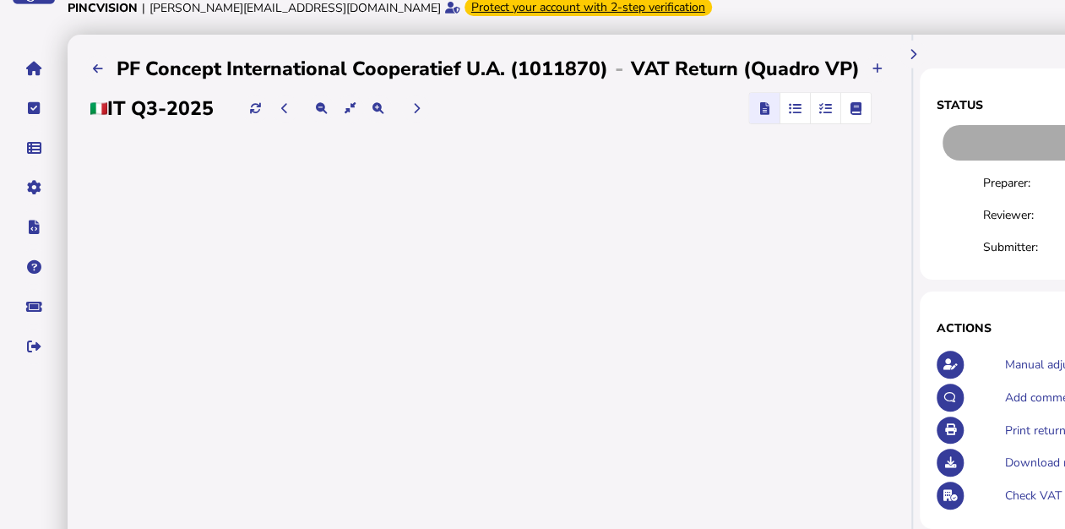
click at [798, 112] on span "button" at bounding box center [795, 108] width 28 height 30
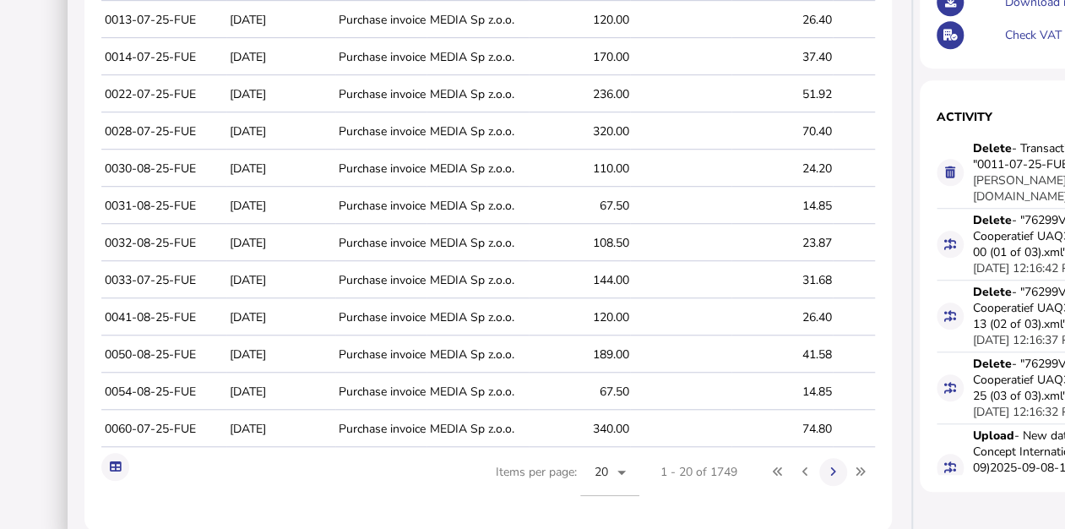
scroll to position [566, 0]
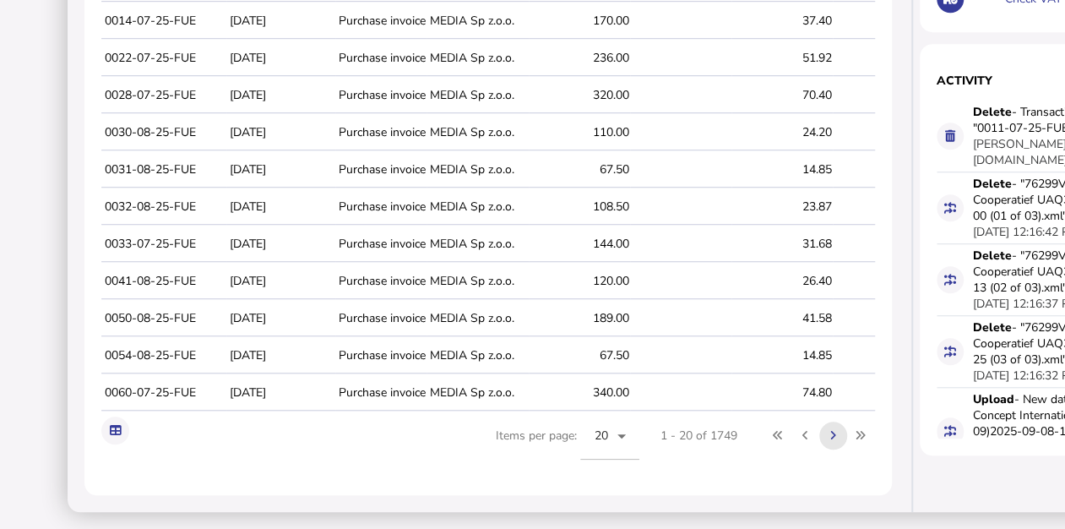
click at [830, 439] on icon at bounding box center [833, 435] width 6 height 11
click at [825, 439] on button at bounding box center [834, 436] width 28 height 28
click at [826, 438] on button at bounding box center [834, 436] width 28 height 28
click at [830, 436] on icon at bounding box center [833, 435] width 6 height 11
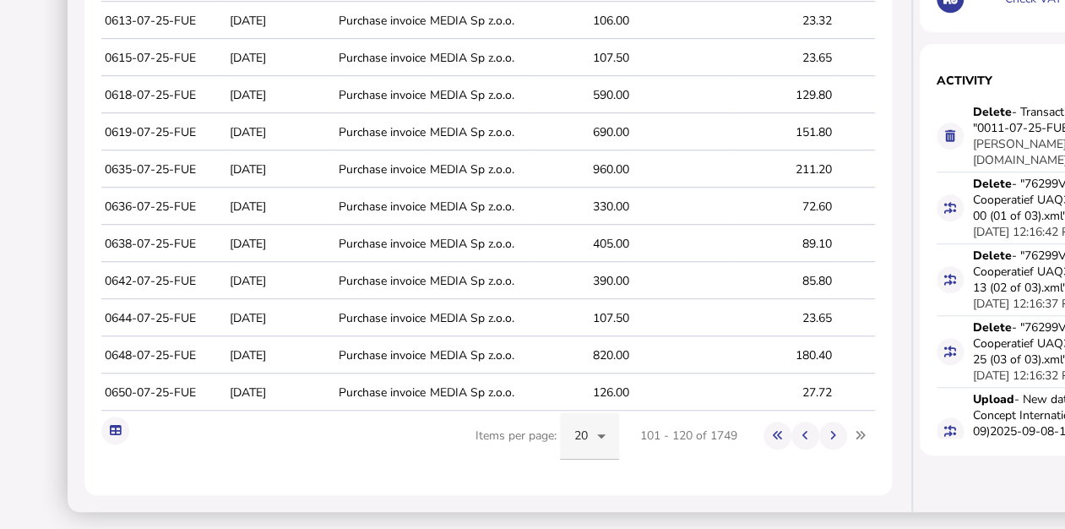
click at [602, 447] on div "20" at bounding box center [589, 435] width 59 height 47
click at [586, 390] on span "100" at bounding box center [579, 385] width 21 height 20
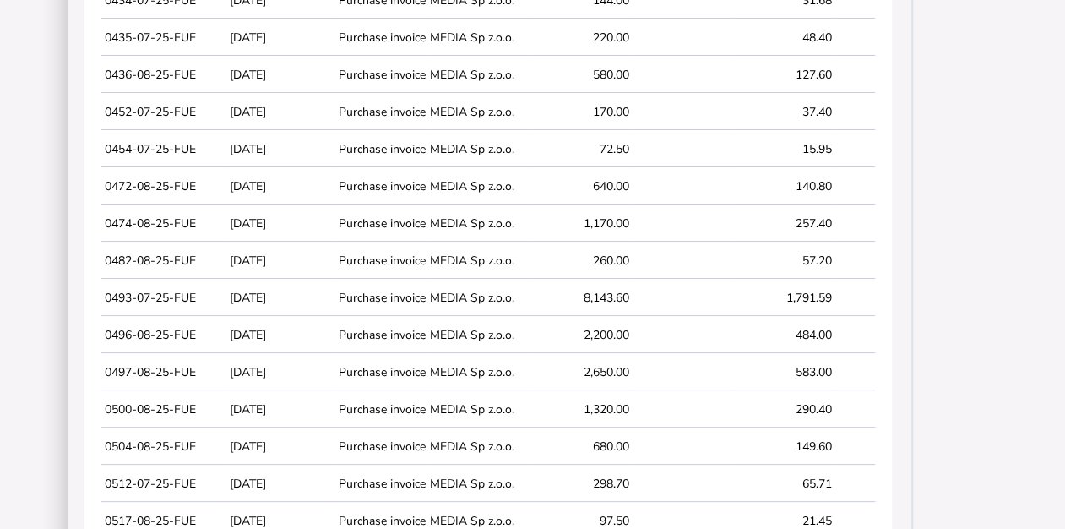
scroll to position [3326, 0]
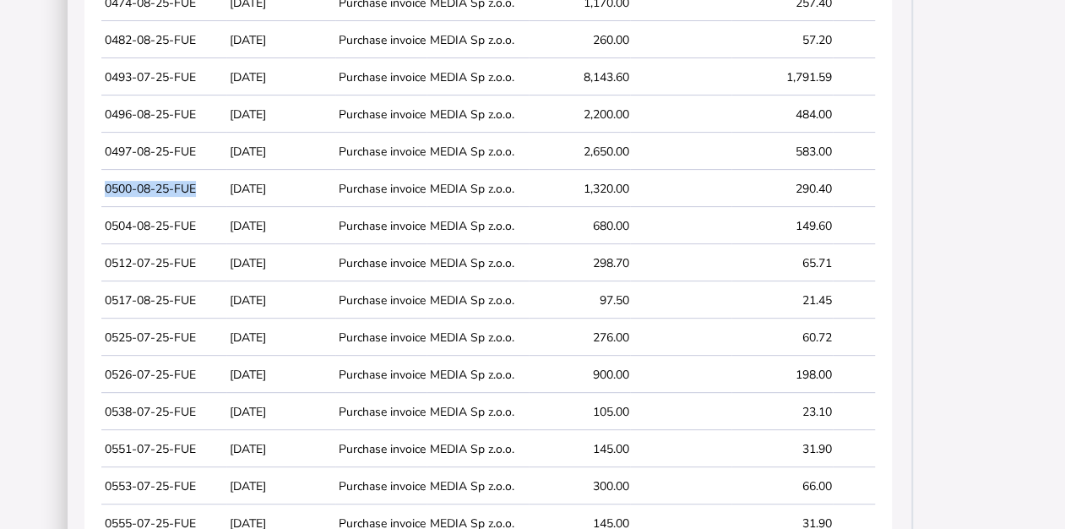
drag, startPoint x: 104, startPoint y: 189, endPoint x: 198, endPoint y: 193, distance: 93.8
click at [198, 193] on td "0500-08-25-FUE" at bounding box center [163, 189] width 125 height 35
copy td "0500-08-25-FUE"
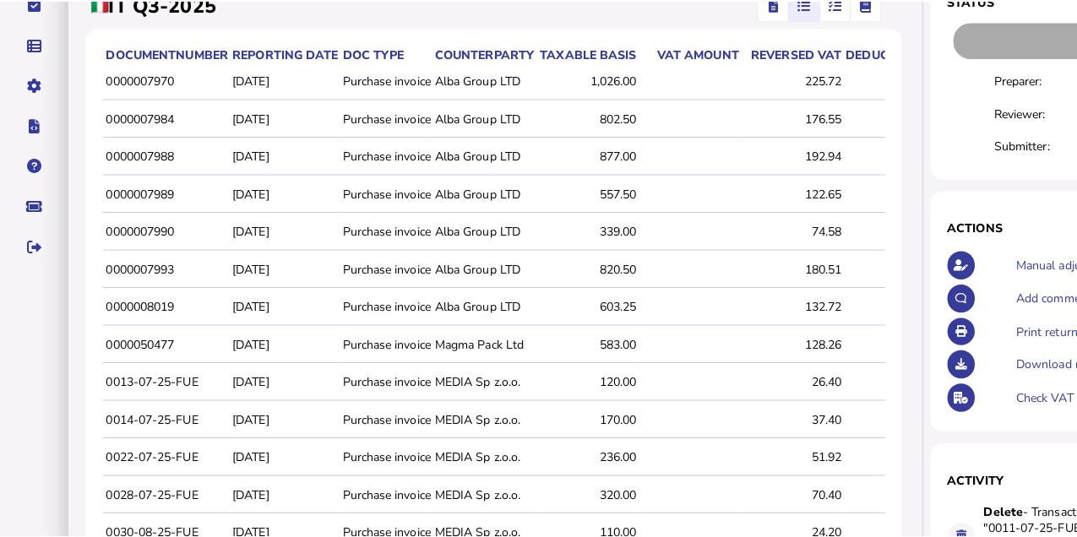
scroll to position [0, 0]
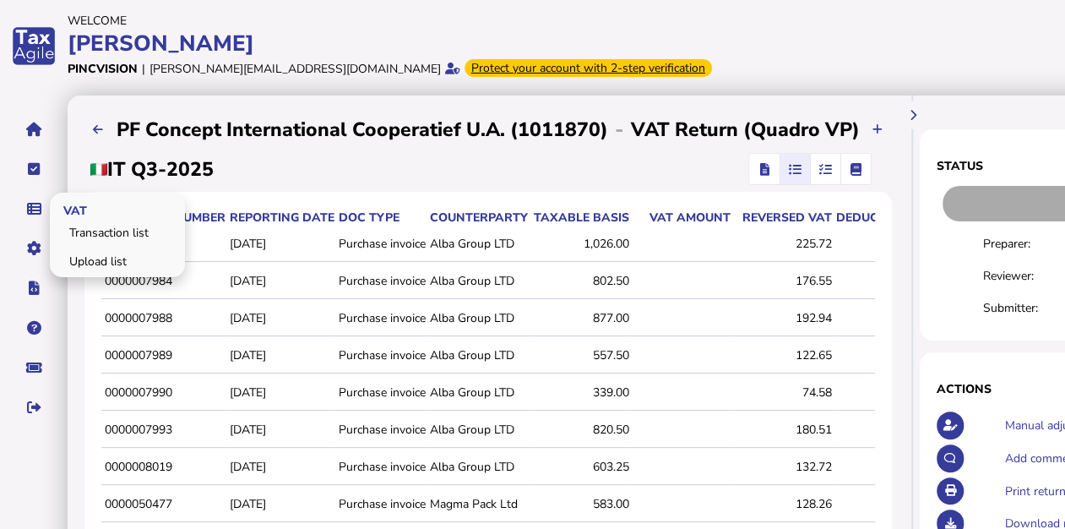
click at [98, 229] on link "Transaction list" at bounding box center [117, 233] width 130 height 26
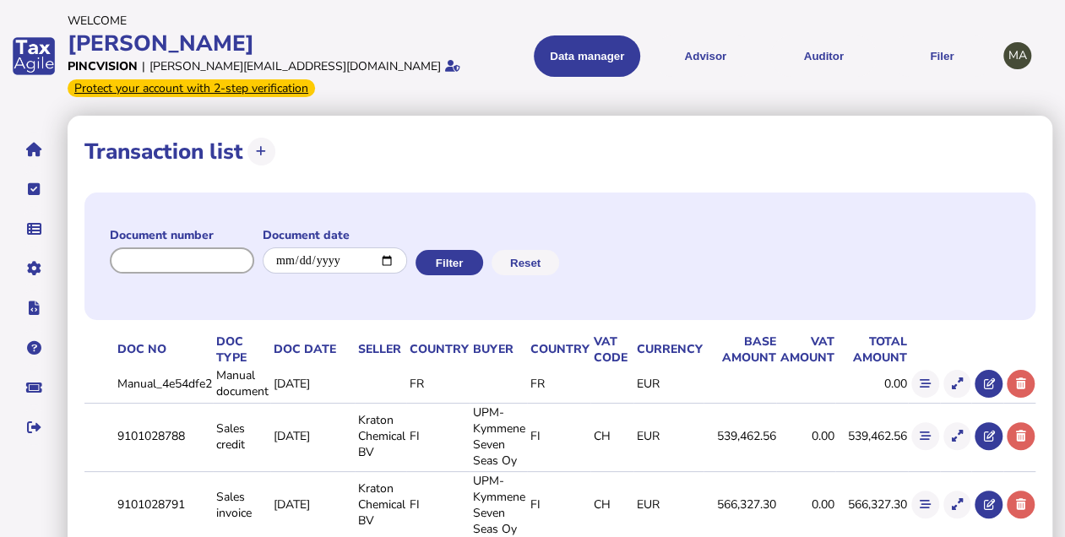
click at [221, 269] on input "input" at bounding box center [182, 261] width 144 height 26
paste input "**********"
type input "**********"
click at [453, 267] on button "Filter" at bounding box center [448, 262] width 68 height 25
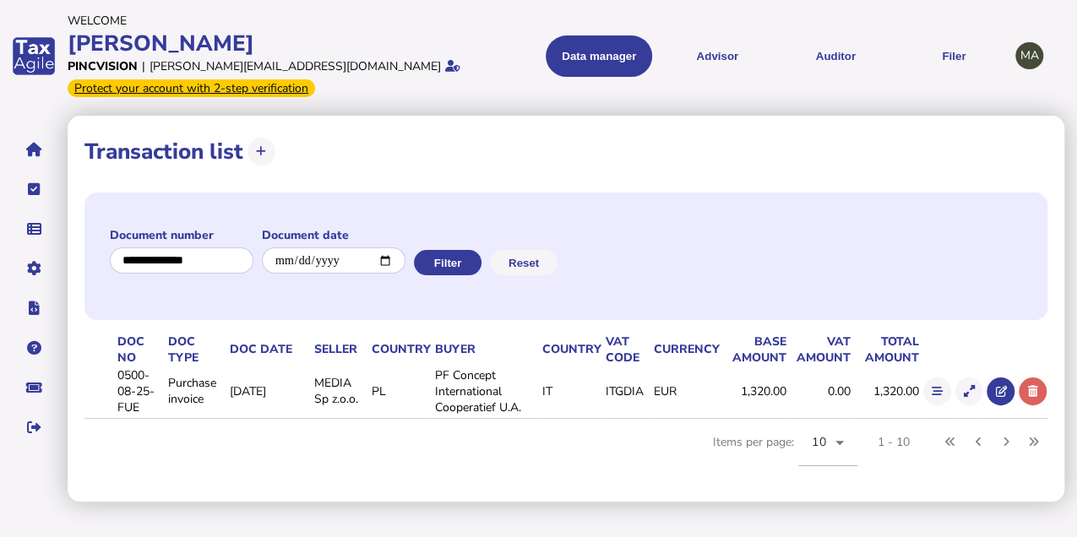
click at [961, 387] on button at bounding box center [970, 392] width 28 height 28
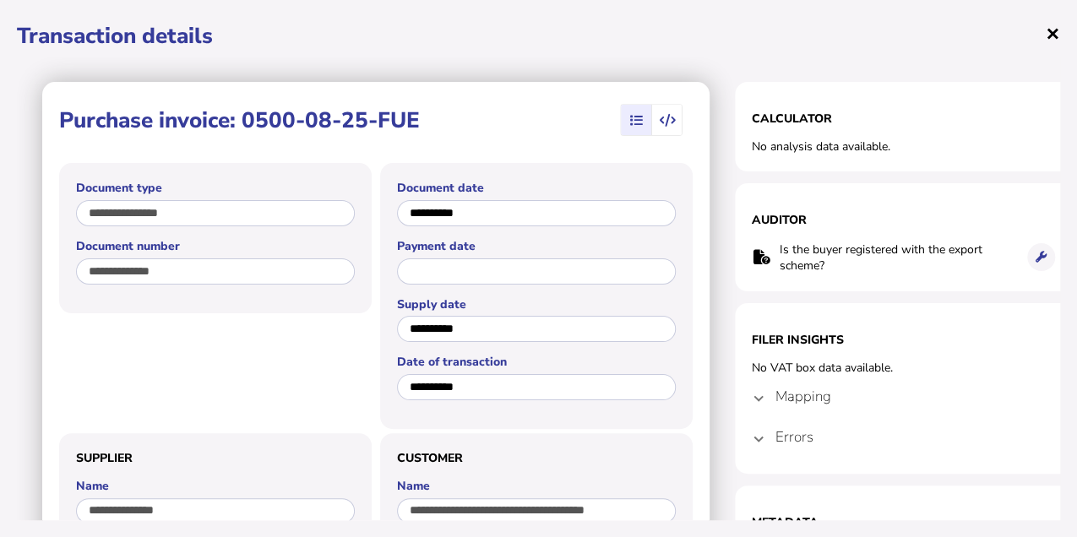
click at [1056, 35] on span "×" at bounding box center [1053, 33] width 14 height 32
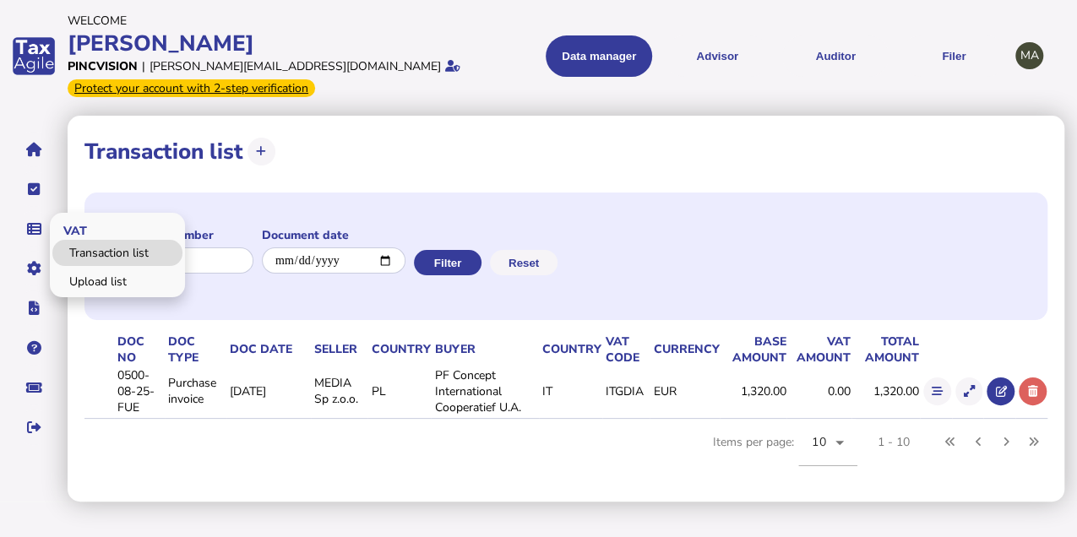
click at [78, 245] on link "Transaction list" at bounding box center [117, 253] width 130 height 26
click at [142, 253] on link "Transaction list" at bounding box center [117, 253] width 130 height 26
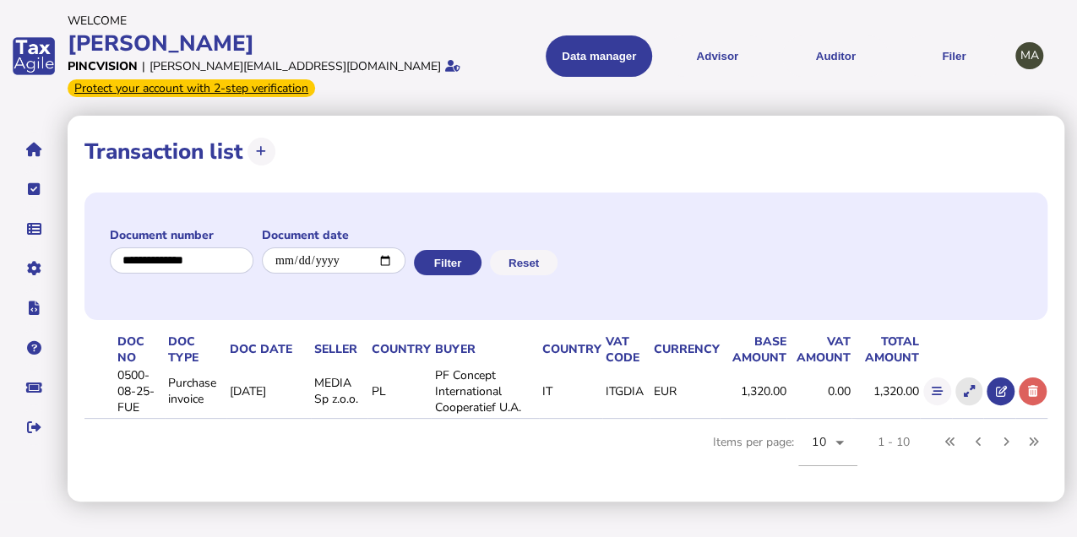
click at [963, 386] on button at bounding box center [970, 392] width 28 height 28
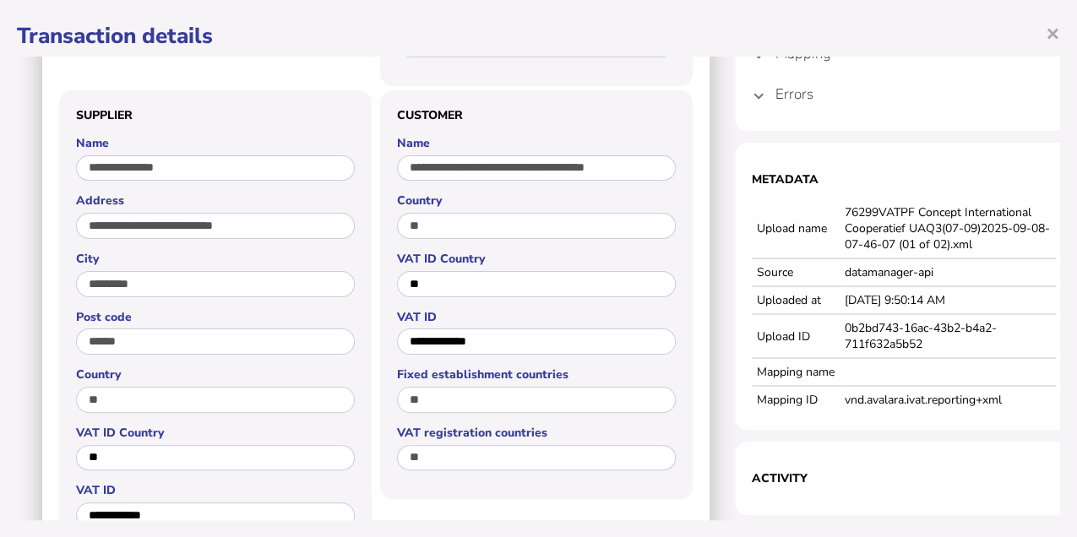
scroll to position [338, 0]
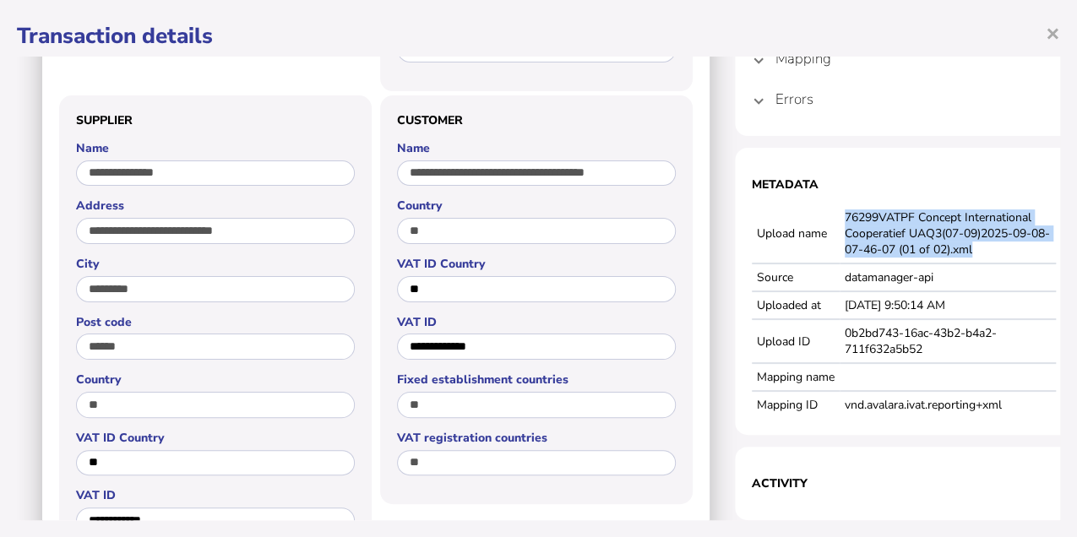
drag, startPoint x: 845, startPoint y: 212, endPoint x: 1004, endPoint y: 248, distance: 162.7
click at [1004, 248] on td "76299VATPF Concept International Cooperatief UAQ3(07-09)2025-09-08-07-46-07 (01…" at bounding box center [948, 233] width 216 height 59
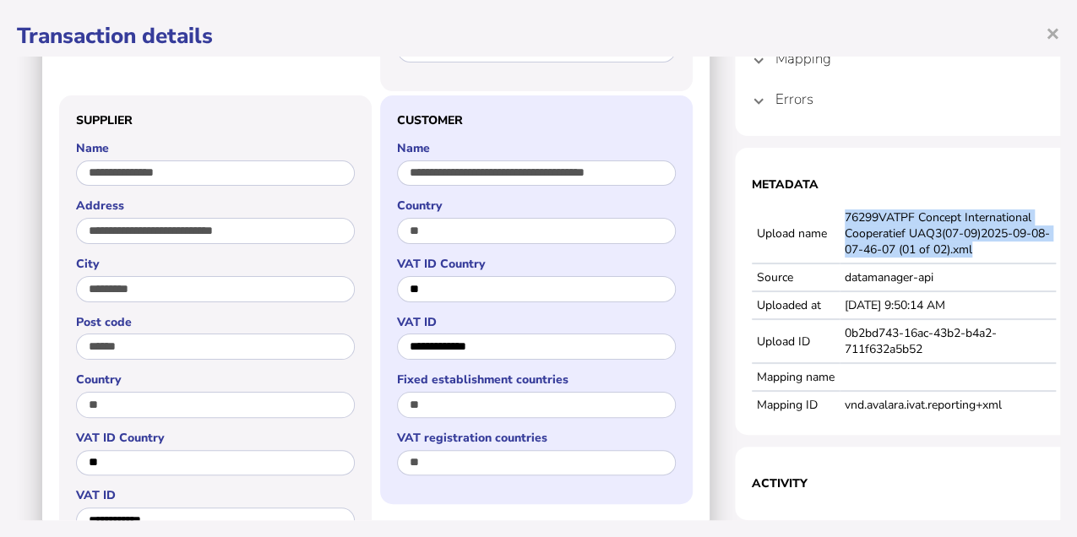
copy td "76299VATPF Concept International Cooperatief UAQ3(07-09)2025-09-08-07-46-07 (01…"
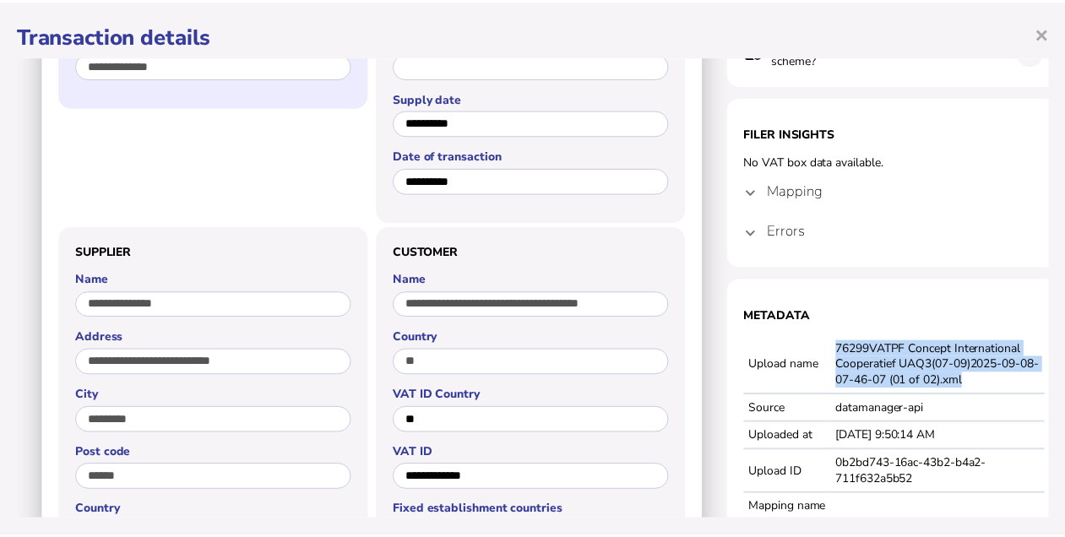
scroll to position [0, 0]
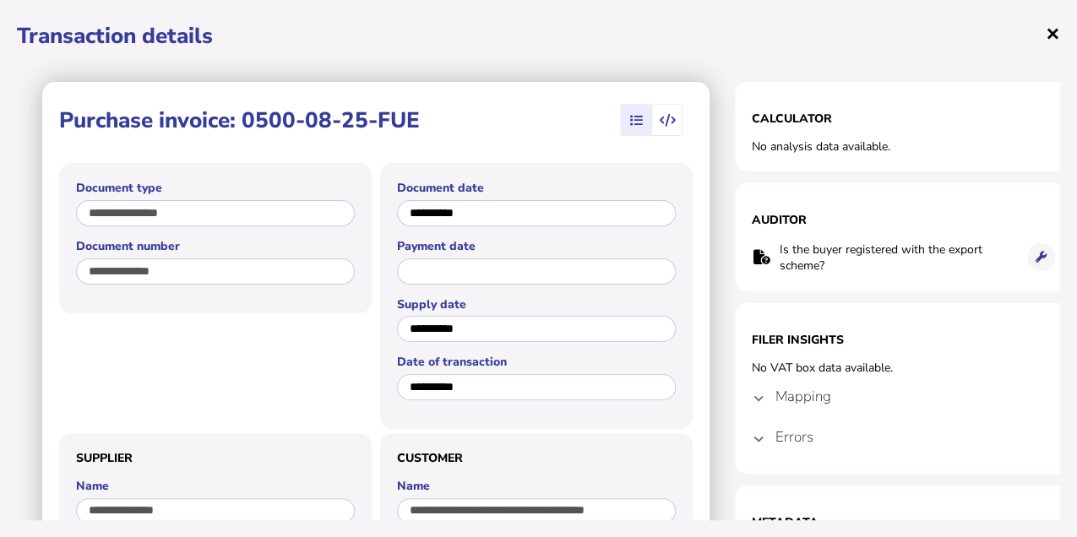
click at [1055, 32] on span "×" at bounding box center [1053, 33] width 14 height 32
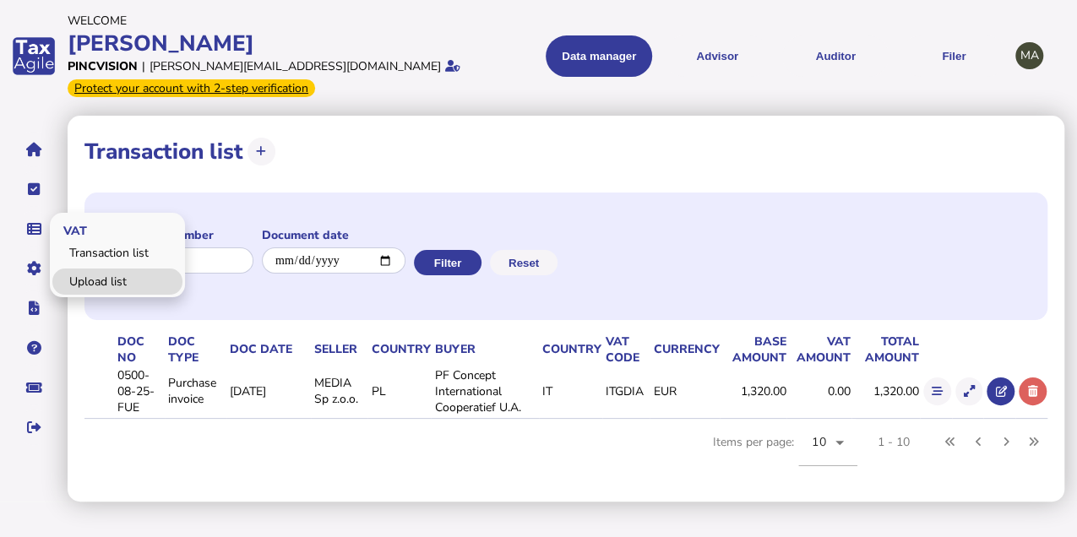
click at [94, 275] on link "Upload list" at bounding box center [117, 282] width 130 height 26
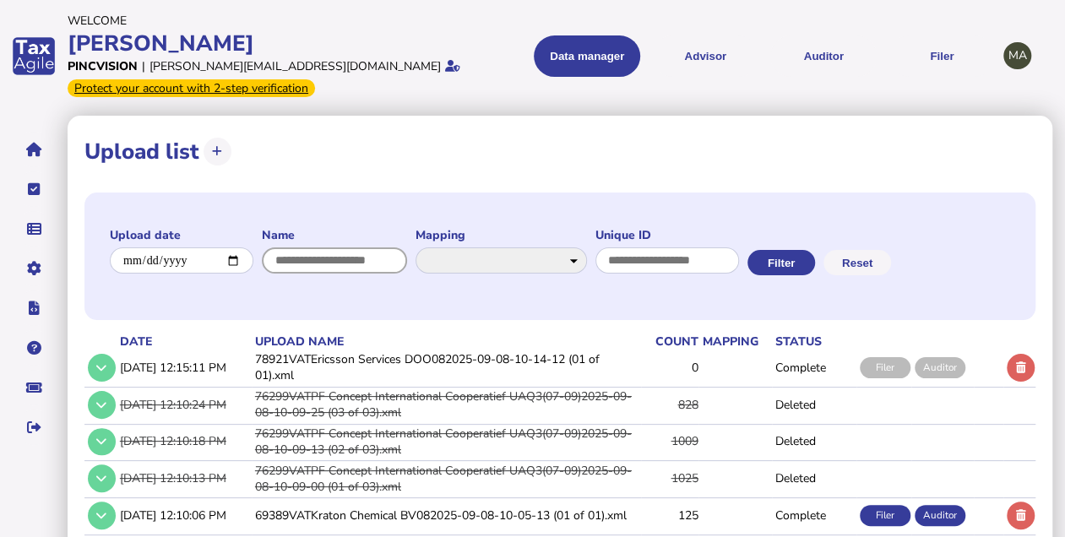
click at [311, 259] on input "input" at bounding box center [334, 261] width 145 height 26
paste input "**********"
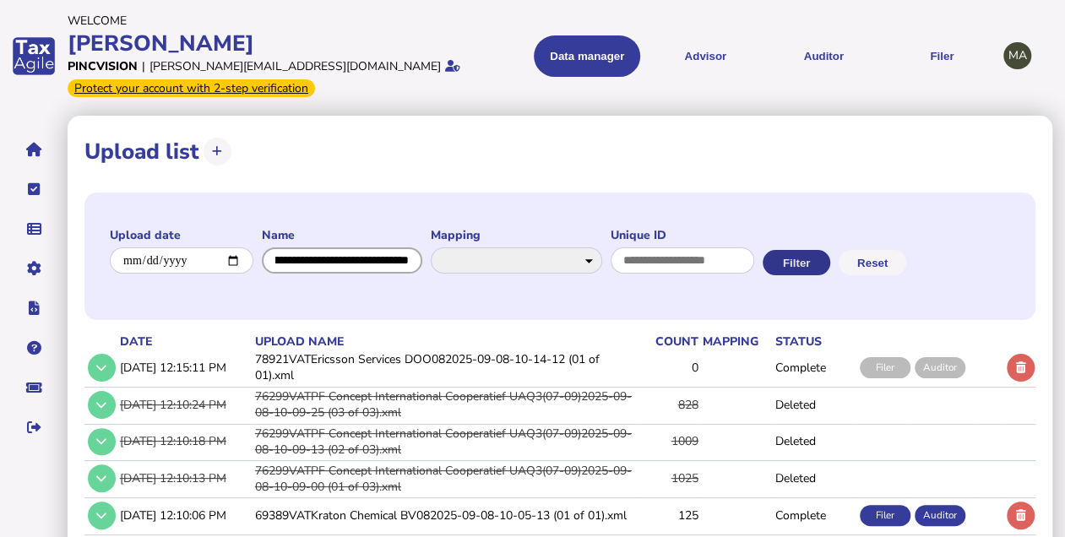
type input "**********"
click at [830, 268] on button "Filter" at bounding box center [797, 262] width 68 height 25
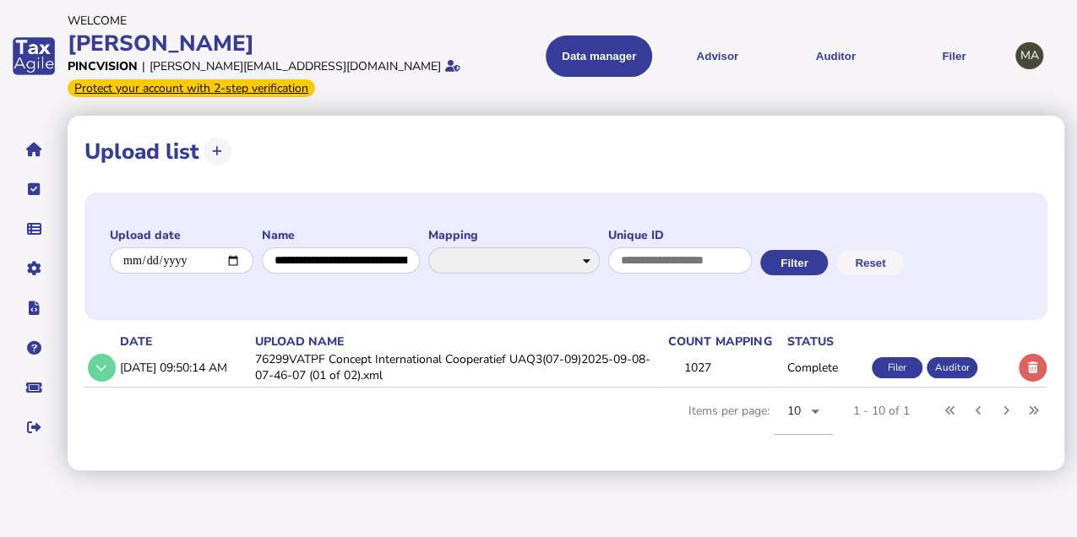
click at [1032, 367] on icon at bounding box center [1033, 367] width 10 height 11
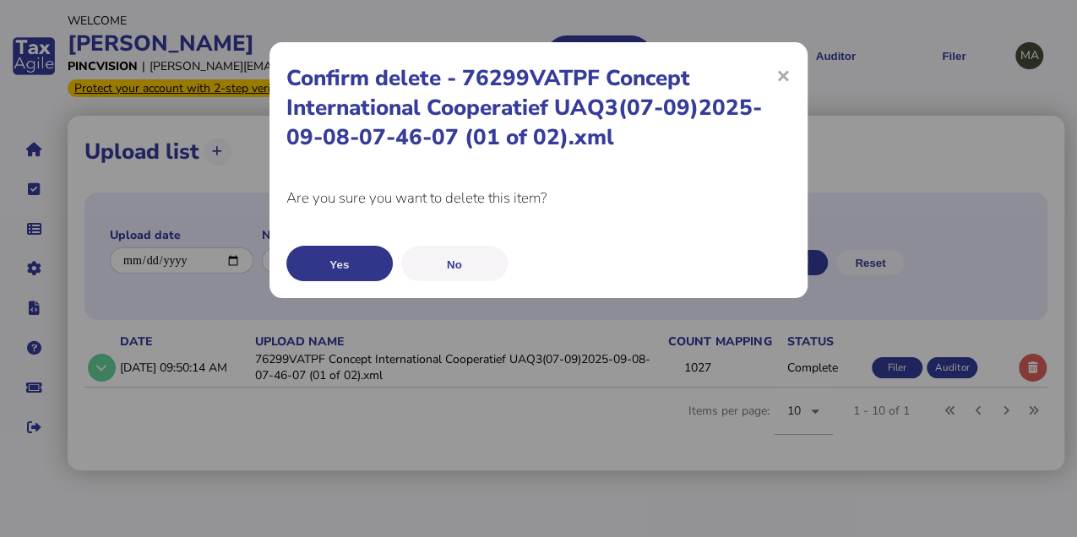
click at [362, 271] on button "Yes" at bounding box center [339, 263] width 106 height 35
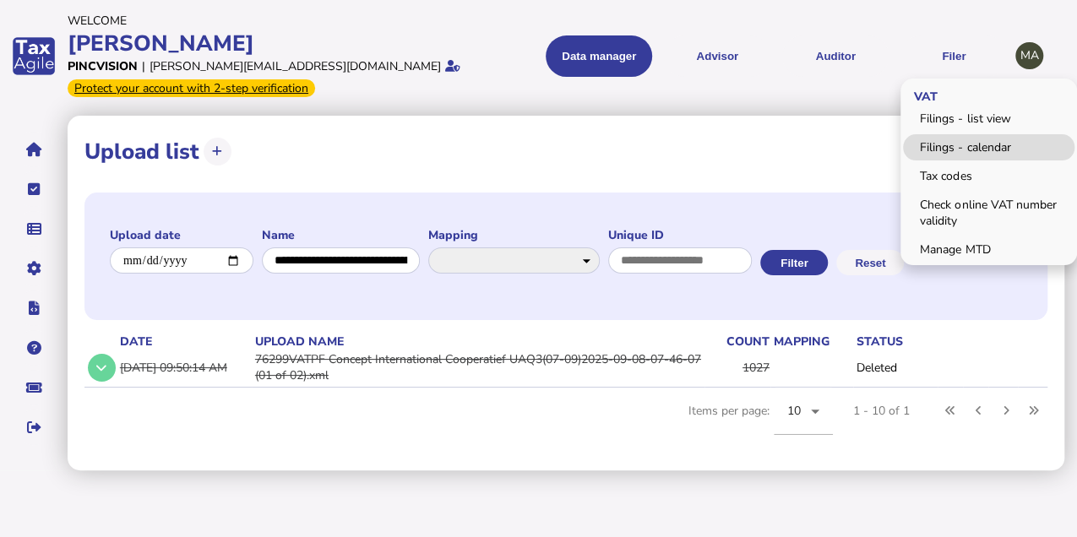
click at [969, 147] on link "Filings - calendar" at bounding box center [989, 147] width 172 height 26
select select "**********"
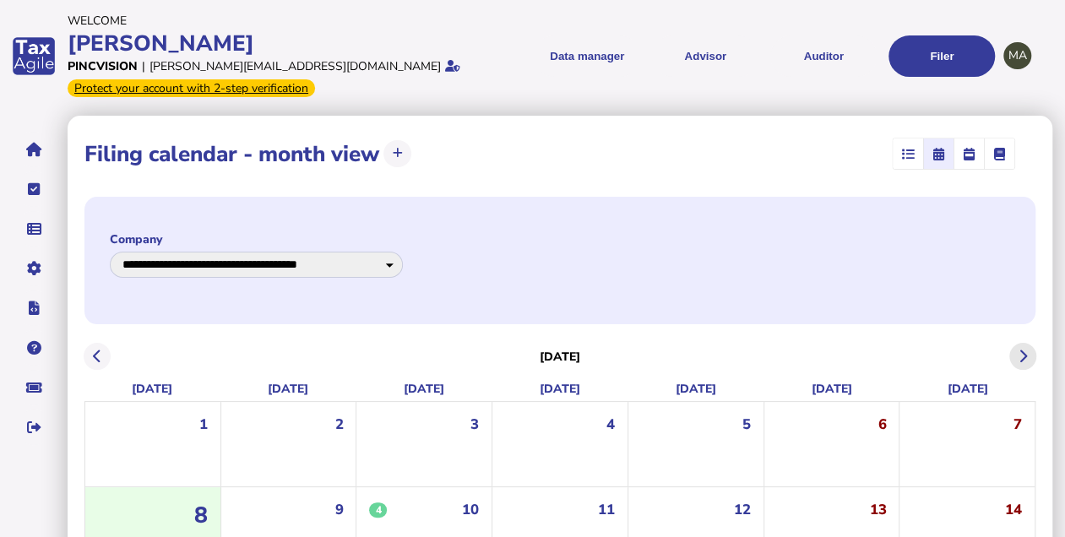
click at [1016, 347] on button at bounding box center [1024, 357] width 28 height 28
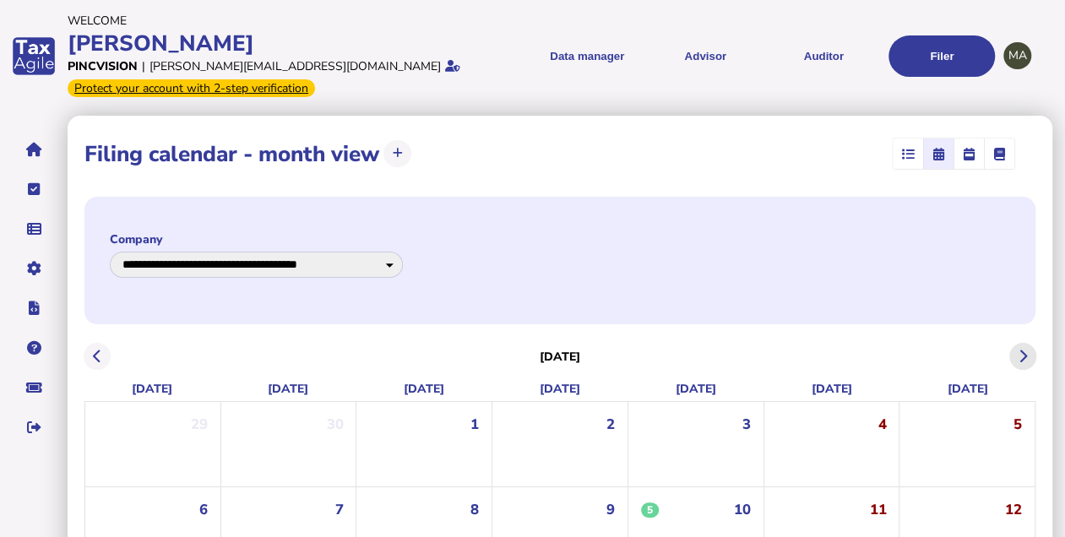
click at [1017, 348] on button at bounding box center [1024, 357] width 28 height 28
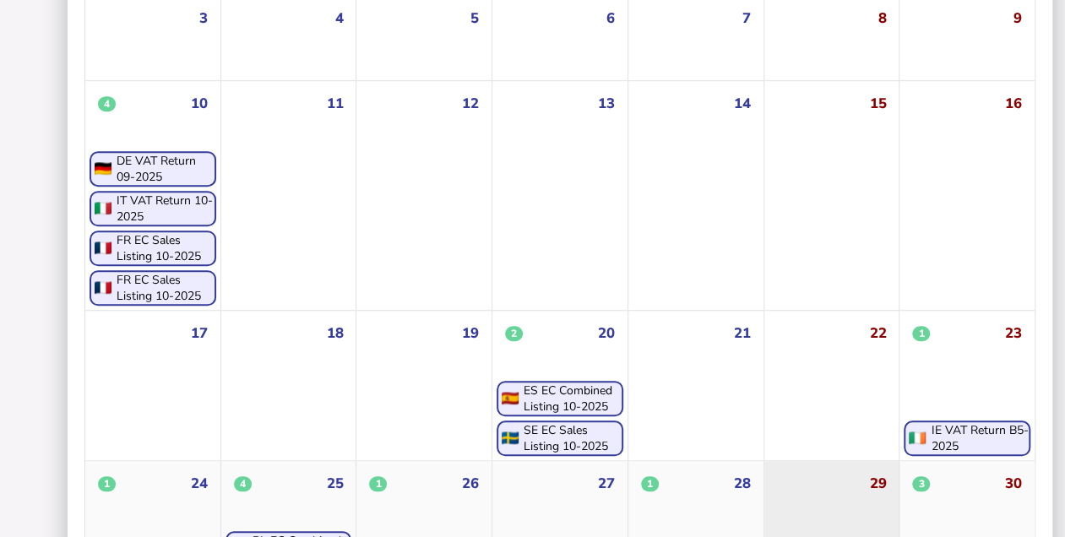
scroll to position [652, 0]
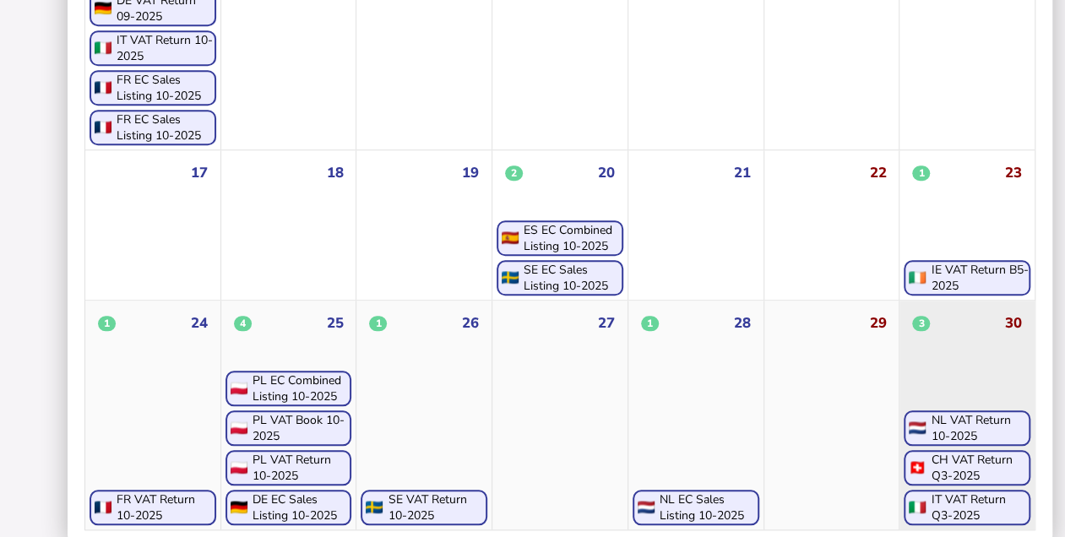
click at [960, 492] on div "IT VAT Return Q3-2025" at bounding box center [980, 508] width 98 height 32
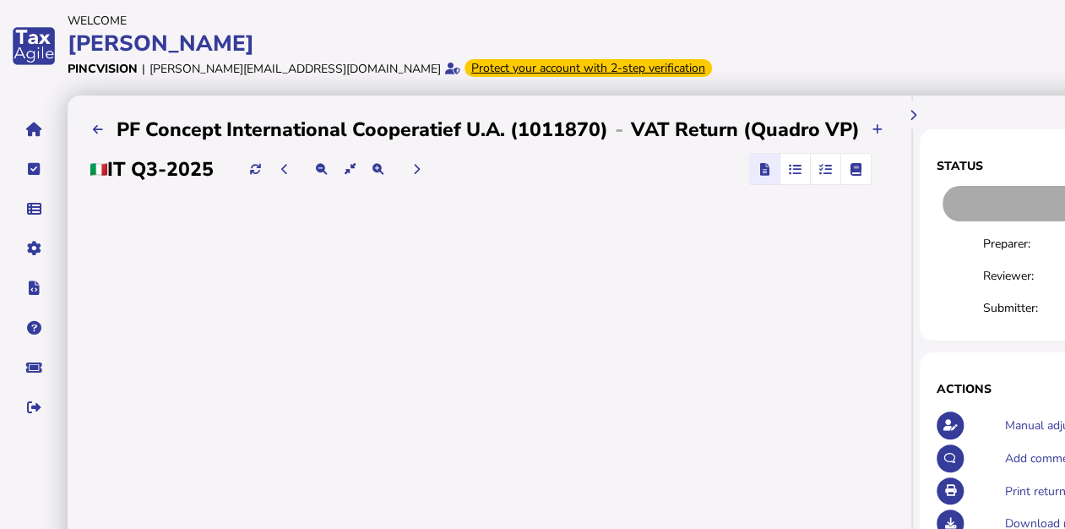
click at [794, 169] on icon "button" at bounding box center [794, 169] width 13 height 1
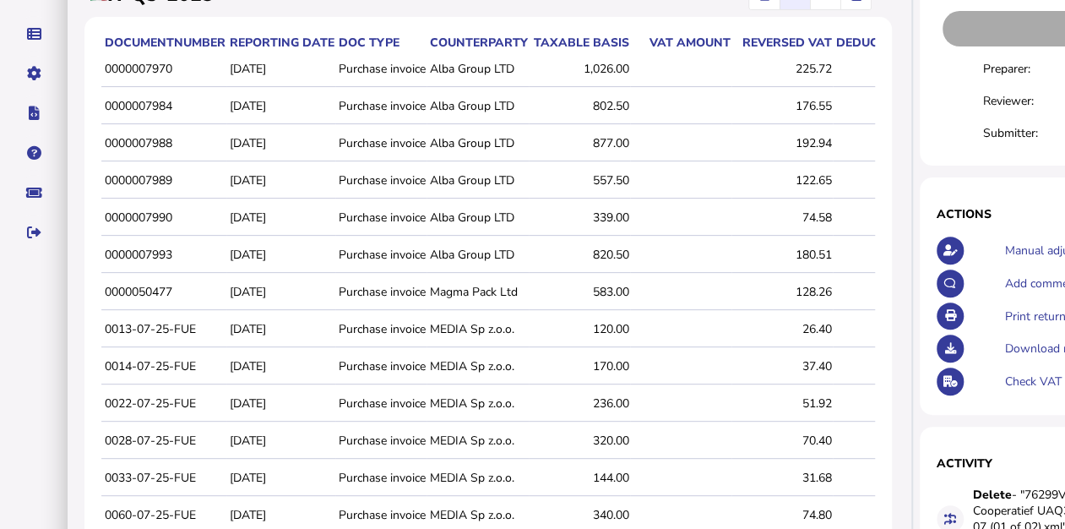
scroll to position [172, 0]
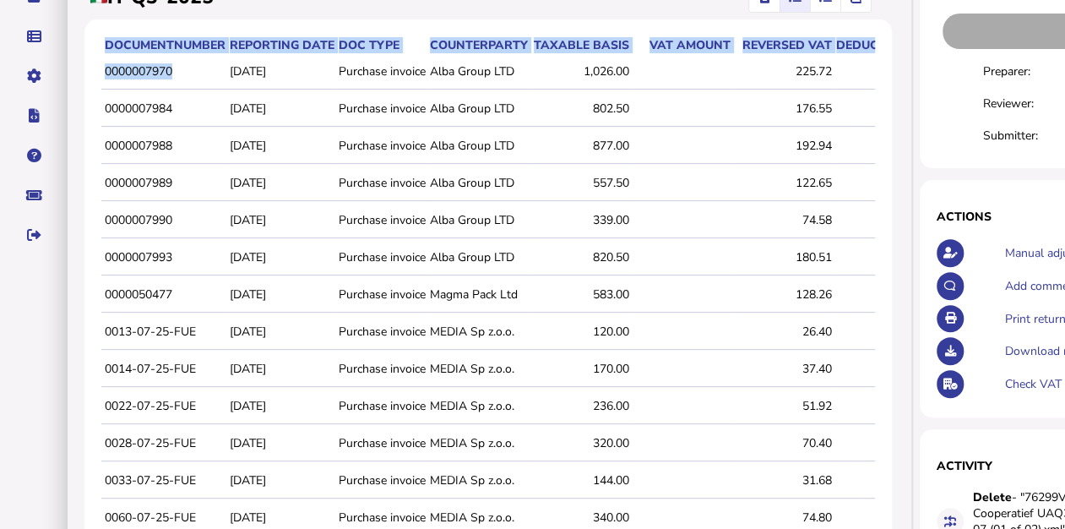
drag, startPoint x: 100, startPoint y: 72, endPoint x: 180, endPoint y: 78, distance: 80.5
click at [180, 78] on div "documentNumber Reporting date Doc type Counterparty Taxable basis VAT amount Re…" at bounding box center [488, 449] width 808 height 861
click at [179, 79] on td "0000007970" at bounding box center [163, 71] width 125 height 35
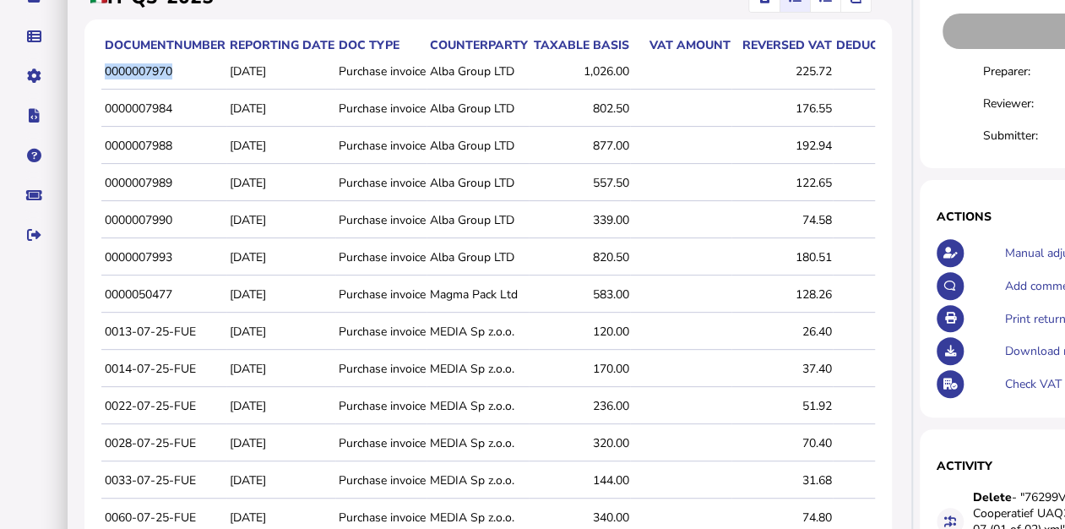
drag, startPoint x: 164, startPoint y: 71, endPoint x: 105, endPoint y: 73, distance: 59.2
click at [105, 73] on td "0000007970" at bounding box center [163, 71] width 125 height 35
copy td "0000007970"
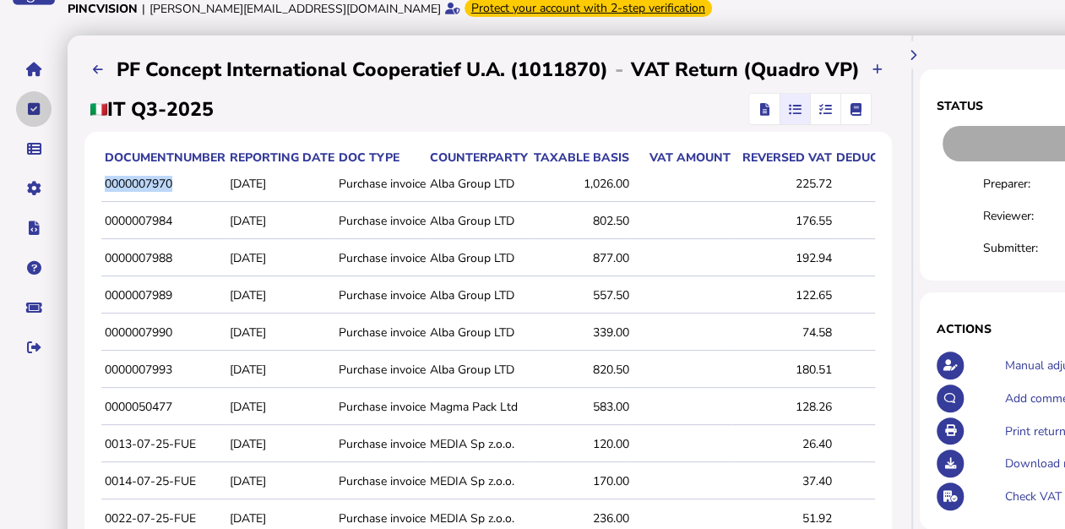
scroll to position [59, 0]
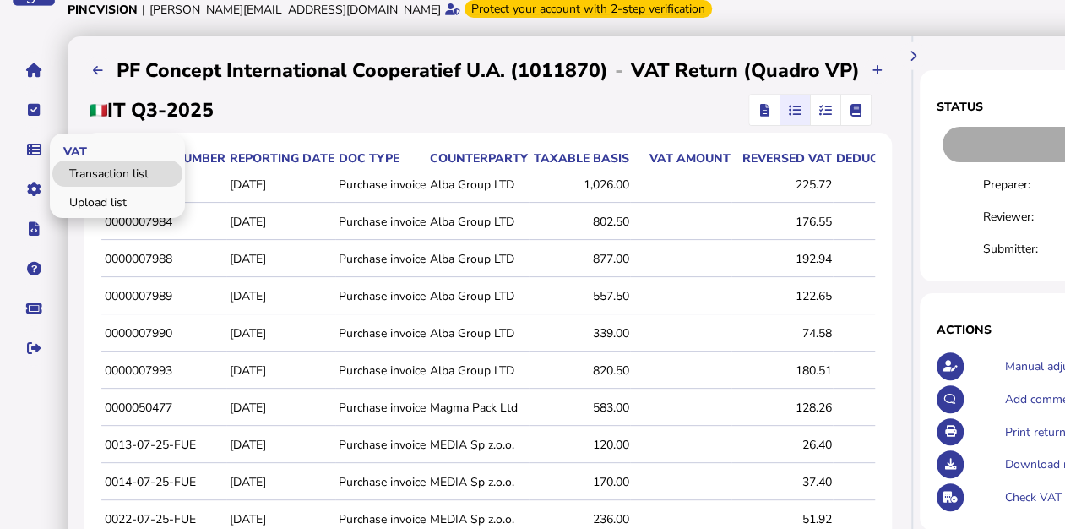
click at [88, 172] on link "Transaction list" at bounding box center [117, 174] width 130 height 26
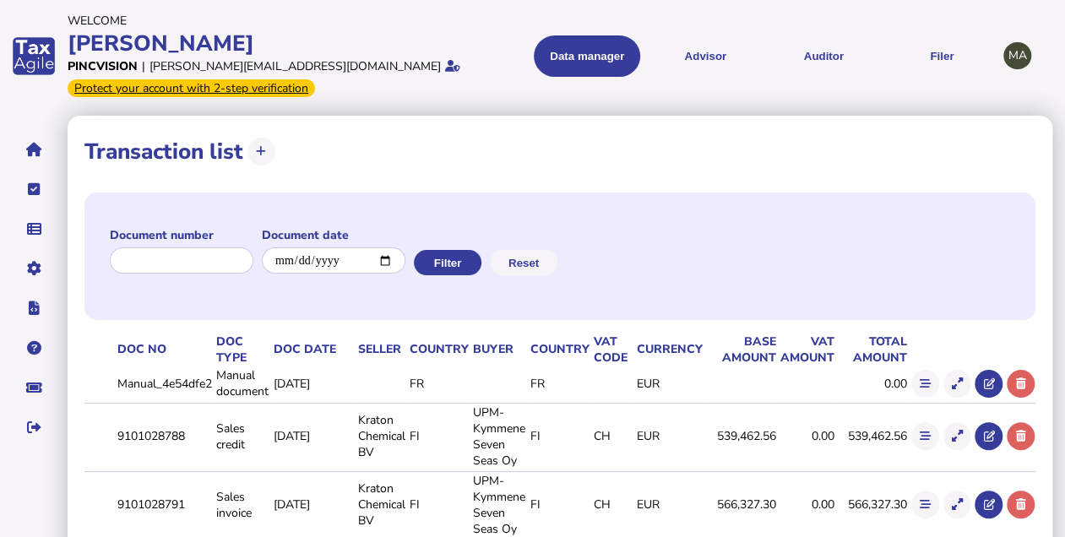
click at [191, 246] on div at bounding box center [182, 263] width 144 height 34
click at [190, 255] on input "input" at bounding box center [182, 261] width 144 height 26
paste input "**********"
type input "**********"
click at [460, 258] on button "Filter" at bounding box center [448, 262] width 68 height 25
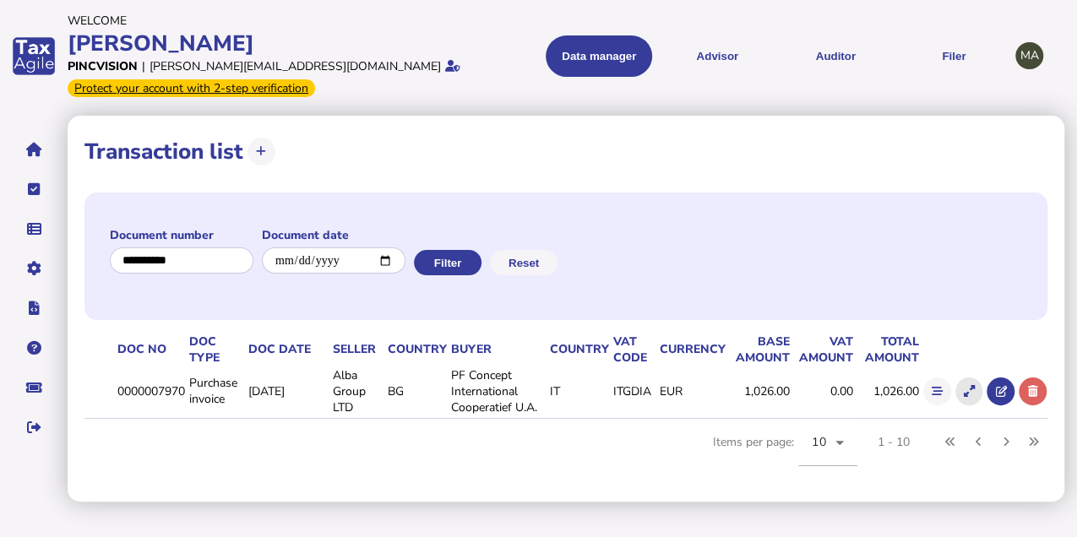
click at [974, 382] on button at bounding box center [970, 392] width 28 height 28
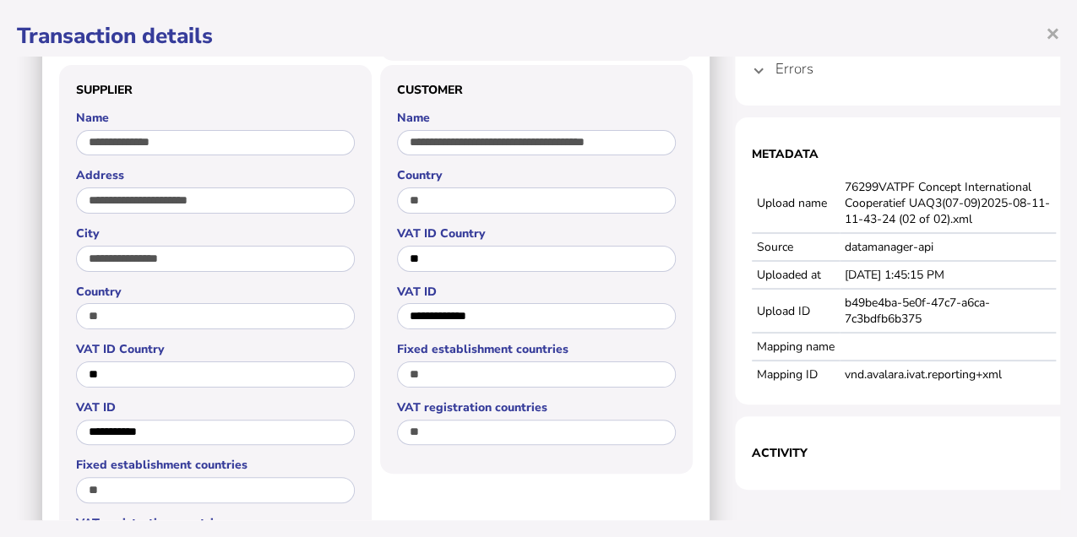
scroll to position [394, 0]
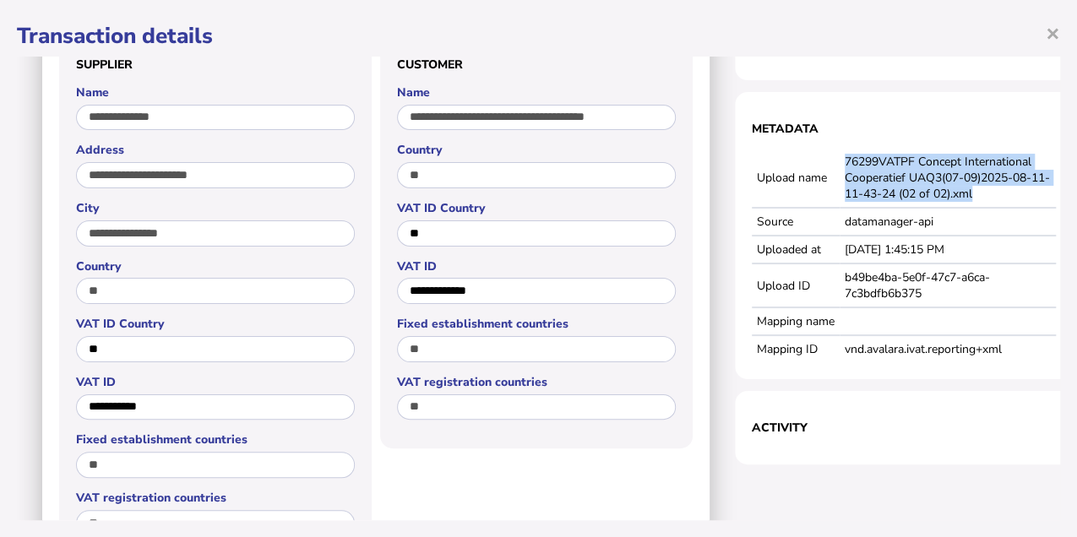
drag, startPoint x: 842, startPoint y: 213, endPoint x: 995, endPoint y: 194, distance: 154.0
click at [995, 194] on td "76299VATPF Concept International Cooperatief UAQ3(07-09)2025-08-11-11-43-24 (02…" at bounding box center [948, 178] width 216 height 59
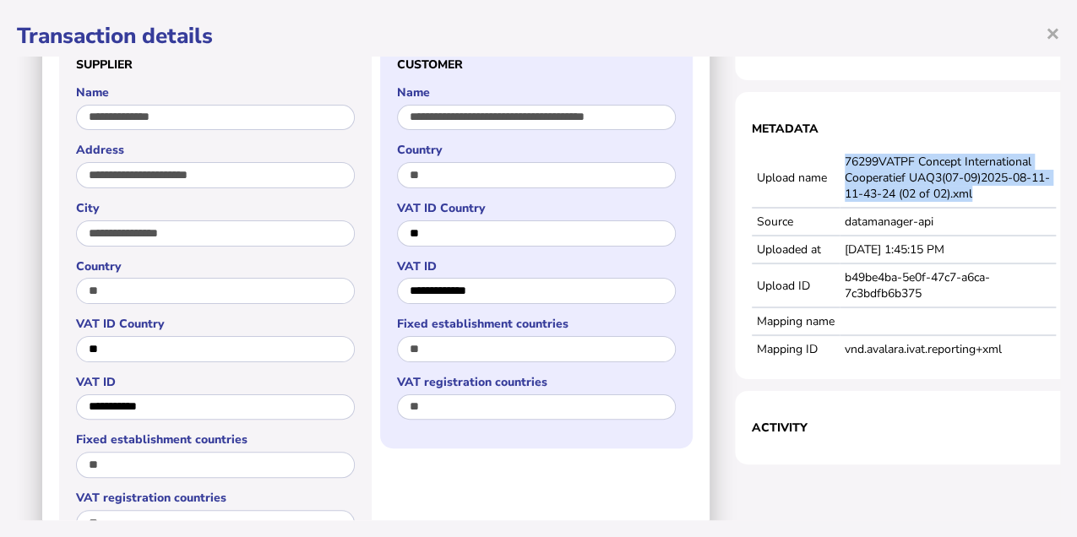
copy td "76299VATPF Concept International Cooperatief UAQ3(07-09)2025-08-11-11-43-24 (02…"
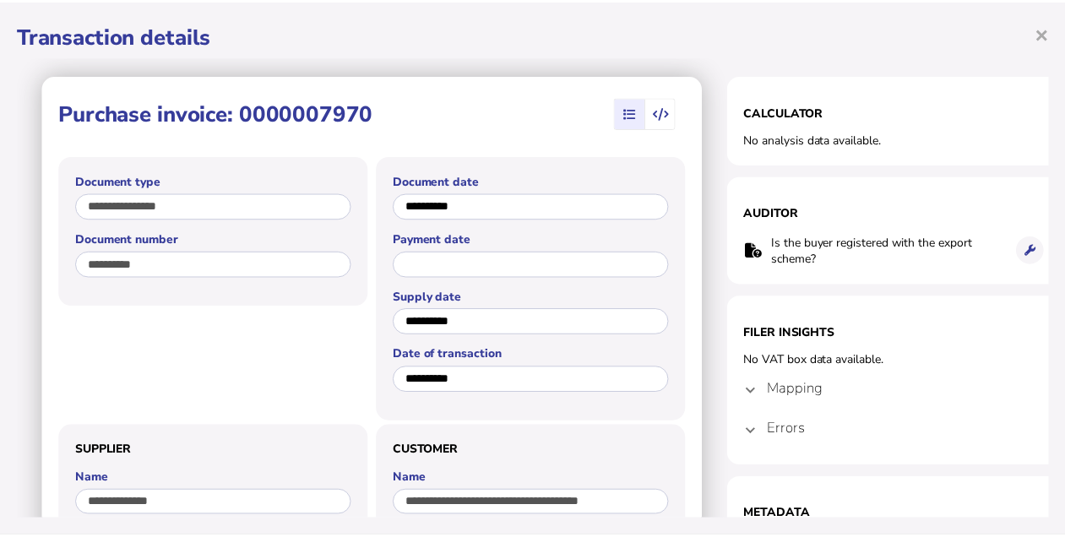
scroll to position [0, 0]
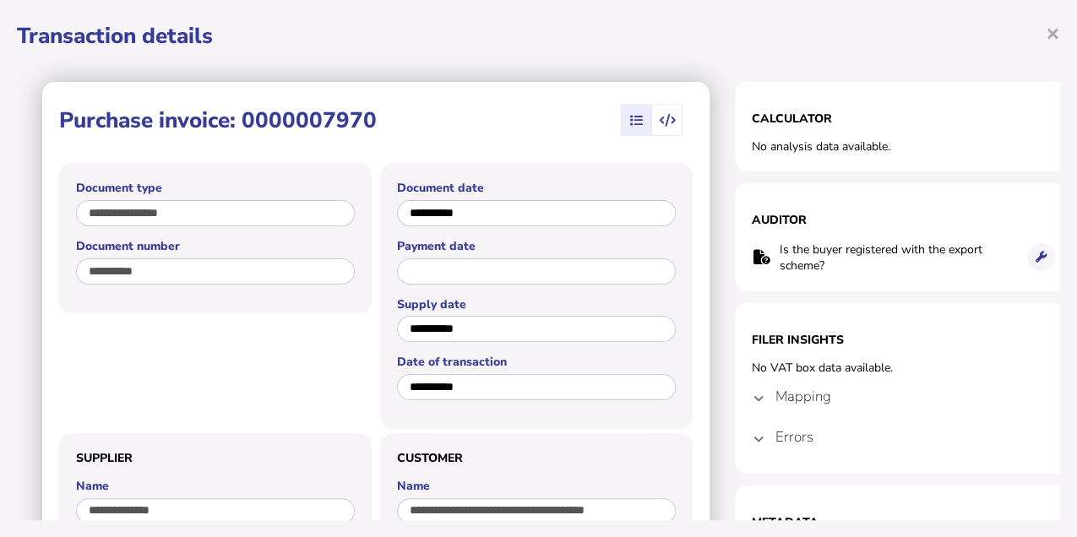
click at [1048, 30] on span "×" at bounding box center [1053, 33] width 14 height 32
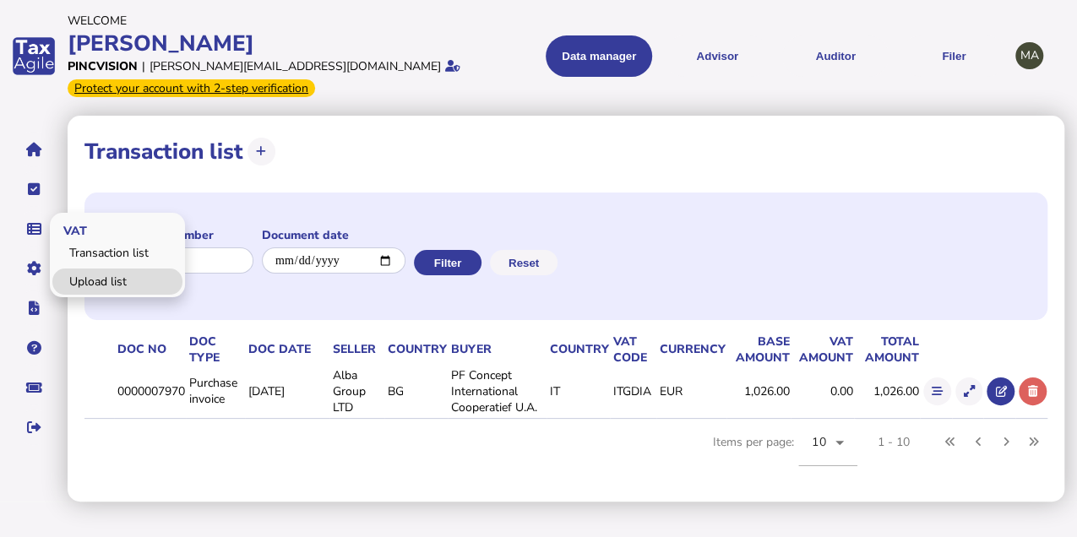
click at [91, 277] on link "Upload list" at bounding box center [117, 282] width 130 height 26
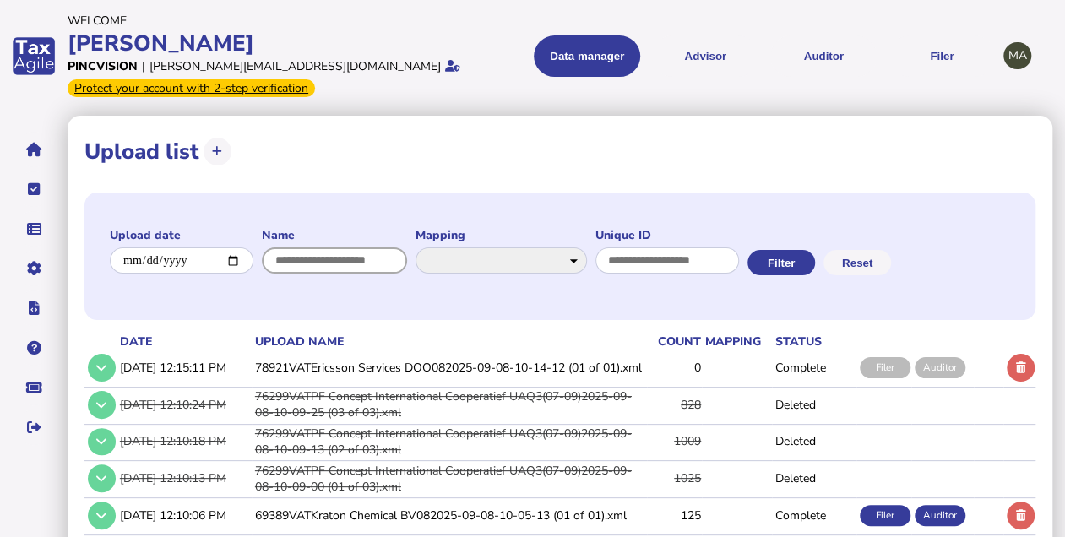
click at [384, 267] on input "input" at bounding box center [334, 261] width 145 height 26
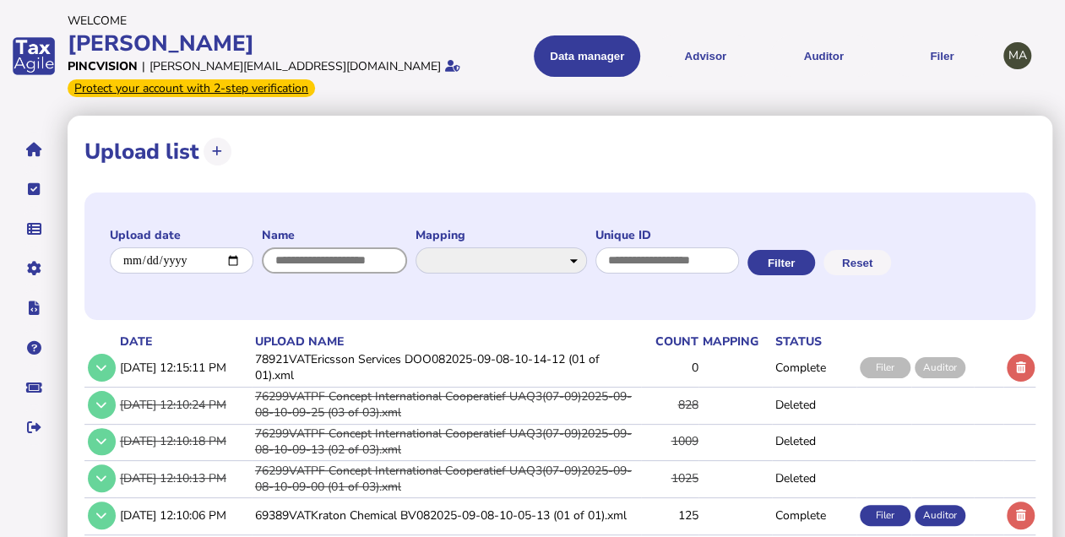
paste input "**********"
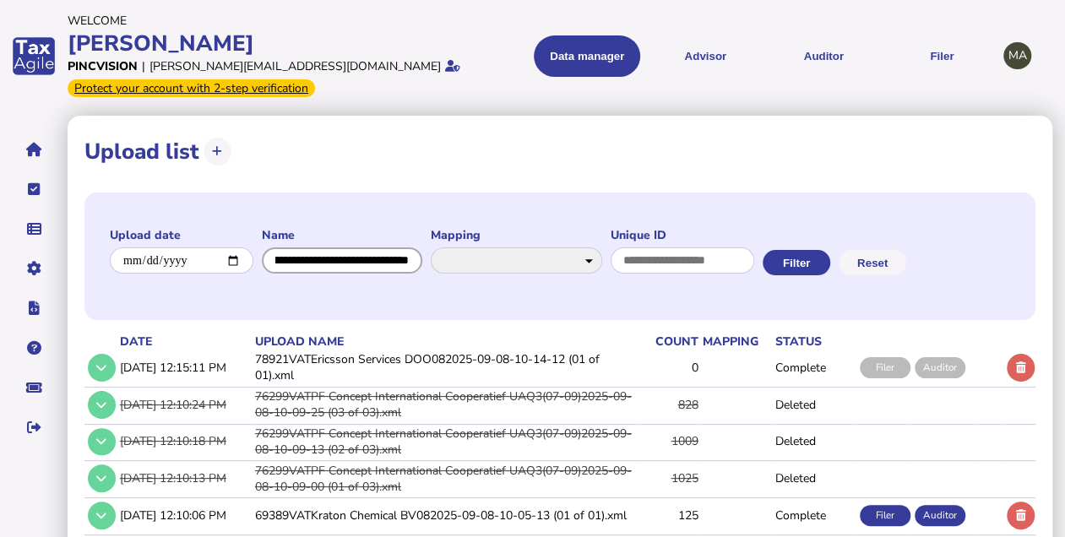
type input "**********"
click at [886, 255] on div "**********" at bounding box center [559, 257] width 951 height 128
click at [828, 259] on button "Filter" at bounding box center [794, 262] width 68 height 25
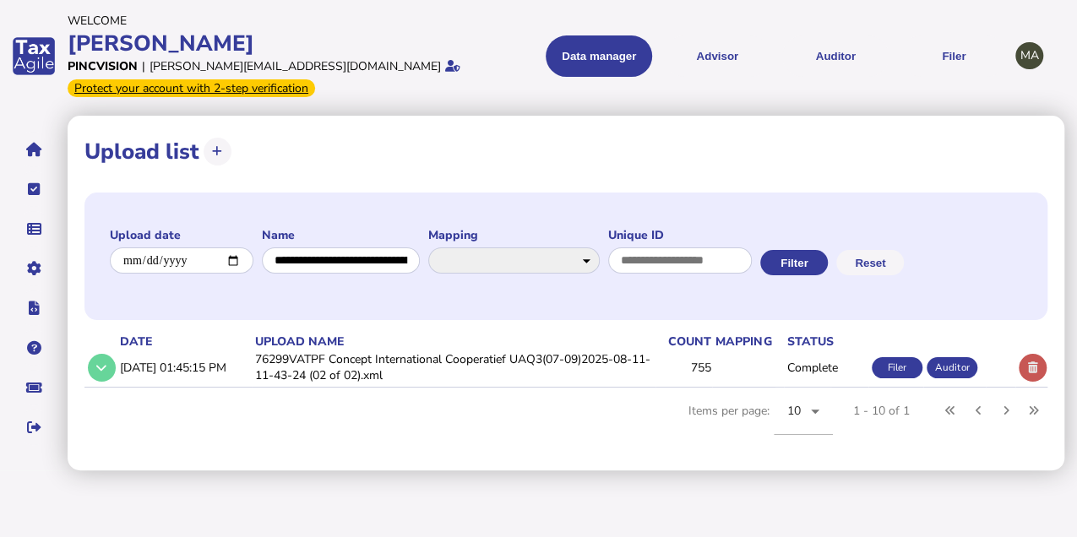
click at [1039, 369] on button at bounding box center [1033, 368] width 28 height 28
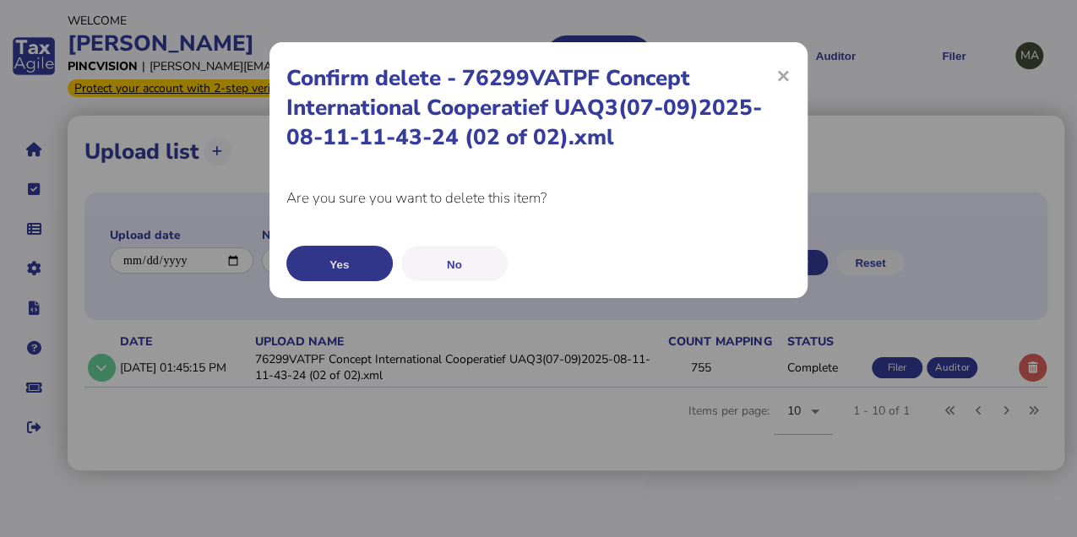
click at [365, 262] on button "Yes" at bounding box center [339, 263] width 106 height 35
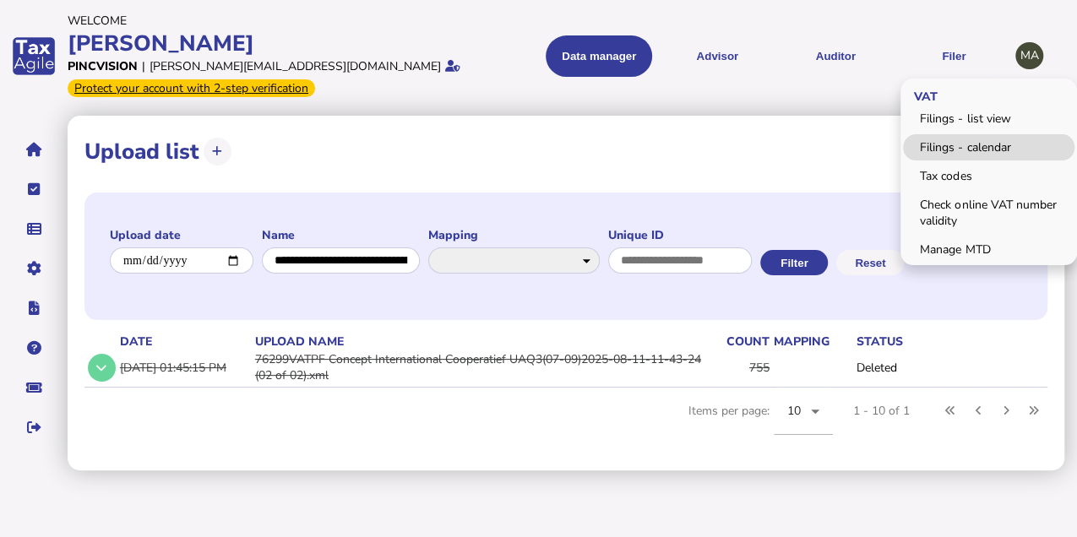
click at [969, 143] on link "Filings - calendar" at bounding box center [989, 147] width 172 height 26
select select "**********"
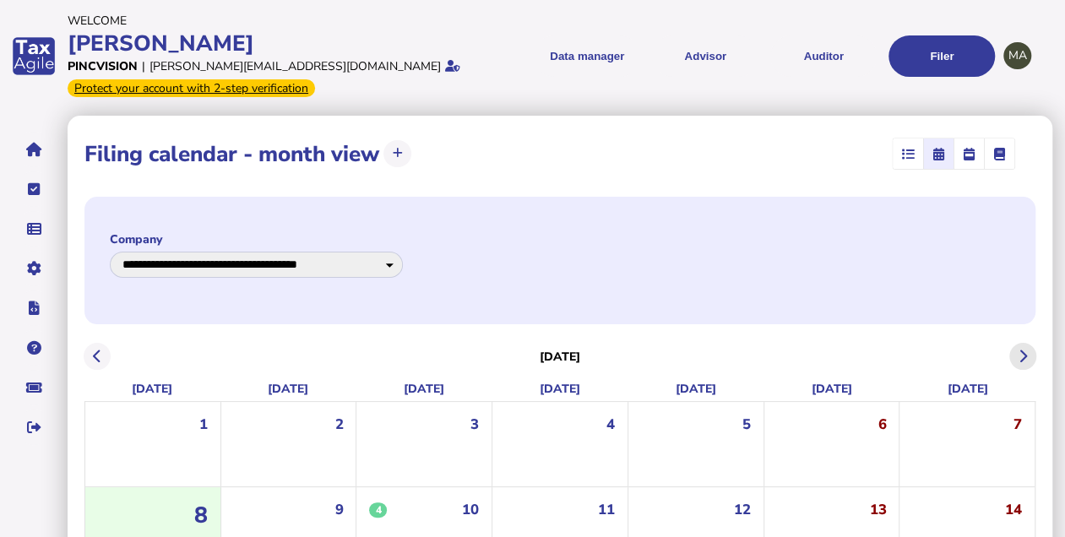
click at [1021, 357] on icon at bounding box center [1023, 357] width 8 height 1
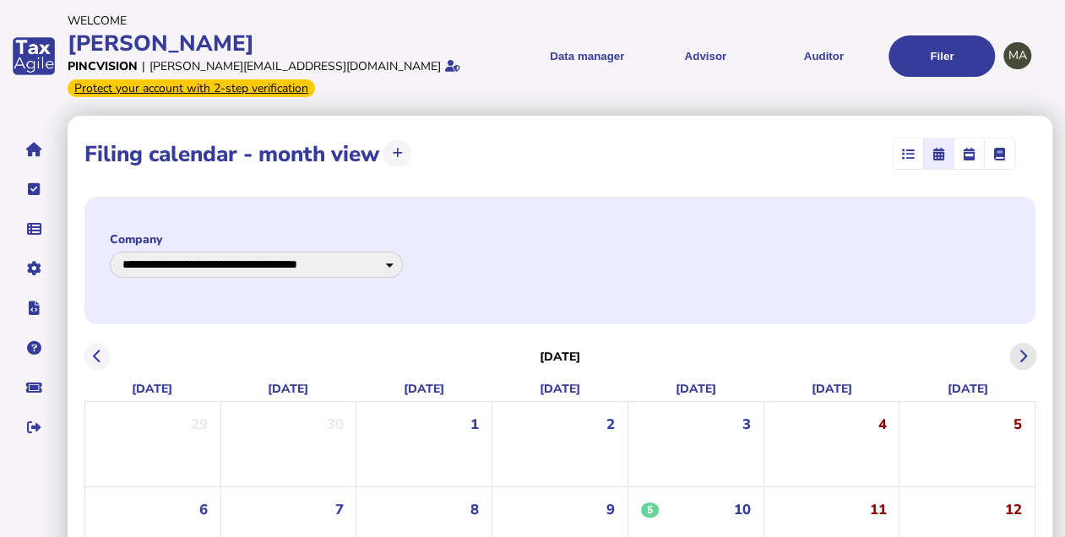
click at [1022, 357] on icon at bounding box center [1023, 357] width 8 height 1
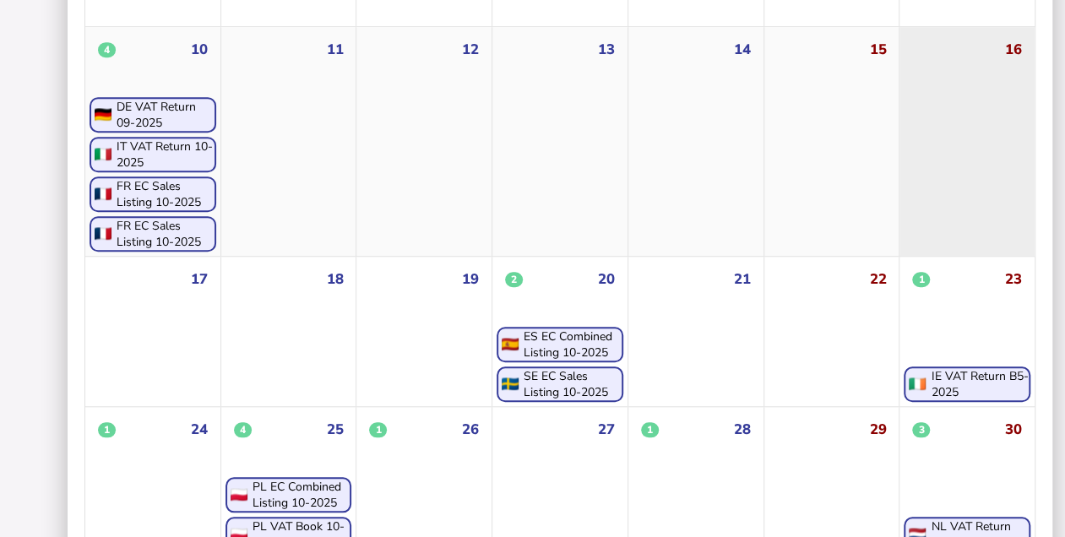
scroll to position [652, 0]
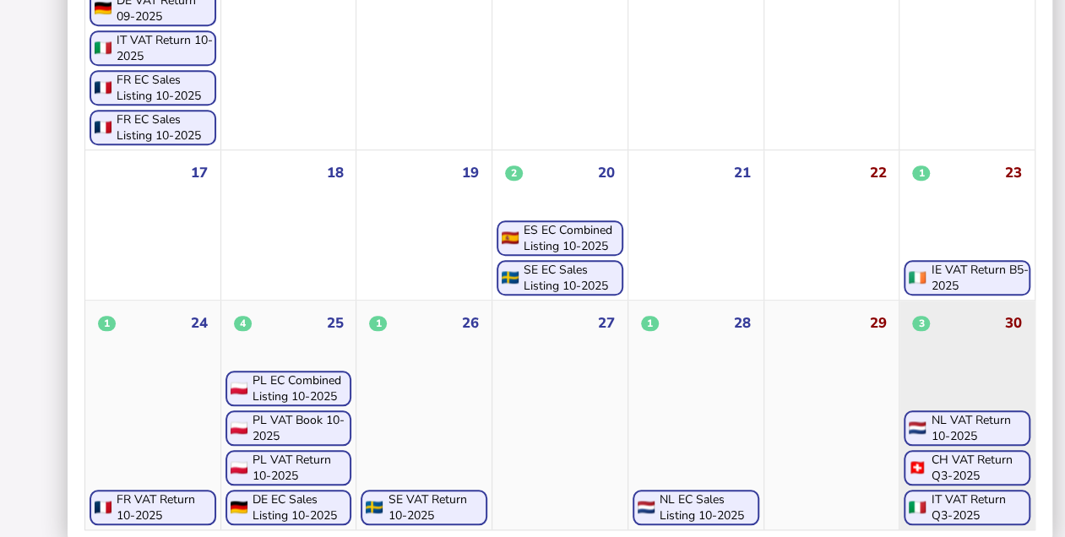
click at [956, 492] on div "IT VAT Return Q3-2025" at bounding box center [980, 508] width 98 height 32
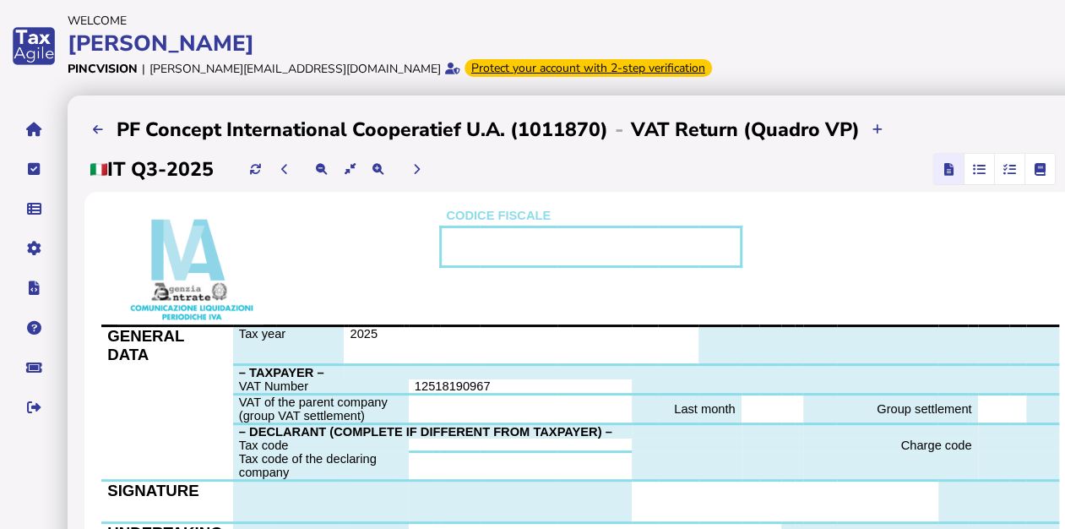
click at [978, 170] on icon "button" at bounding box center [979, 169] width 13 height 1
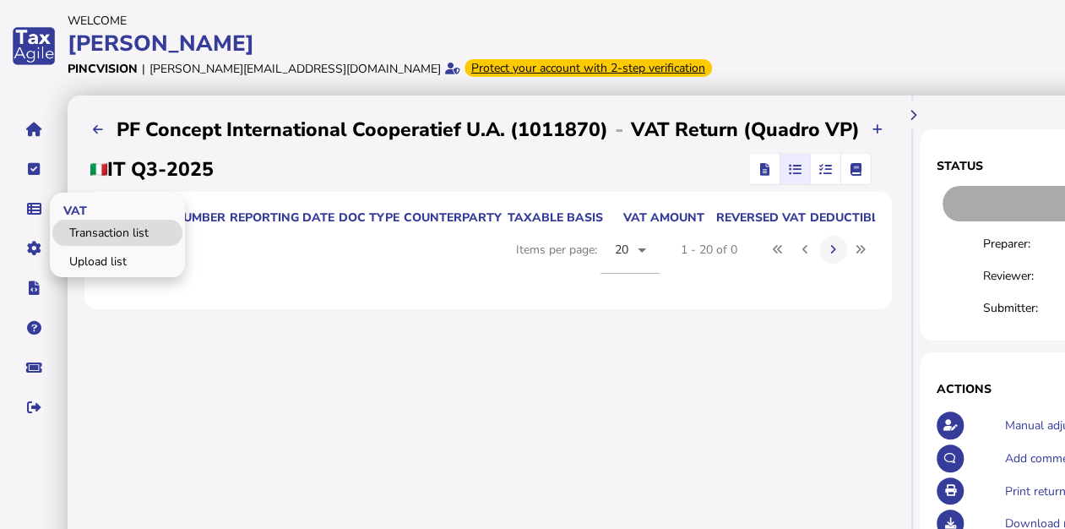
click at [80, 253] on link "Upload list" at bounding box center [117, 261] width 130 height 26
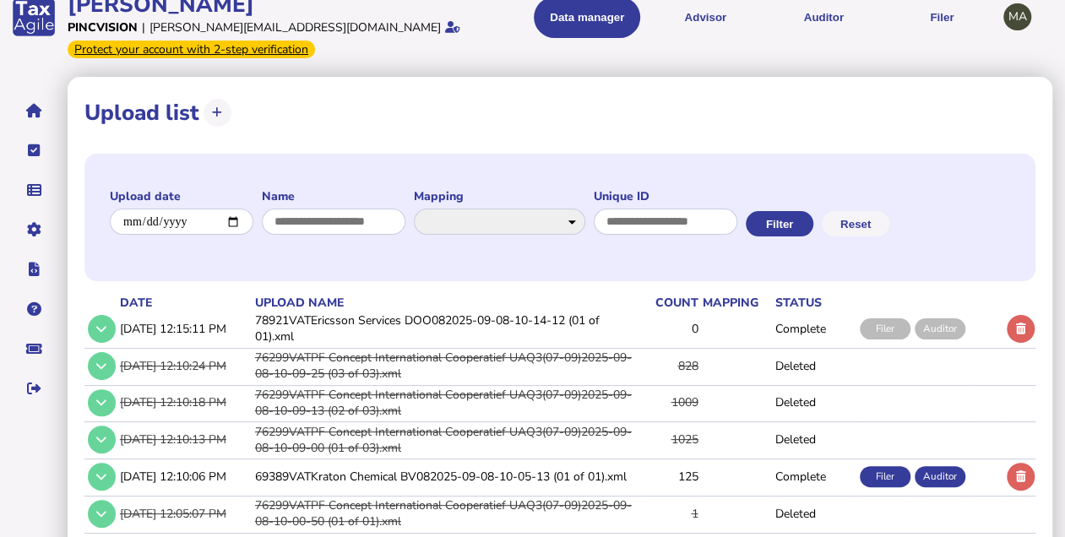
scroll to position [56, 0]
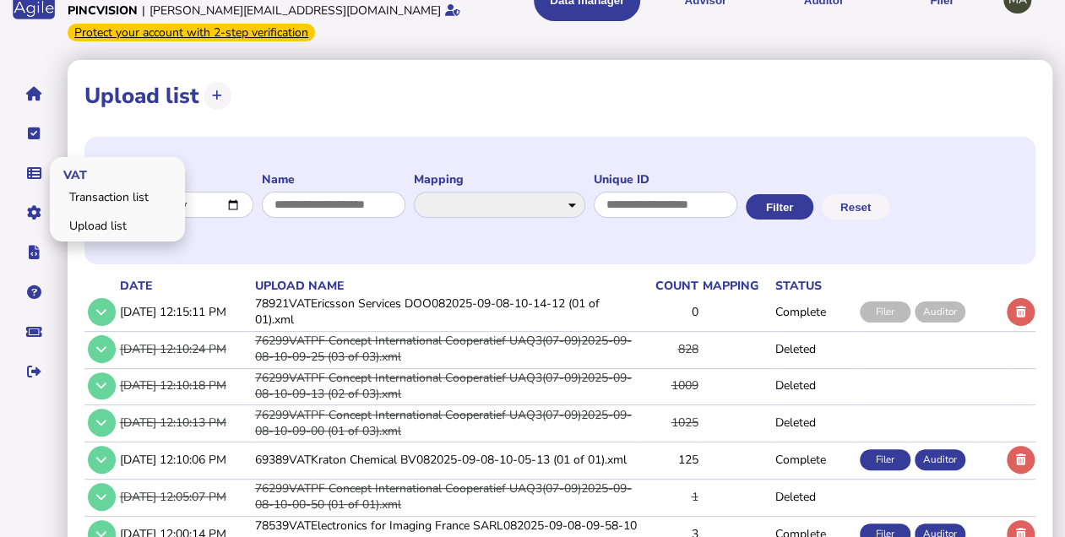
click at [87, 218] on link "Upload list" at bounding box center [117, 226] width 130 height 26
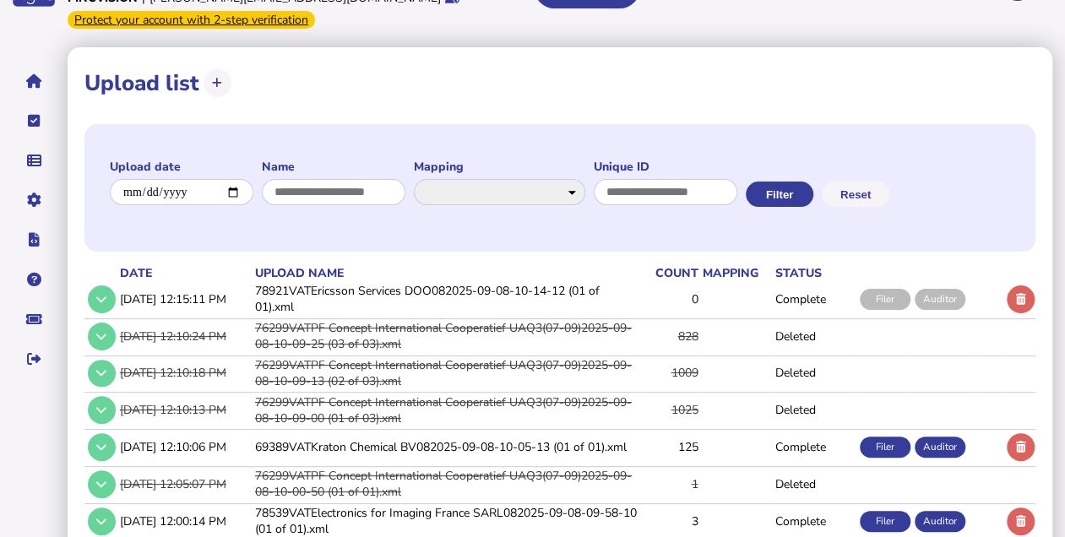
scroll to position [0, 0]
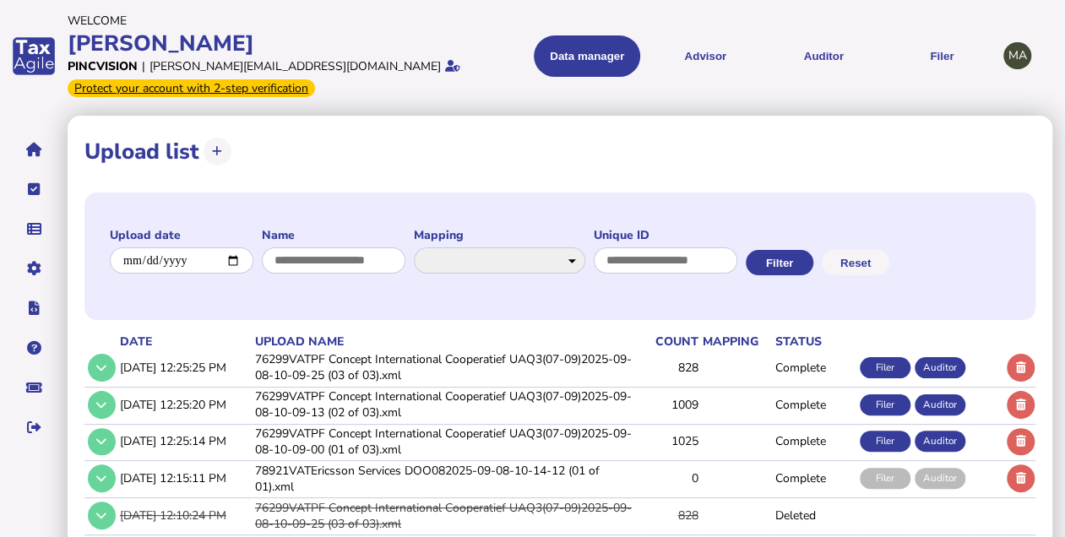
click at [475, 368] on td "76299VATPF Concept International Cooperatief UAQ3(07-09)2025-09-08-10-09-25 (03…" at bounding box center [446, 368] width 389 height 35
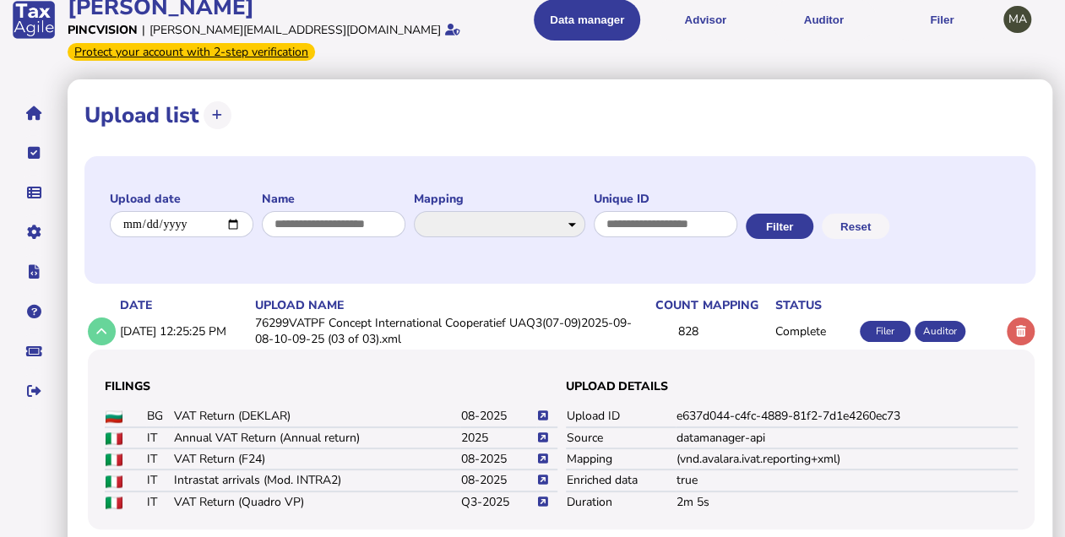
scroll to position [56, 0]
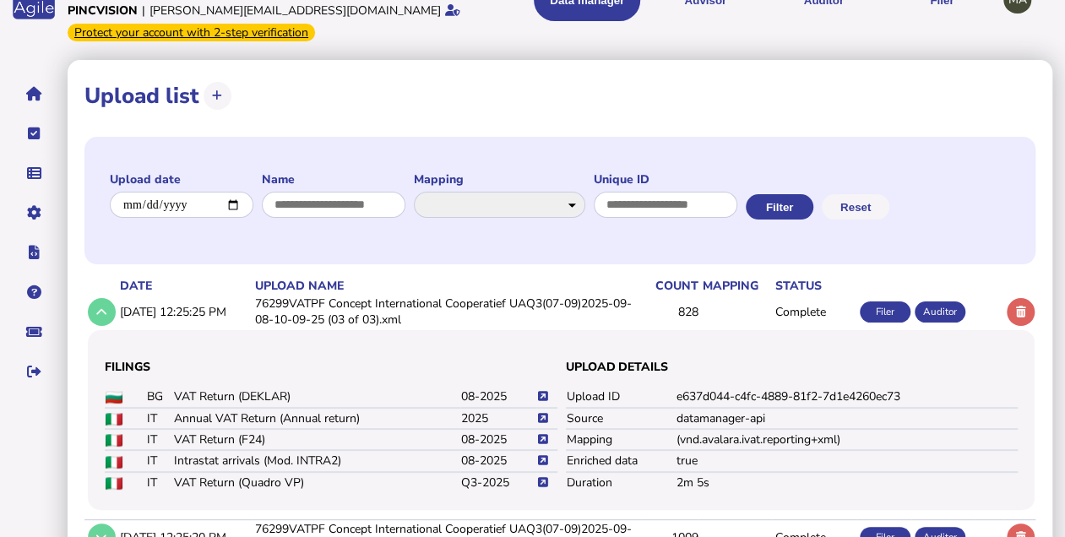
click at [544, 477] on icon at bounding box center [543, 482] width 10 height 11
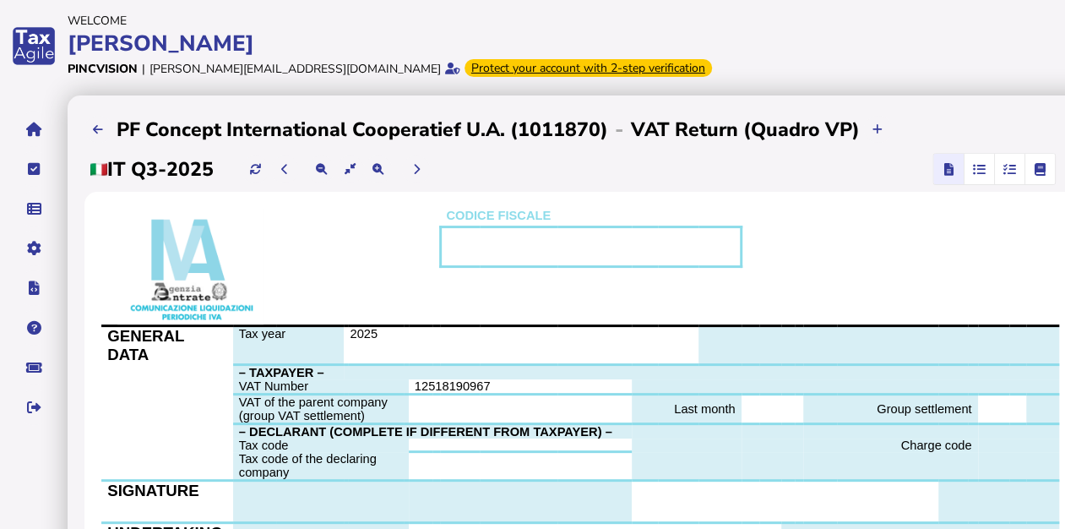
click at [983, 169] on icon "button" at bounding box center [979, 169] width 13 height 1
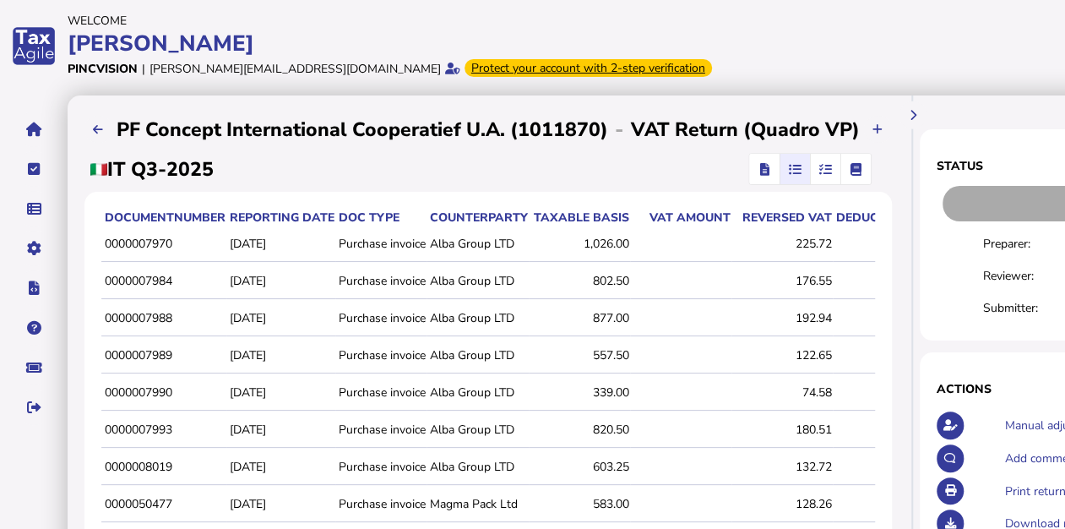
click at [829, 168] on span "button" at bounding box center [825, 169] width 28 height 30
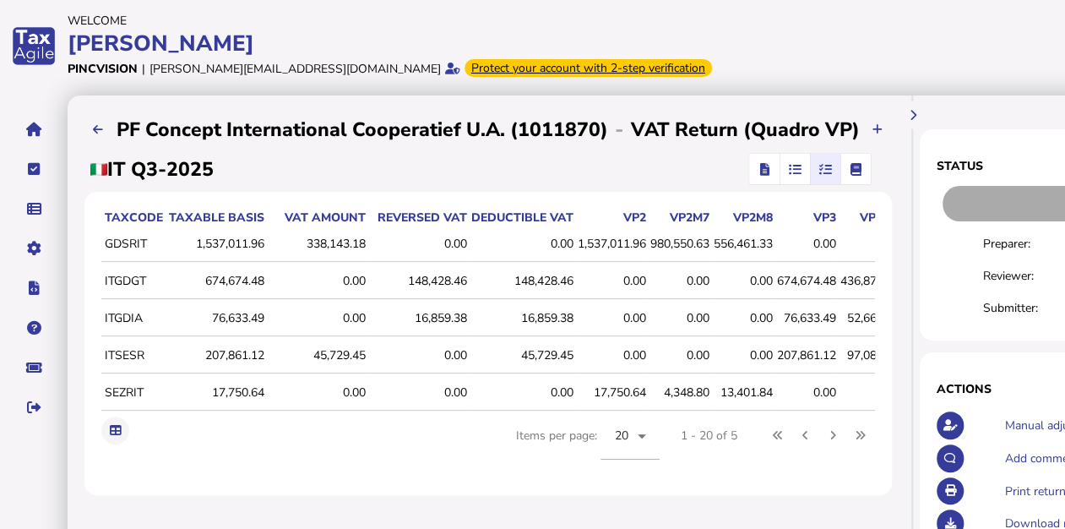
click at [765, 162] on span "button" at bounding box center [764, 169] width 25 height 30
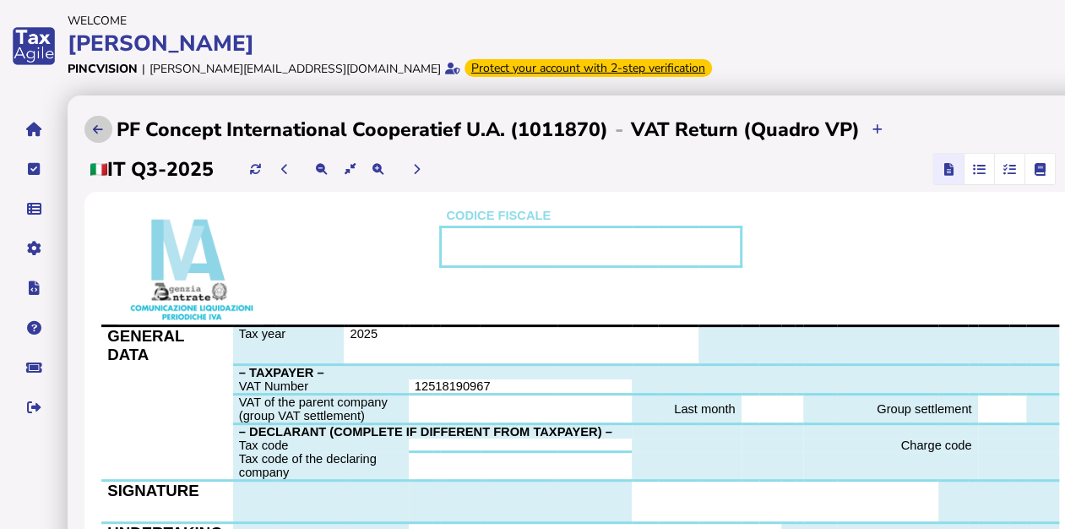
click at [96, 128] on icon at bounding box center [98, 129] width 10 height 11
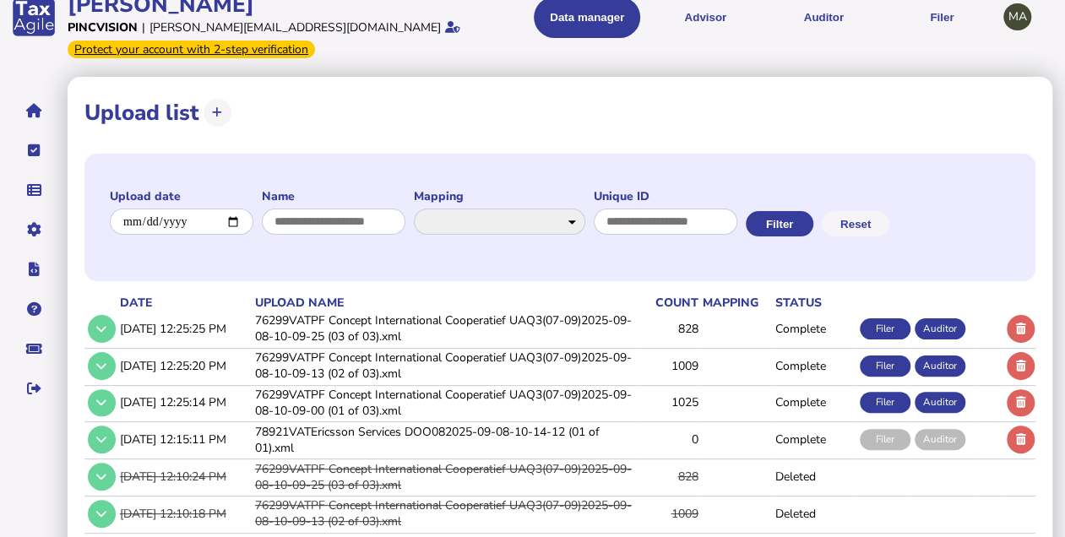
scroll to position [56, 0]
